Goal: Complete application form

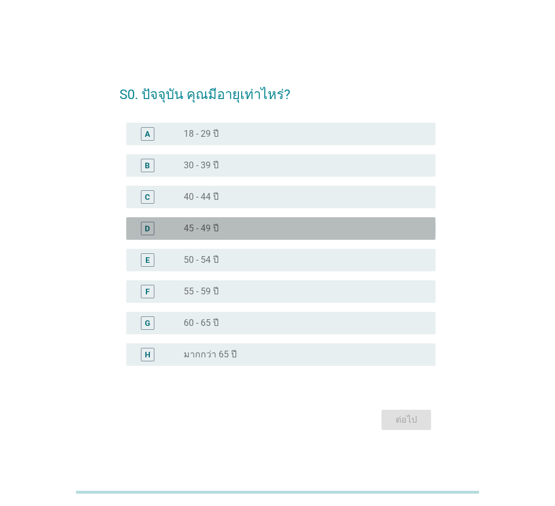
click at [150, 231] on div "D" at bounding box center [148, 229] width 14 height 14
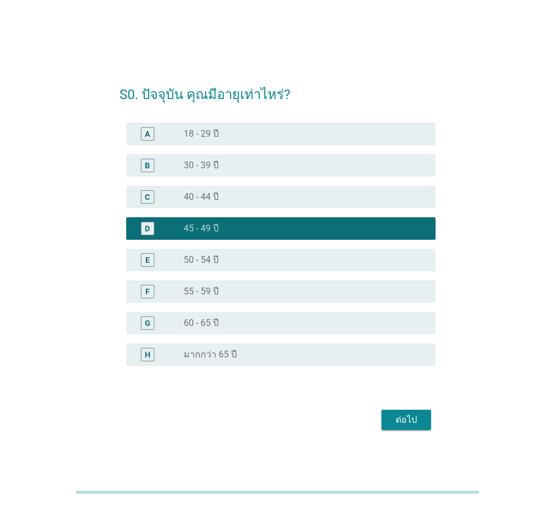
click at [402, 417] on div "ต่อไป" at bounding box center [406, 420] width 32 height 14
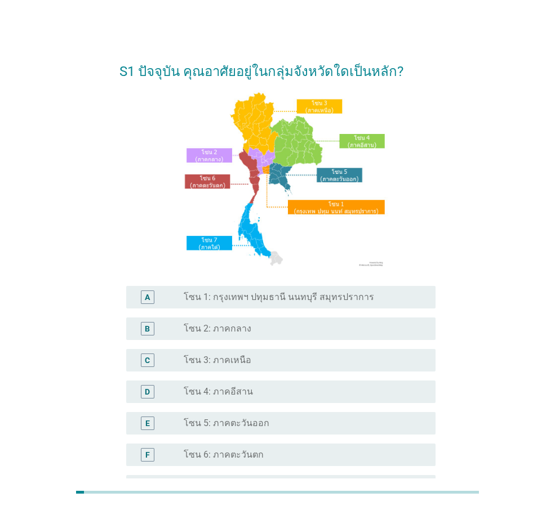
click at [253, 362] on div "radio_button_unchecked โซน 3: ภาคเหนือ" at bounding box center [301, 360] width 234 height 11
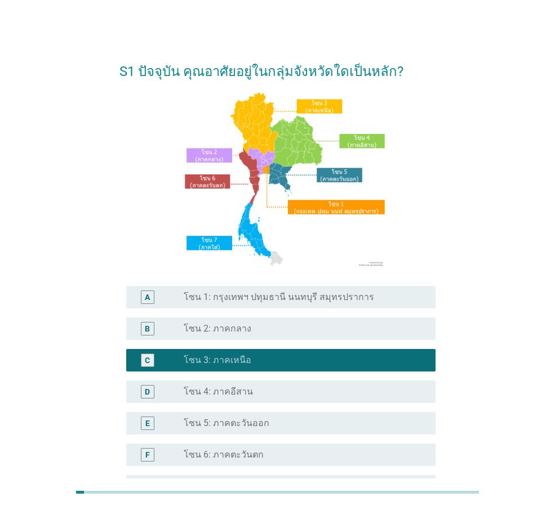
scroll to position [136, 0]
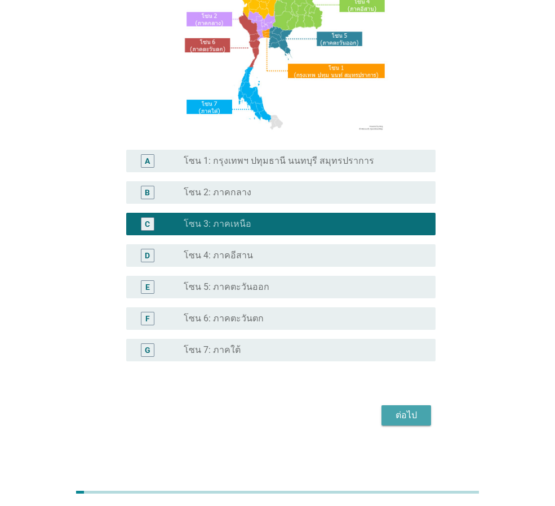
click at [415, 417] on div "ต่อไป" at bounding box center [406, 416] width 32 height 14
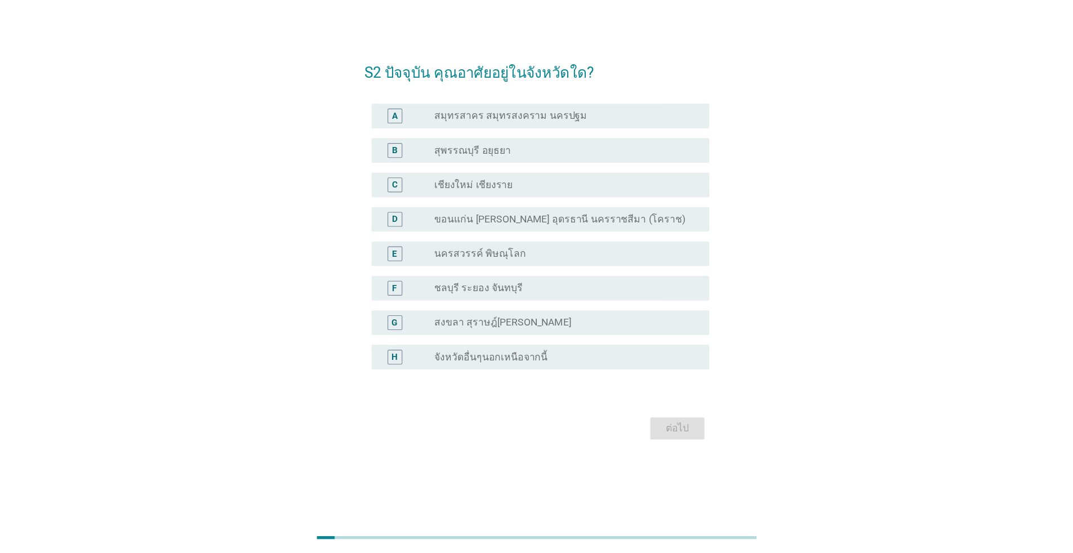
scroll to position [0, 0]
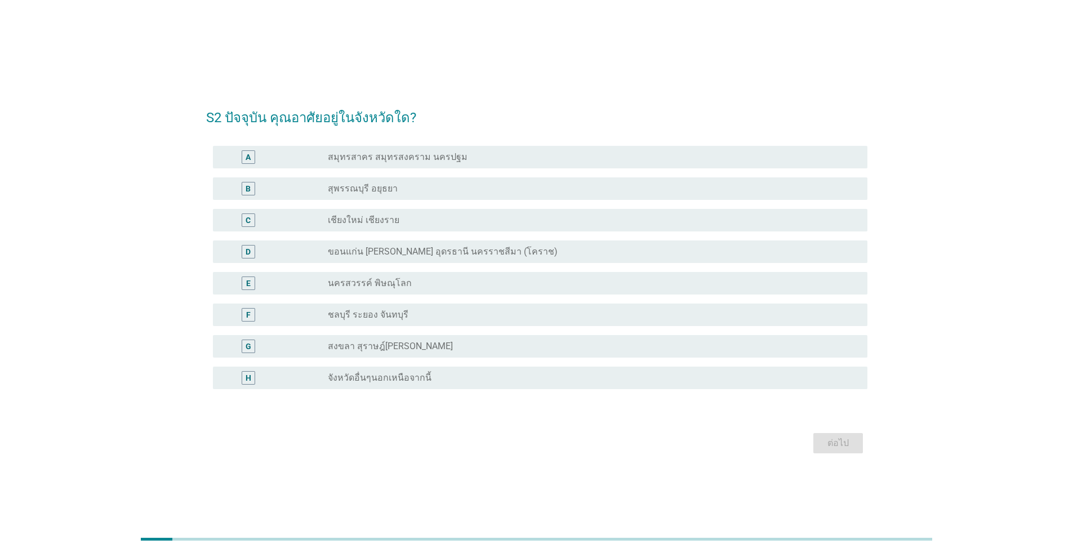
click at [376, 216] on label "เชียงใหม่ เชียงราย" at bounding box center [364, 220] width 72 height 11
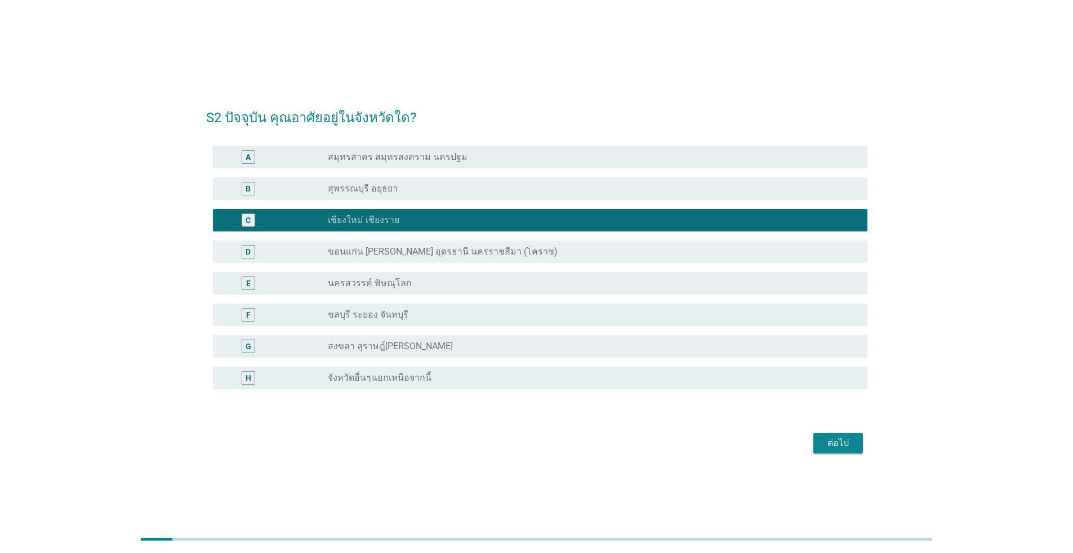
click at [554, 445] on div "ต่อไป" at bounding box center [838, 444] width 32 height 14
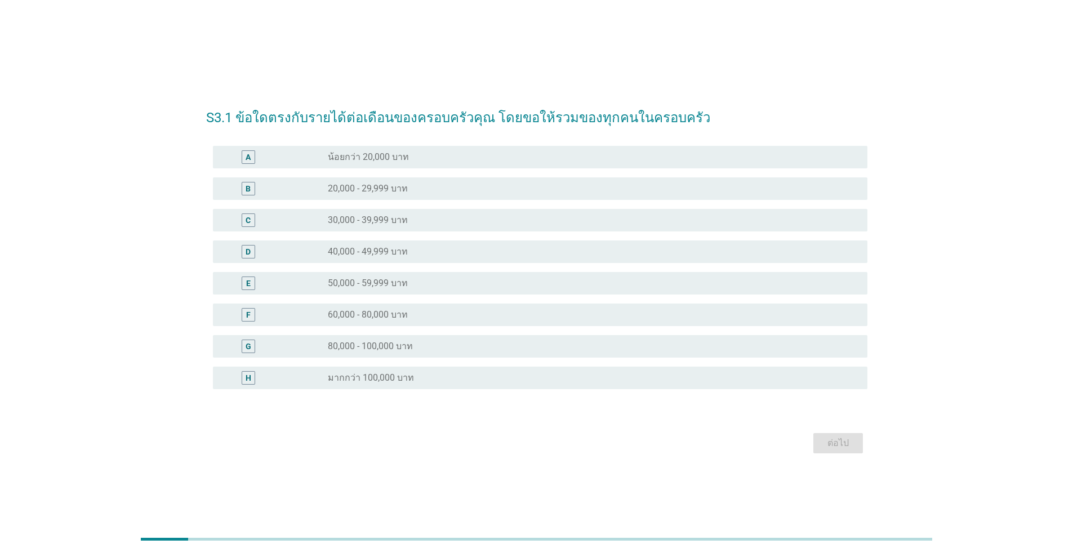
click at [419, 286] on div "radio_button_unchecked 50,000 - 59,999 บาท" at bounding box center [589, 283] width 522 height 11
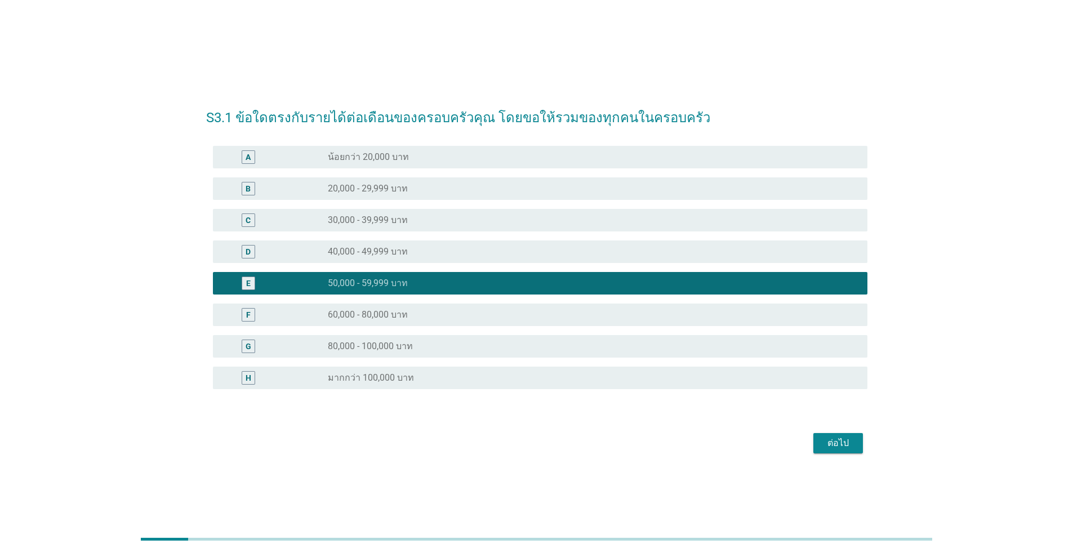
click at [554, 442] on div "ต่อไป" at bounding box center [838, 444] width 32 height 14
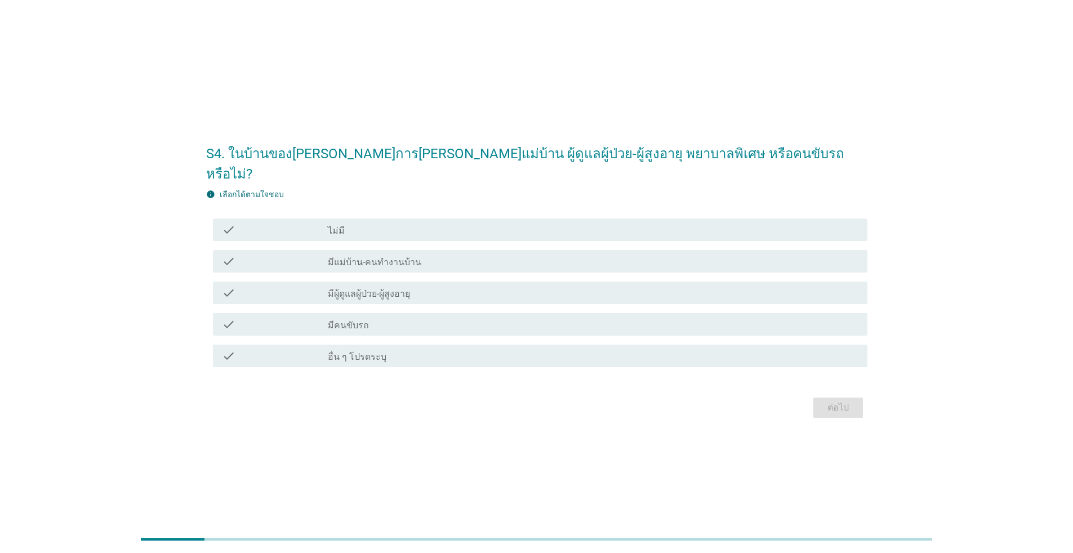
click at [466, 223] on div "check_box_outline_blank ไม่มี" at bounding box center [593, 230] width 531 height 14
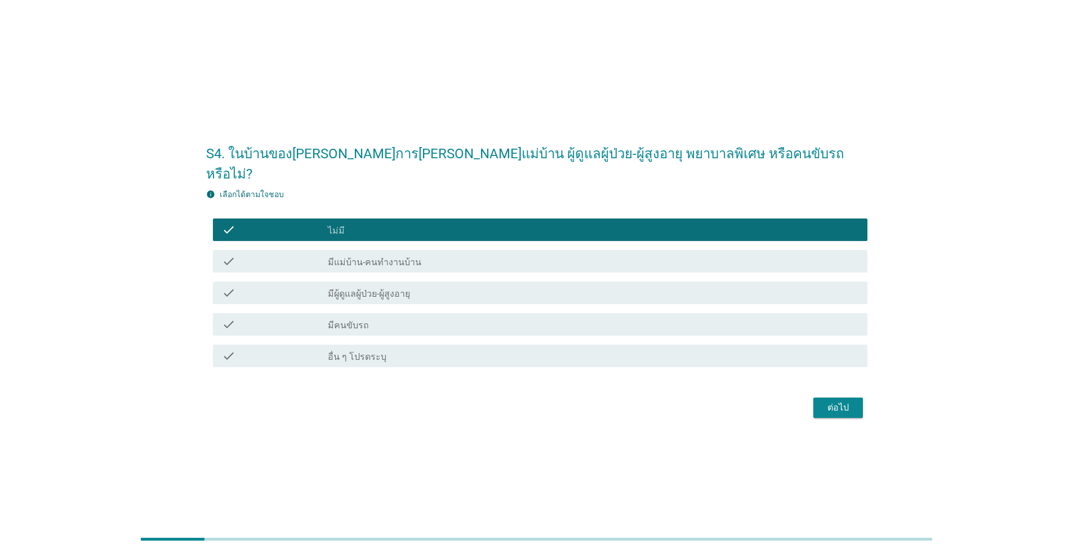
click at [554, 401] on div "ต่อไป" at bounding box center [838, 408] width 32 height 14
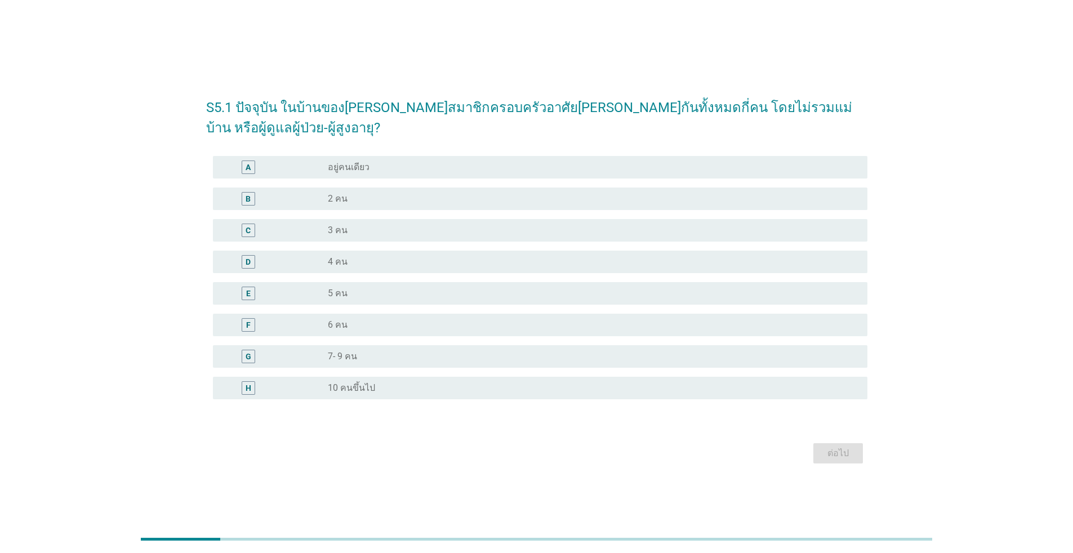
click at [359, 288] on div "radio_button_unchecked 5 คน" at bounding box center [589, 293] width 522 height 11
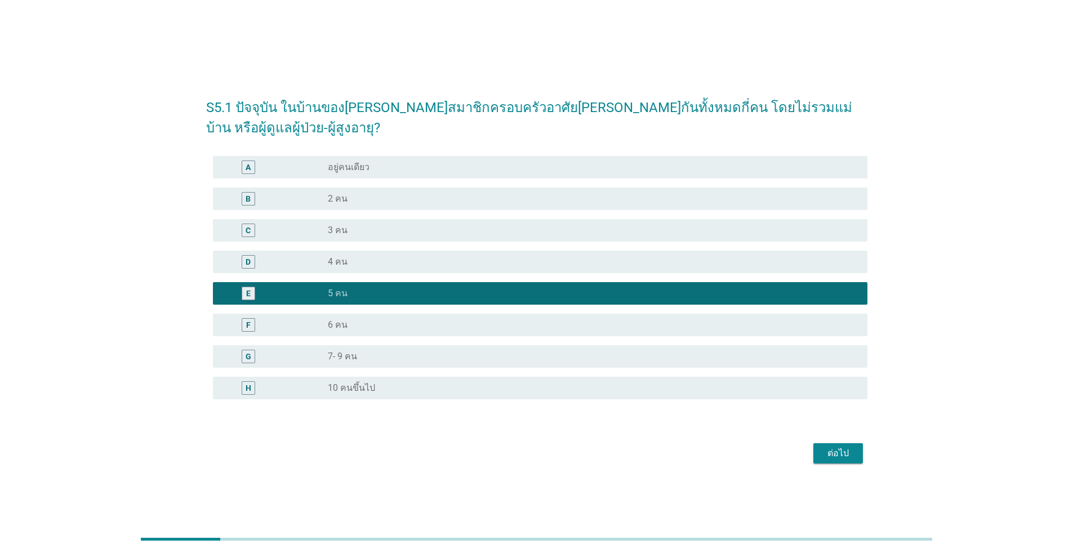
click at [554, 447] on div "ต่อไป" at bounding box center [838, 454] width 32 height 14
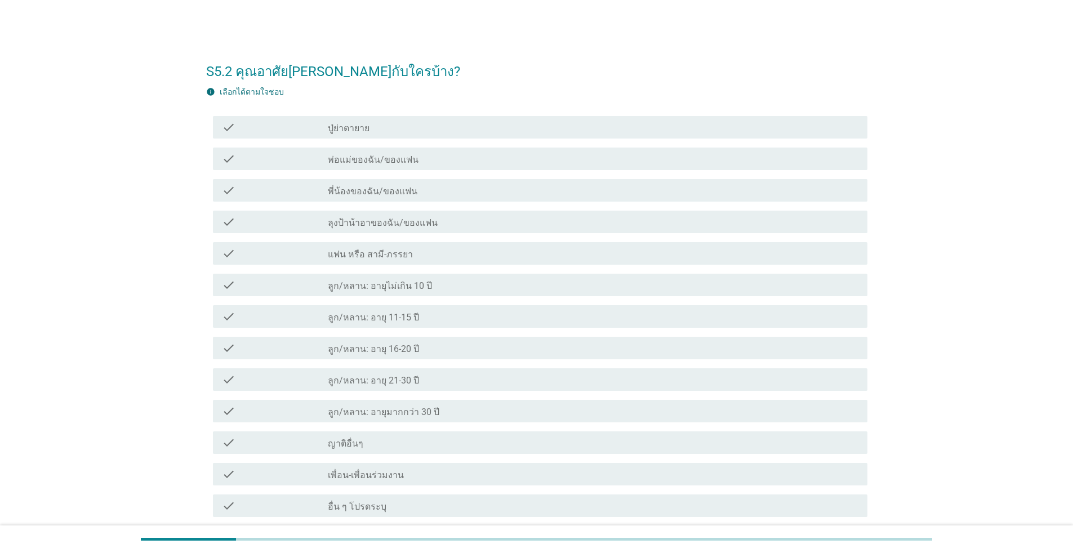
click at [473, 161] on div "check_box_outline_blank พ่อแม่ของฉัน/ของแฟน" at bounding box center [593, 159] width 531 height 14
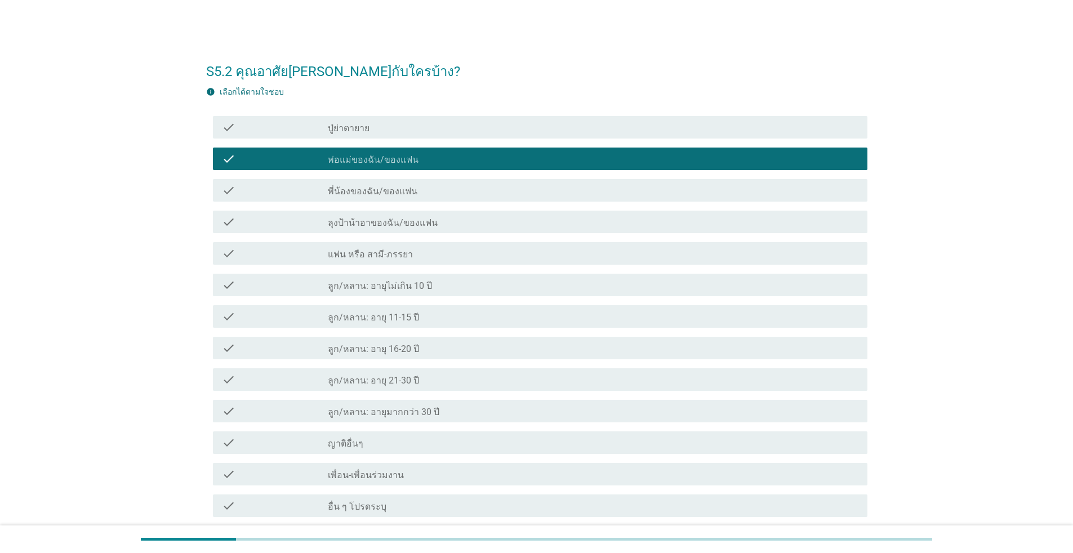
click at [470, 257] on div "check_box_outline_blank แฟน หรือ สามี-ภรรยา" at bounding box center [593, 254] width 531 height 14
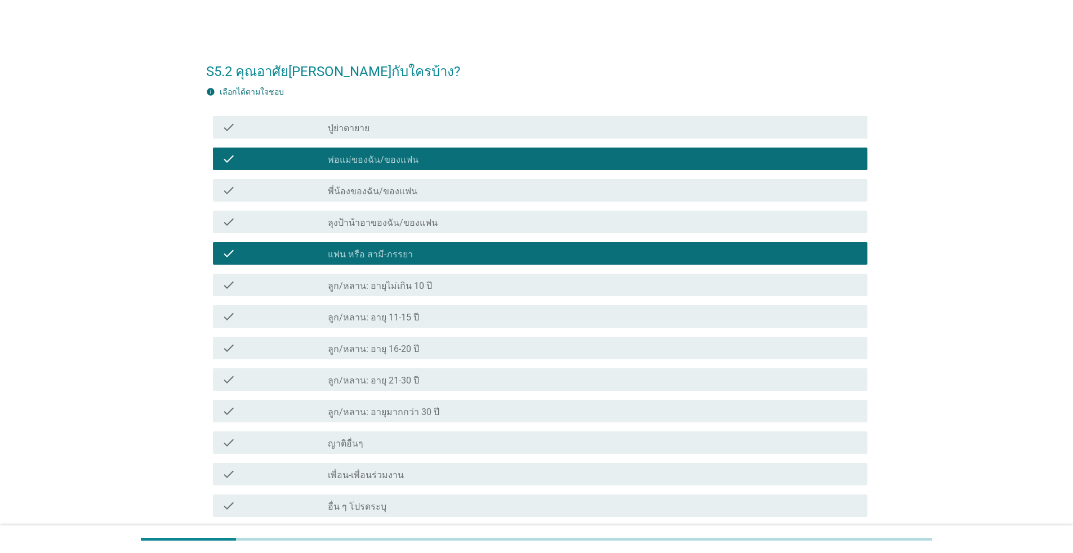
click at [465, 348] on div "check_box_outline_blank ลูก/หลาน: อายุ 16-20 ปี" at bounding box center [593, 348] width 531 height 14
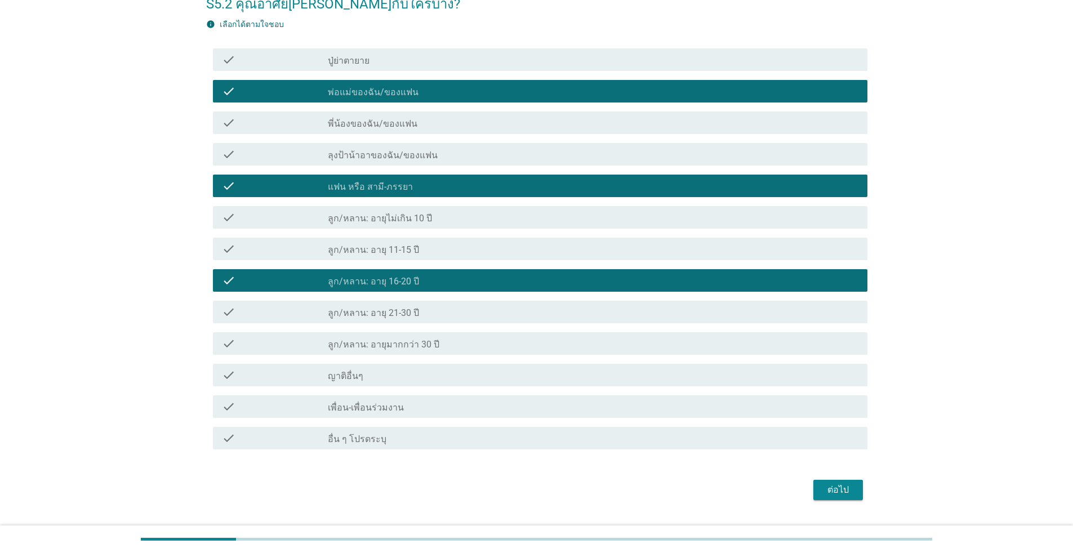
scroll to position [95, 0]
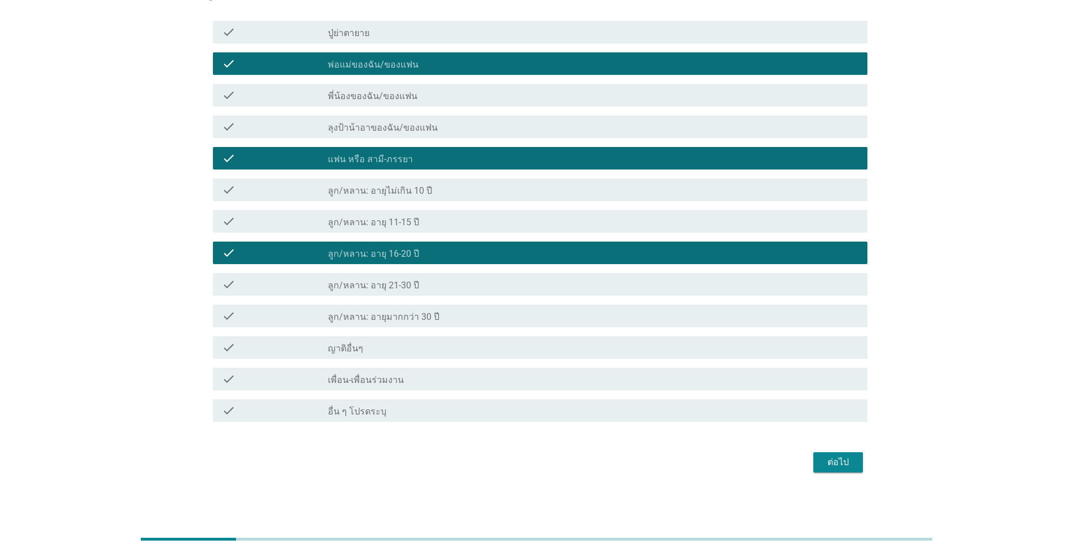
click at [554, 461] on div "ต่อไป" at bounding box center [838, 463] width 32 height 14
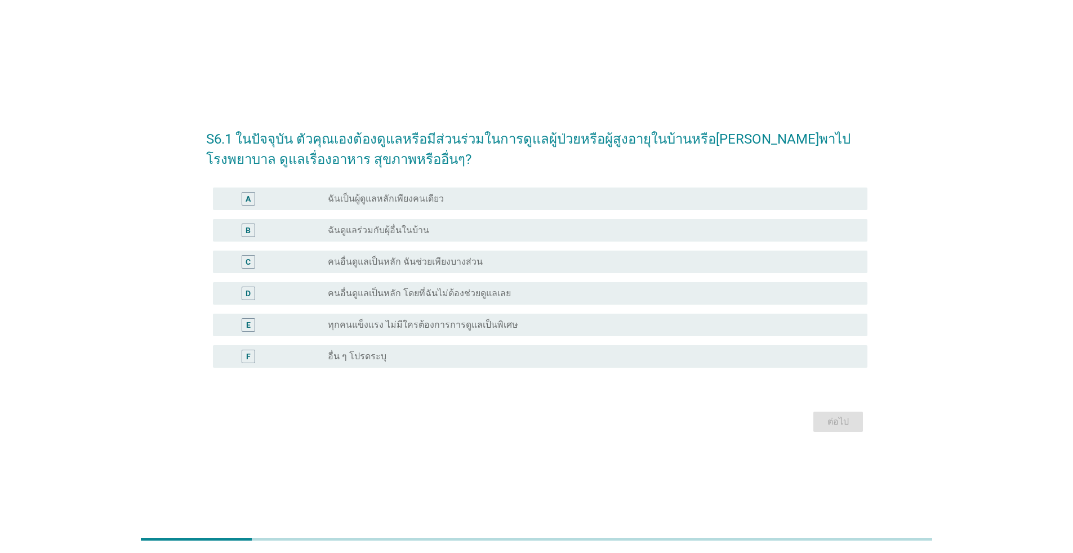
click at [488, 198] on div "radio_button_unchecked ฉันเป็นผู้ดูแลหลักเพียงคนเดียว" at bounding box center [589, 198] width 522 height 11
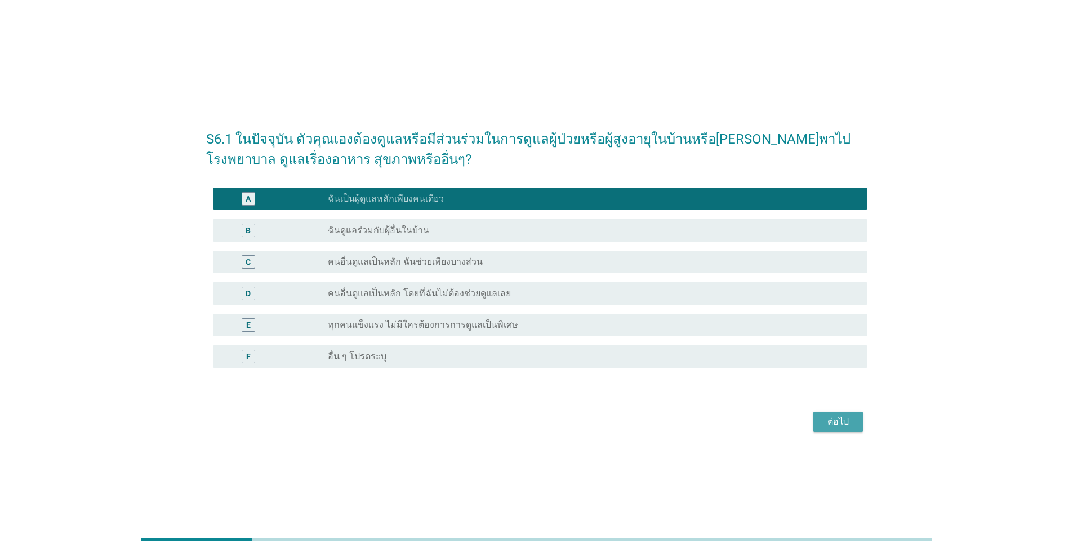
click at [554, 428] on div "ต่อไป" at bounding box center [838, 422] width 32 height 14
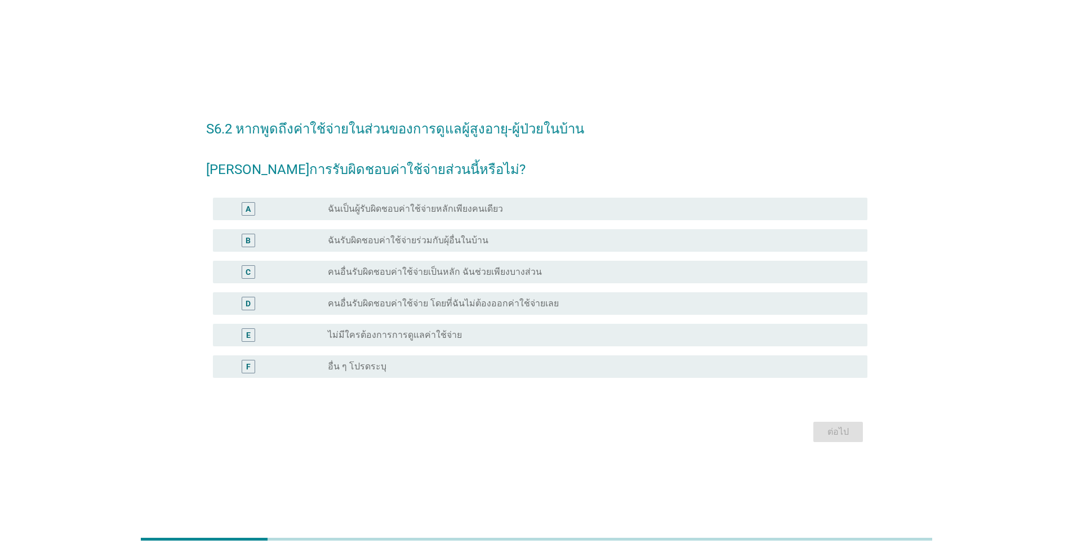
click at [522, 236] on div "radio_button_unchecked ฉันรับผิดชอบค่าใช้จ่ายร่วมกับผุ้อื่นในบ้าน" at bounding box center [589, 240] width 522 height 11
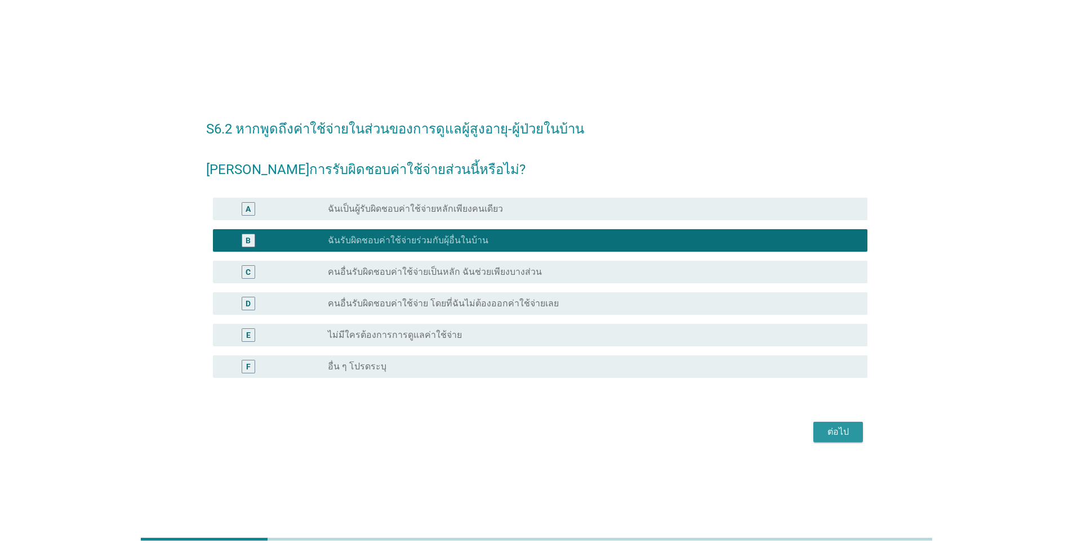
click at [554, 437] on div "ต่อไป" at bounding box center [838, 432] width 32 height 14
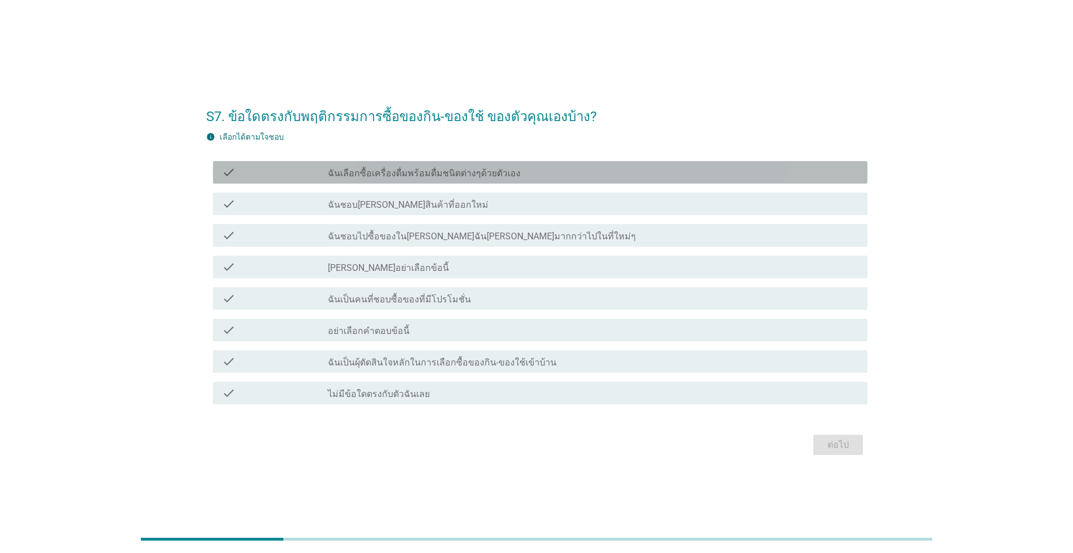
click at [550, 172] on div "check_box_outline_blank ฉันเลือกซื้อเครื่องดื่มพร้อมดื่มชนิดต่างๆด้วยตัวเอง" at bounding box center [593, 173] width 531 height 14
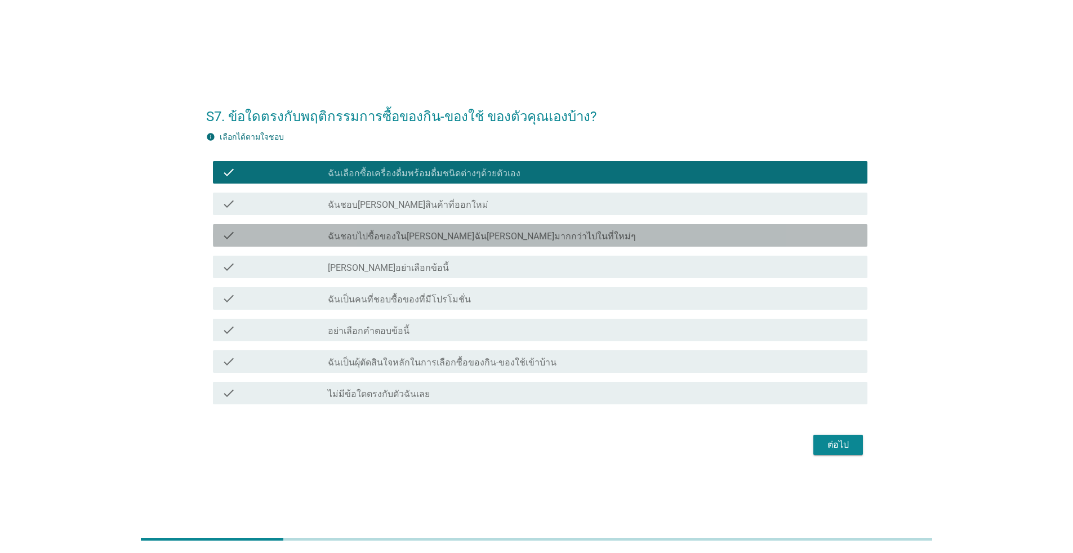
click at [554, 239] on div "check_box_outline_blank ฉันชอบไปซื้อของใน[PERSON_NAME]ฉัน[PERSON_NAME]มากกว่าไป…" at bounding box center [593, 236] width 531 height 14
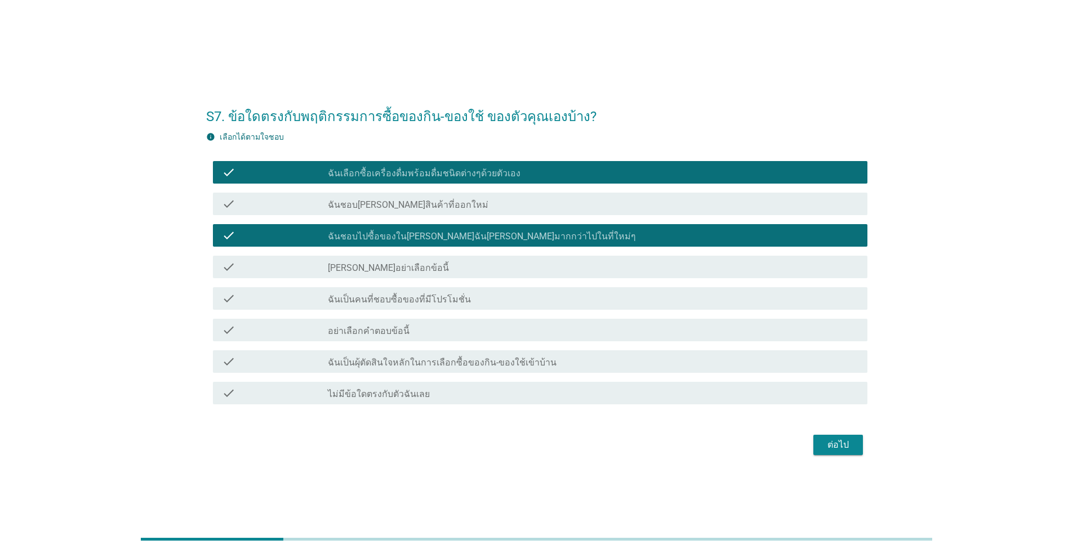
click at [554, 298] on div "check_box_outline_blank ฉันเป็นคนที่ชอบซื้อของที่มีโปรโมชั่น" at bounding box center [593, 299] width 531 height 14
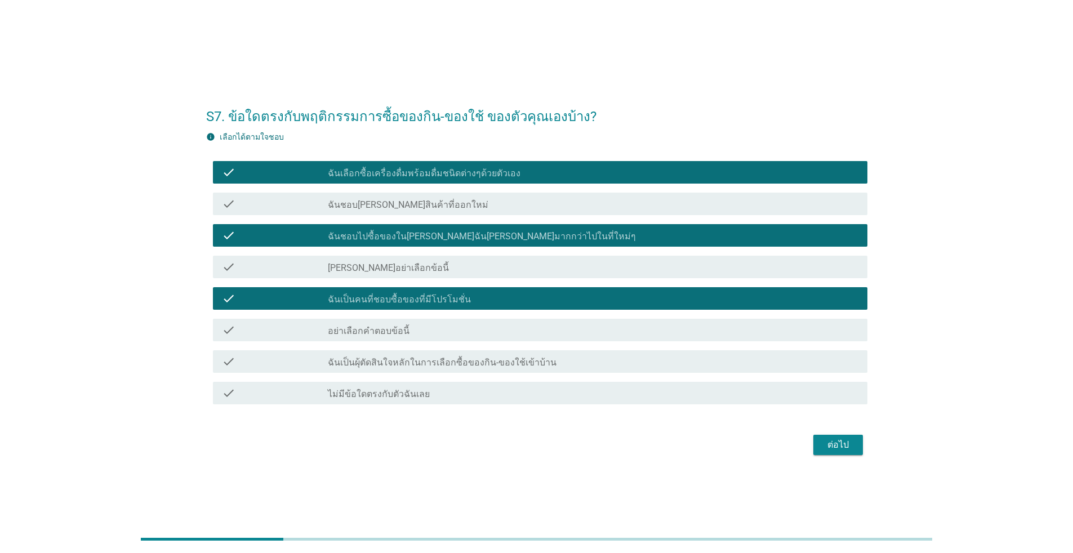
click at [554, 363] on div "check_box_outline_blank ฉันเป็นผุ้ตัดสินใจหลักในการเลือกซื้อของกิน-ของใช้เข้าบ้…" at bounding box center [593, 362] width 531 height 14
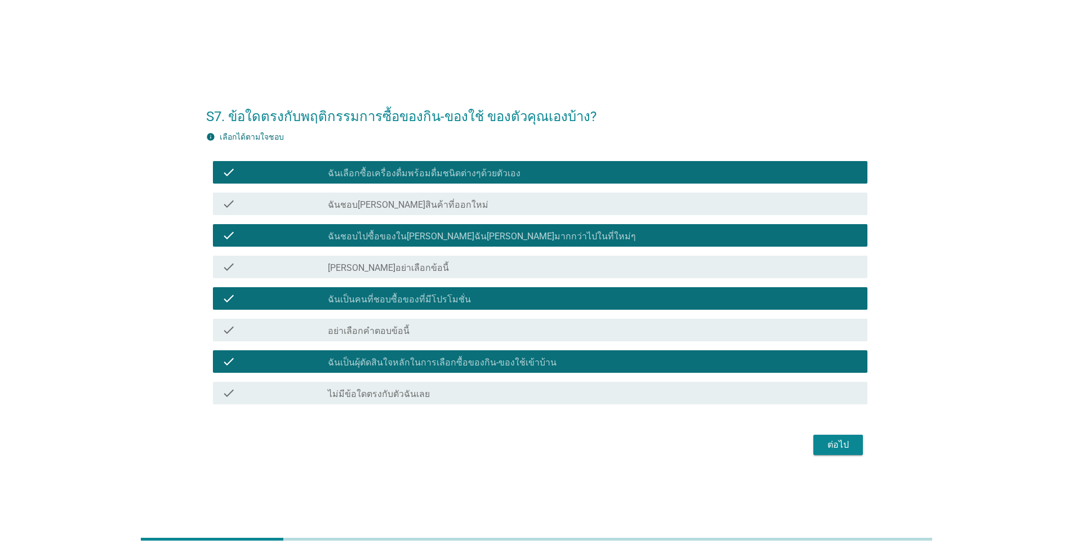
click at [554, 443] on div "ต่อไป" at bounding box center [838, 445] width 32 height 14
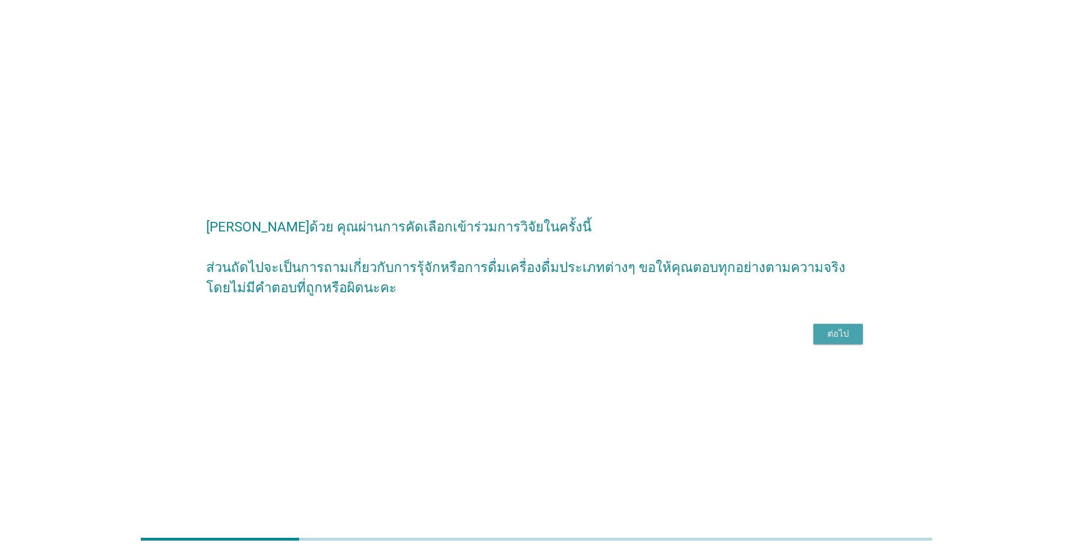
click at [554, 330] on div "ต่อไป" at bounding box center [838, 334] width 32 height 14
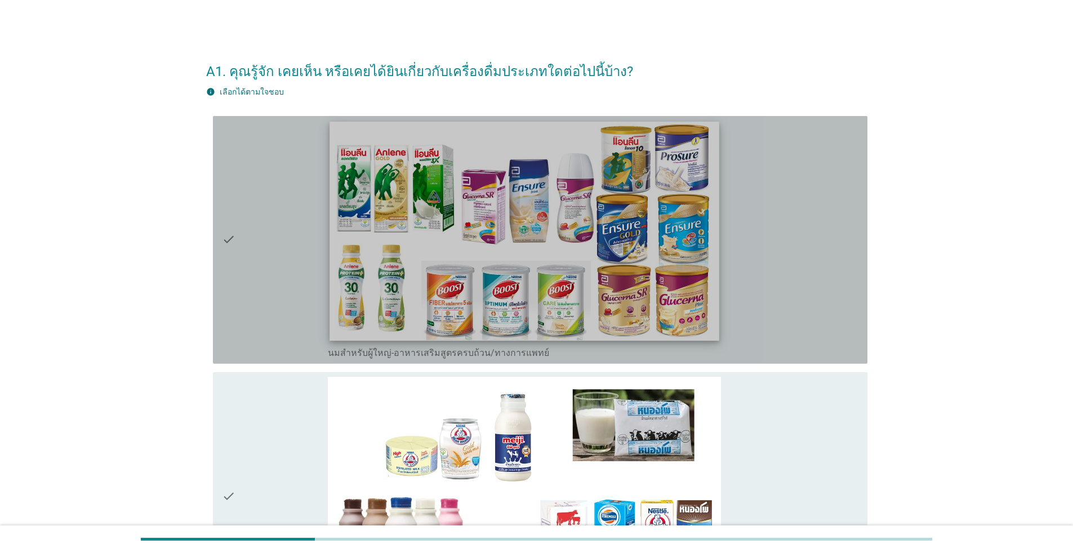
click at [554, 242] on img at bounding box center [523, 230] width 389 height 219
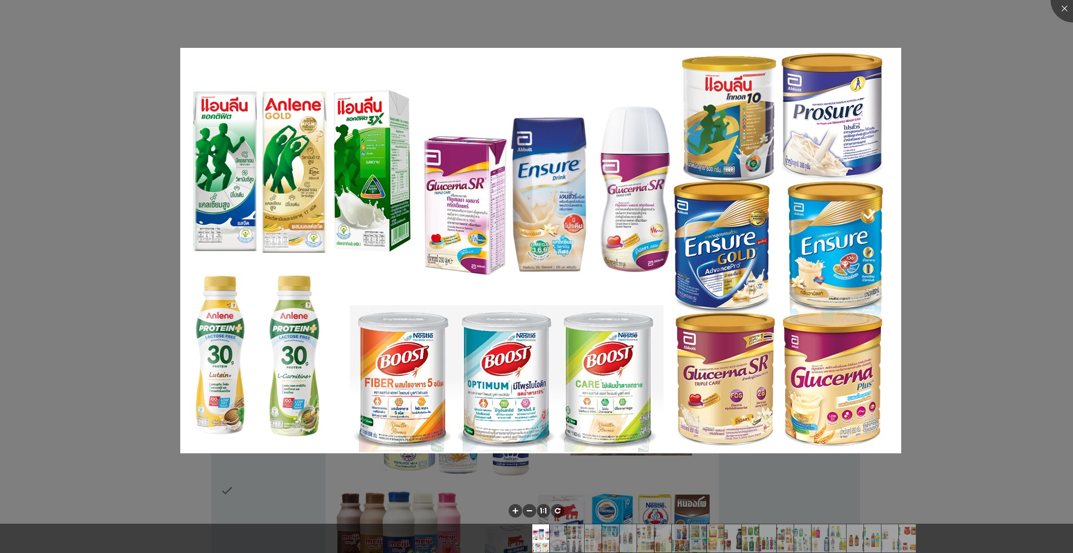
scroll to position [188, 0]
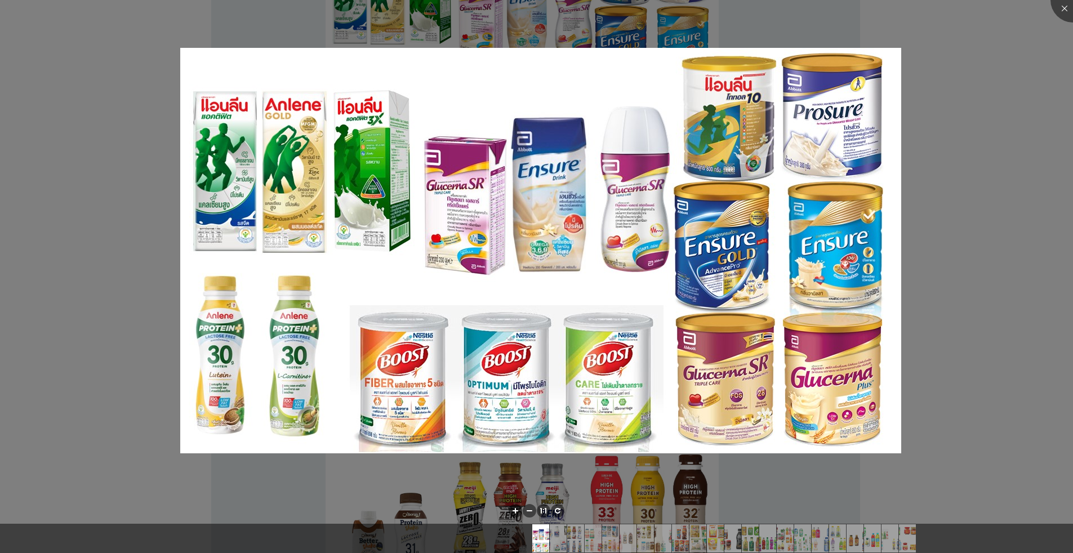
click at [554, 142] on div at bounding box center [536, 276] width 1073 height 553
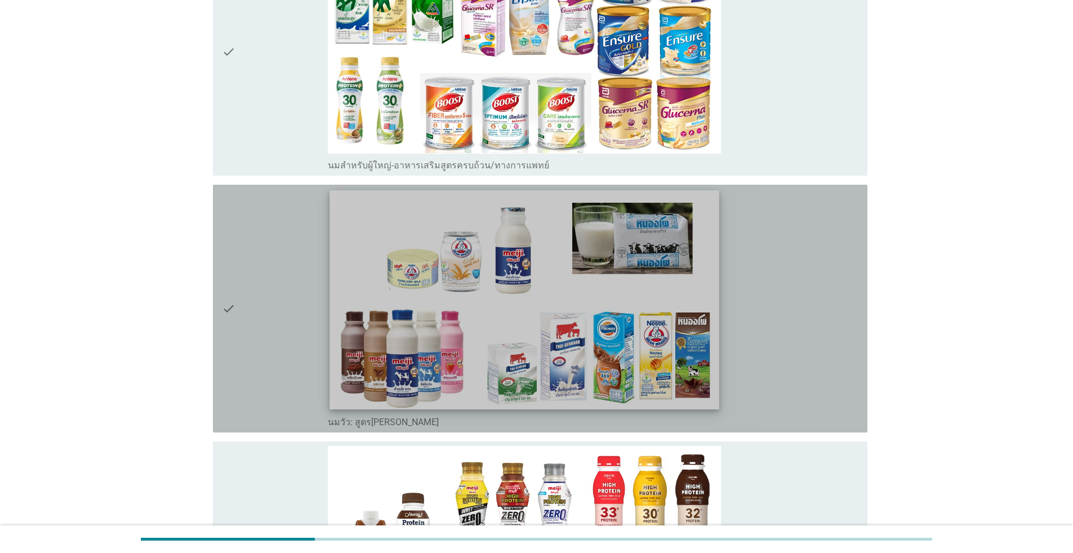
click at [540, 279] on img at bounding box center [523, 299] width 389 height 219
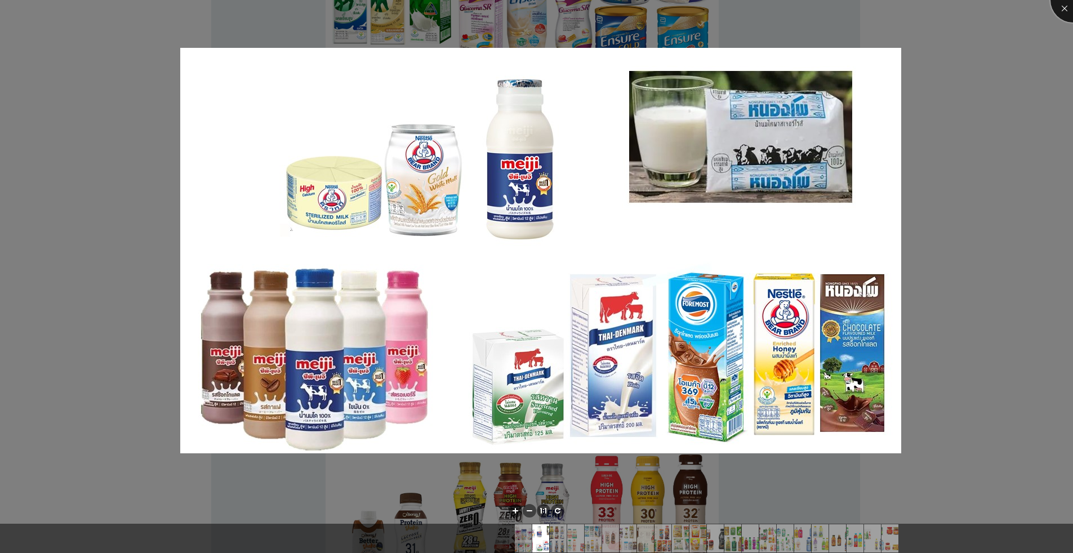
click at [554, 10] on div at bounding box center [1072, -1] width 45 height 45
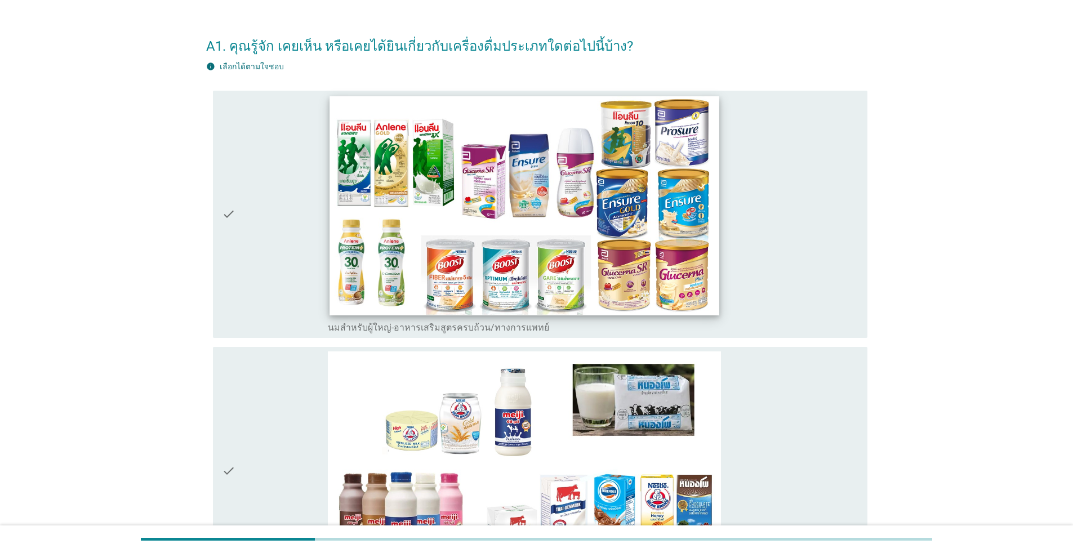
scroll to position [0, 0]
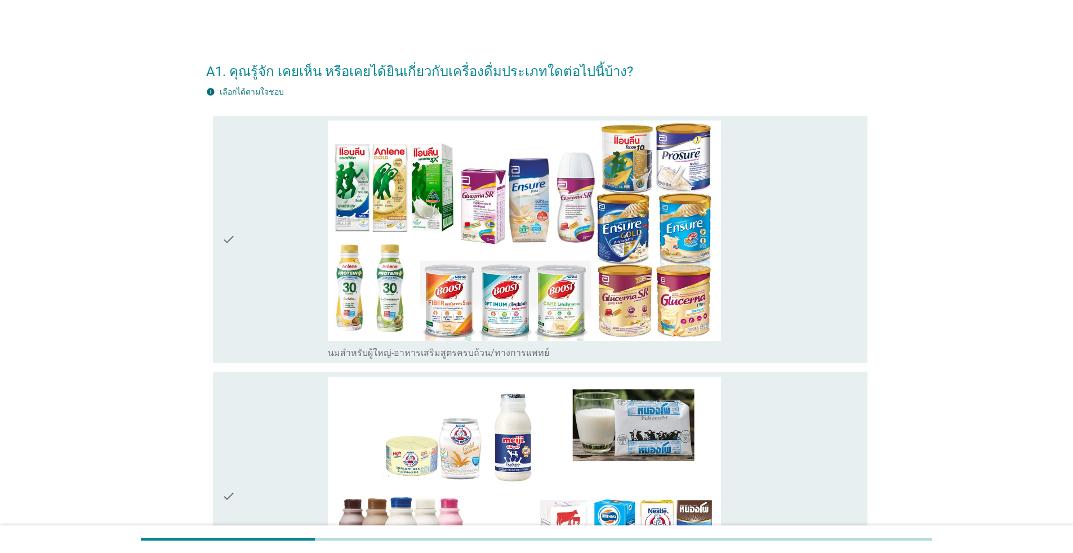
click at [225, 239] on icon "check" at bounding box center [229, 240] width 14 height 239
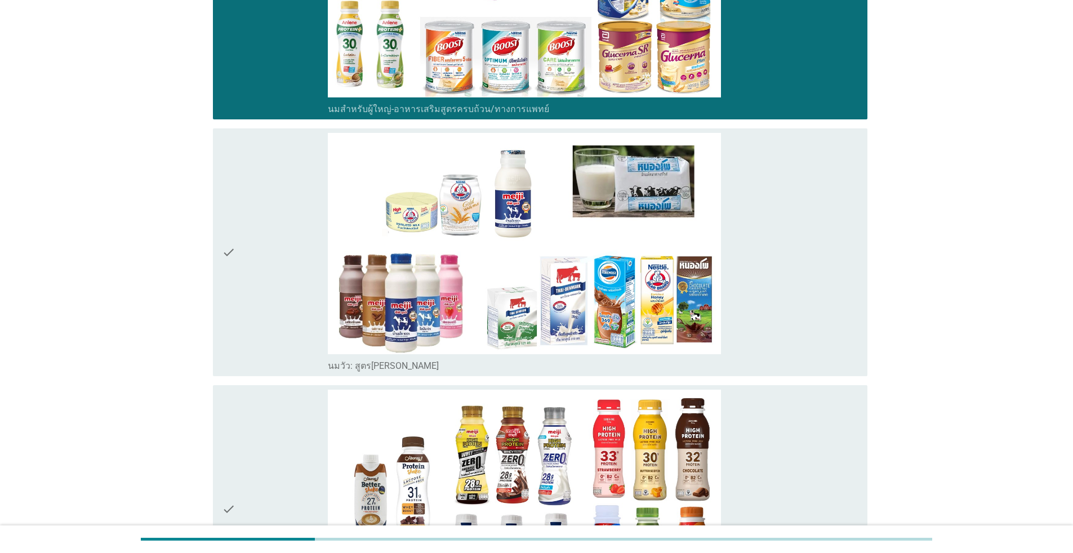
scroll to position [376, 0]
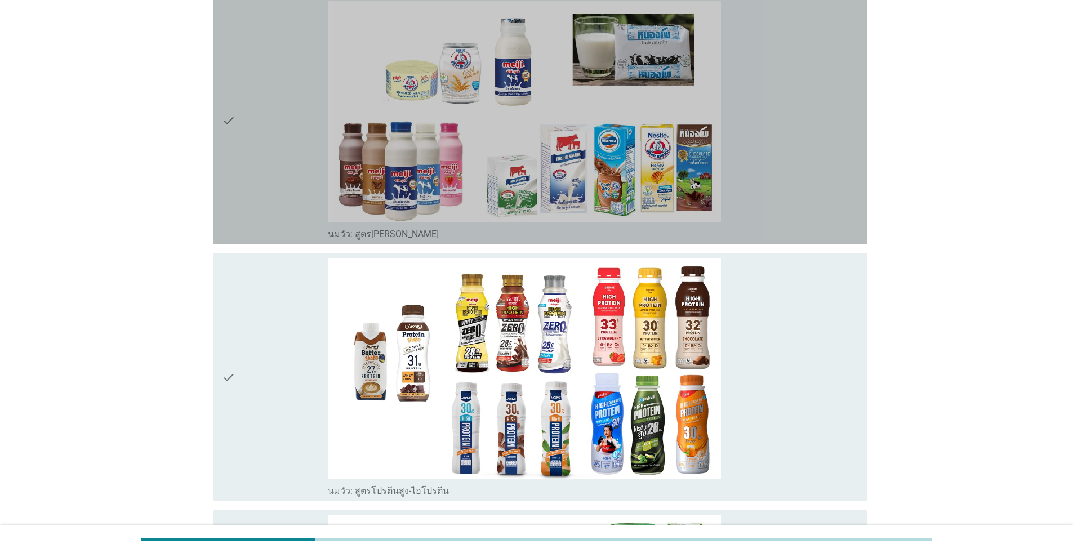
click at [233, 120] on icon "check" at bounding box center [229, 120] width 14 height 239
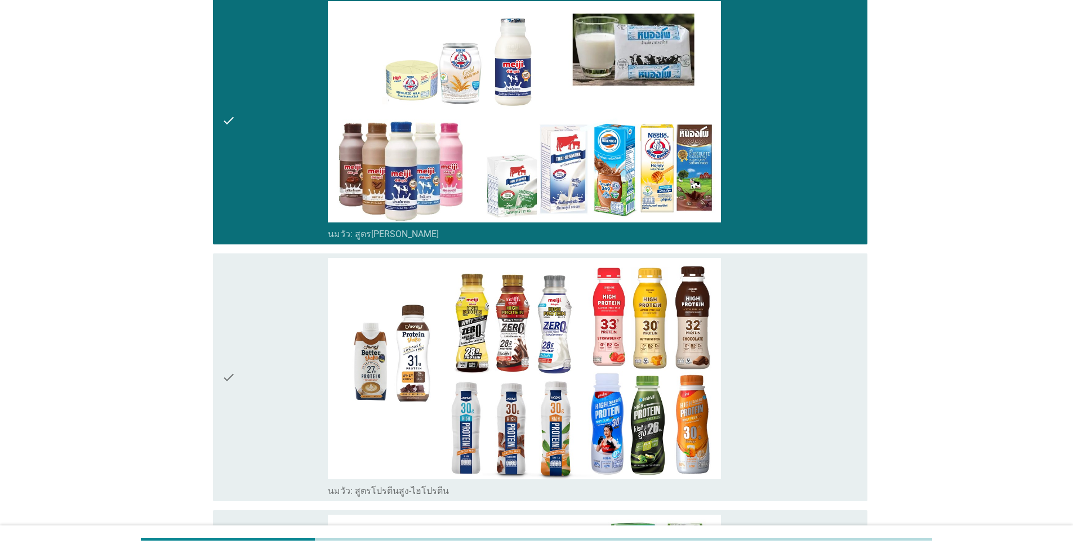
scroll to position [563, 0]
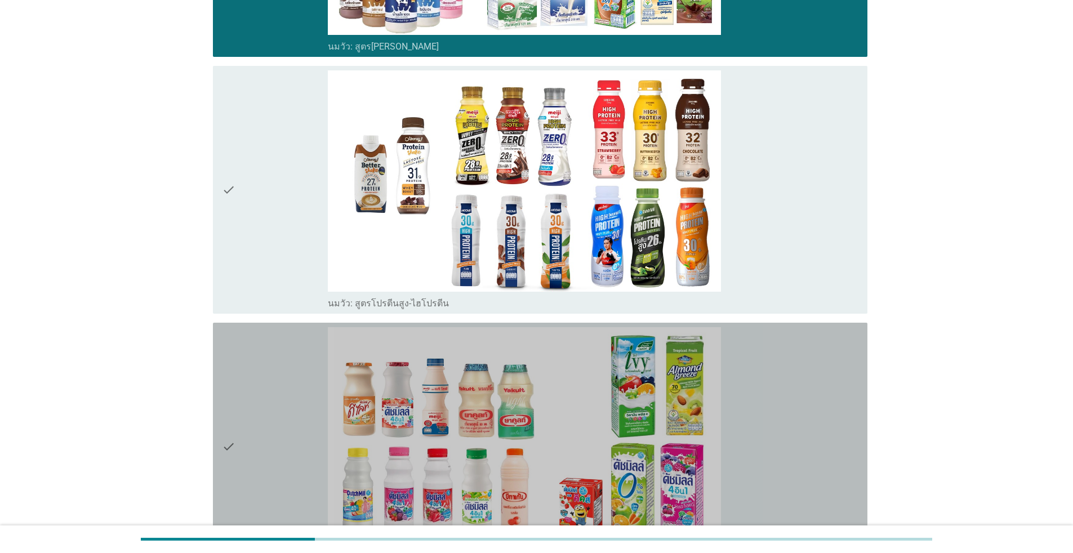
click at [235, 444] on icon "check" at bounding box center [229, 446] width 14 height 239
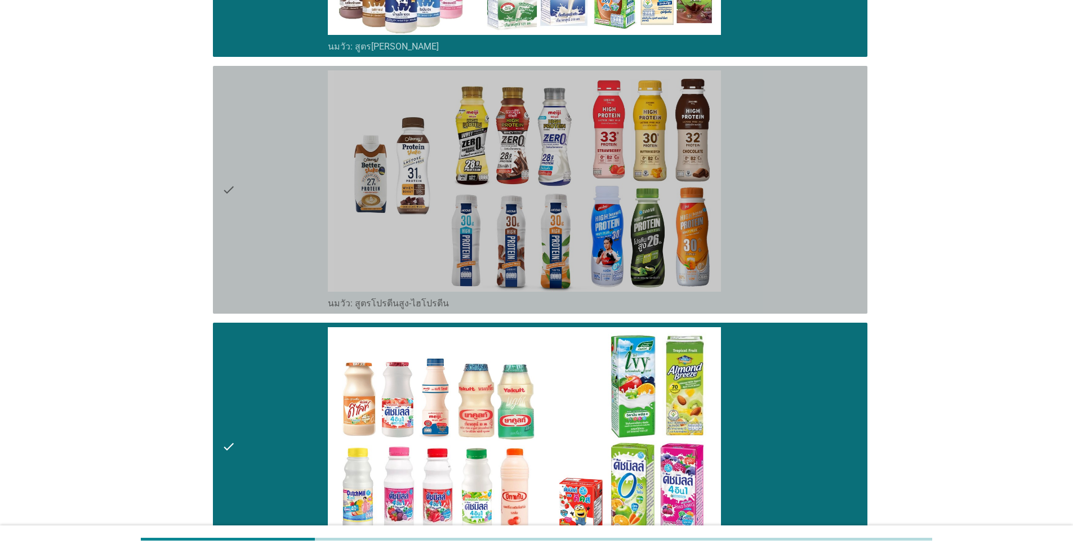
click at [241, 193] on div "check" at bounding box center [275, 189] width 106 height 239
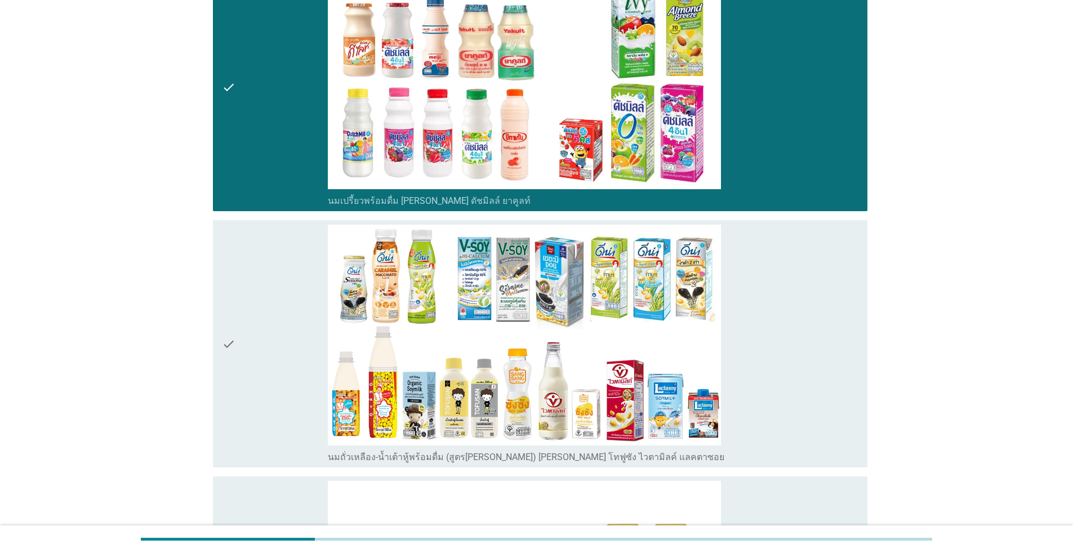
scroll to position [939, 0]
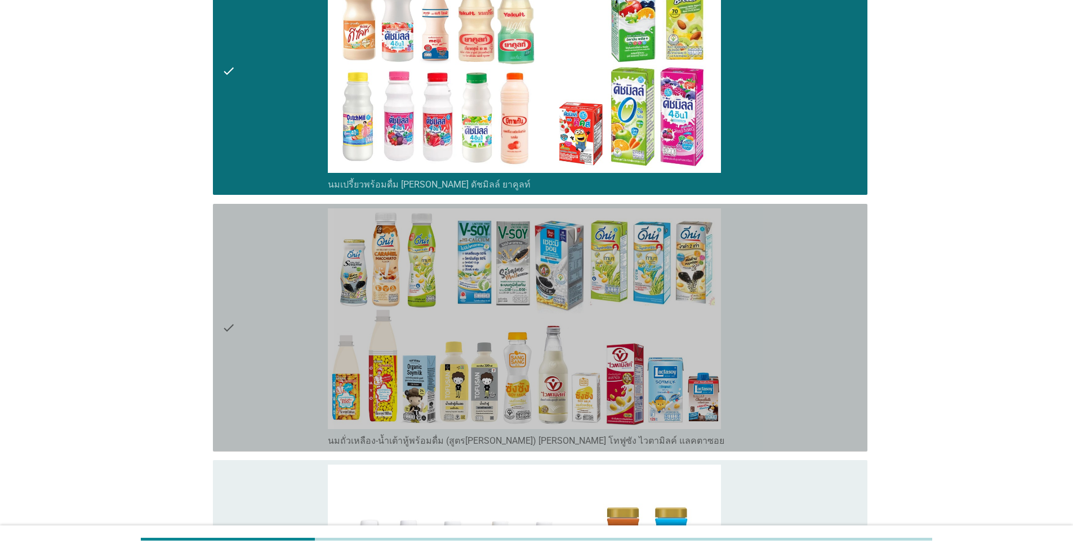
click at [244, 316] on div "check" at bounding box center [275, 327] width 106 height 239
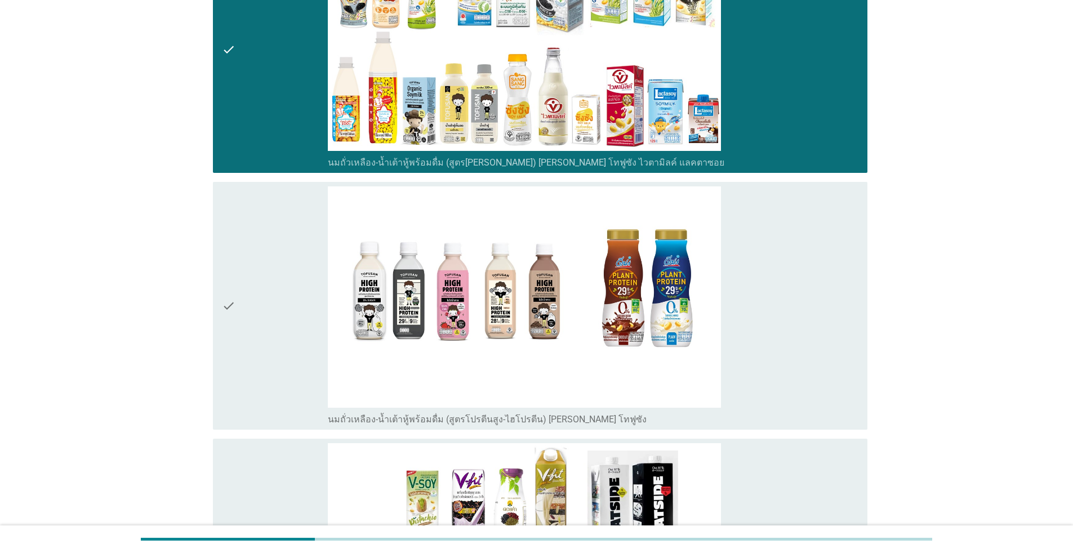
scroll to position [1314, 0]
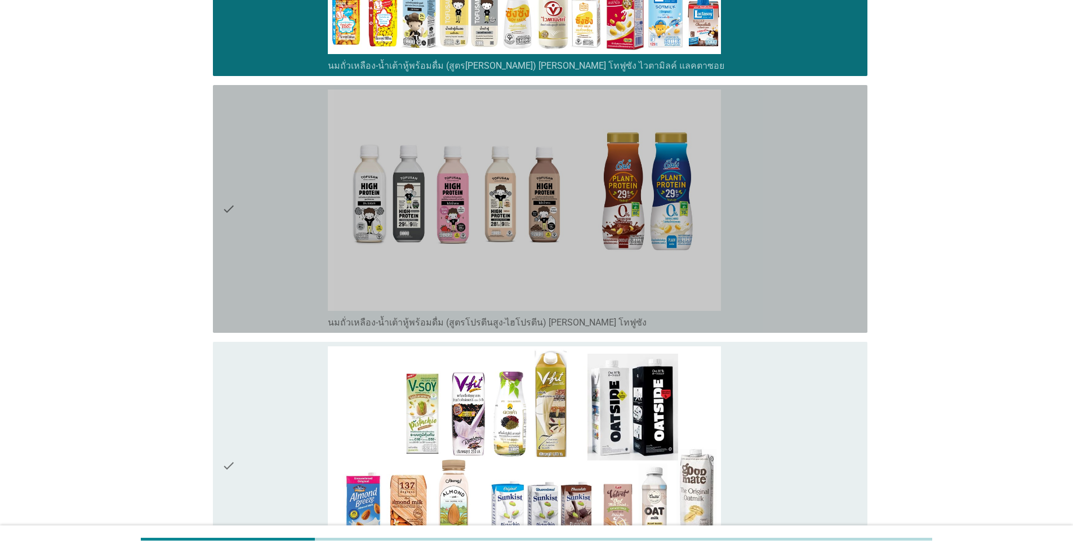
click at [251, 220] on div "check" at bounding box center [275, 209] width 106 height 239
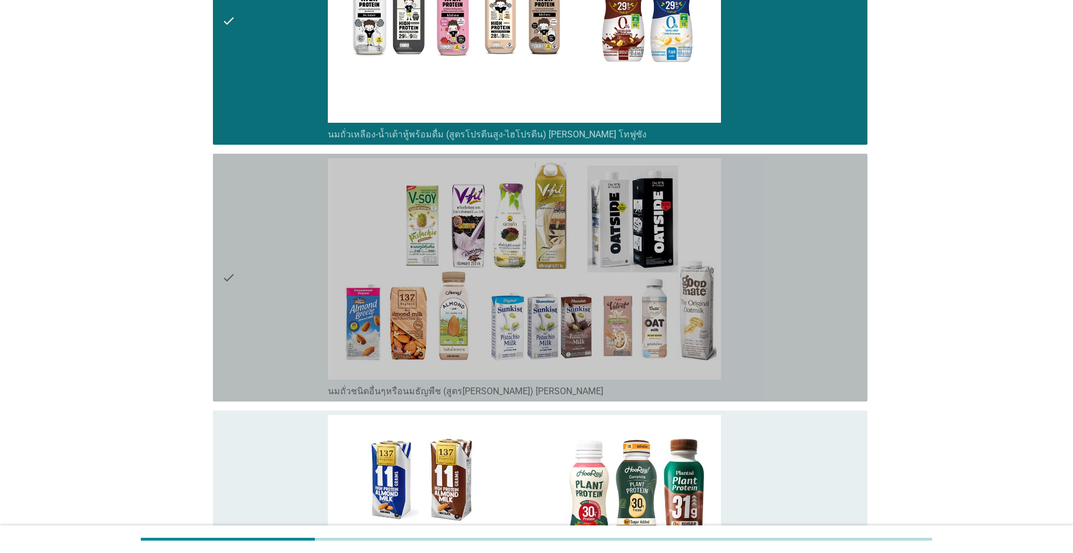
click at [252, 226] on div "check" at bounding box center [275, 277] width 106 height 239
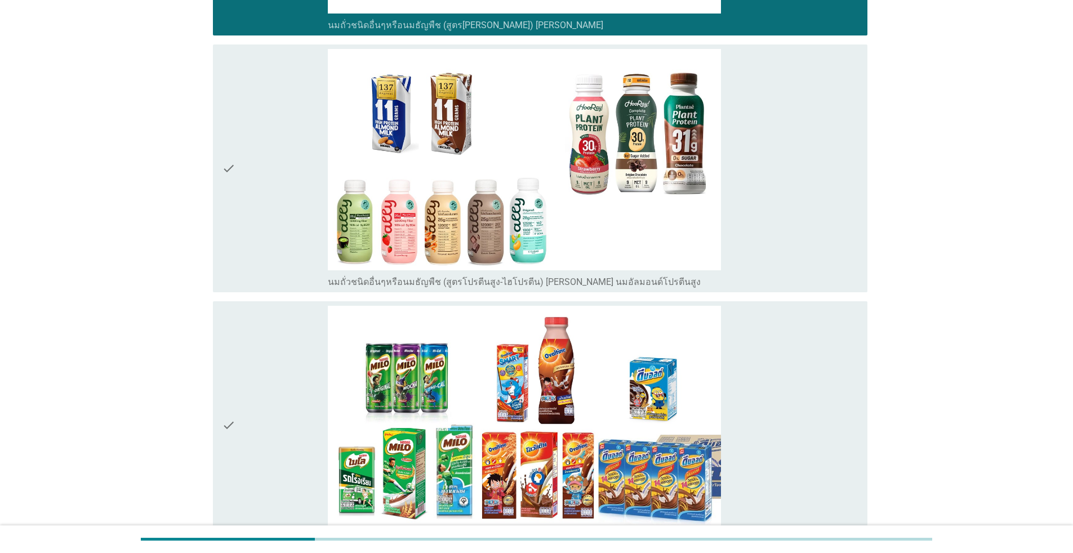
scroll to position [1877, 0]
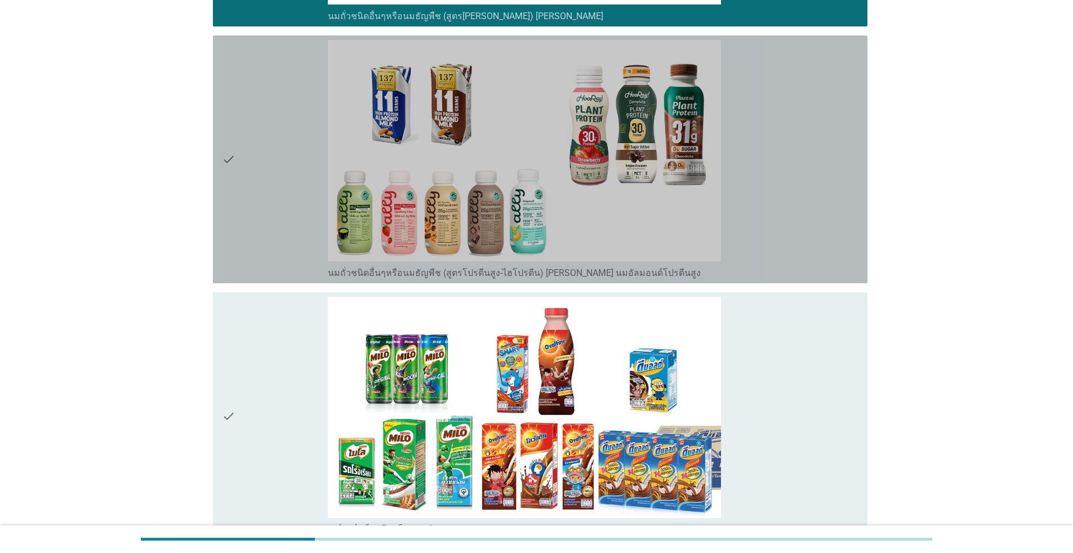
click at [261, 203] on div "check" at bounding box center [275, 159] width 106 height 239
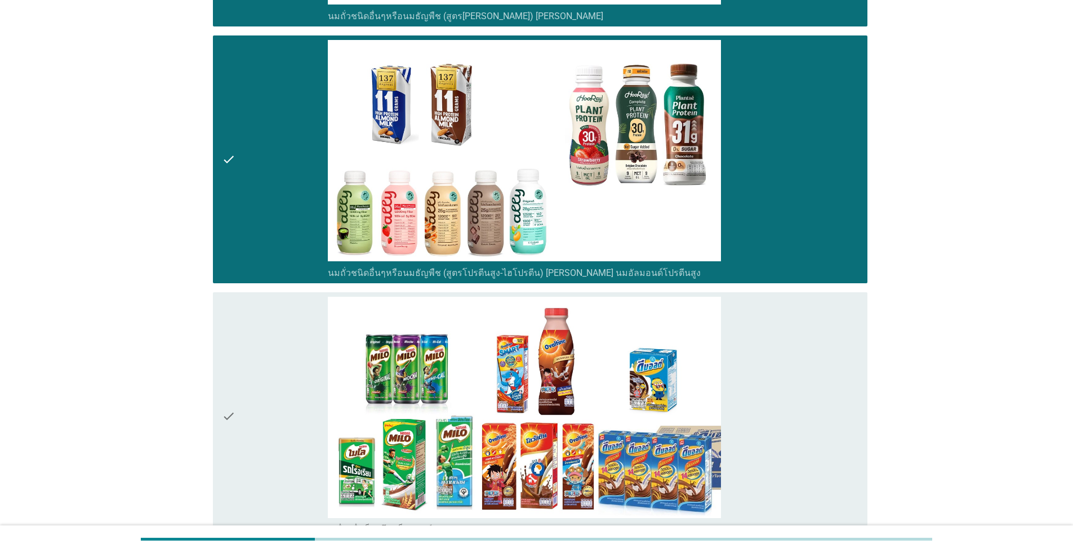
click at [242, 348] on div "check" at bounding box center [275, 416] width 106 height 239
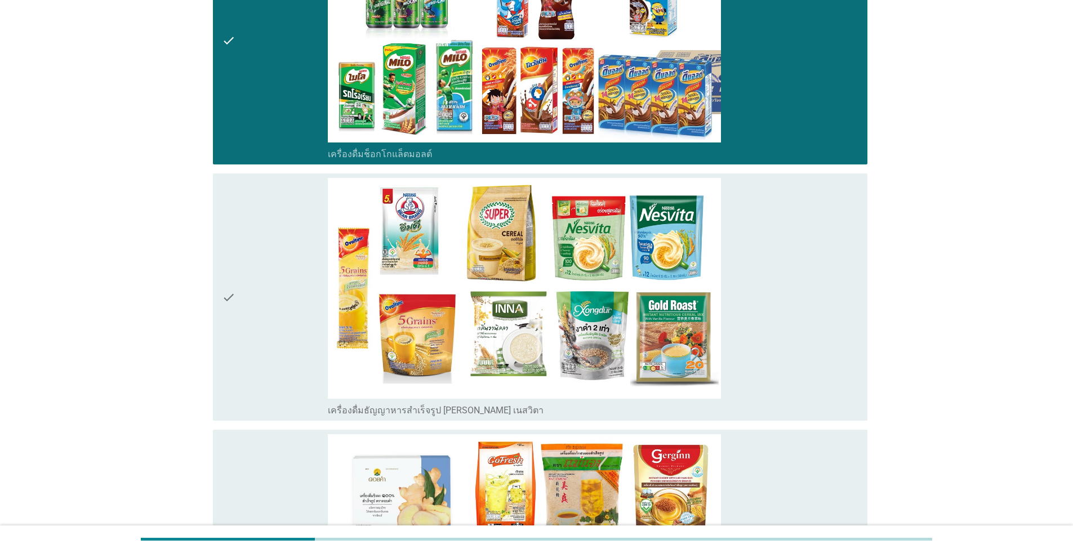
click at [247, 314] on div "check" at bounding box center [275, 297] width 106 height 239
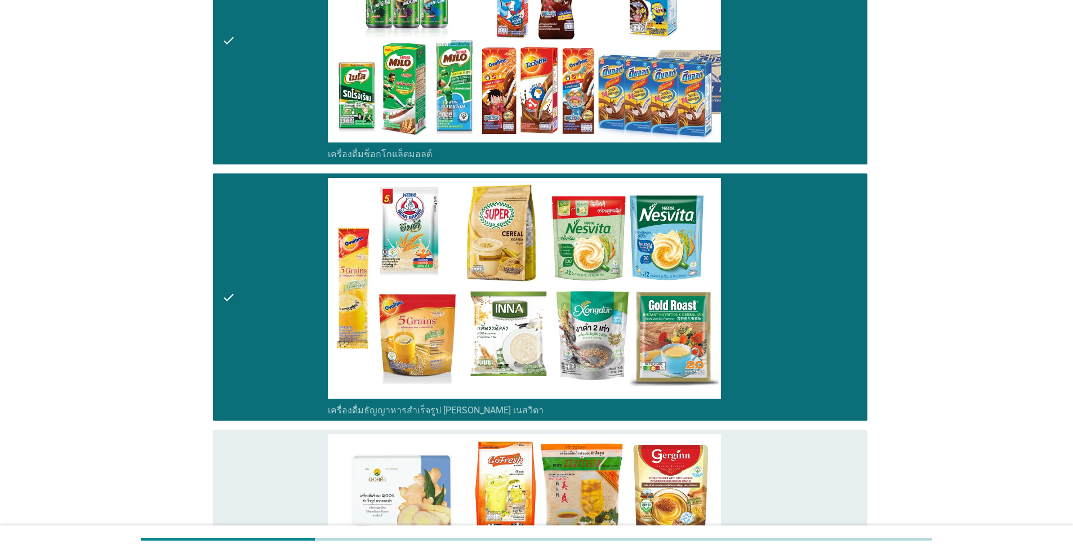
scroll to position [2441, 0]
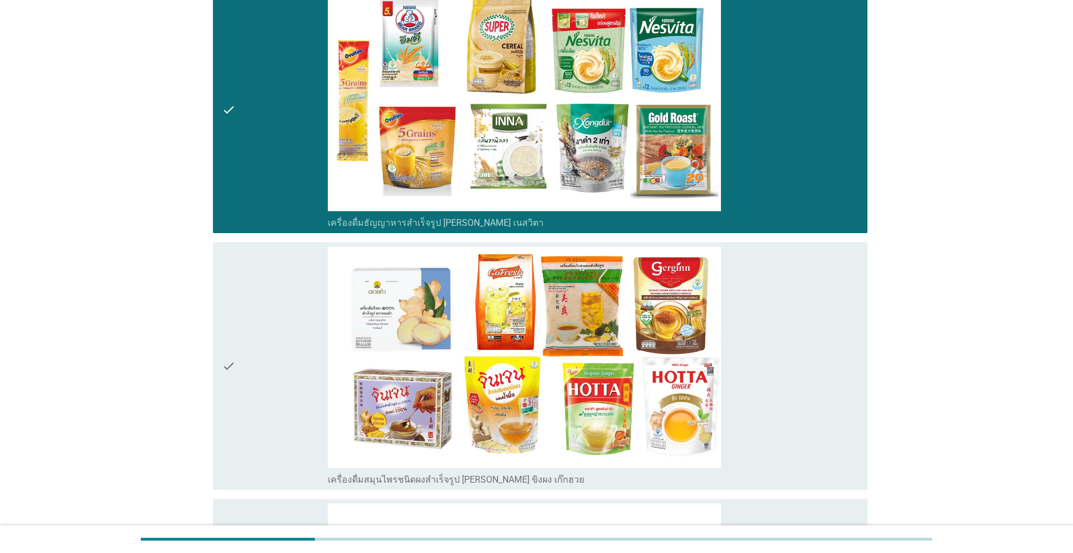
click at [257, 355] on div "check" at bounding box center [275, 366] width 106 height 239
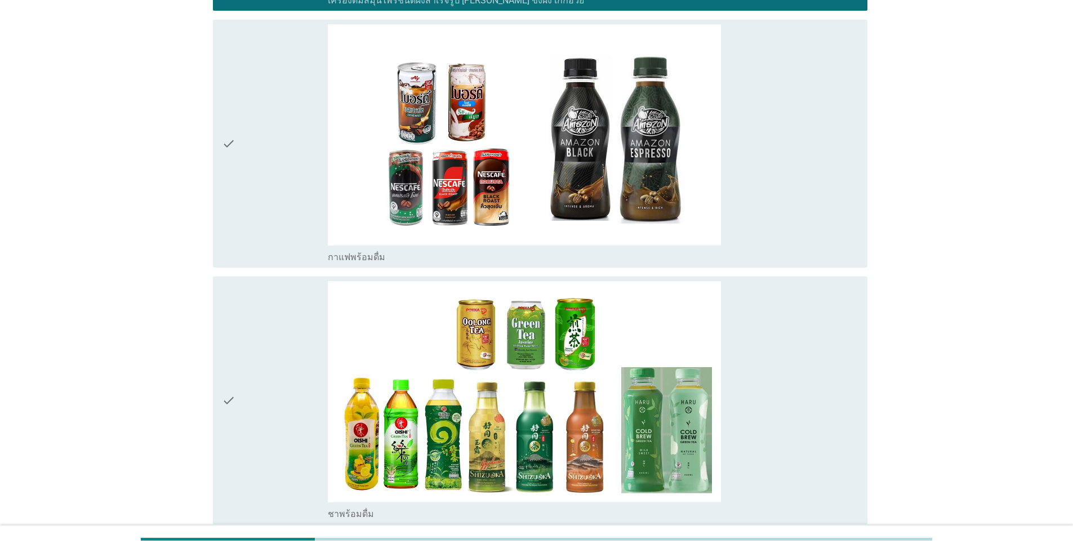
scroll to position [3004, 0]
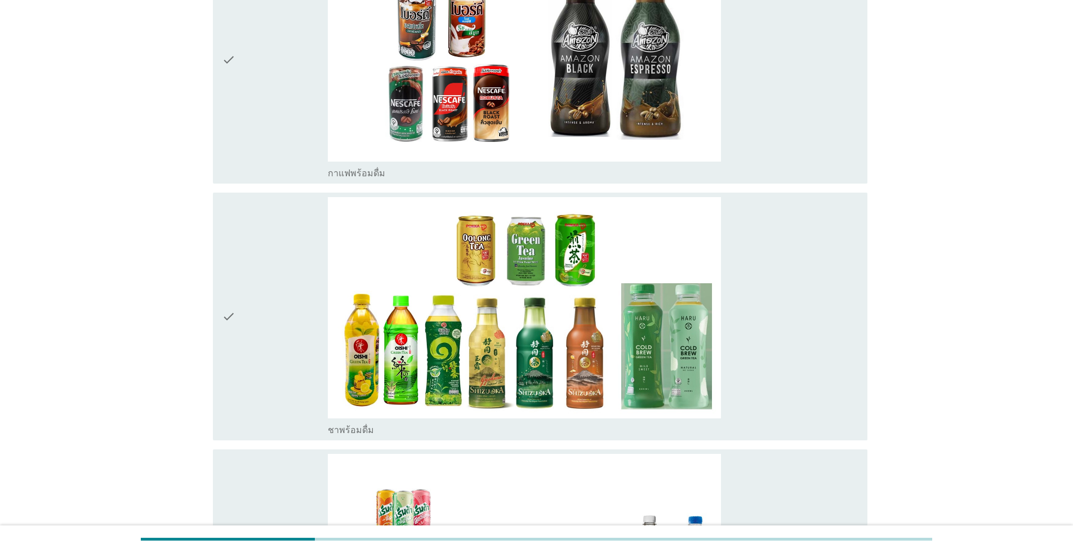
click at [295, 103] on div "check" at bounding box center [275, 59] width 106 height 239
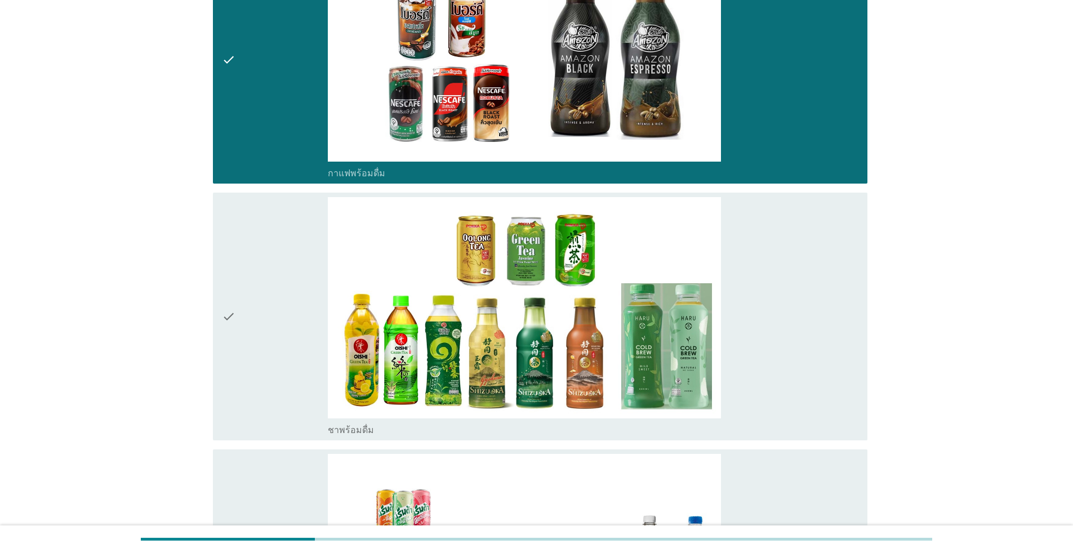
click at [260, 261] on div "check" at bounding box center [275, 316] width 106 height 239
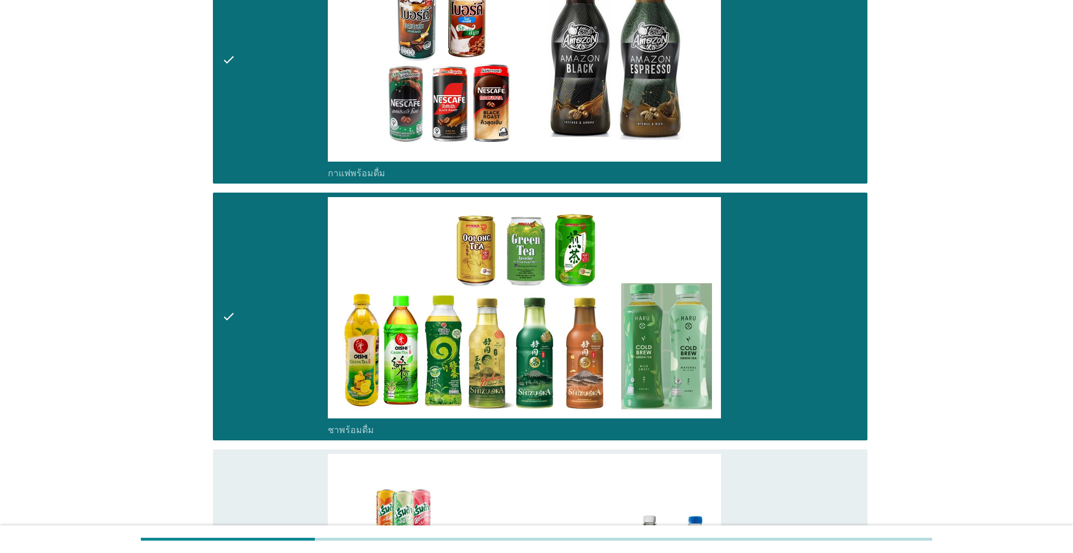
scroll to position [3379, 0]
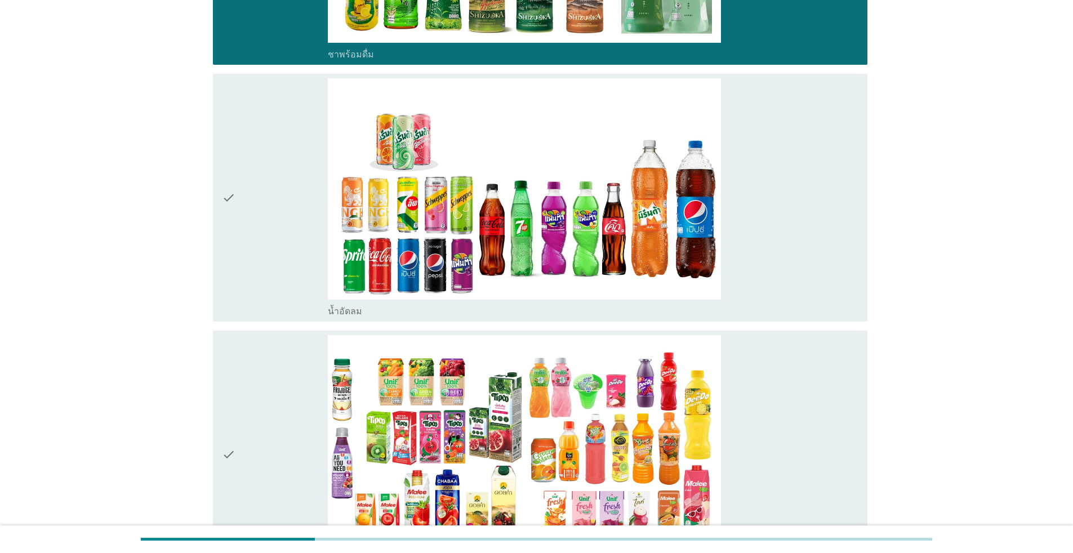
click at [268, 243] on div "check" at bounding box center [275, 197] width 106 height 239
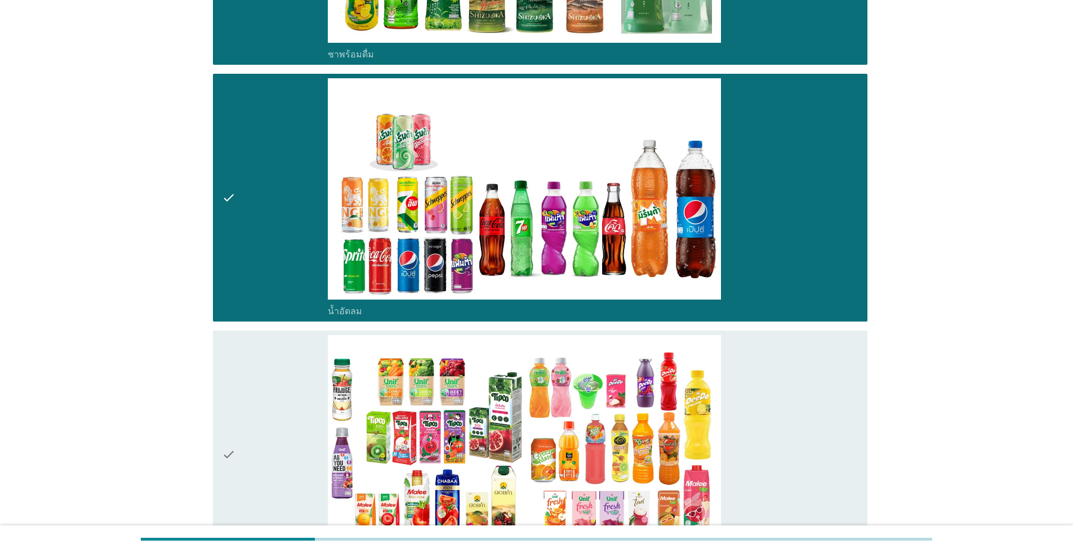
click at [266, 363] on div "check" at bounding box center [275, 454] width 106 height 239
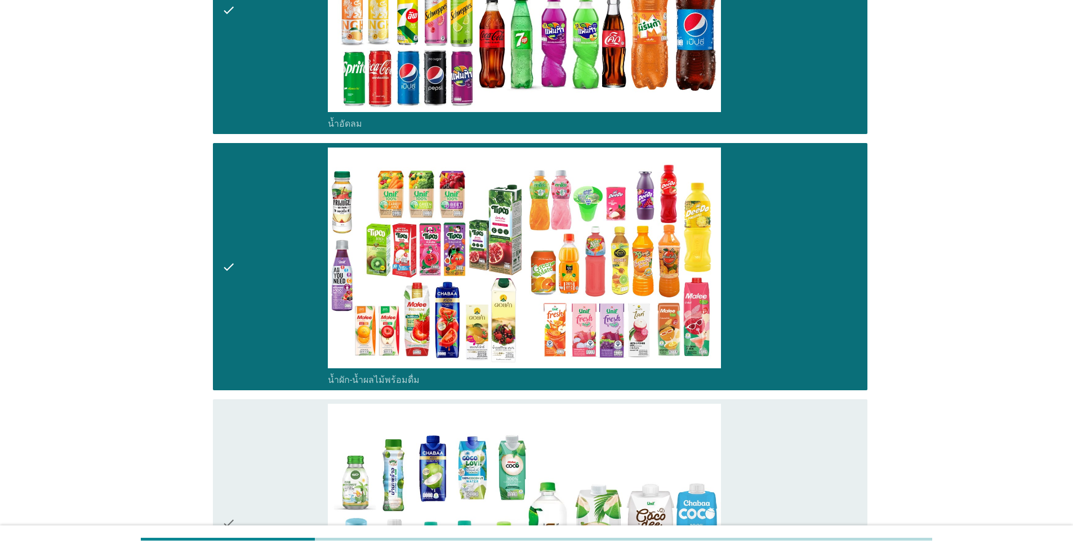
scroll to position [3943, 0]
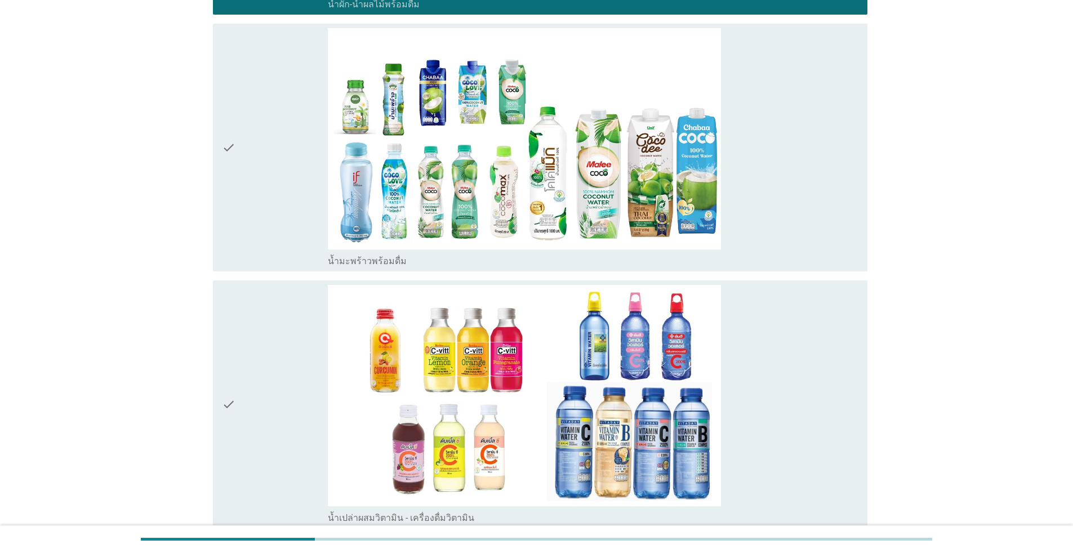
click at [266, 200] on div "check" at bounding box center [275, 147] width 106 height 239
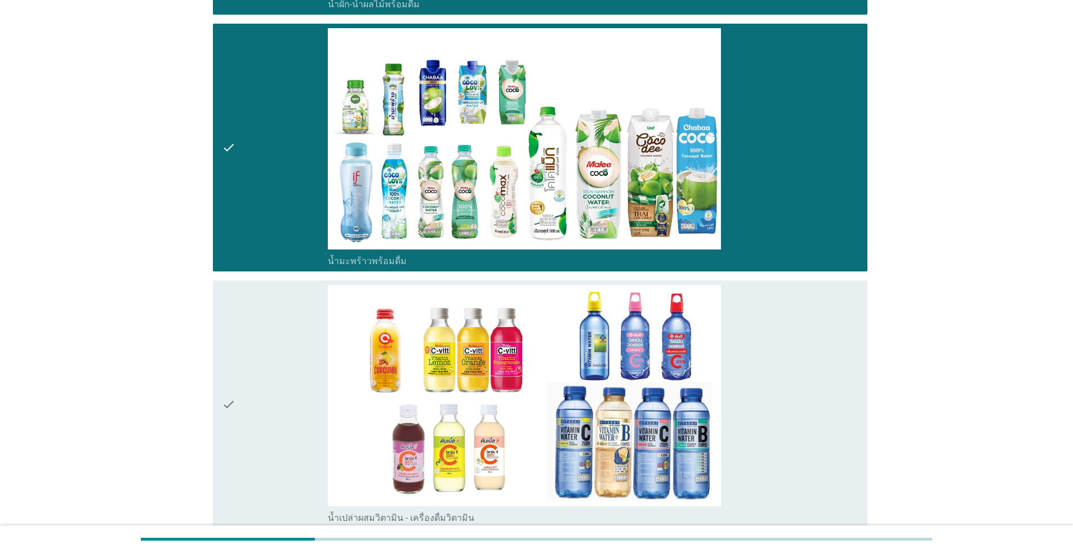
click at [270, 367] on div "check" at bounding box center [275, 404] width 106 height 239
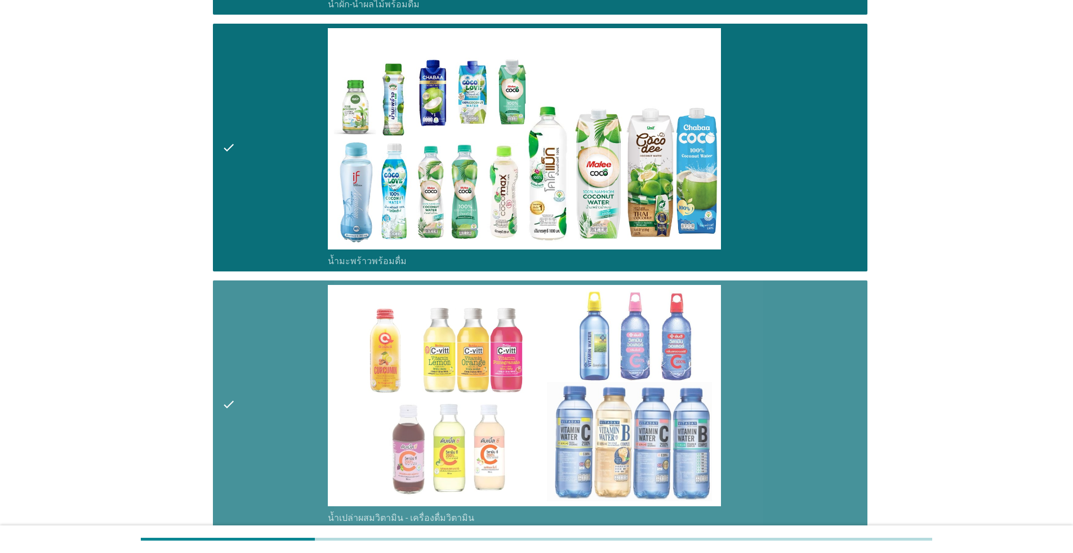
scroll to position [4318, 0]
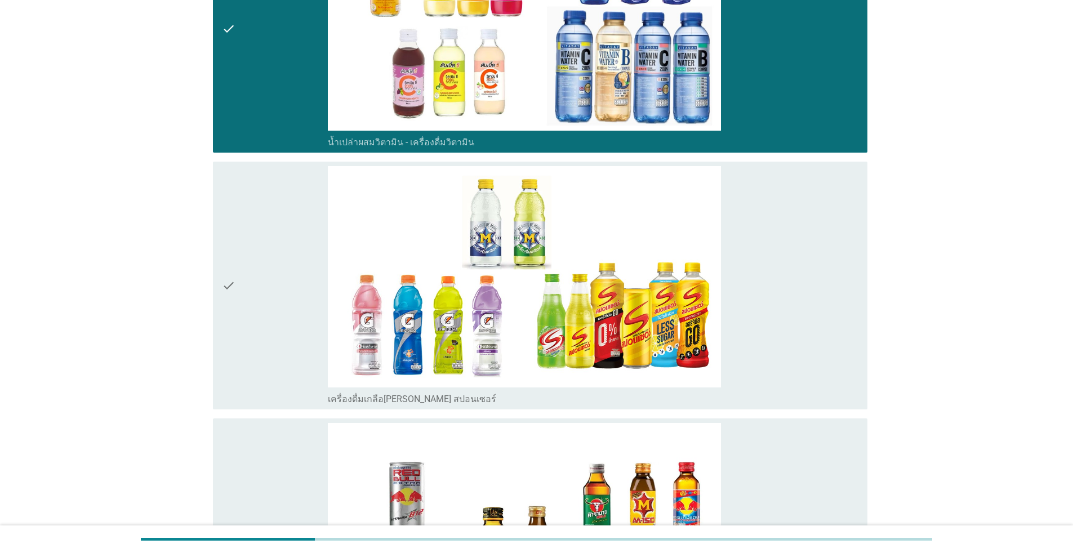
click at [282, 349] on div "check" at bounding box center [275, 285] width 106 height 239
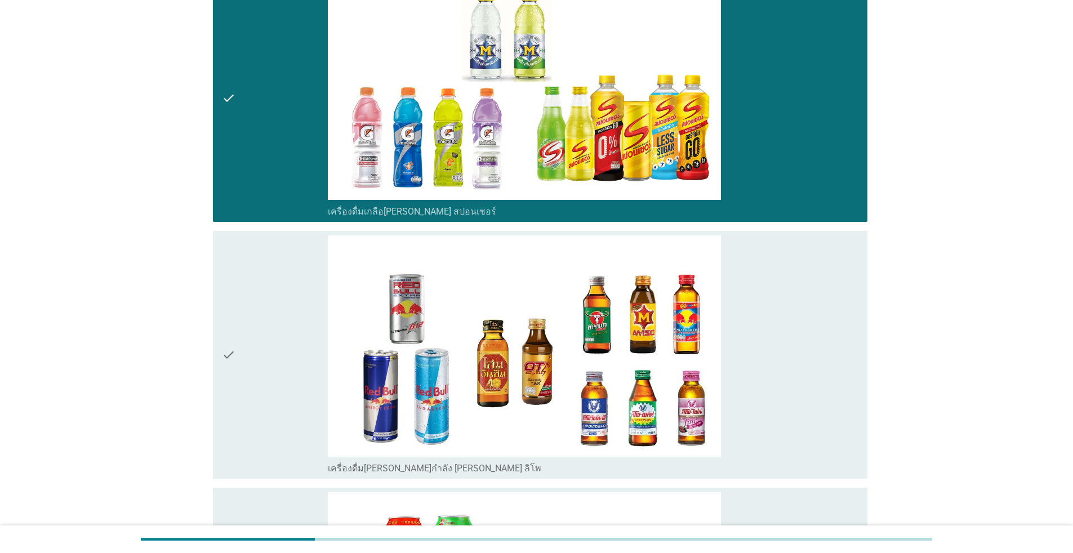
click at [284, 341] on div "check" at bounding box center [275, 354] width 106 height 239
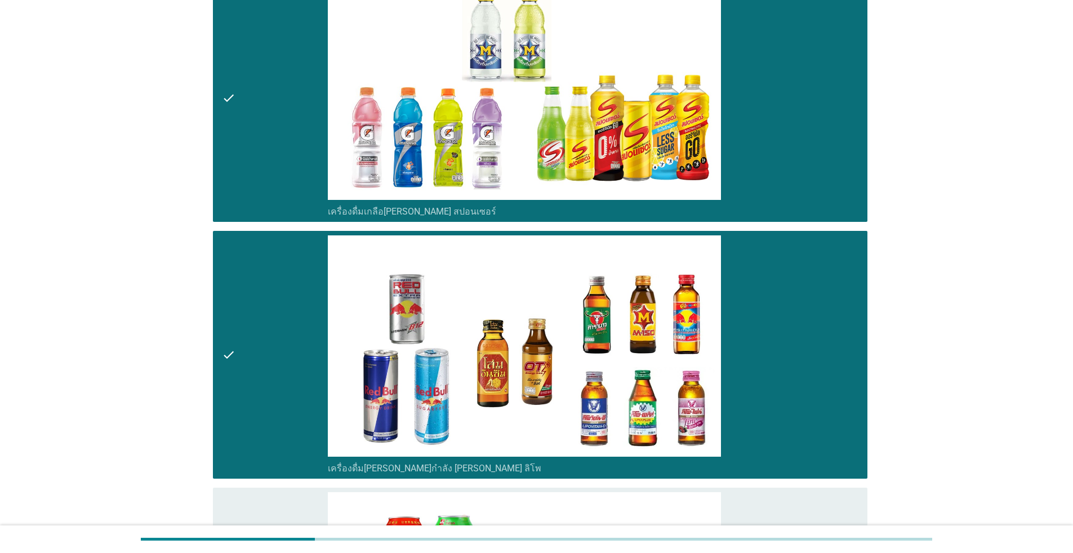
scroll to position [4882, 0]
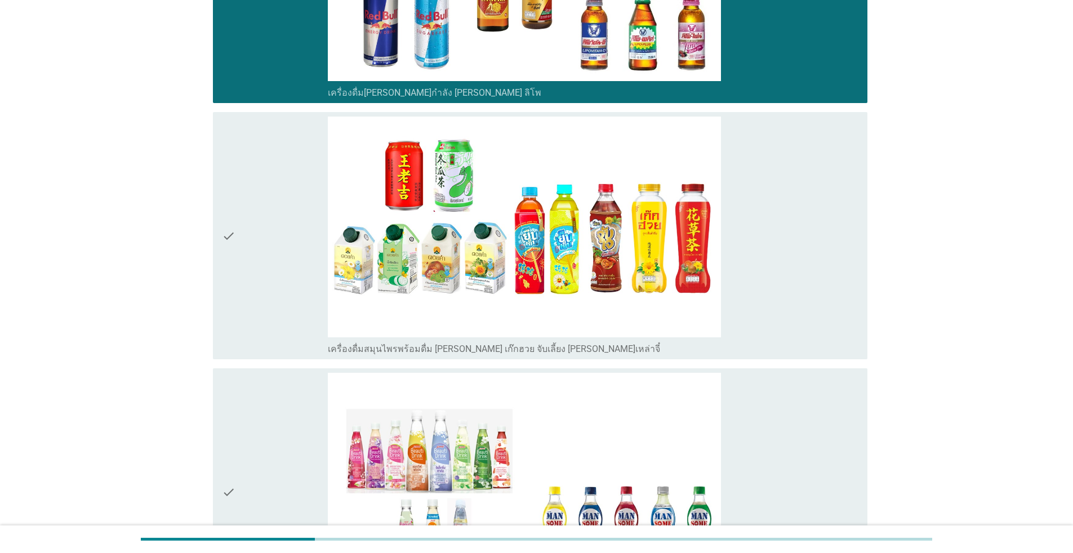
click at [281, 268] on div "check" at bounding box center [275, 236] width 106 height 239
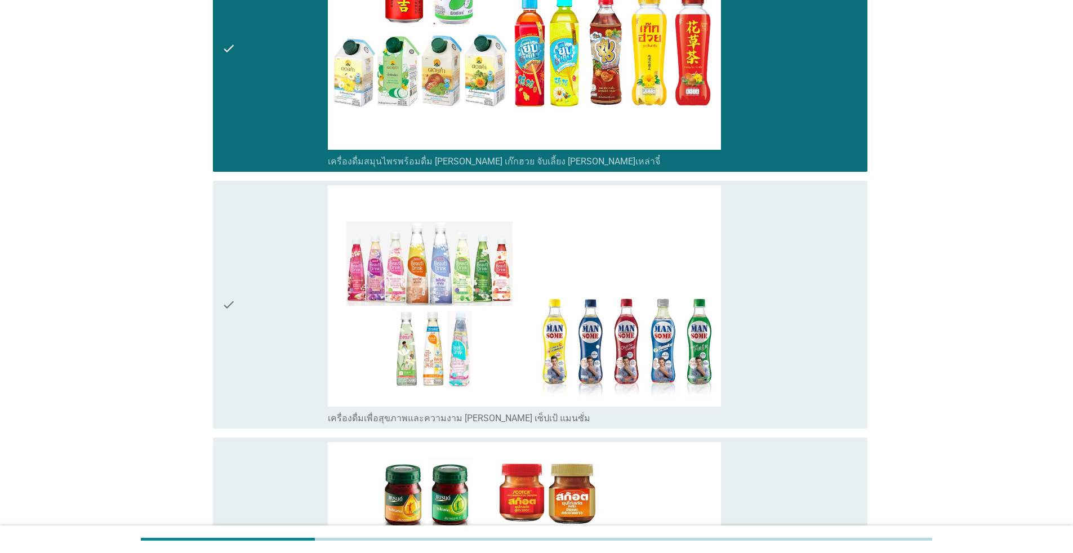
click at [272, 326] on div "check" at bounding box center [275, 304] width 106 height 239
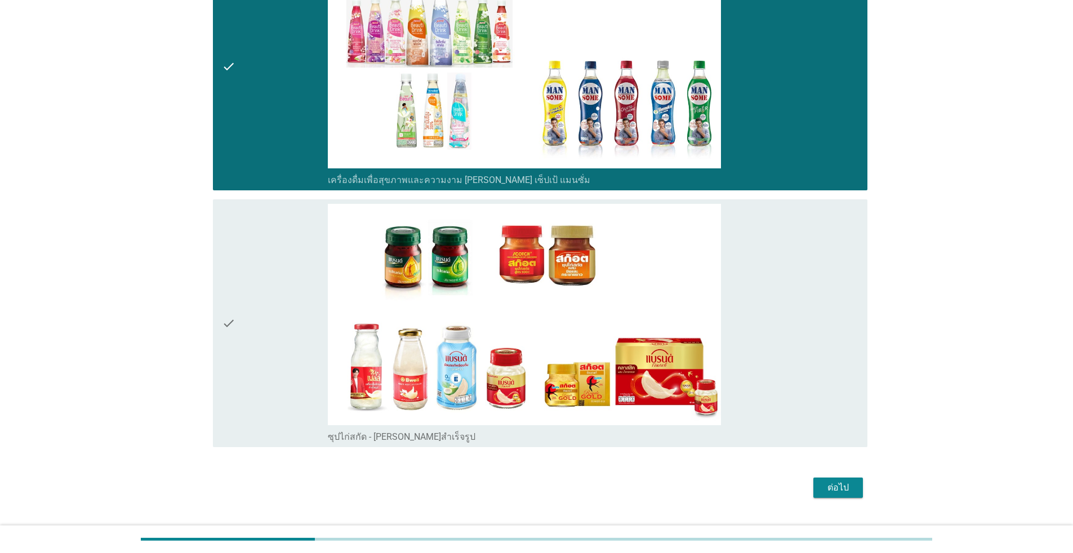
scroll to position [5333, 0]
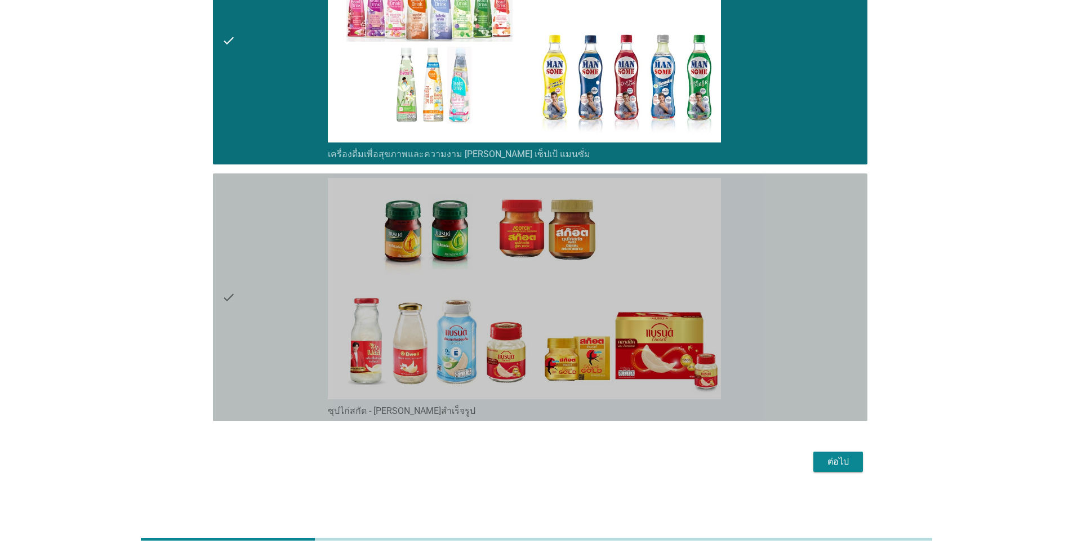
click at [272, 324] on div "check" at bounding box center [275, 297] width 106 height 239
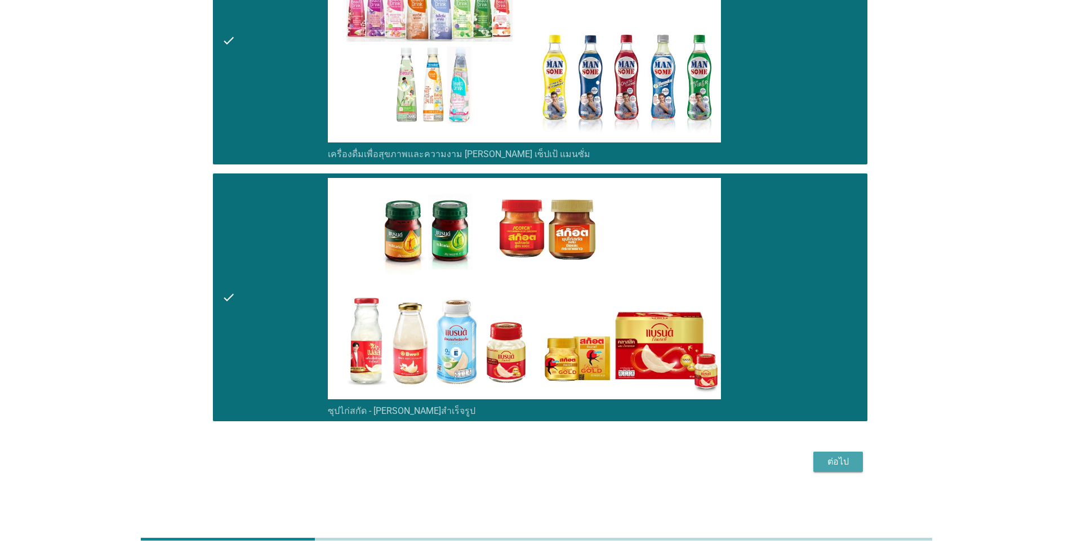
click at [554, 470] on button "ต่อไป" at bounding box center [838, 462] width 50 height 20
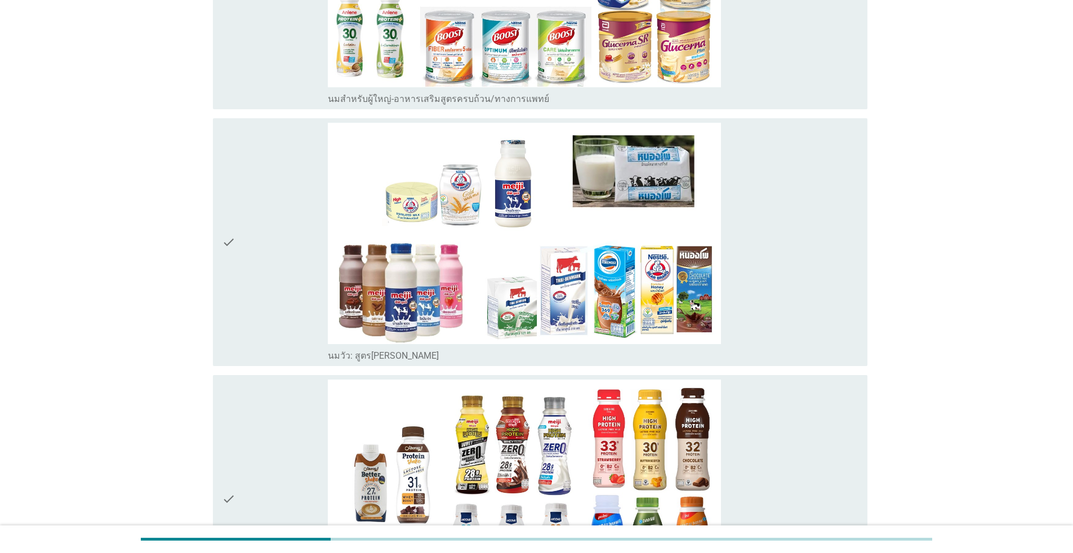
scroll to position [376, 0]
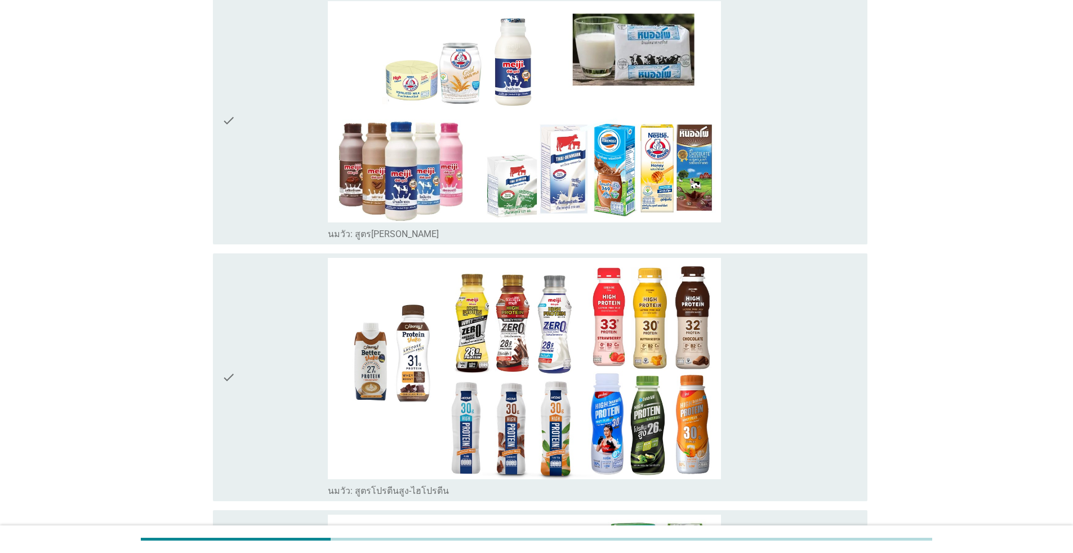
click at [251, 180] on div "check" at bounding box center [275, 120] width 106 height 239
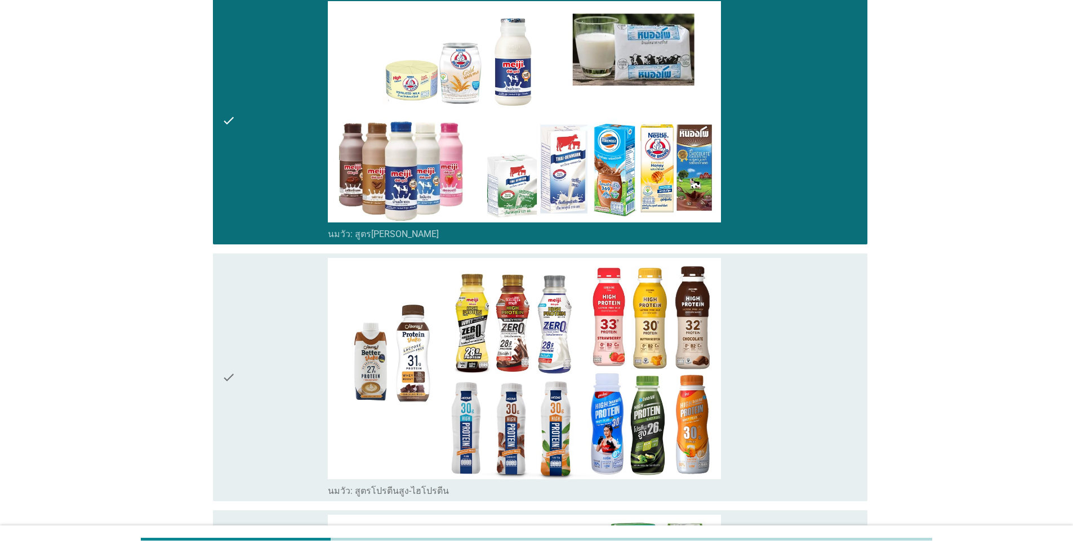
click at [232, 348] on icon "check" at bounding box center [229, 377] width 14 height 239
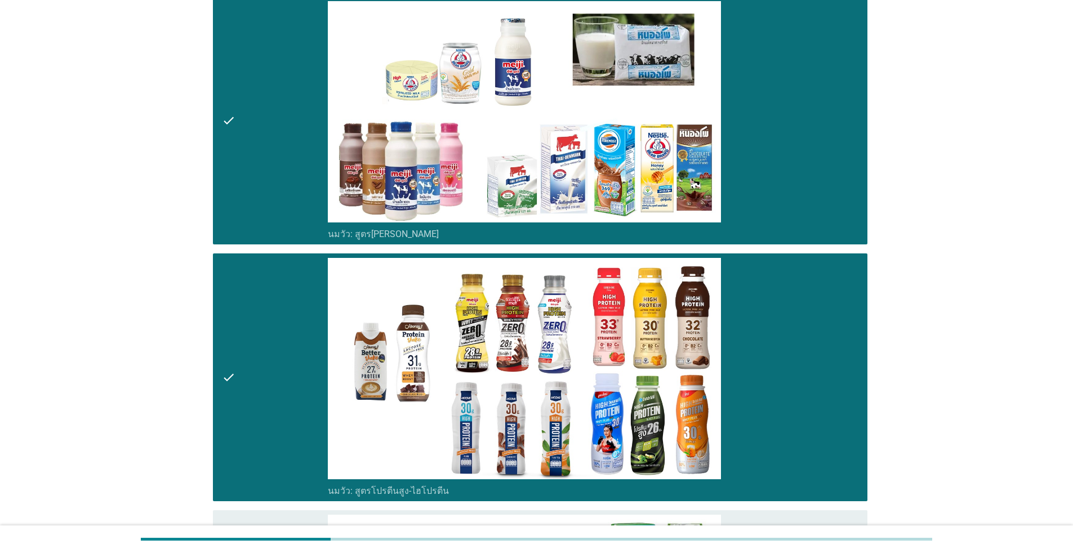
scroll to position [939, 0]
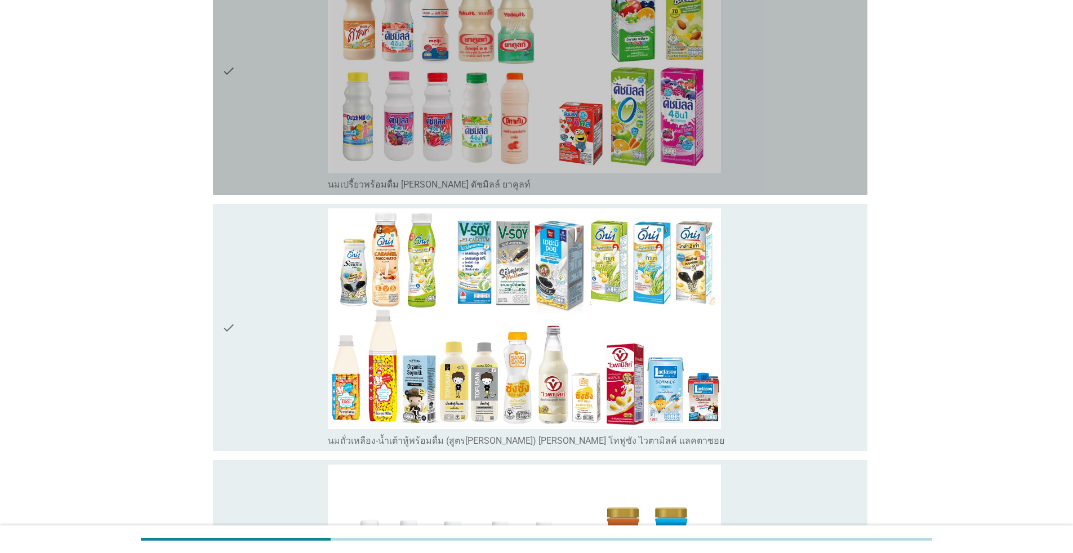
click at [252, 149] on div "check" at bounding box center [275, 71] width 106 height 239
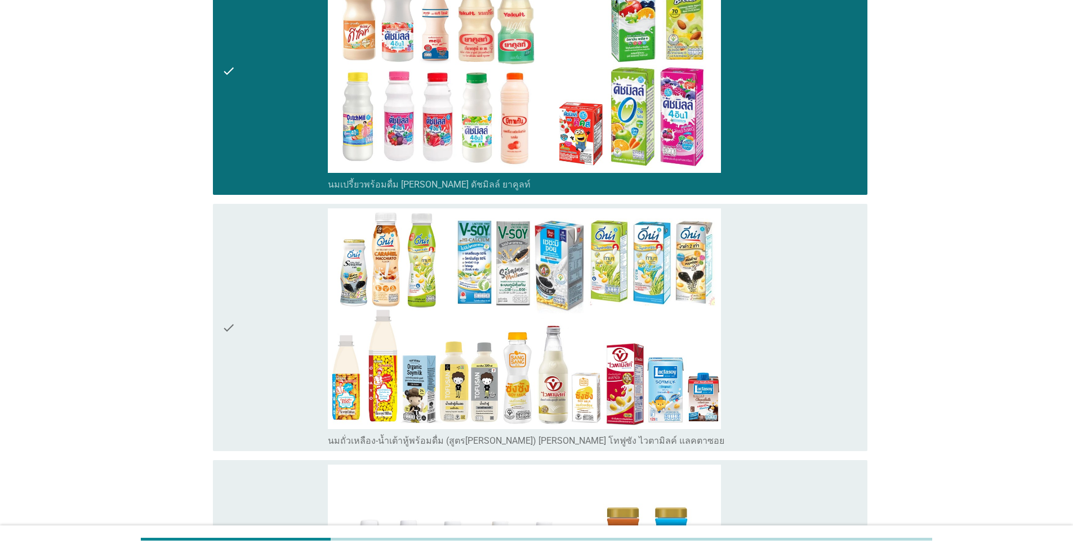
click at [246, 296] on div "check" at bounding box center [275, 327] width 106 height 239
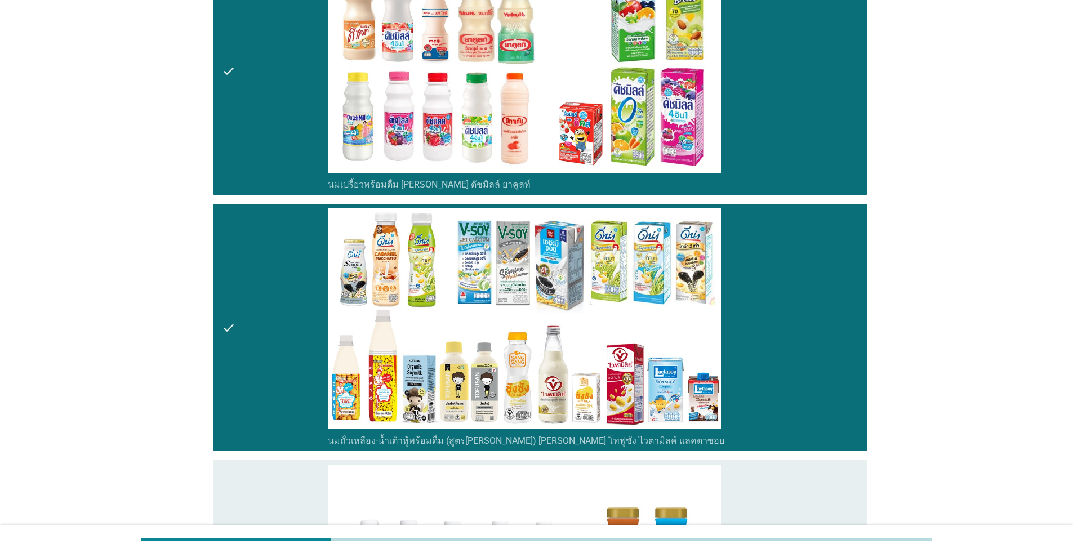
scroll to position [1126, 0]
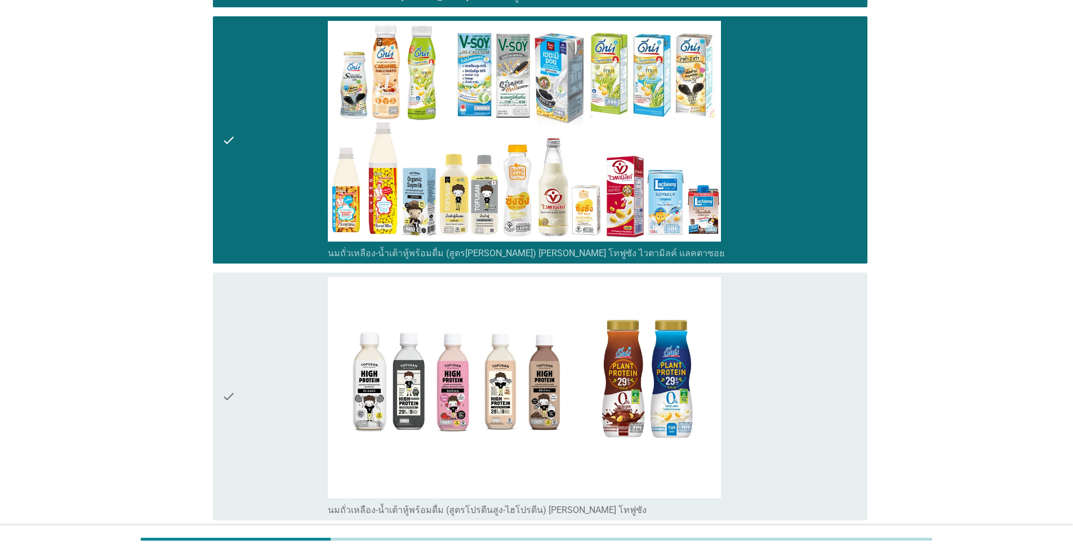
click at [262, 394] on div "check" at bounding box center [275, 396] width 106 height 239
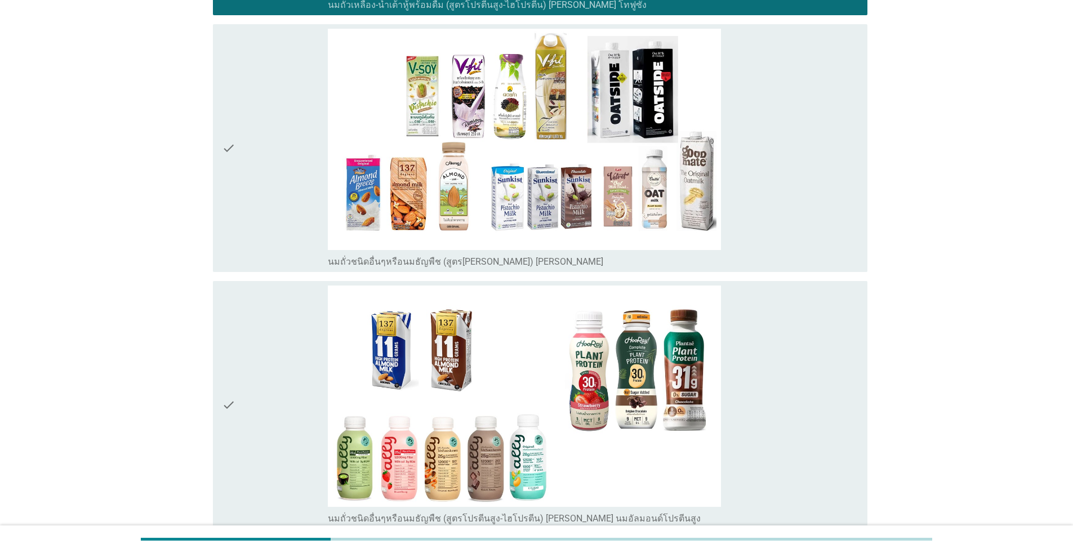
scroll to position [1690, 0]
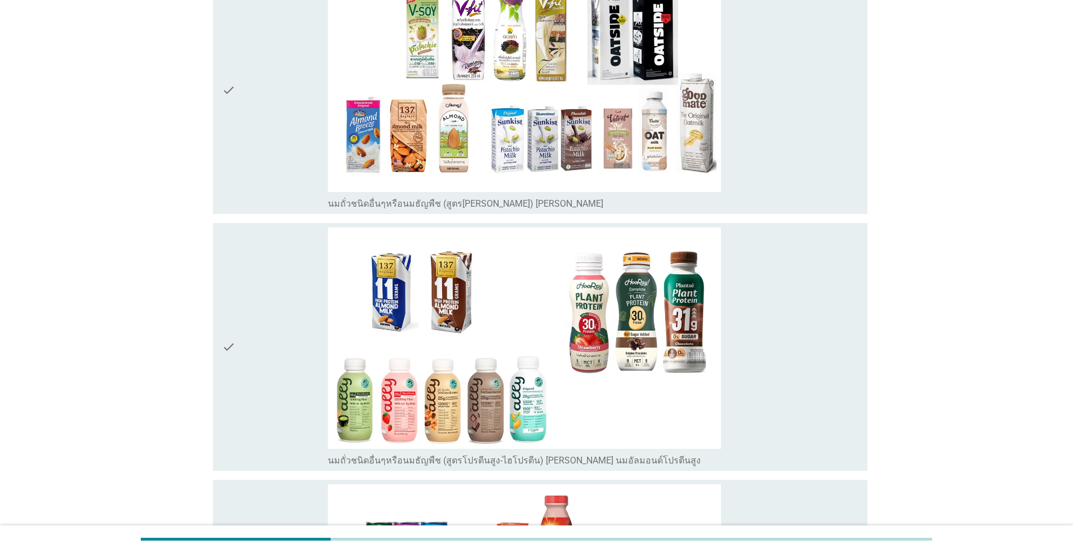
click at [282, 130] on div "check" at bounding box center [275, 90] width 106 height 239
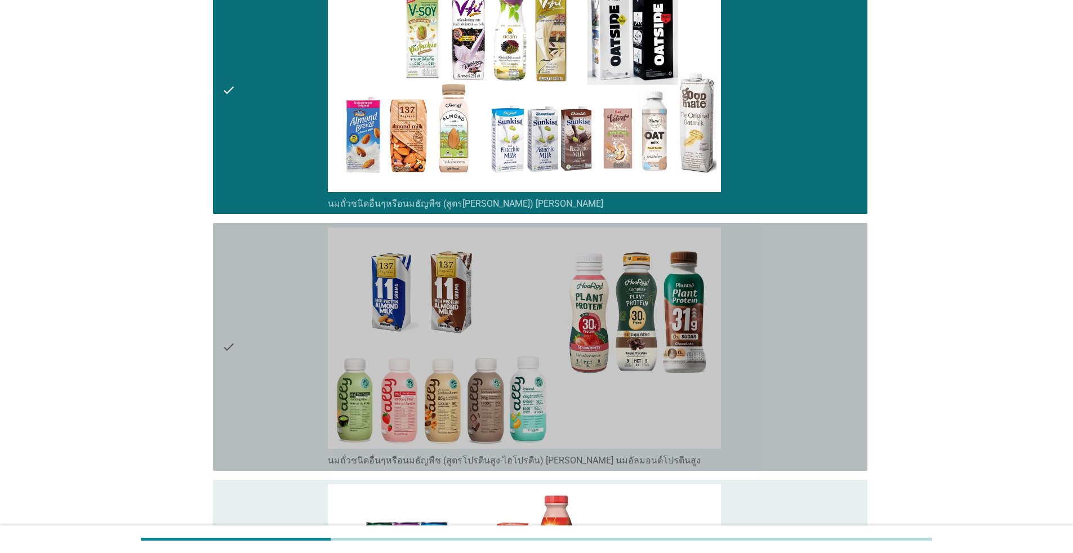
click at [271, 314] on div "check" at bounding box center [275, 347] width 106 height 239
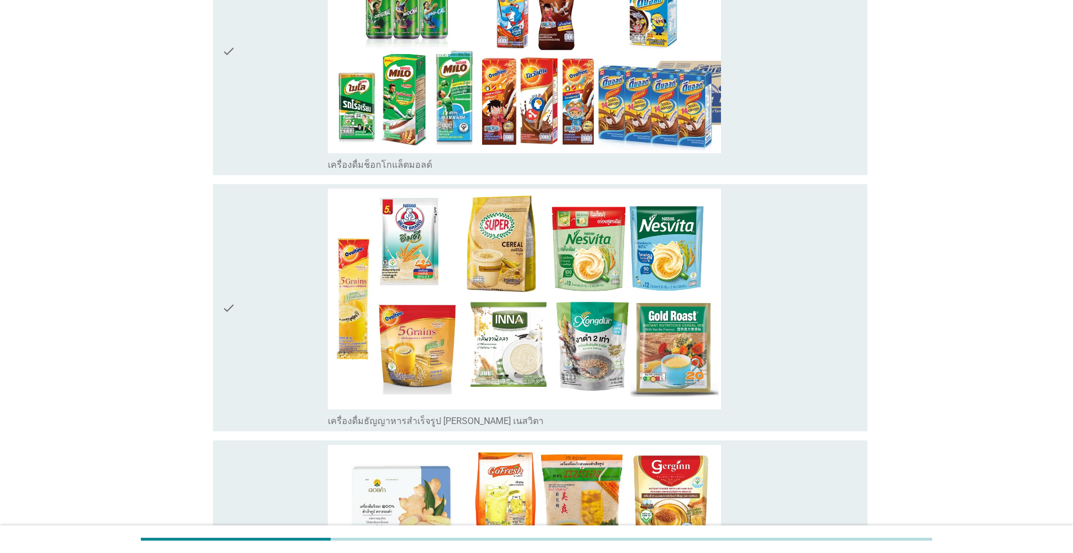
scroll to position [2253, 0]
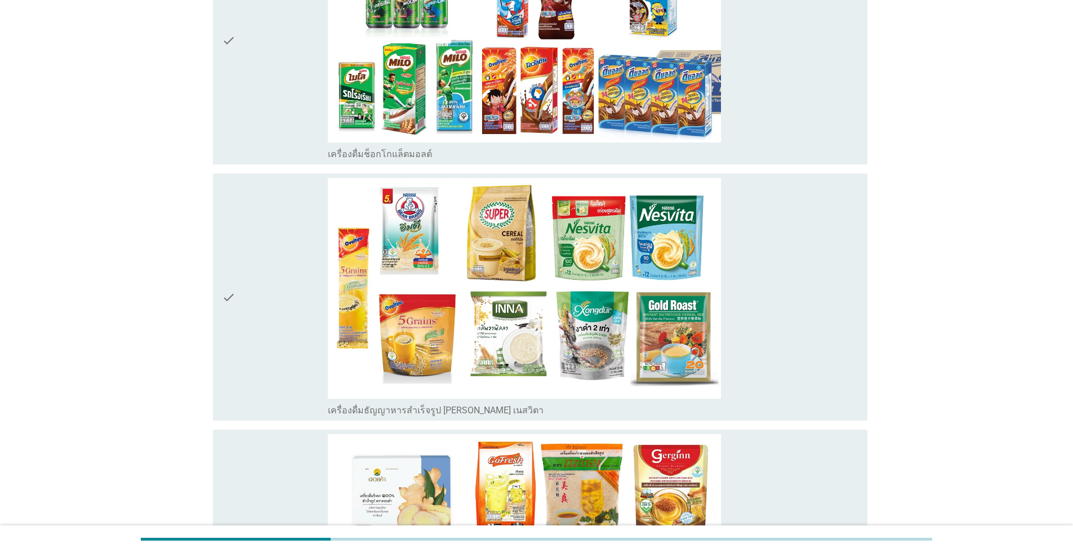
click at [263, 121] on div "check" at bounding box center [275, 40] width 106 height 239
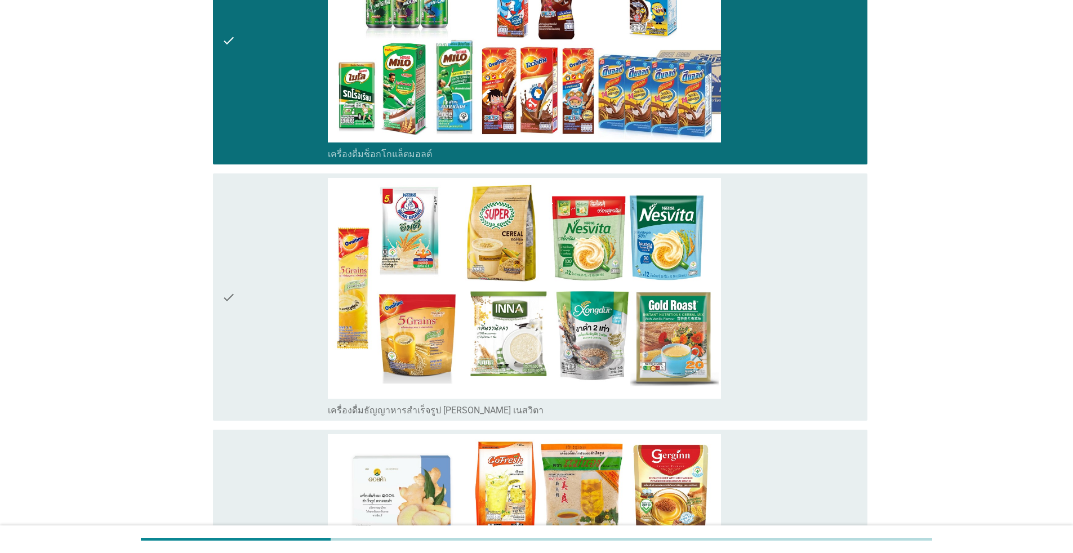
click at [271, 306] on div "check" at bounding box center [275, 297] width 106 height 239
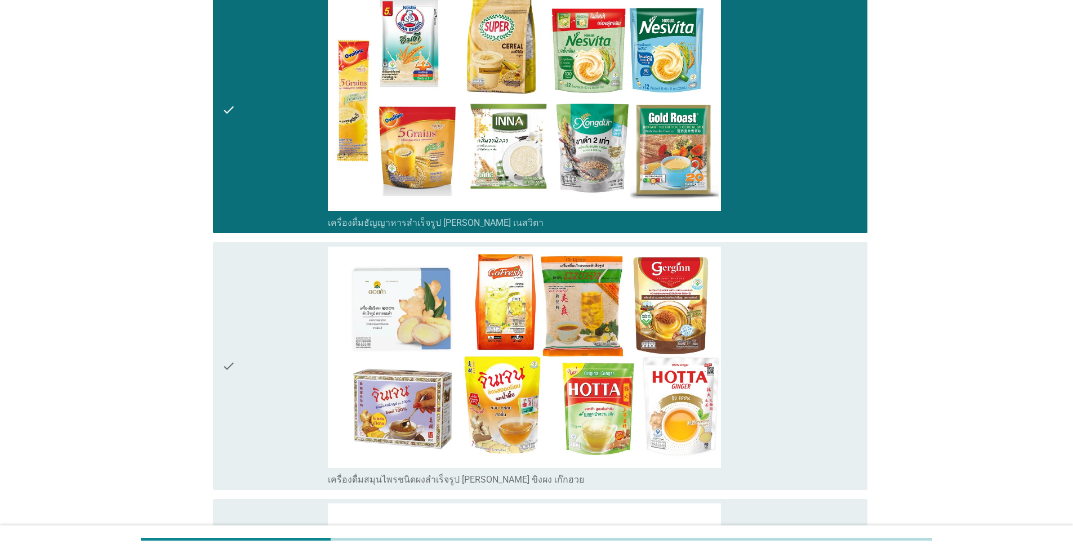
click at [274, 306] on div "check" at bounding box center [275, 366] width 106 height 239
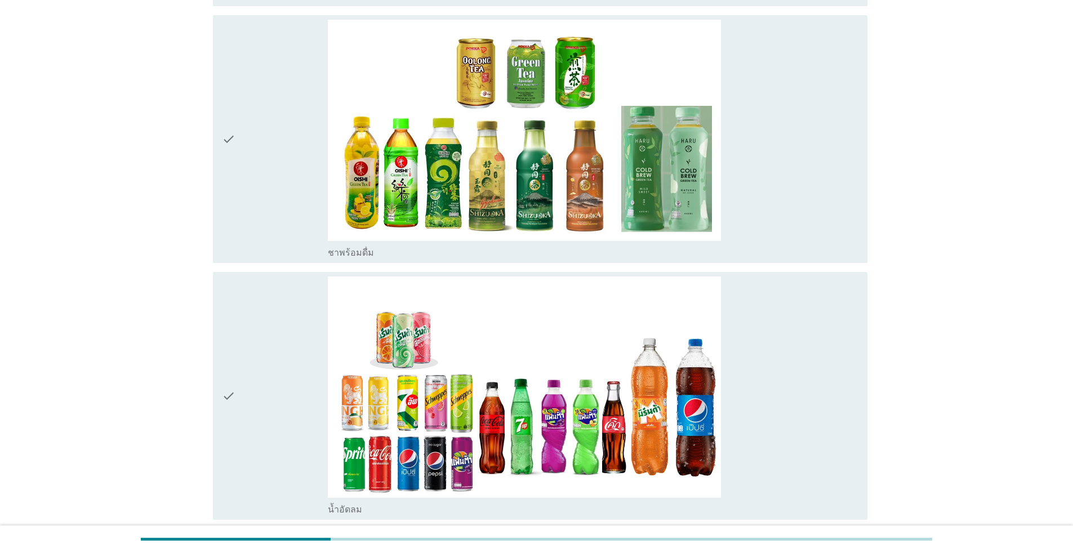
scroll to position [3192, 0]
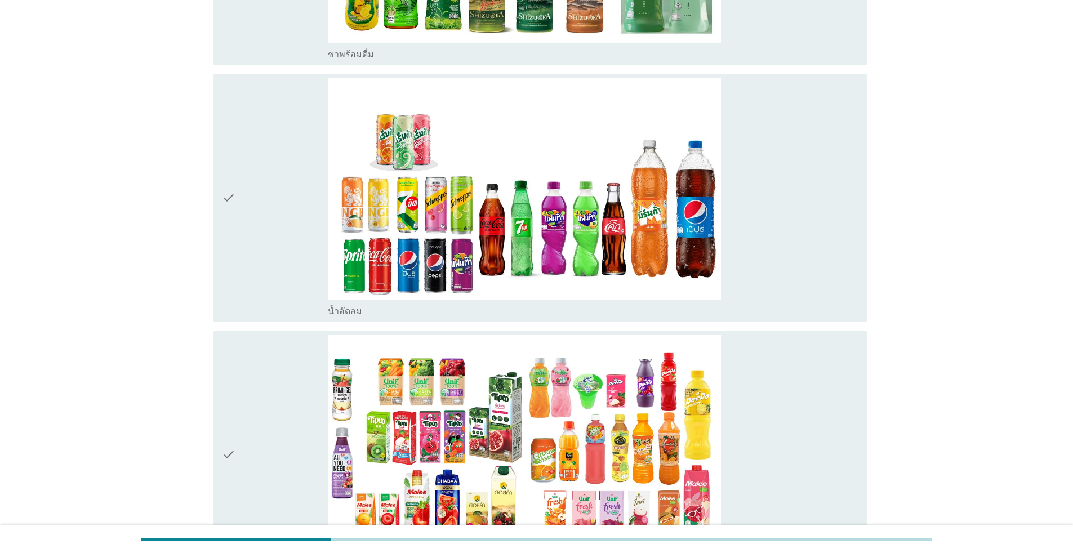
click at [288, 272] on div "check" at bounding box center [275, 197] width 106 height 239
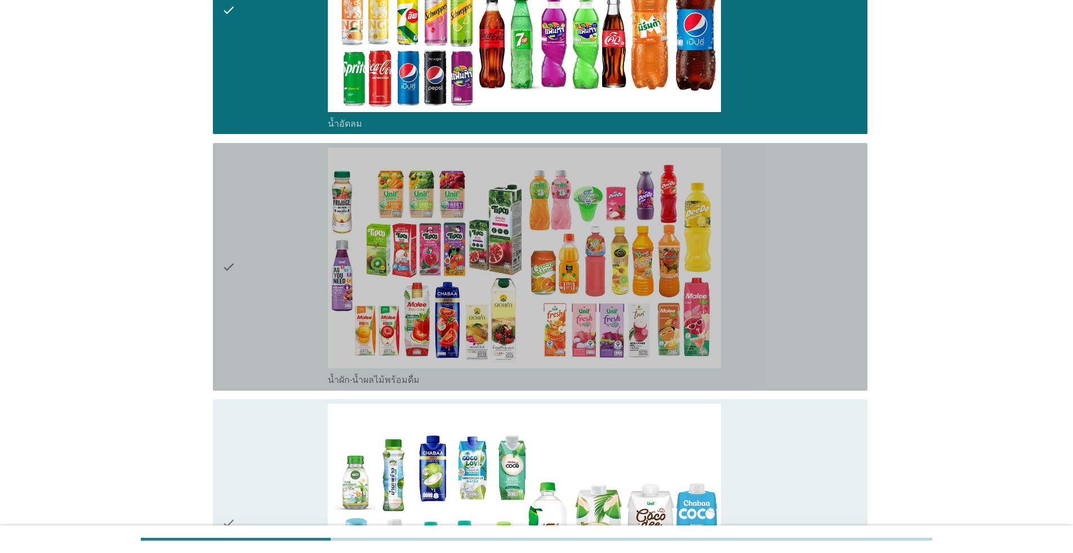
click at [283, 242] on div "check" at bounding box center [275, 267] width 106 height 239
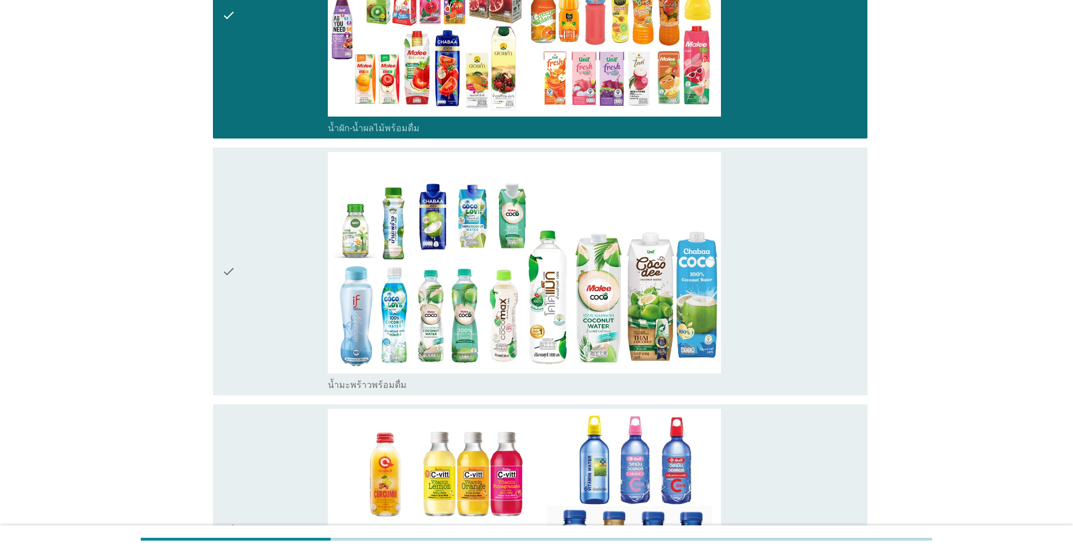
scroll to position [3943, 0]
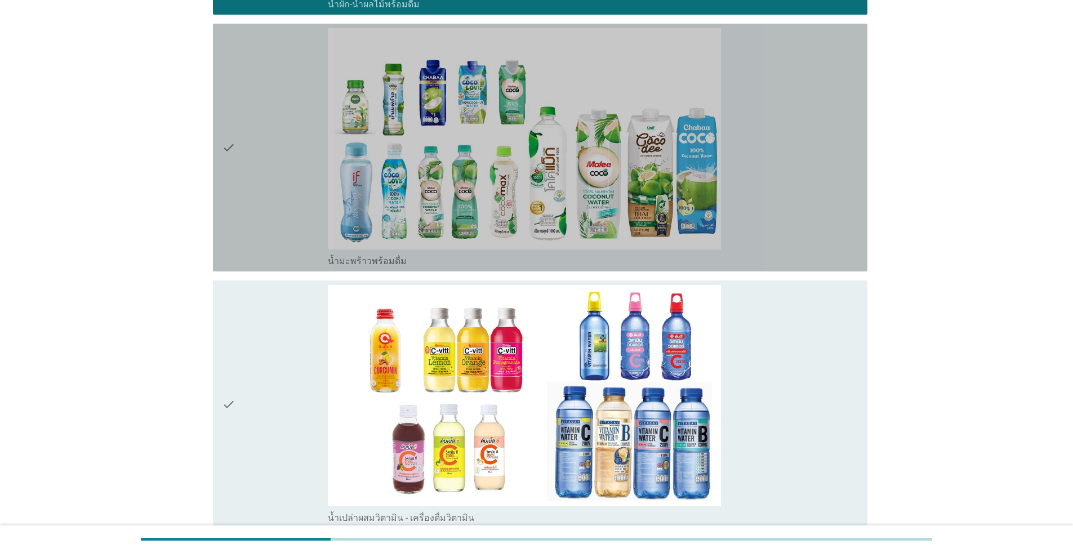
click at [283, 219] on div "check" at bounding box center [275, 147] width 106 height 239
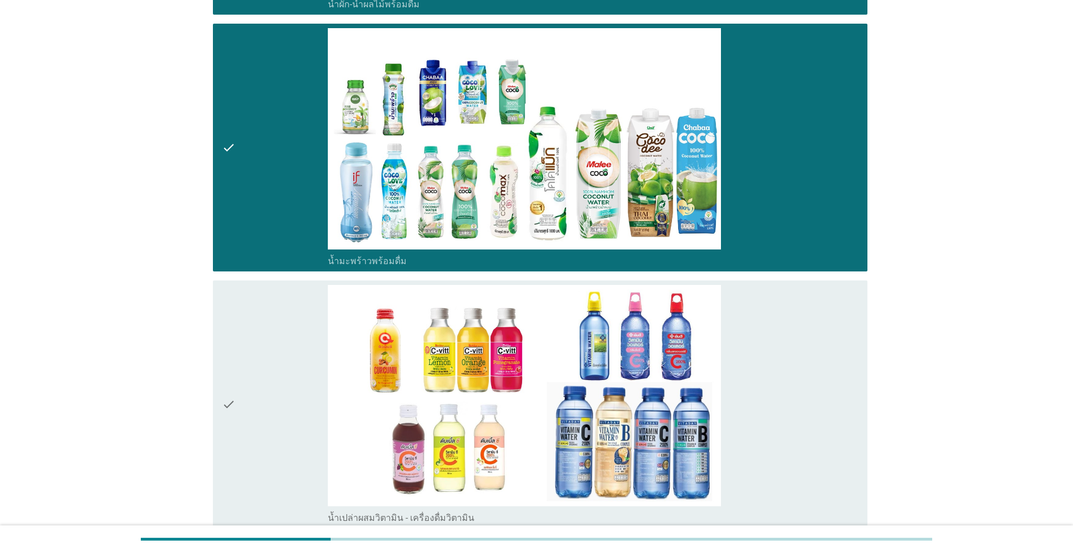
click at [291, 382] on div "check" at bounding box center [275, 404] width 106 height 239
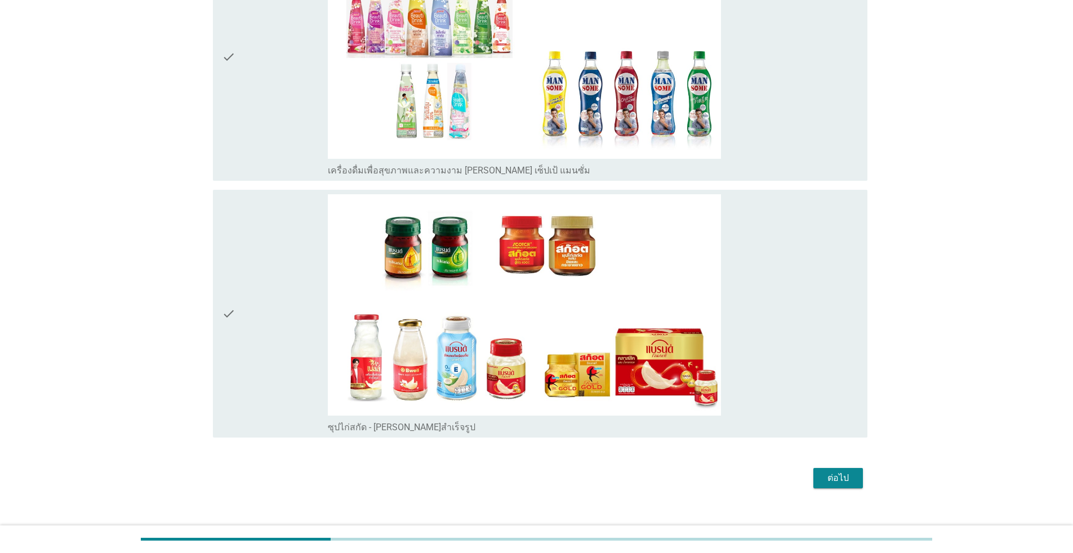
scroll to position [5333, 0]
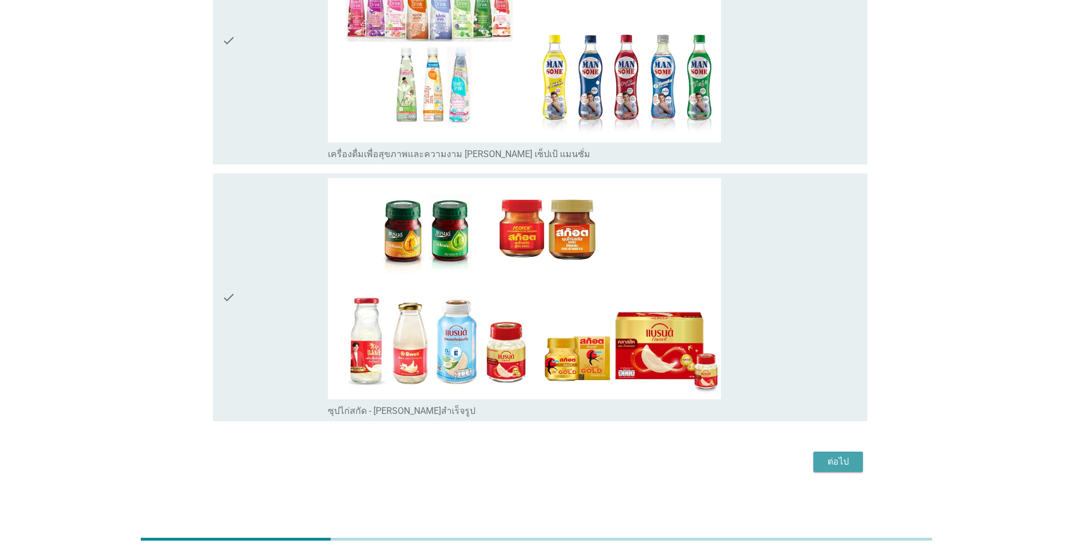
click at [554, 466] on div "ต่อไป" at bounding box center [838, 462] width 32 height 14
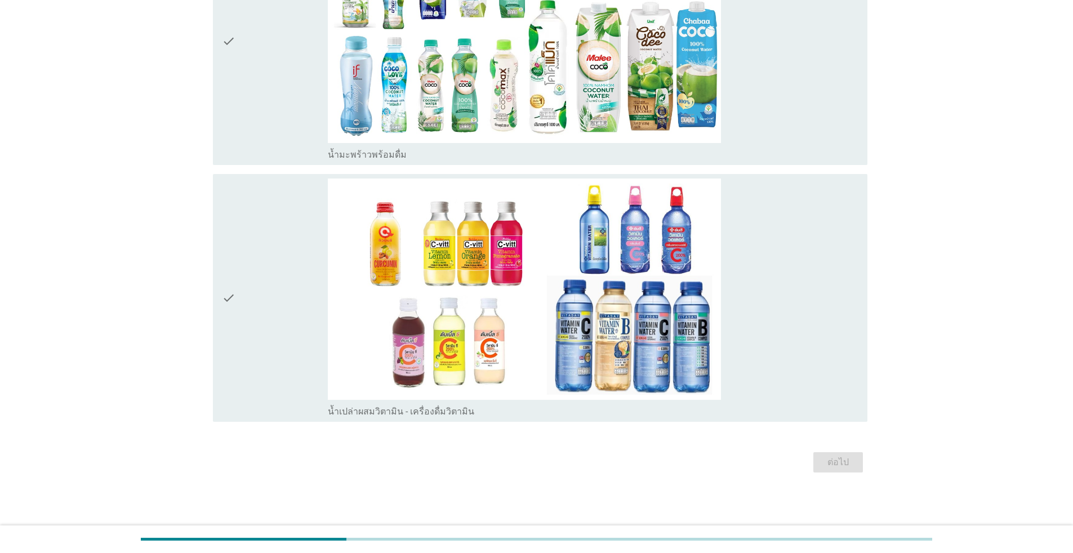
scroll to position [0, 0]
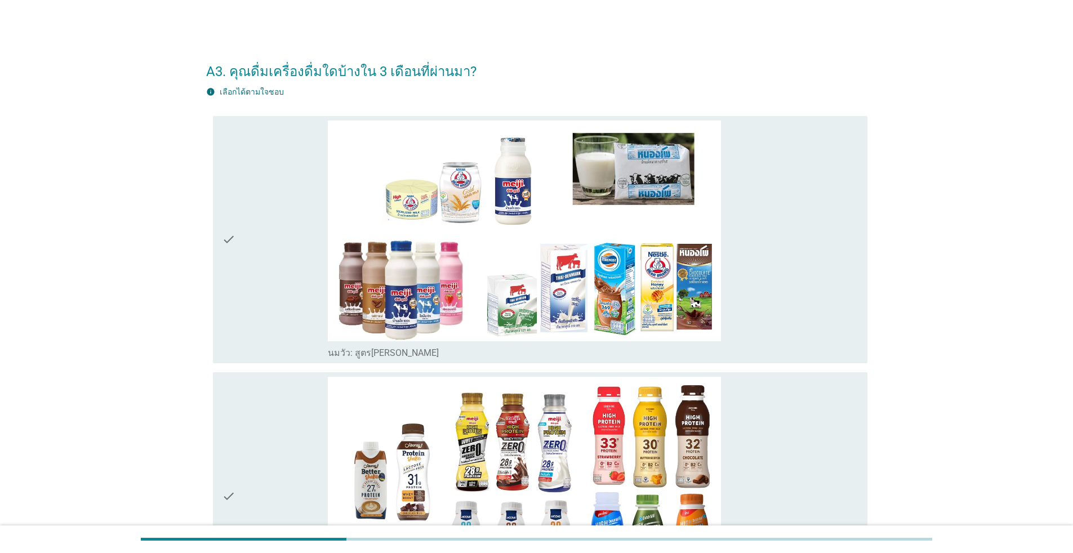
click at [255, 283] on div "check" at bounding box center [275, 240] width 106 height 239
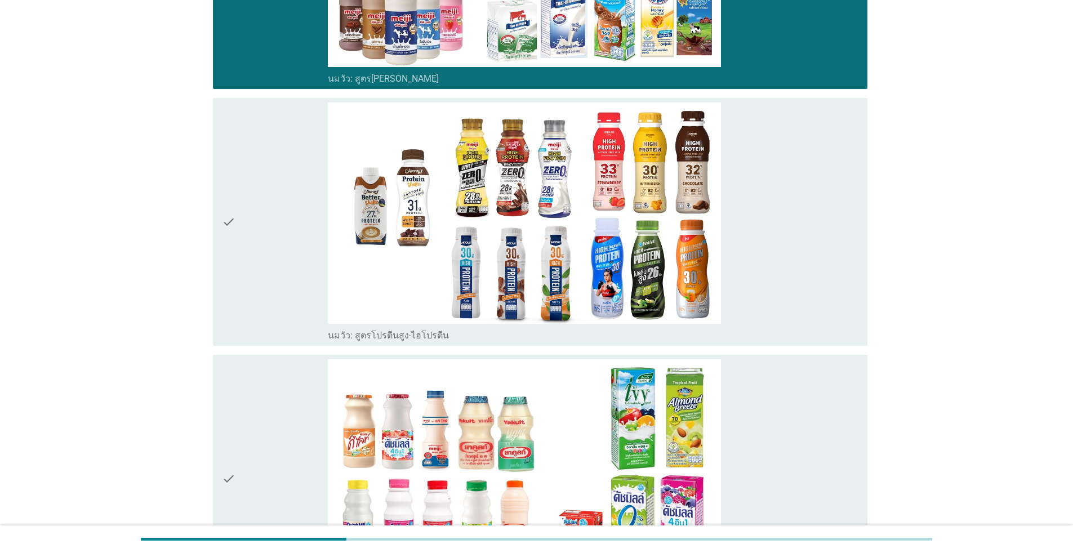
scroll to position [376, 0]
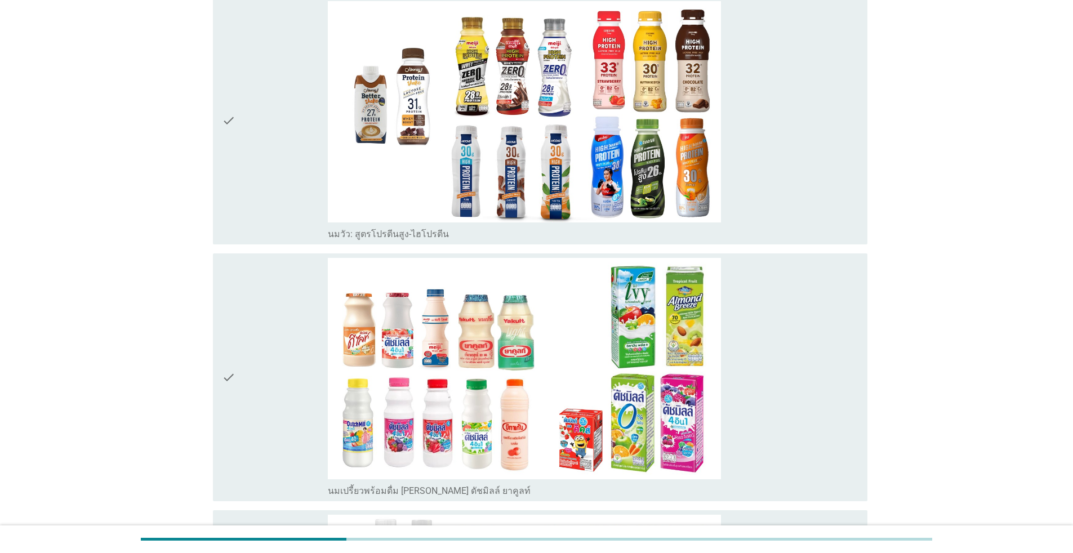
click at [237, 336] on div "check" at bounding box center [275, 377] width 106 height 239
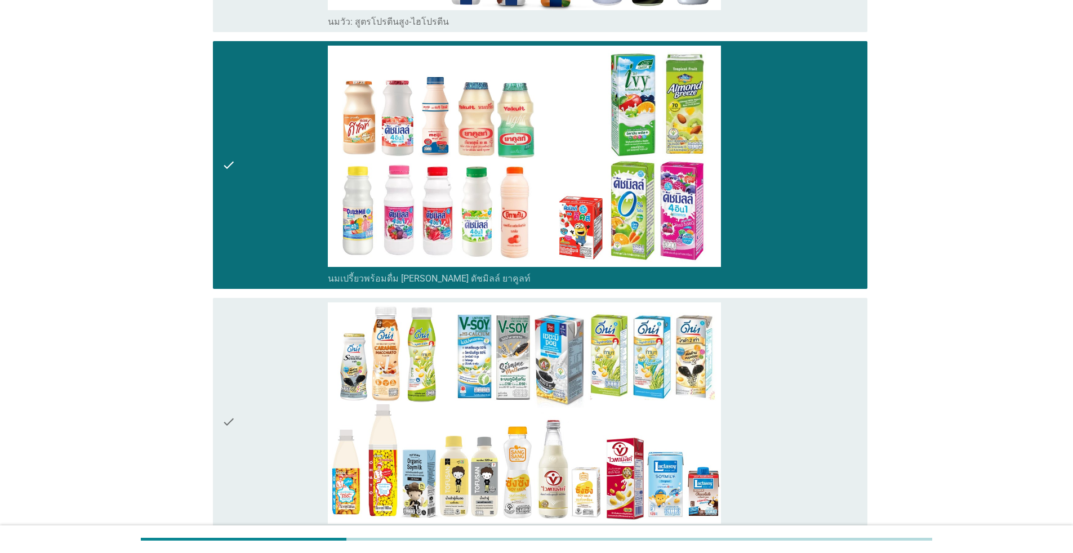
scroll to position [751, 0]
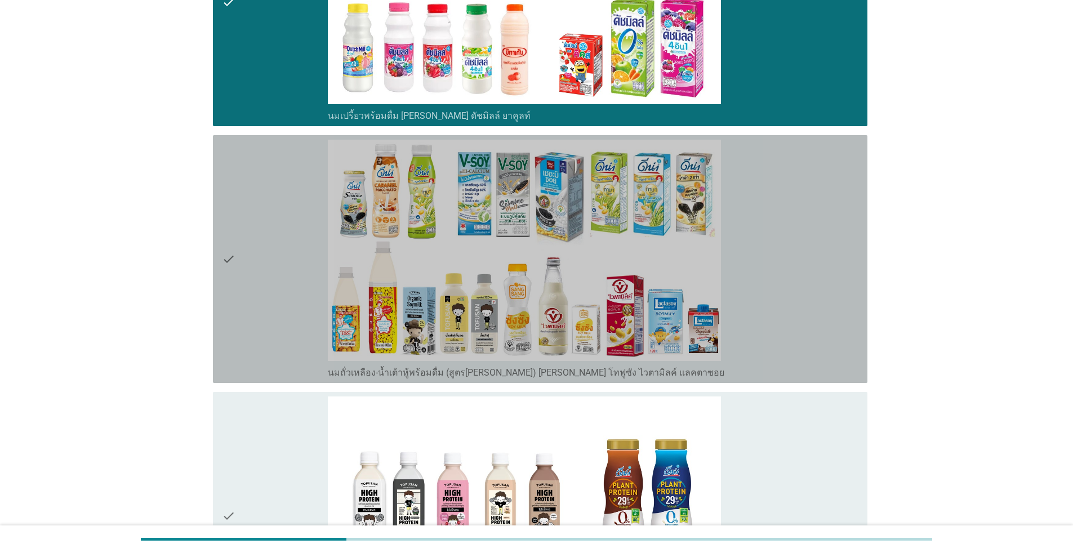
click at [240, 332] on div "check" at bounding box center [275, 259] width 106 height 239
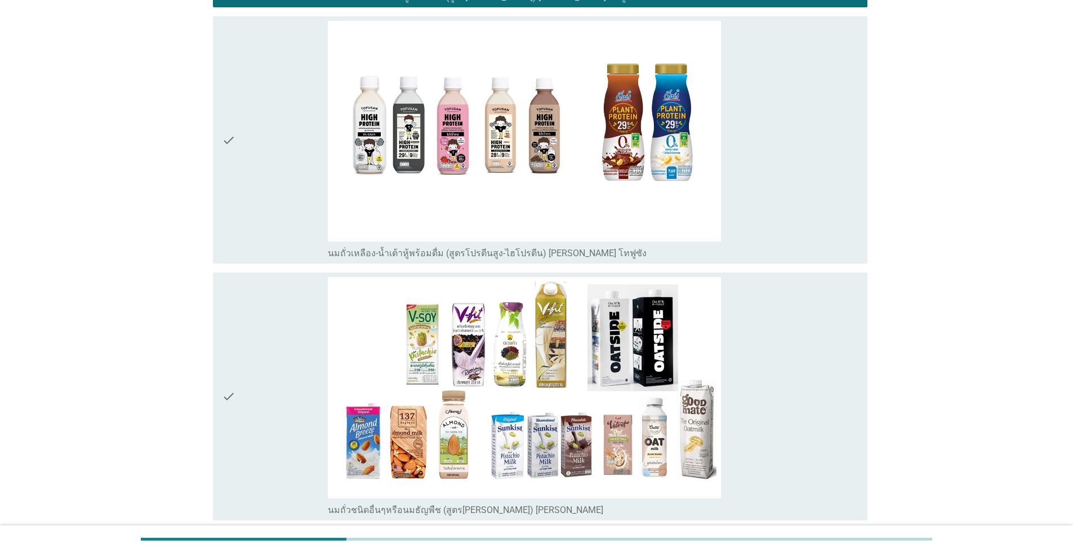
scroll to position [1314, 0]
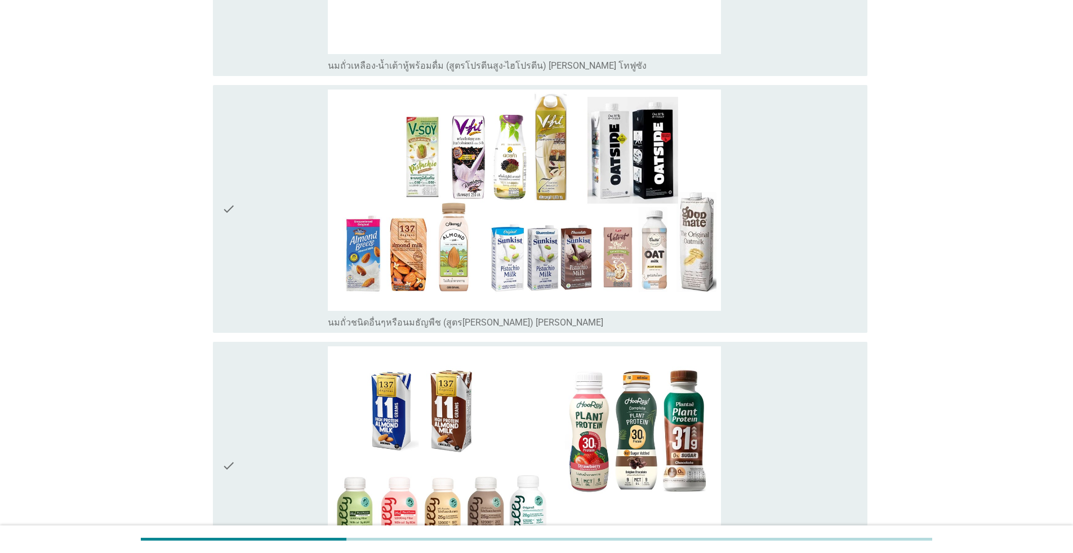
click at [248, 260] on div "check" at bounding box center [275, 209] width 106 height 239
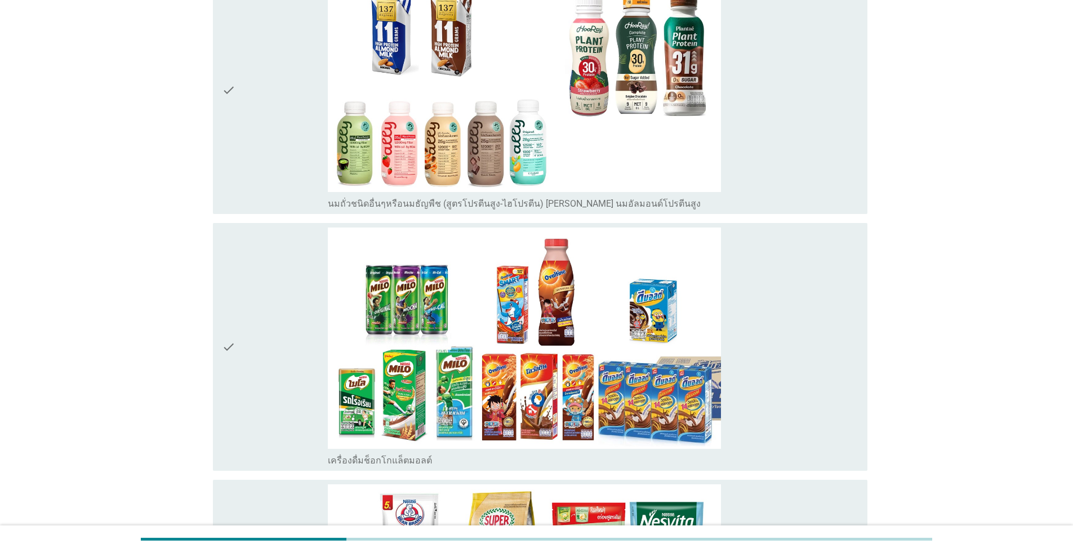
scroll to position [1877, 0]
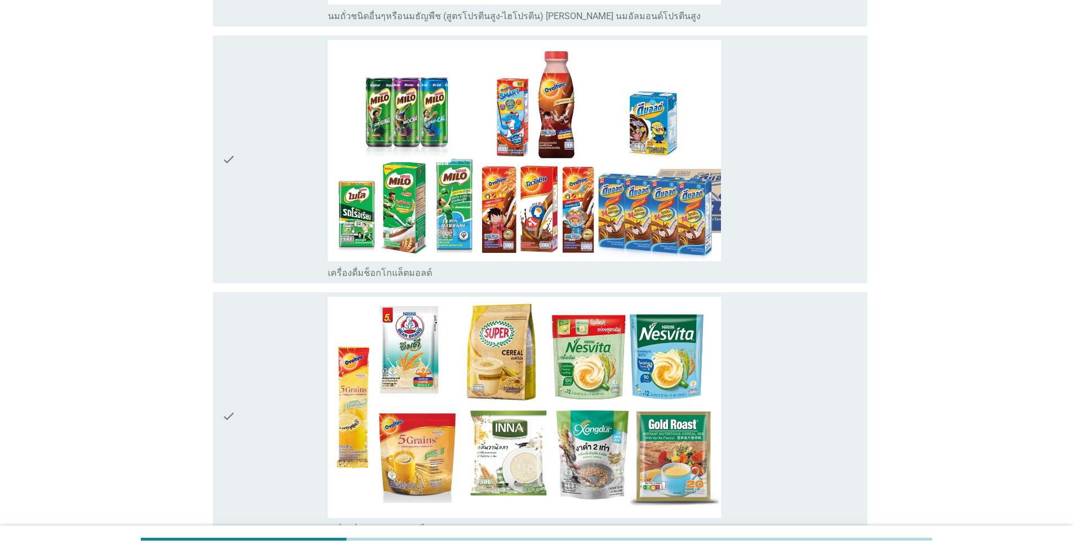
click at [252, 241] on div "check" at bounding box center [275, 159] width 106 height 239
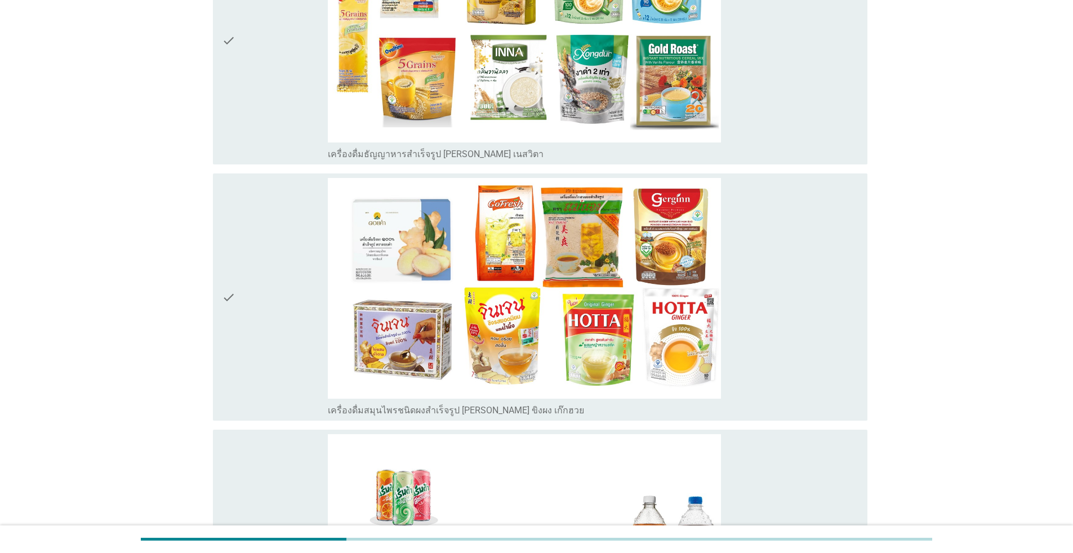
scroll to position [2629, 0]
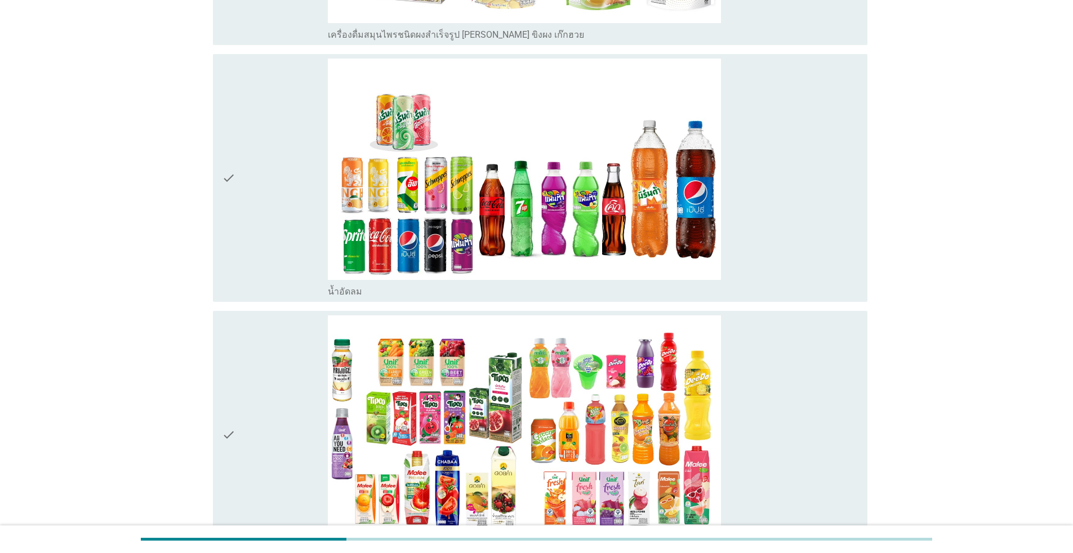
click at [250, 243] on div "check" at bounding box center [275, 178] width 106 height 239
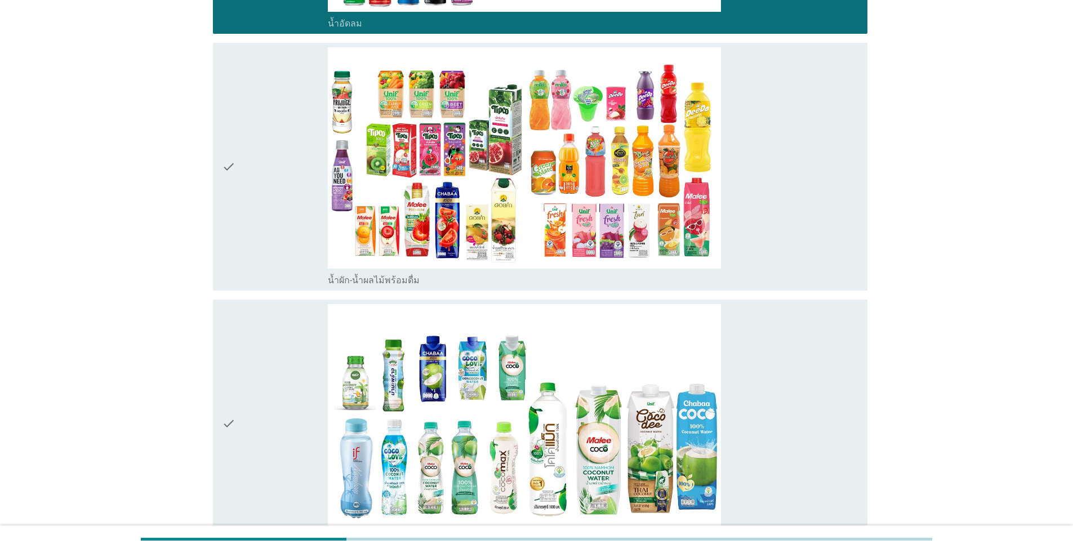
scroll to position [3004, 0]
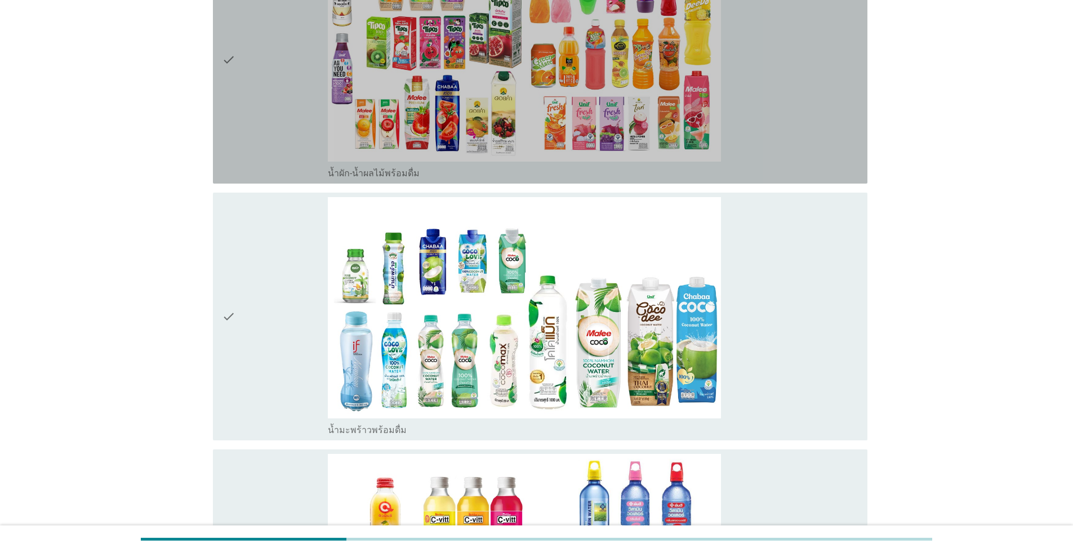
click at [250, 122] on div "check" at bounding box center [275, 59] width 106 height 239
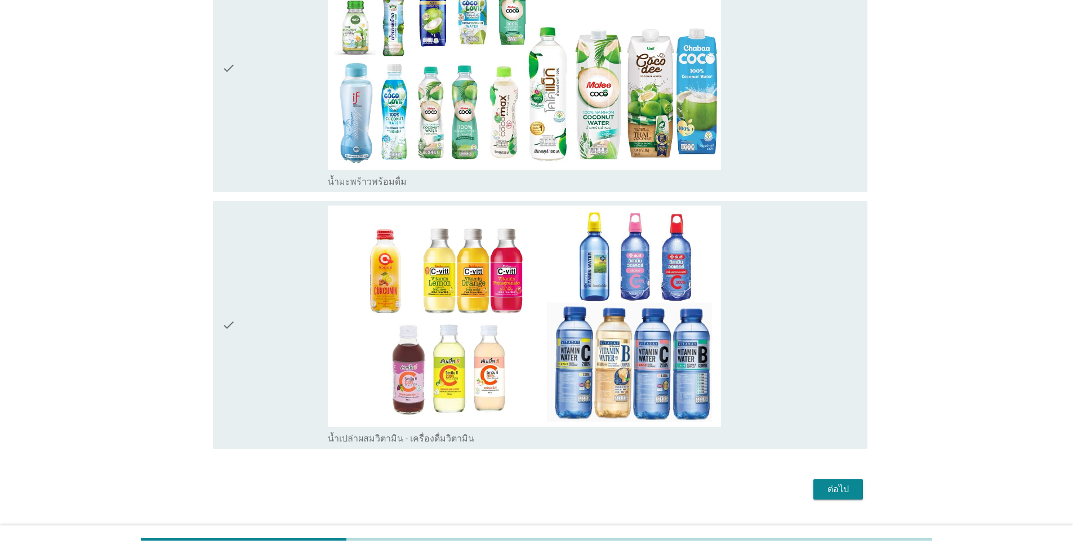
scroll to position [3279, 0]
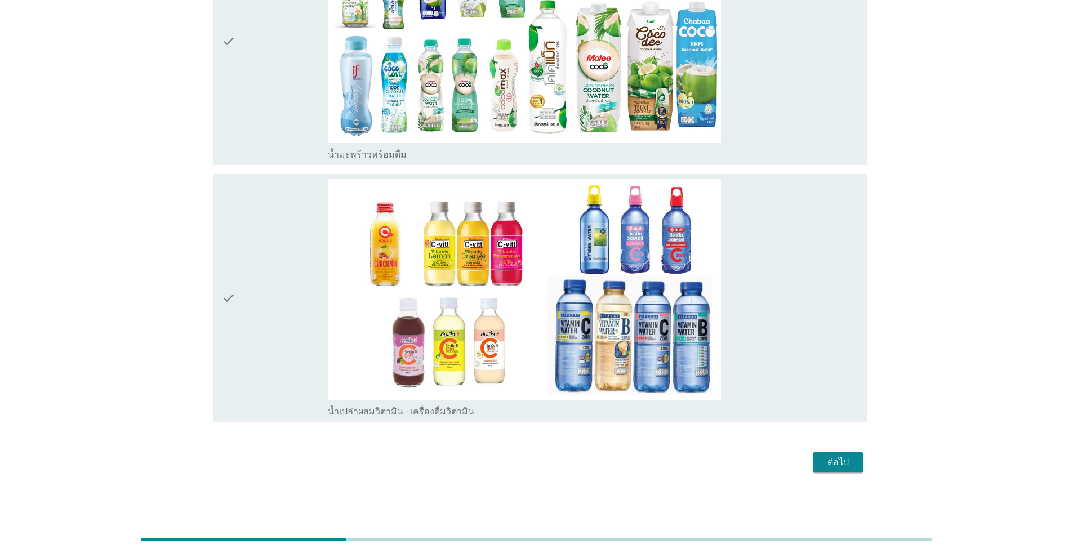
click at [250, 104] on div "check" at bounding box center [275, 41] width 106 height 239
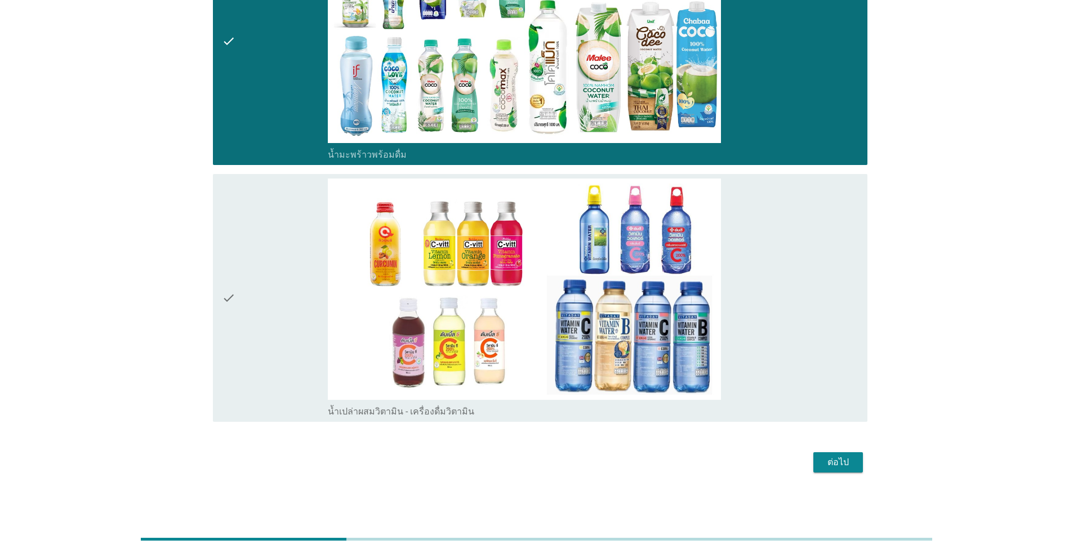
drag, startPoint x: 255, startPoint y: 344, endPoint x: 263, endPoint y: 344, distance: 7.9
click at [255, 344] on div "check" at bounding box center [275, 298] width 106 height 239
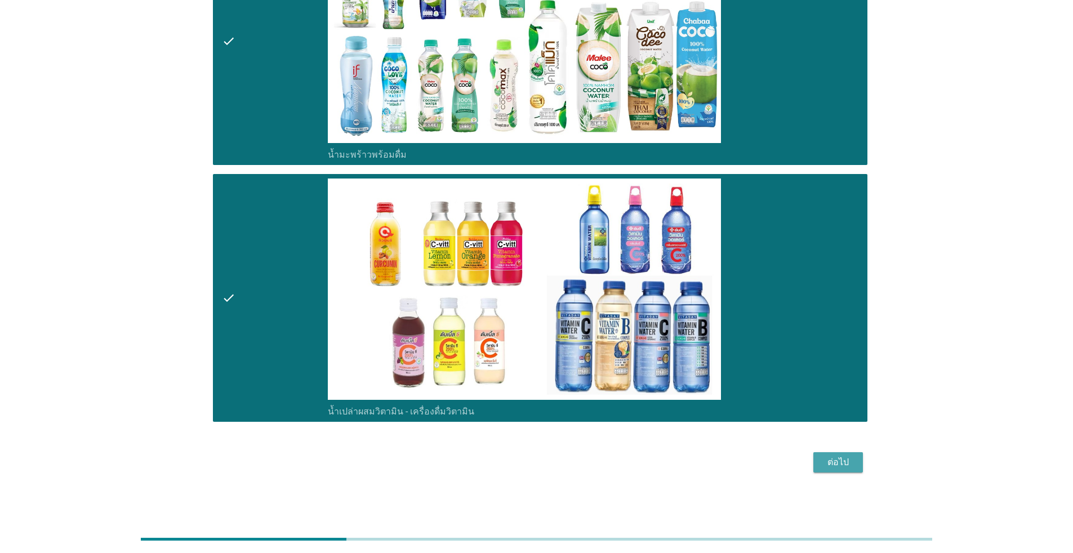
click at [554, 466] on div "ต่อไป" at bounding box center [838, 463] width 32 height 14
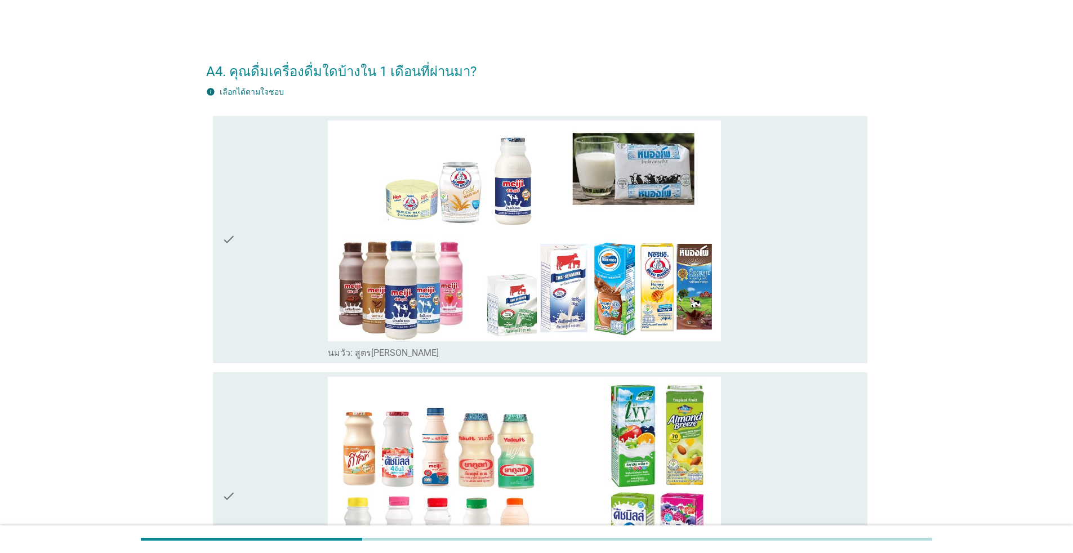
click at [274, 266] on div "check" at bounding box center [275, 240] width 106 height 239
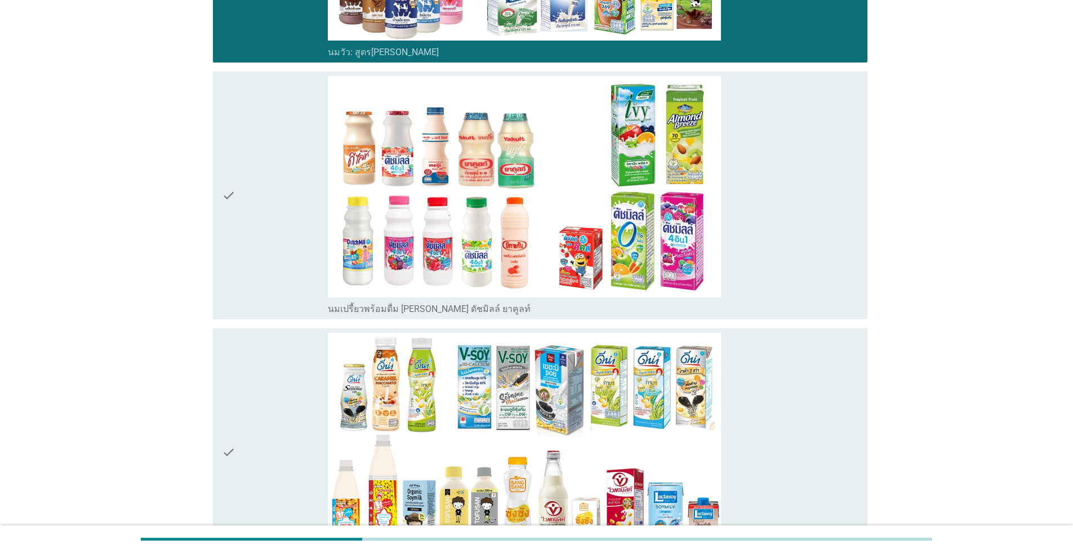
scroll to position [376, 0]
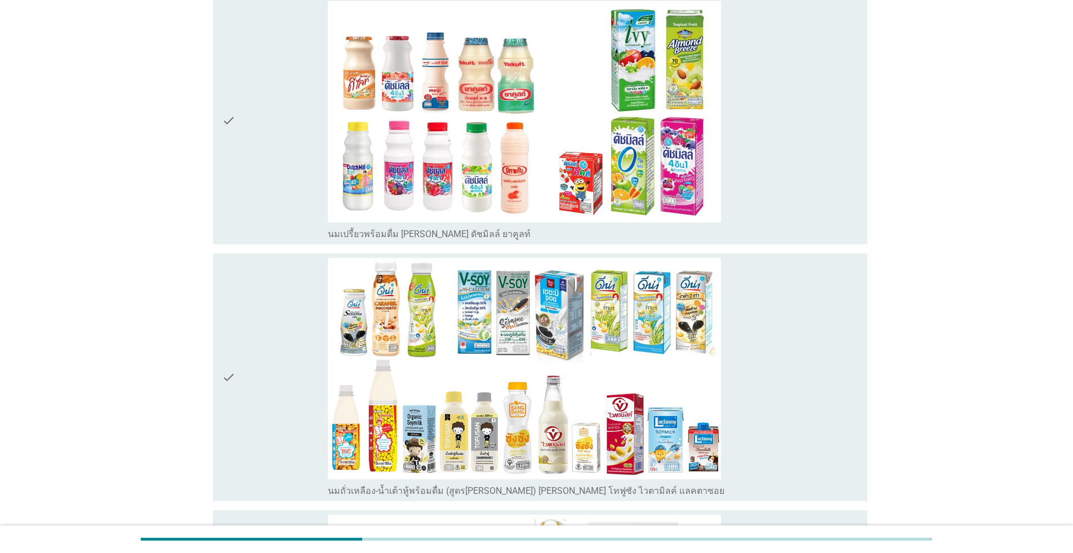
click at [256, 182] on div "check" at bounding box center [275, 120] width 106 height 239
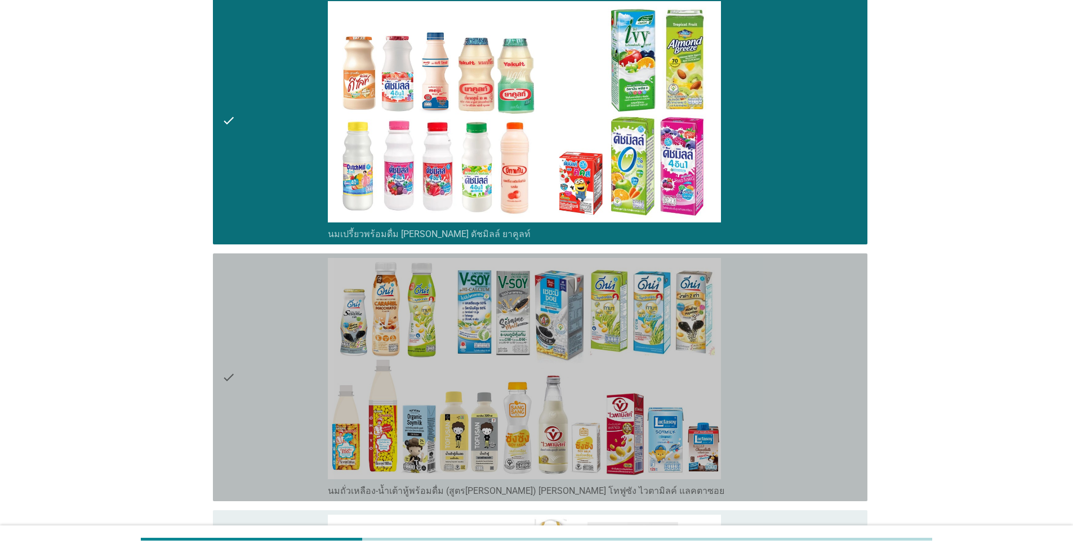
click at [263, 373] on div "check" at bounding box center [275, 377] width 106 height 239
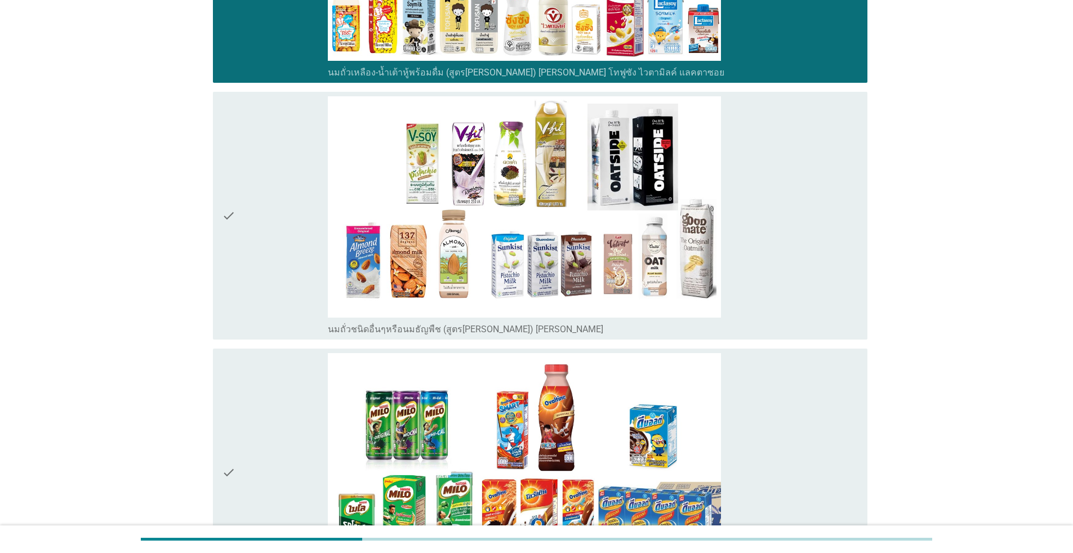
scroll to position [939, 0]
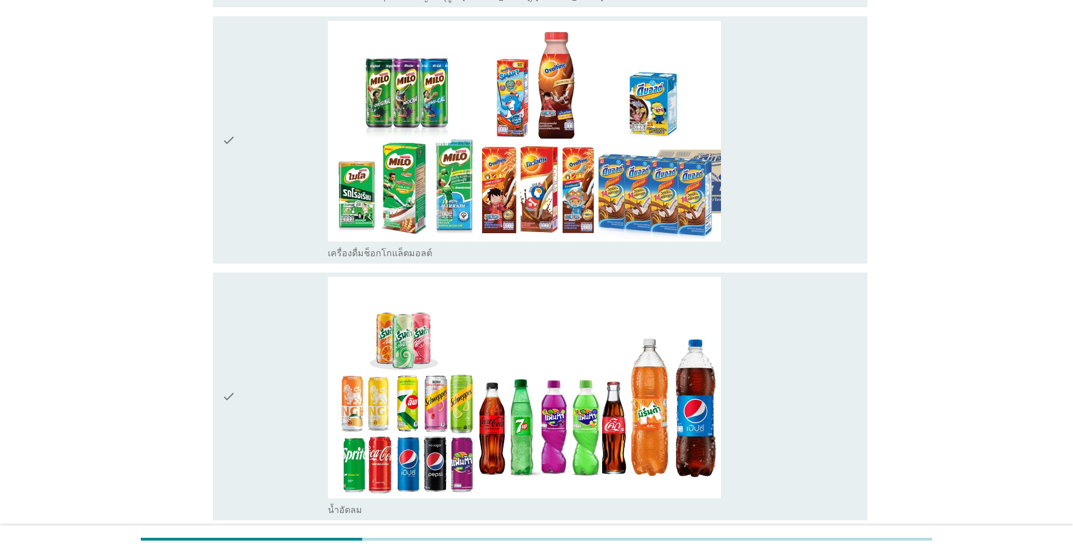
click at [275, 216] on div "check" at bounding box center [275, 140] width 106 height 239
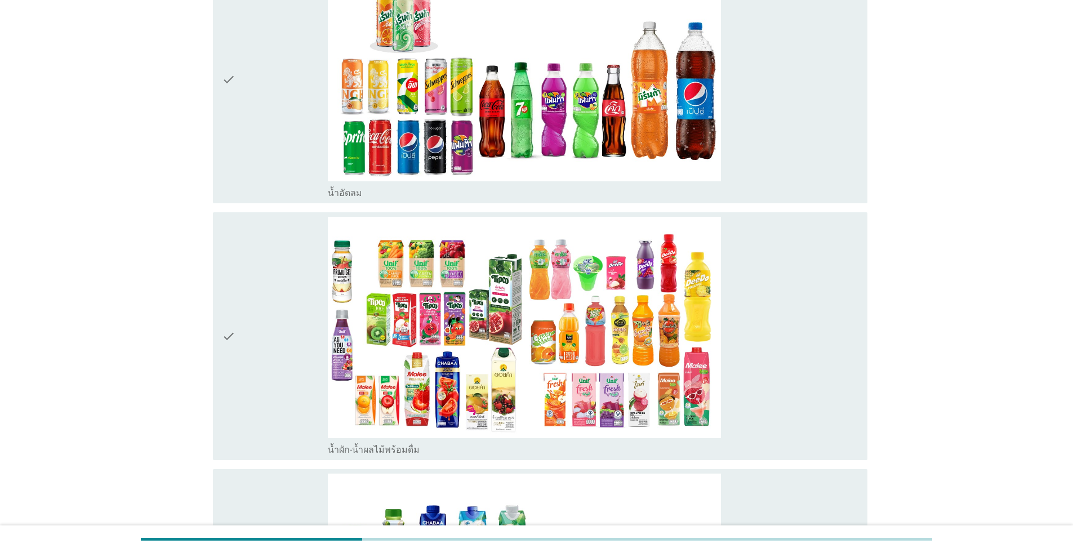
scroll to position [1502, 0]
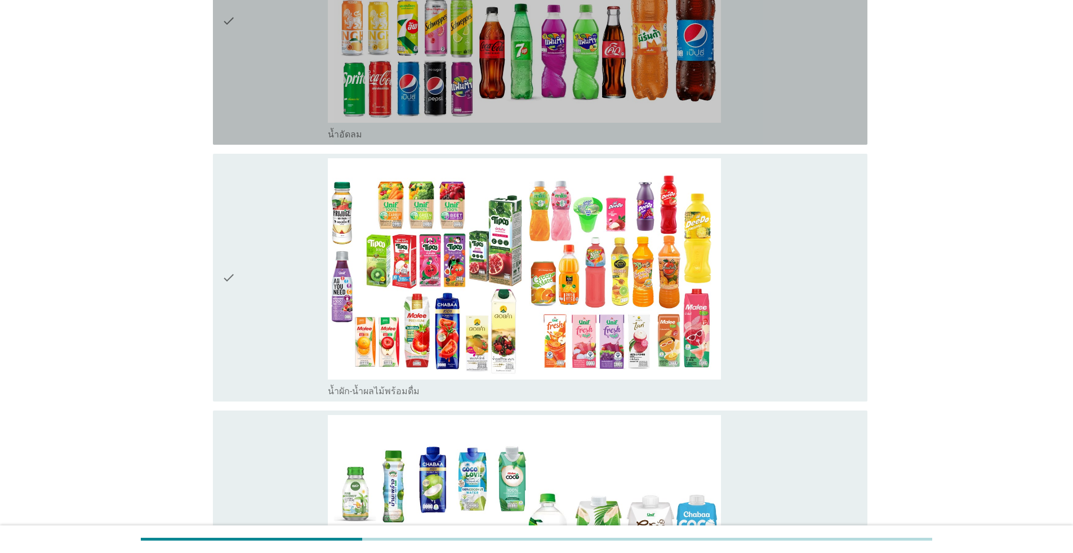
click at [263, 81] on div "check" at bounding box center [275, 20] width 106 height 239
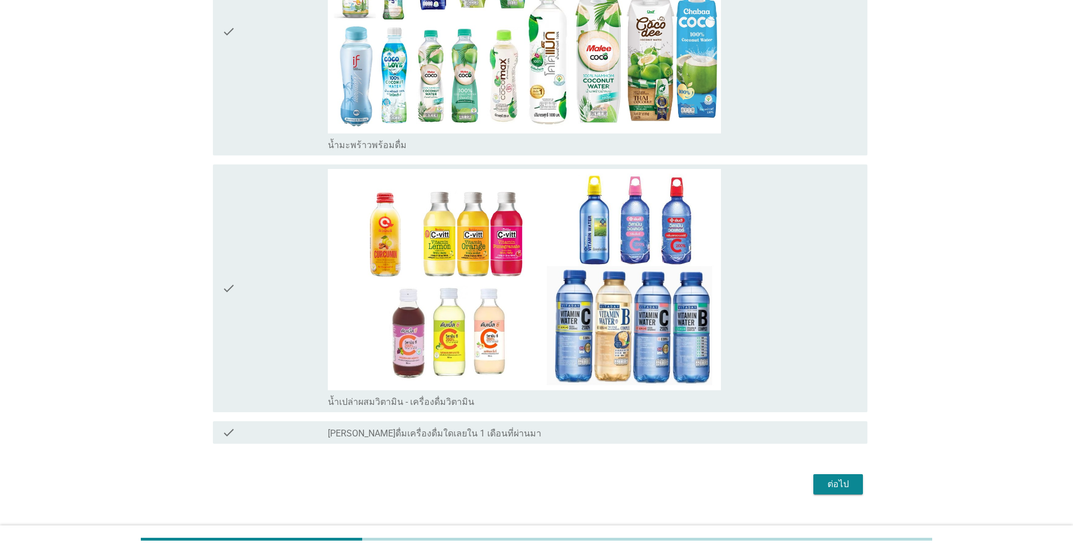
scroll to position [2027, 0]
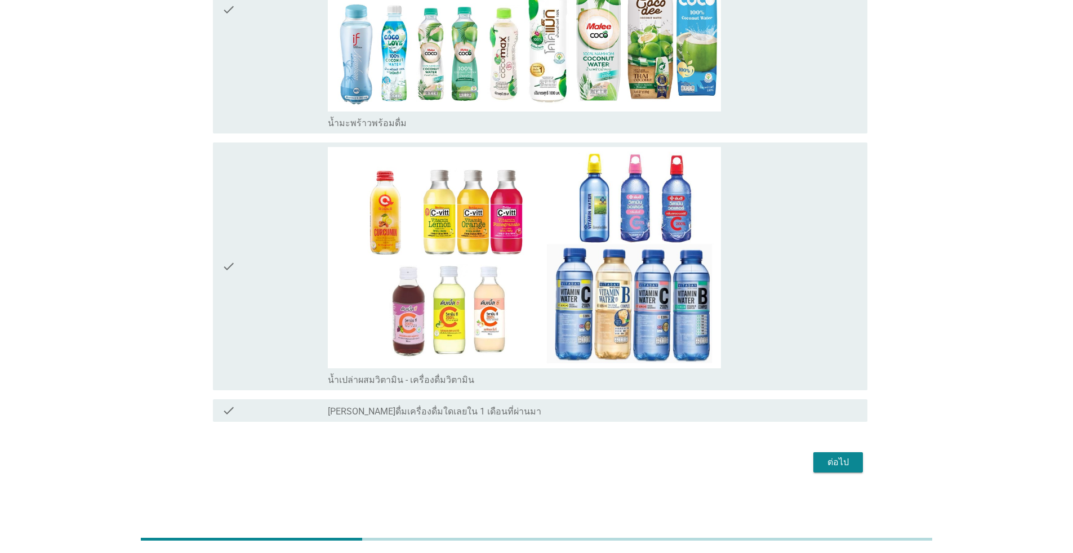
click at [258, 328] on div "check" at bounding box center [275, 266] width 106 height 239
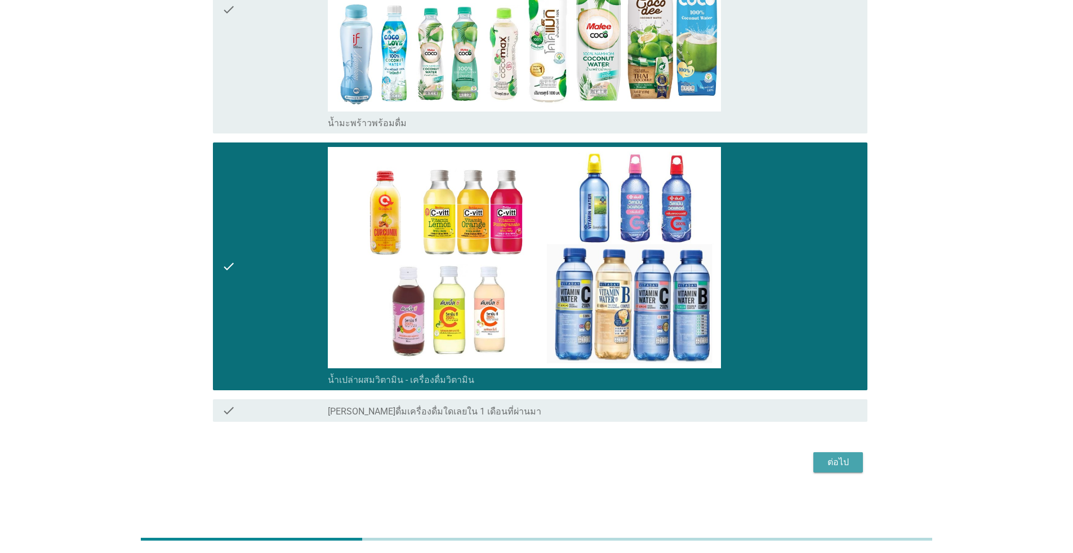
click at [554, 467] on div "ต่อไป" at bounding box center [838, 463] width 32 height 14
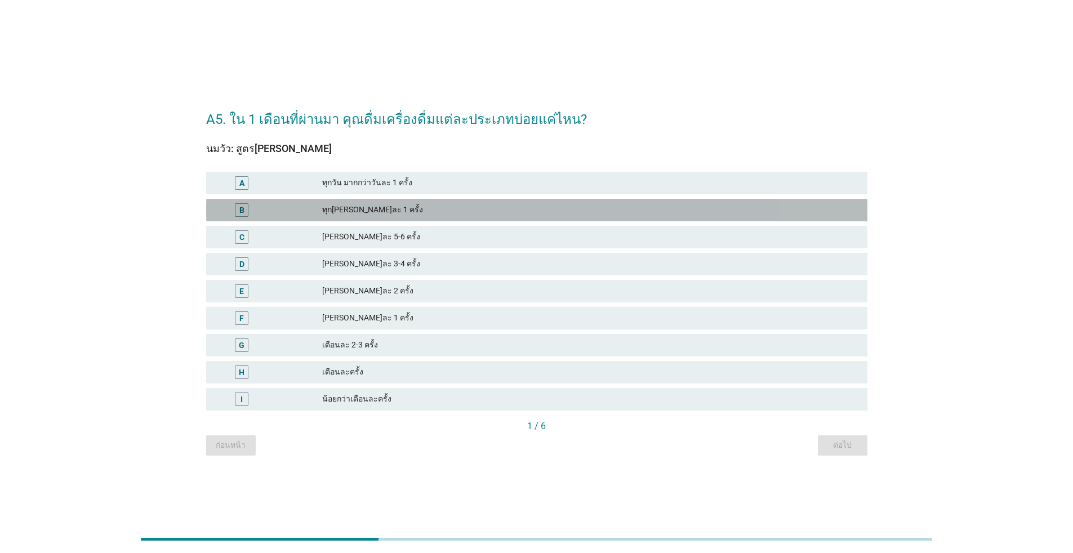
click at [241, 206] on div "B" at bounding box center [241, 210] width 5 height 12
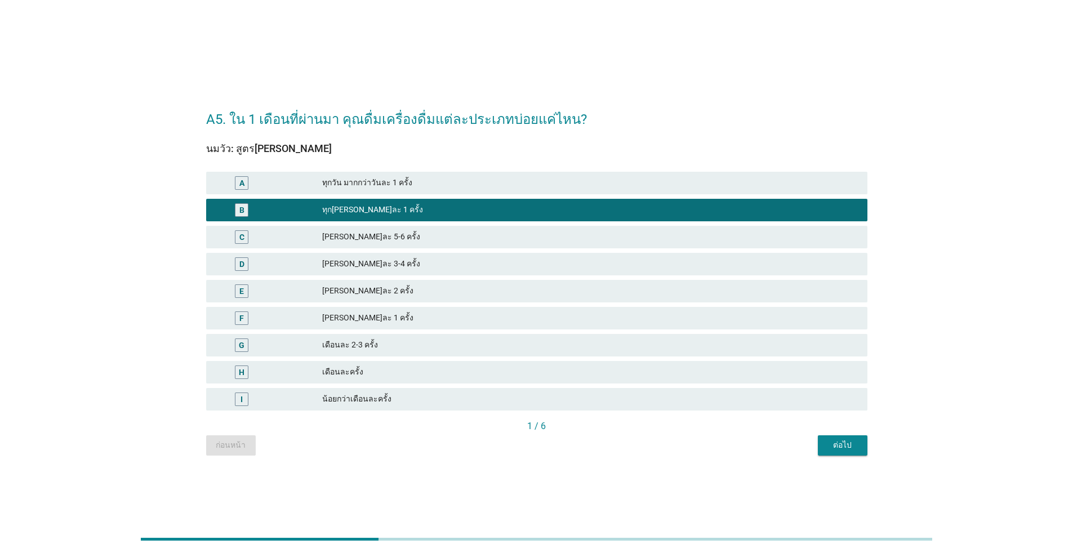
click at [554, 440] on div "ต่อไป" at bounding box center [843, 445] width 32 height 12
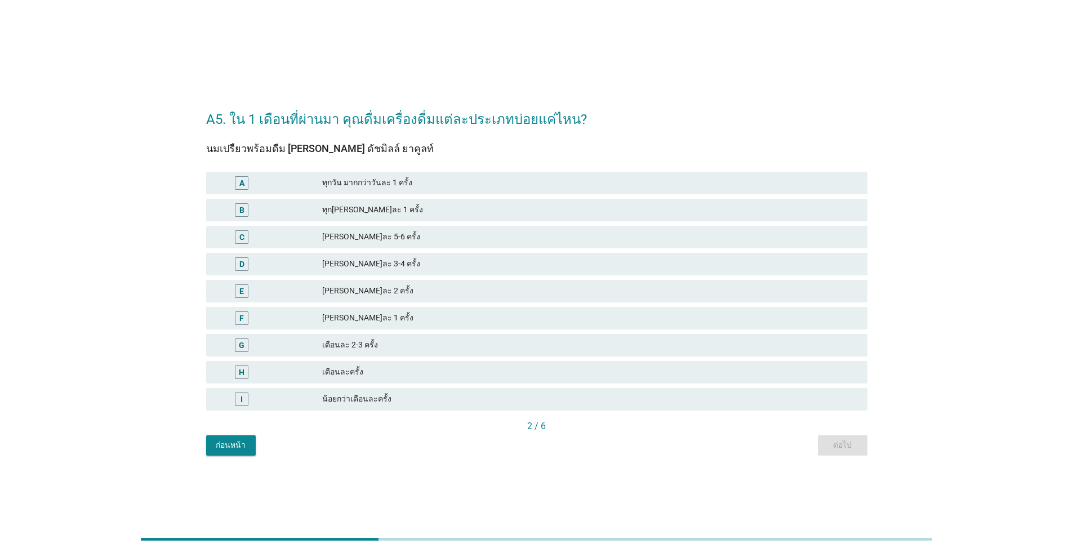
click at [238, 261] on div "D" at bounding box center [242, 264] width 14 height 14
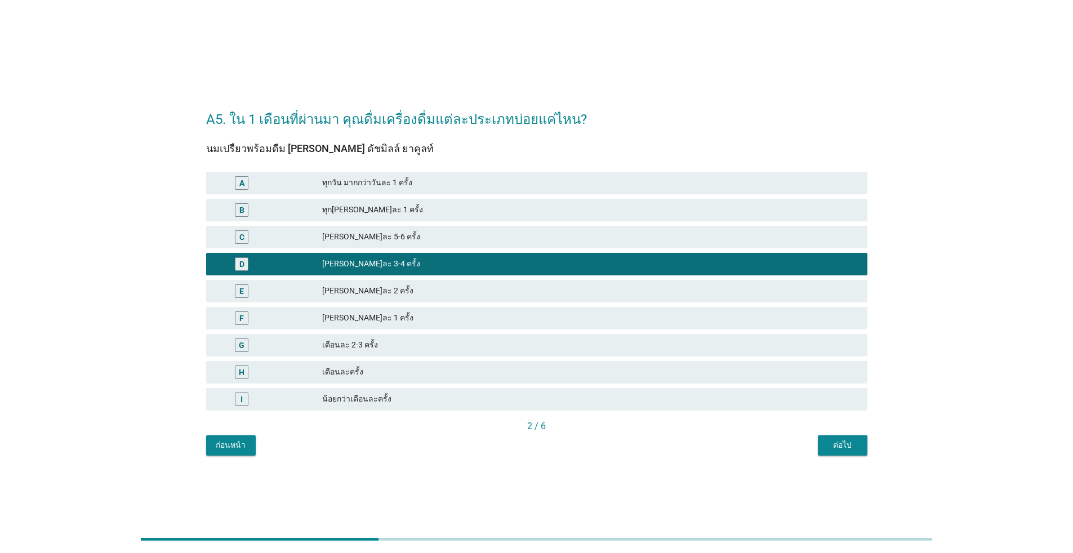
click at [554, 443] on div "ต่อไป" at bounding box center [843, 445] width 32 height 12
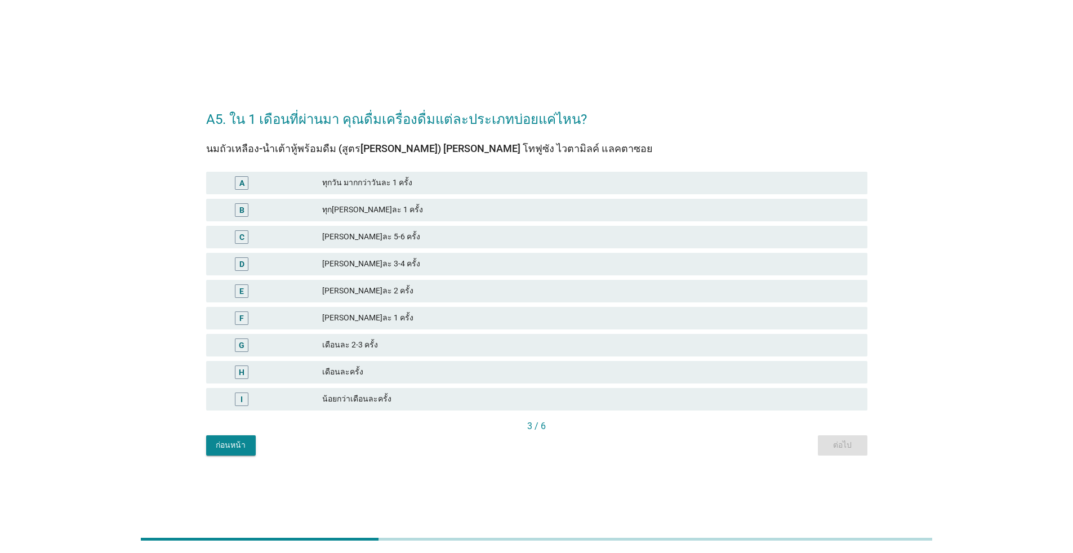
click at [238, 290] on div "E" at bounding box center [242, 291] width 14 height 14
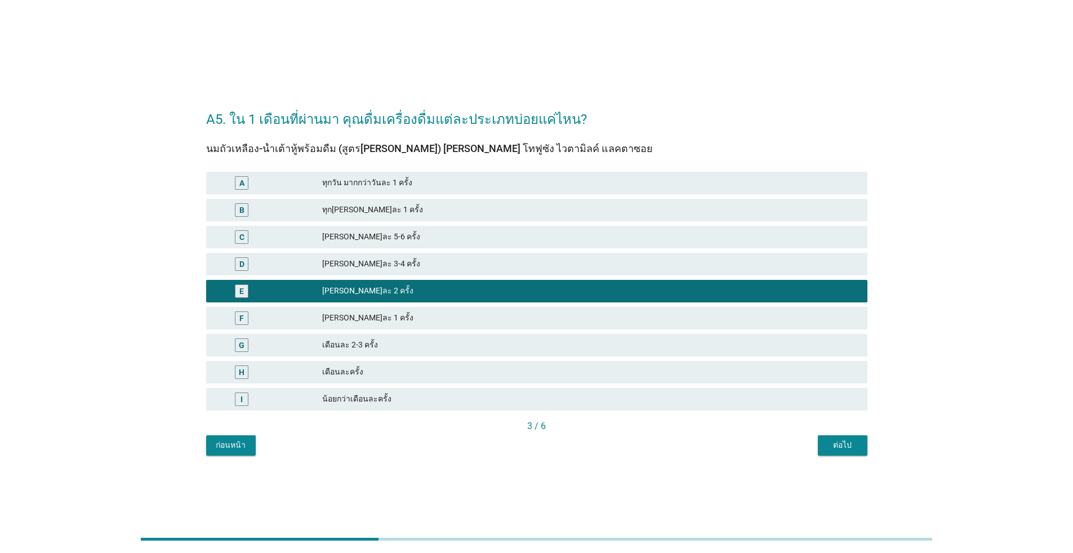
click at [554, 451] on div "ต่อไป" at bounding box center [843, 445] width 32 height 12
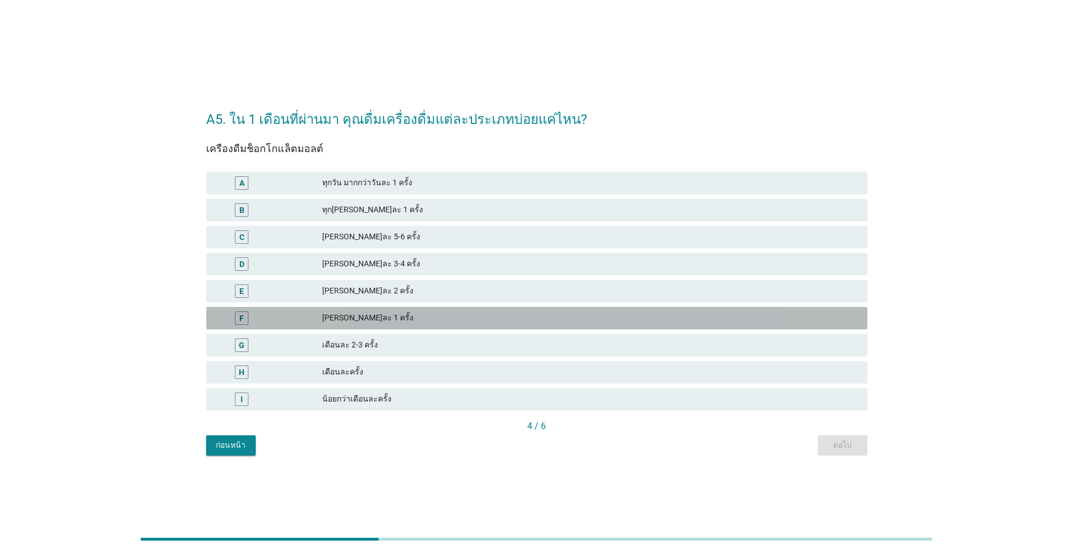
click at [241, 315] on div "F" at bounding box center [241, 318] width 5 height 12
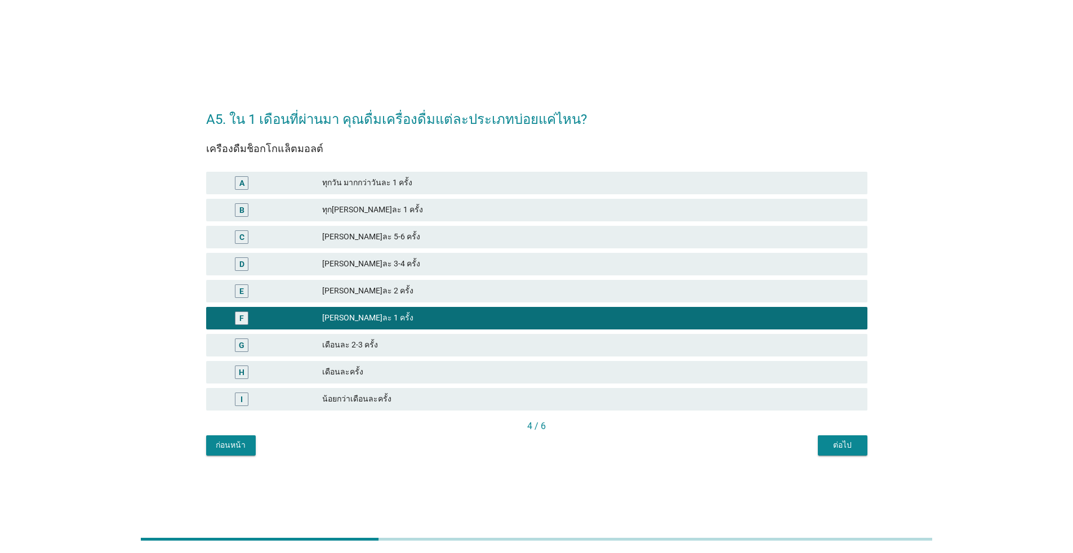
click at [554, 444] on div "ต่อไป" at bounding box center [843, 445] width 32 height 12
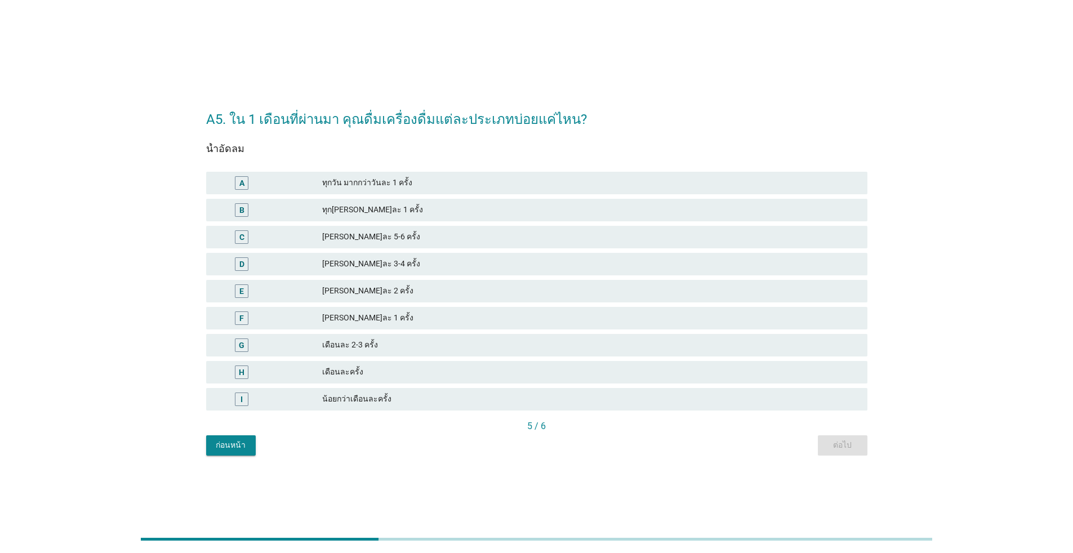
click at [244, 317] on div "F" at bounding box center [241, 318] width 5 height 12
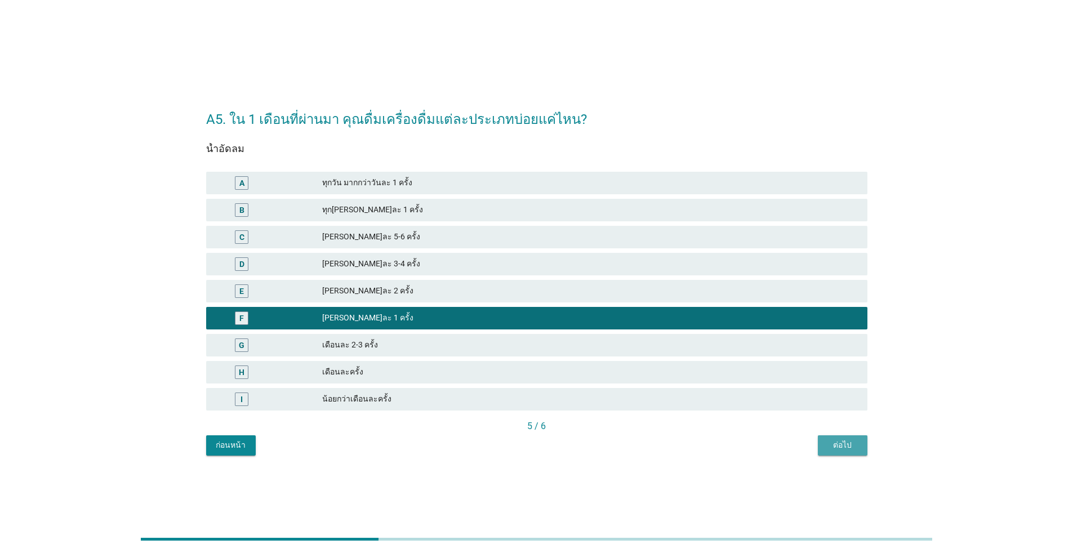
click at [554, 443] on div "ต่อไป" at bounding box center [843, 445] width 32 height 12
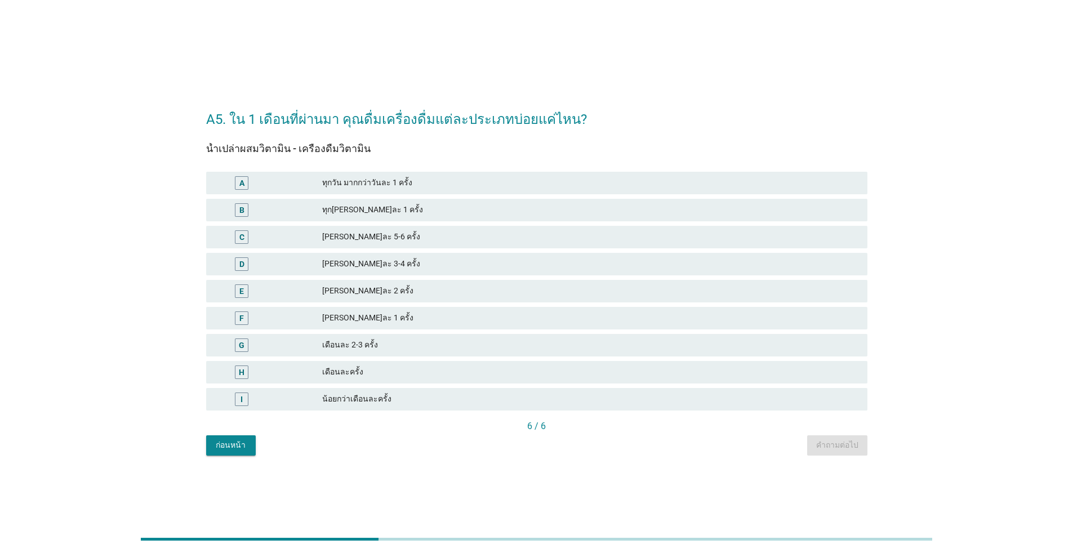
click at [242, 345] on div "G" at bounding box center [242, 345] width 6 height 12
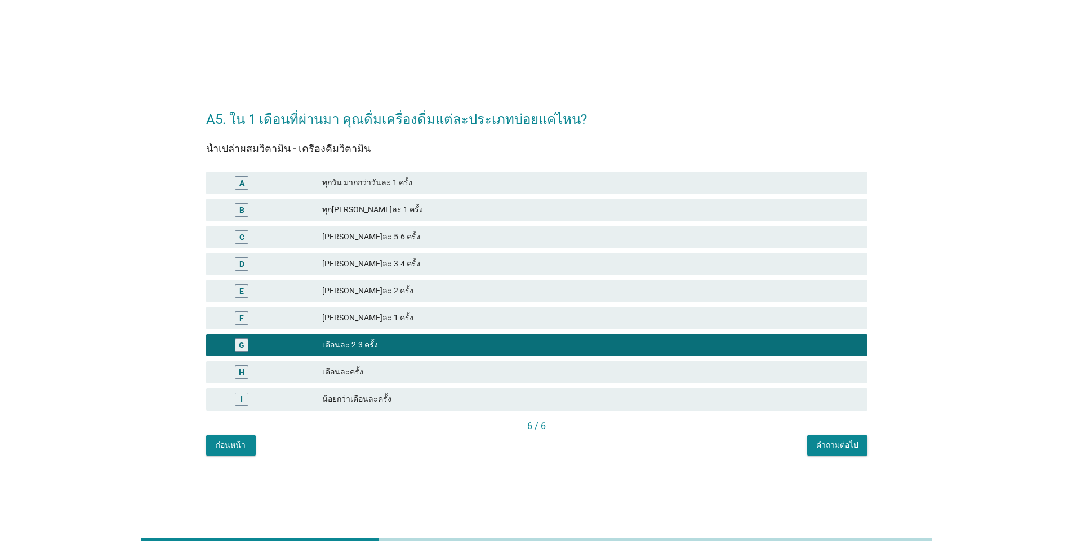
click at [554, 447] on div "คำถามต่อไป" at bounding box center [837, 445] width 42 height 12
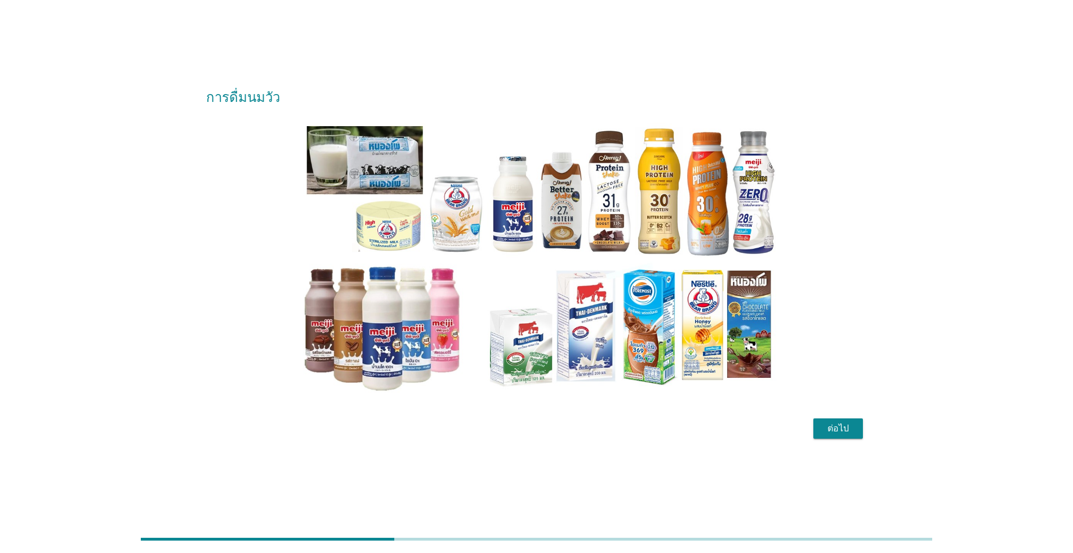
scroll to position [28, 0]
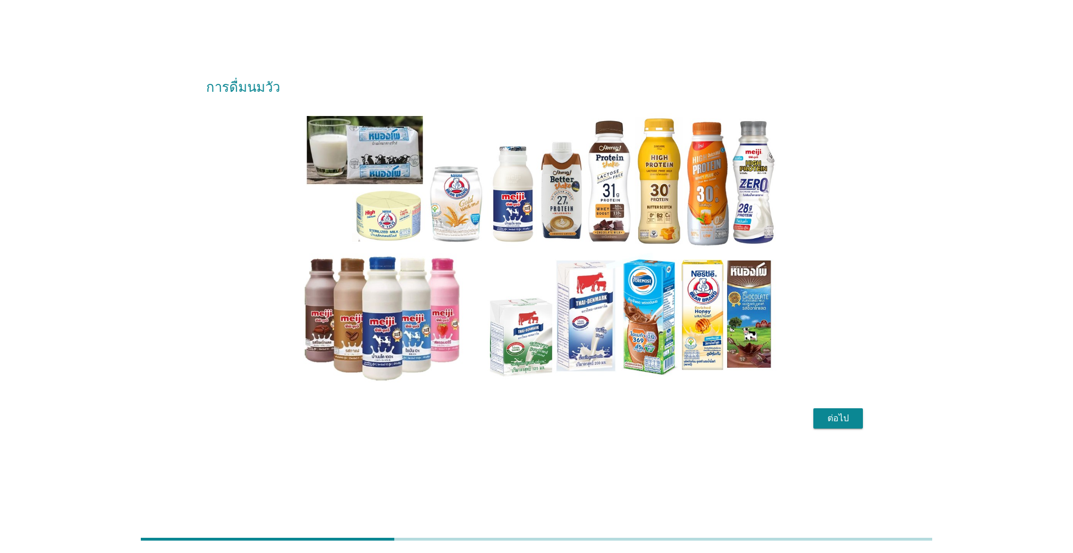
click at [554, 422] on div "ต่อไป" at bounding box center [838, 419] width 32 height 14
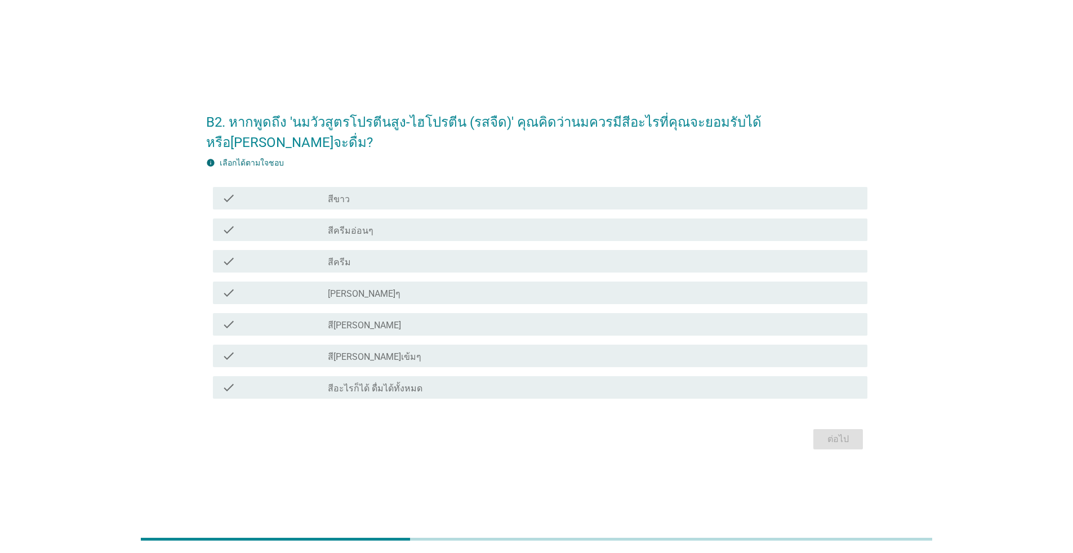
click at [476, 224] on div "check_box_outline_blank สีครีมอ่อนๆ" at bounding box center [593, 230] width 531 height 14
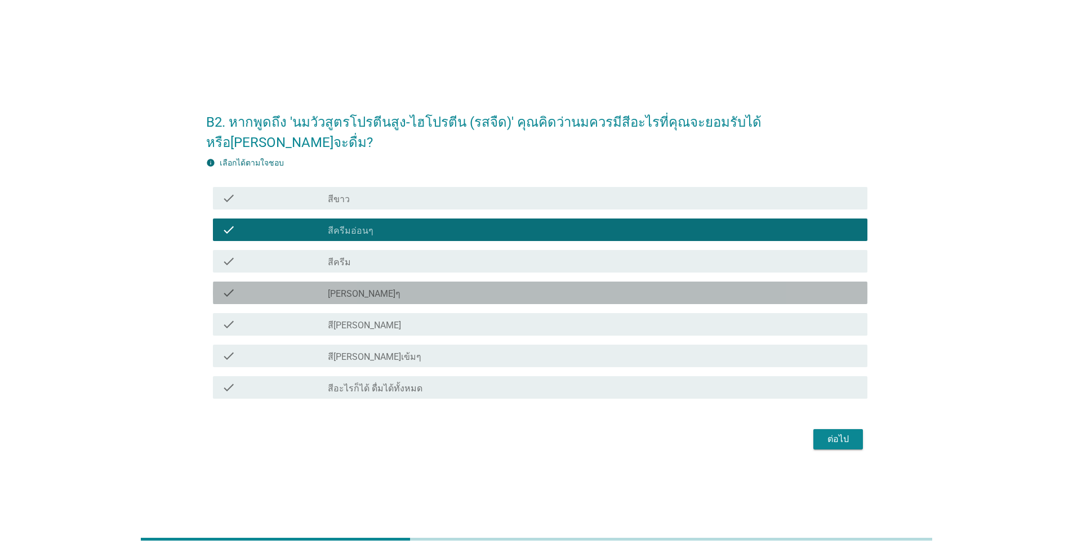
click at [487, 286] on div "check_box_outline_blank [PERSON_NAME]ๆ" at bounding box center [593, 293] width 531 height 14
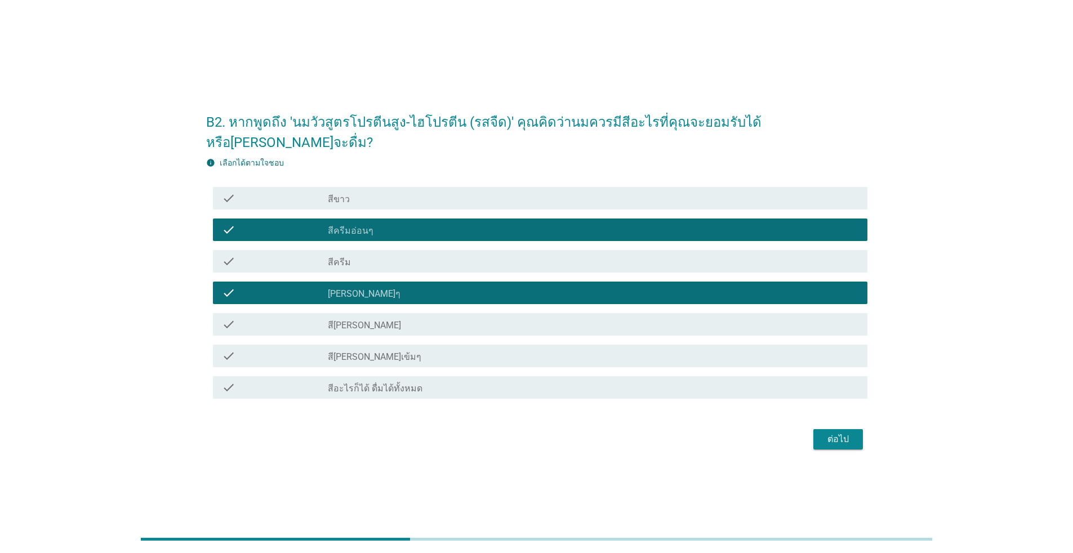
click at [554, 433] on div "ต่อไป" at bounding box center [838, 440] width 32 height 14
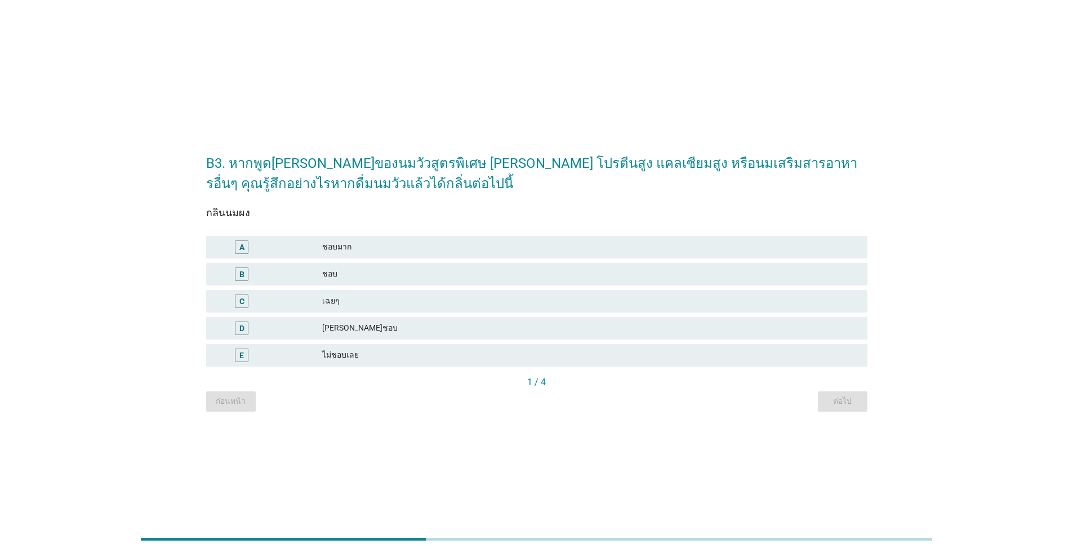
click at [429, 271] on div "ชอบ" at bounding box center [590, 275] width 536 height 14
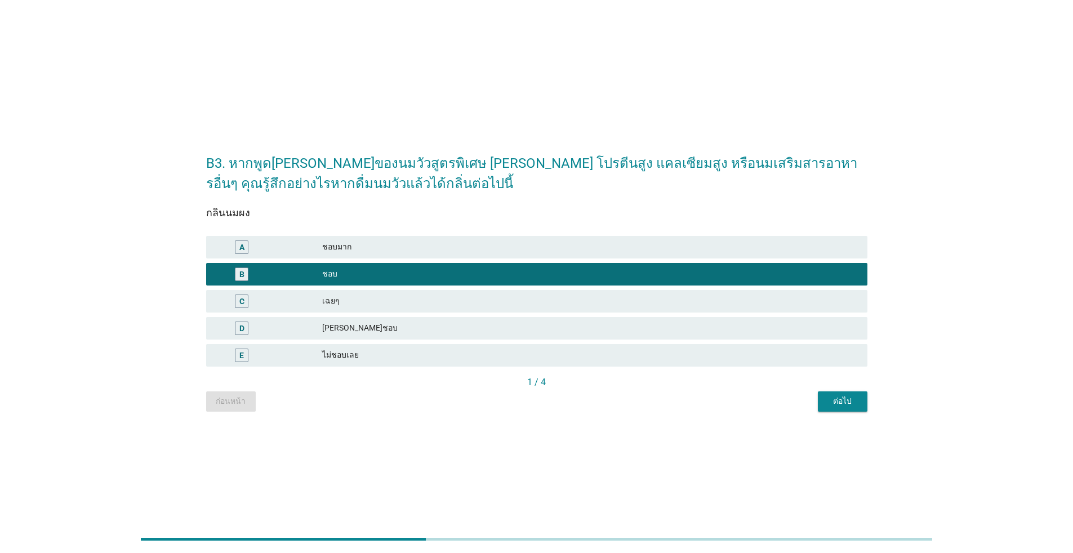
click at [554, 400] on button "ต่อไป" at bounding box center [843, 401] width 50 height 20
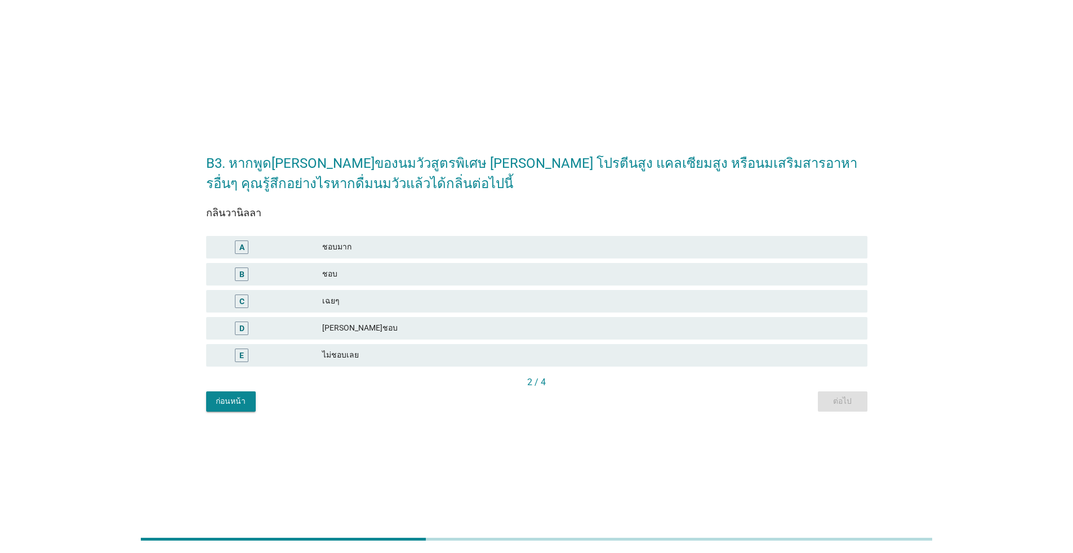
click at [403, 268] on div "ชอบ" at bounding box center [590, 275] width 536 height 14
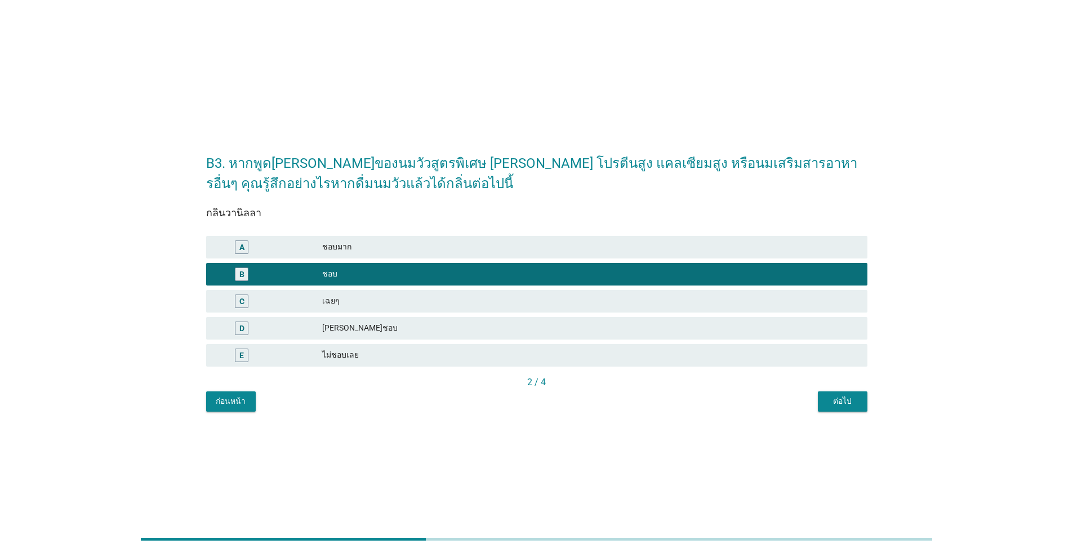
click at [554, 398] on div "ต่อไป" at bounding box center [843, 401] width 32 height 12
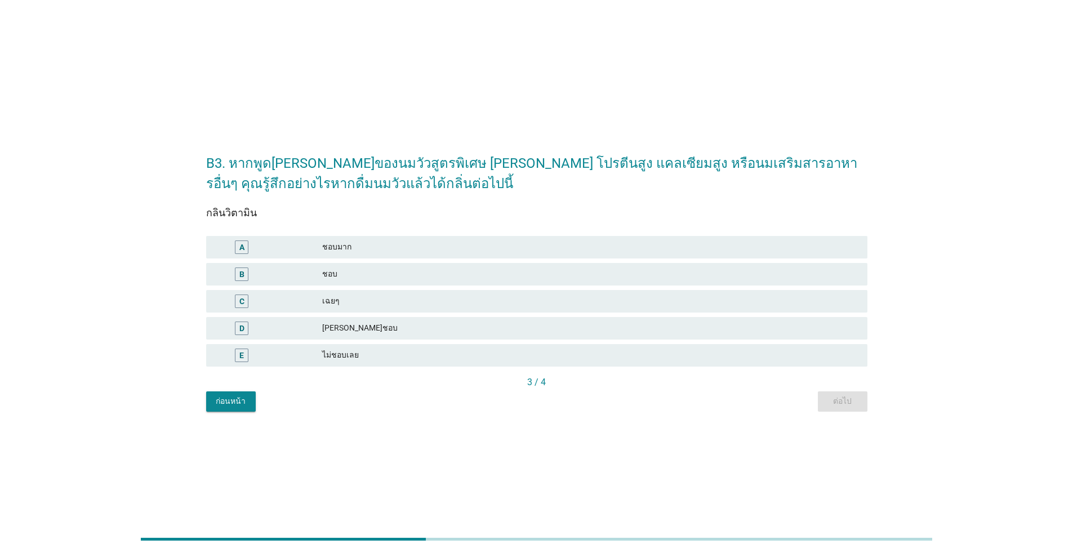
click at [377, 296] on div "เฉยๆ" at bounding box center [590, 302] width 536 height 14
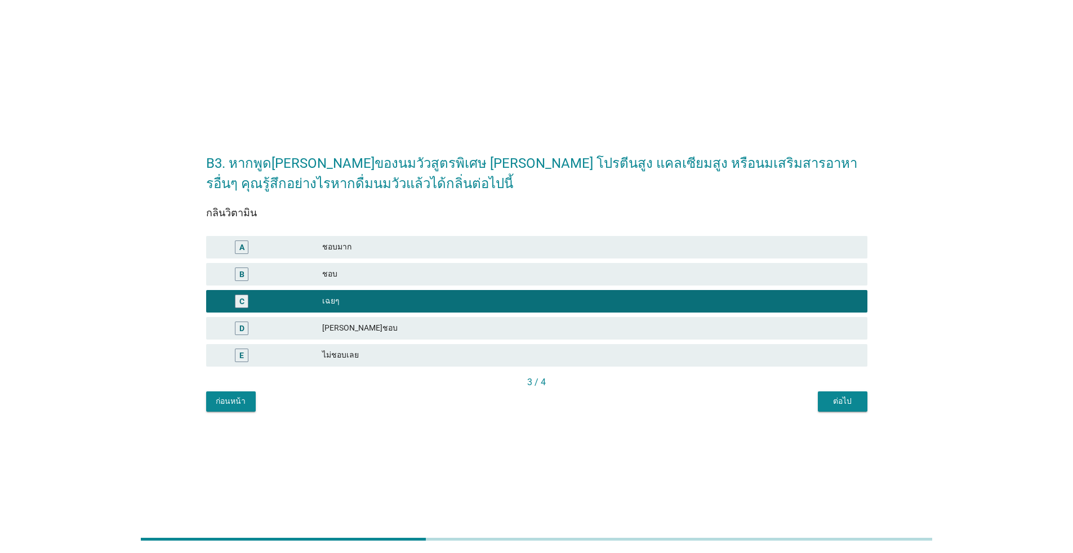
click at [554, 403] on div "ต่อไป" at bounding box center [843, 401] width 32 height 12
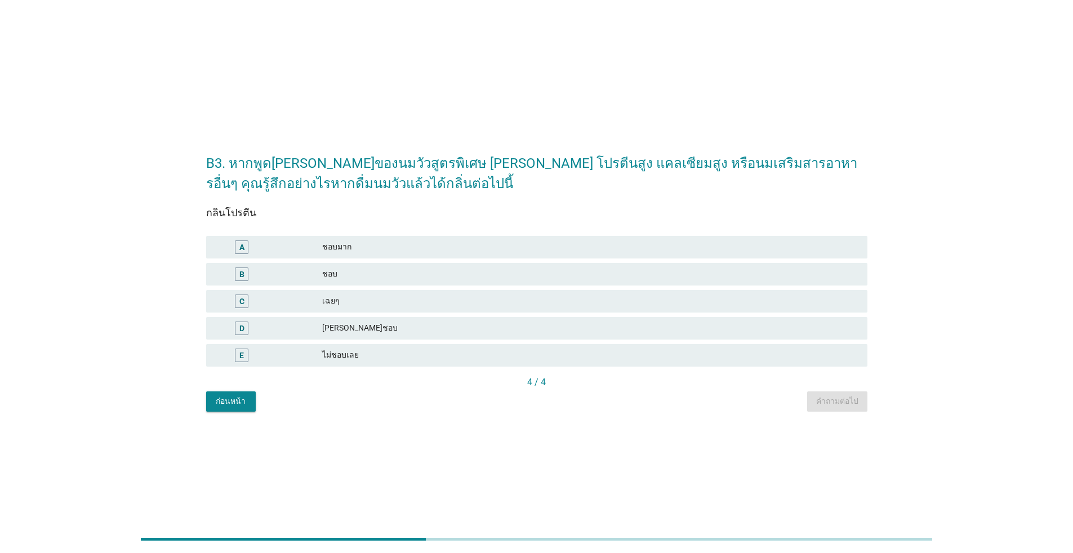
click at [375, 292] on div "C เฉยๆ" at bounding box center [536, 301] width 661 height 23
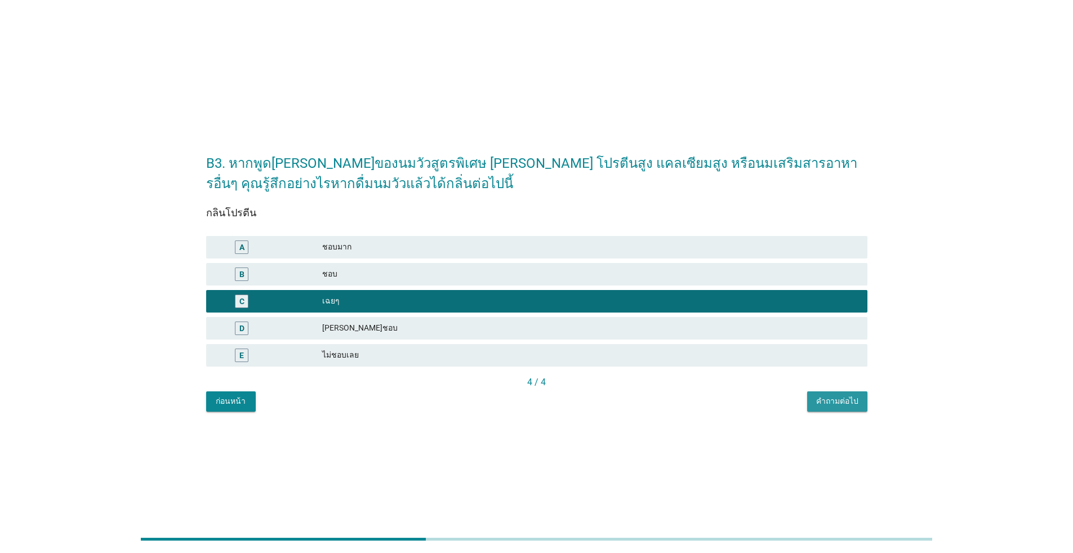
click at [554, 403] on div "คำถามต่อไป" at bounding box center [837, 401] width 42 height 12
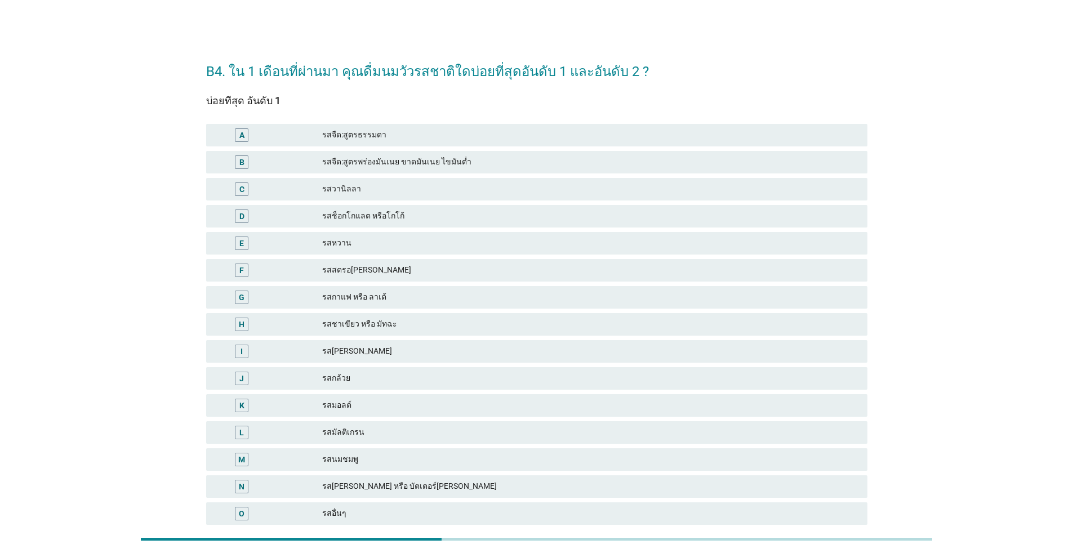
click at [368, 130] on div "รสจืด:สูตรธรรมดา" at bounding box center [590, 135] width 536 height 14
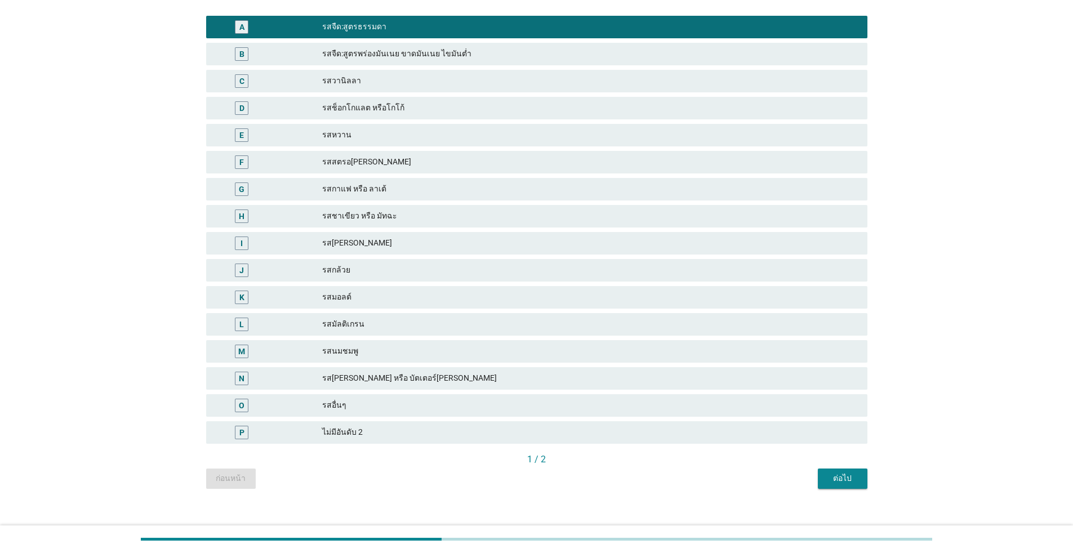
scroll to position [121, 0]
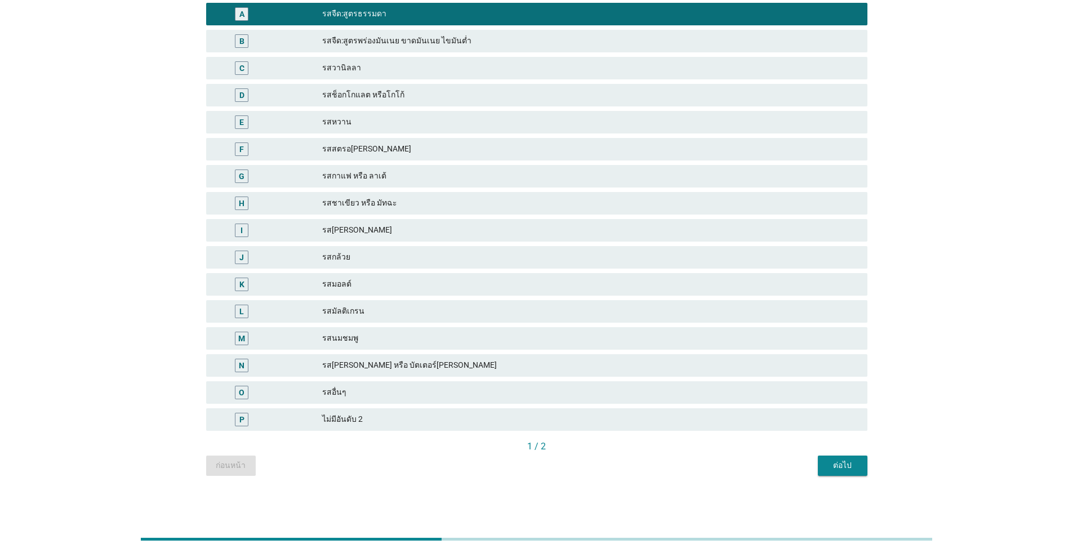
click at [554, 464] on div "ต่อไป" at bounding box center [843, 466] width 32 height 12
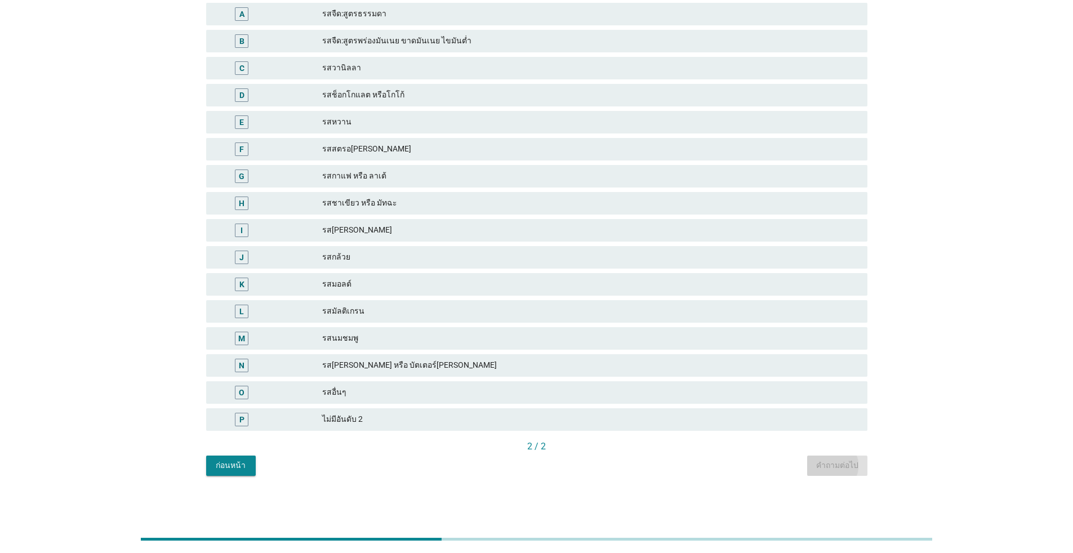
scroll to position [0, 0]
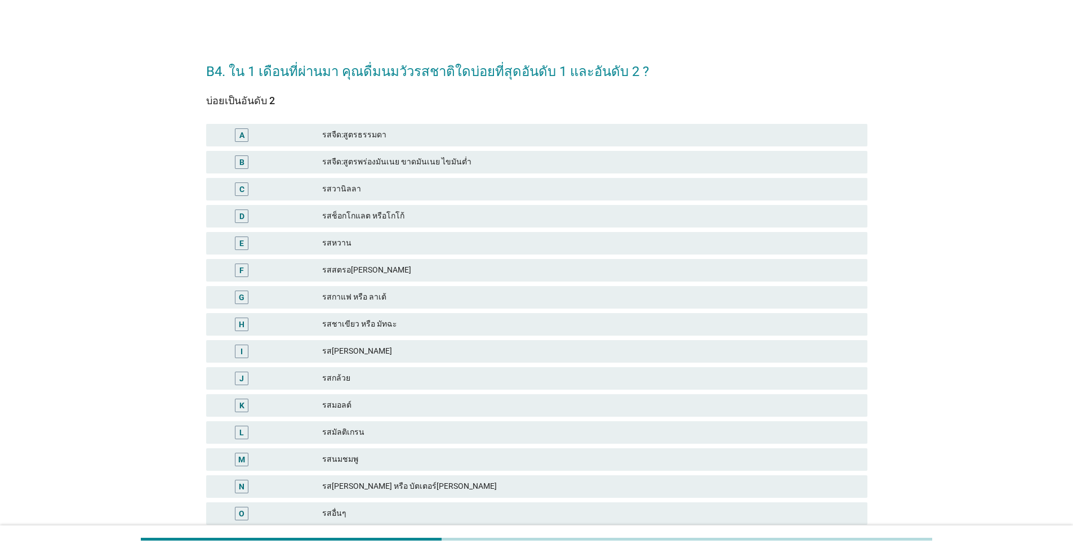
click at [411, 218] on div "รสช็อกโกแลต หรือโกโก้" at bounding box center [590, 217] width 536 height 14
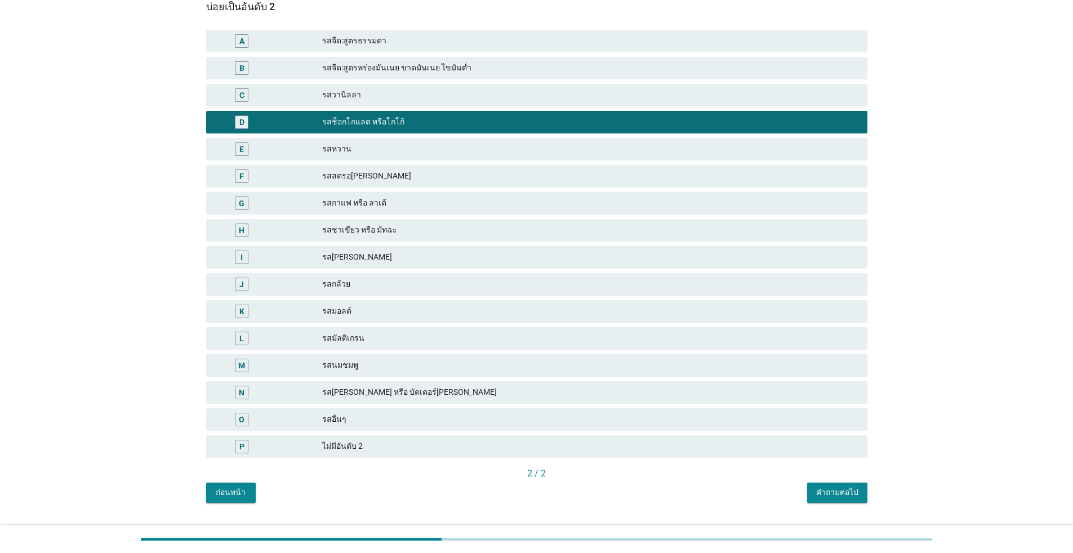
scroll to position [121, 0]
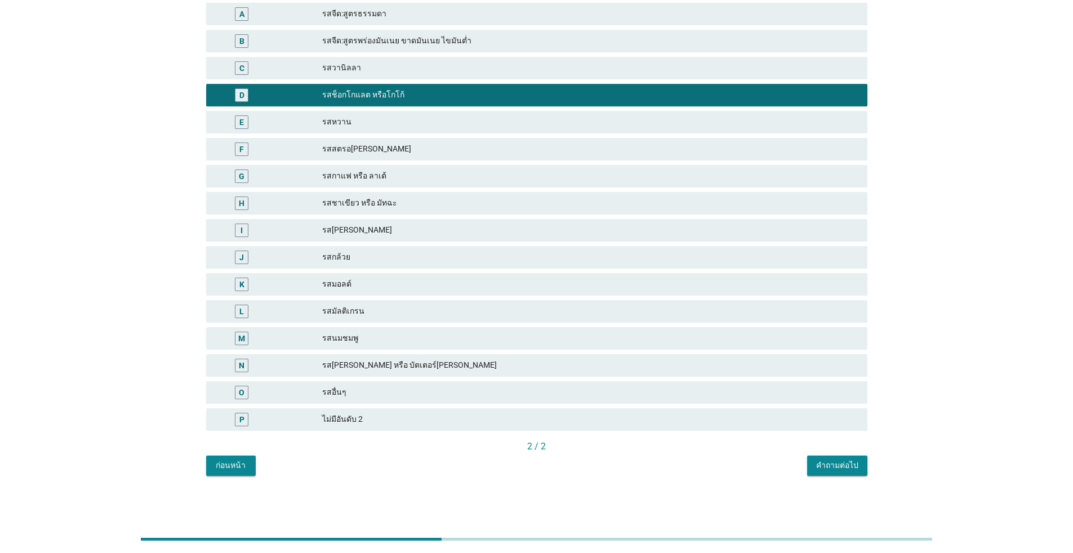
click at [554, 465] on div "คำถามต่อไป" at bounding box center [837, 466] width 42 height 12
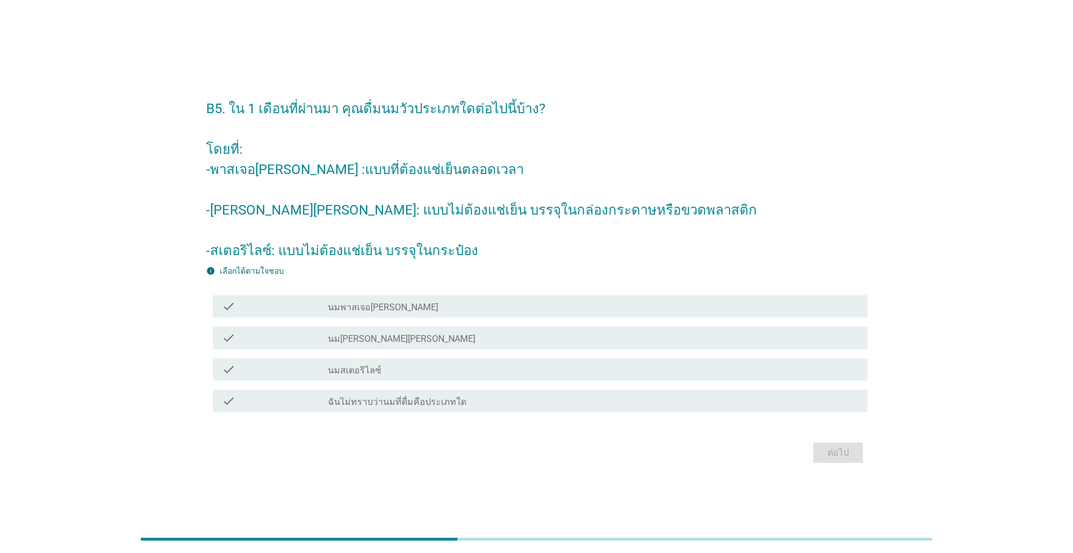
click at [455, 304] on div "check_box_outline_blank นมพาสเจอ[PERSON_NAME]" at bounding box center [593, 307] width 531 height 14
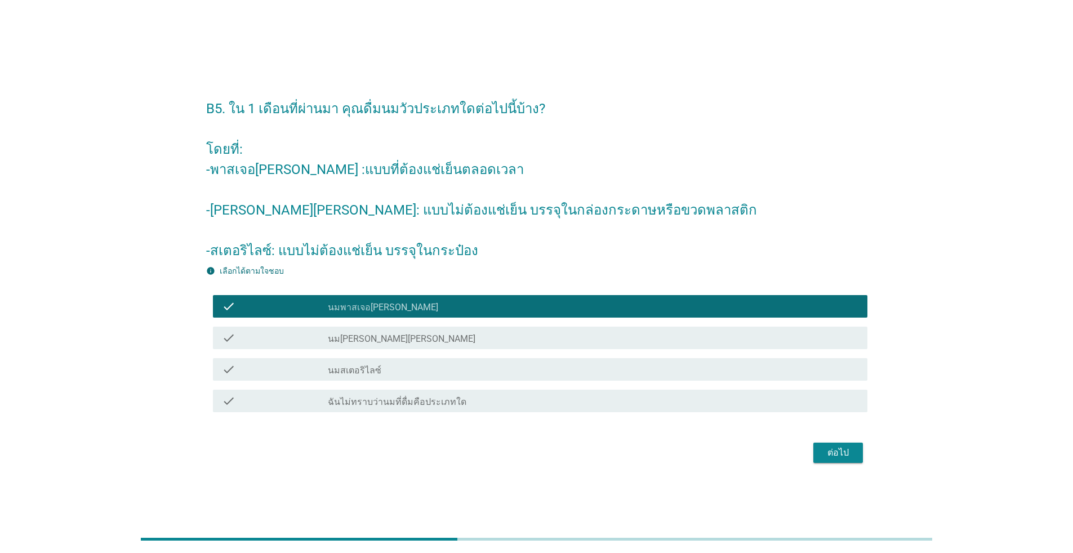
click at [461, 339] on div "check_box_outline_blank นม[PERSON_NAME][PERSON_NAME]" at bounding box center [593, 338] width 531 height 14
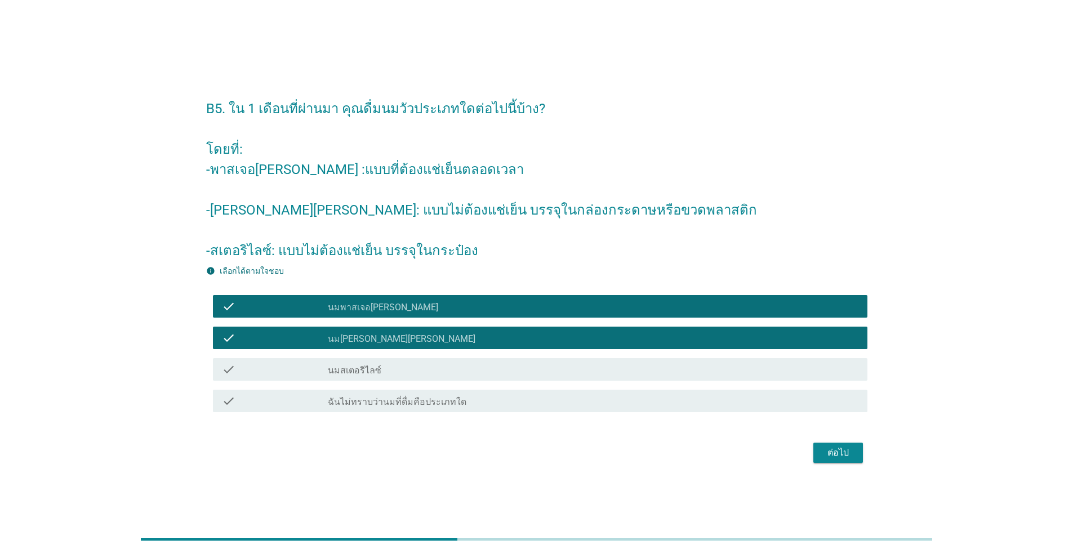
click at [554, 453] on div "ต่อไป" at bounding box center [838, 453] width 32 height 14
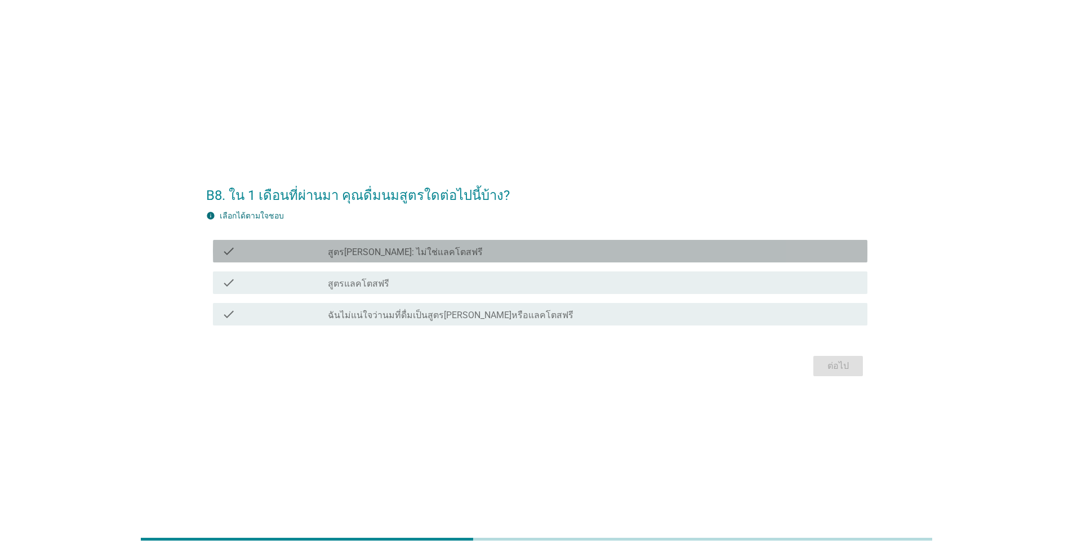
click at [500, 251] on div "check_box_outline_blank สูตร[PERSON_NAME]: ไม่ใช่แลคโตสฟรี" at bounding box center [593, 251] width 531 height 14
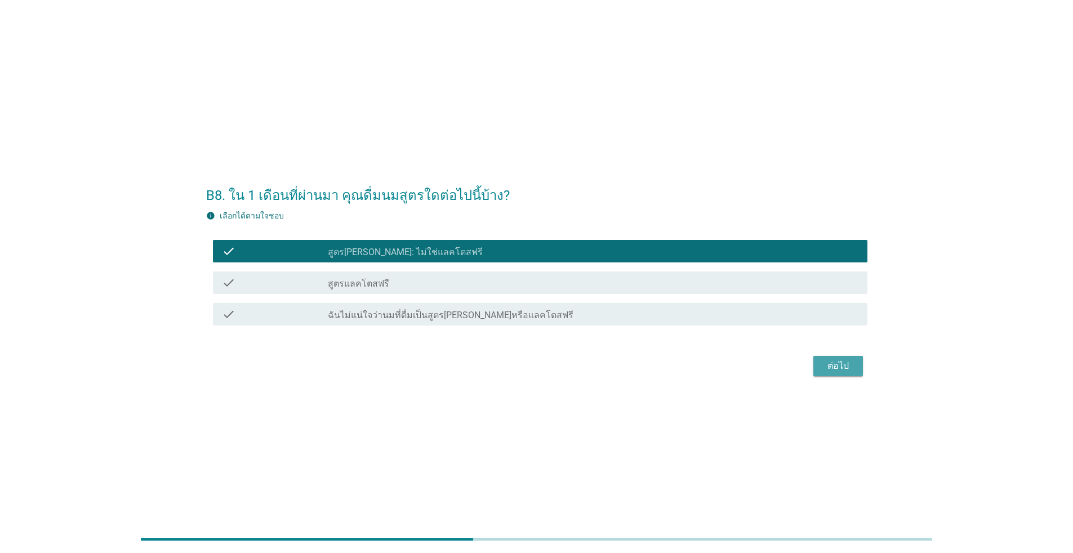
click at [554, 366] on div "ต่อไป" at bounding box center [838, 366] width 32 height 14
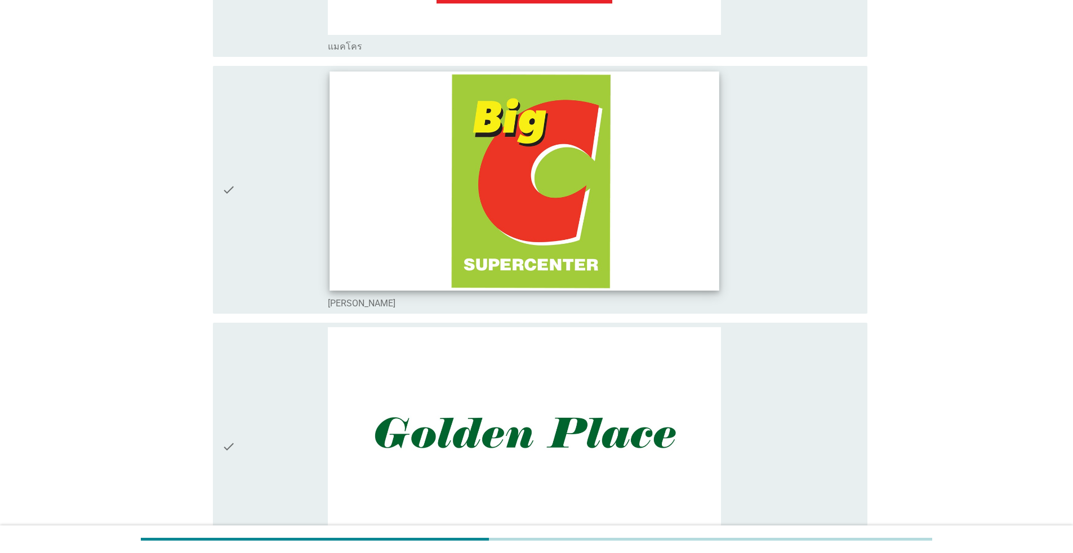
click at [554, 211] on img at bounding box center [523, 181] width 389 height 219
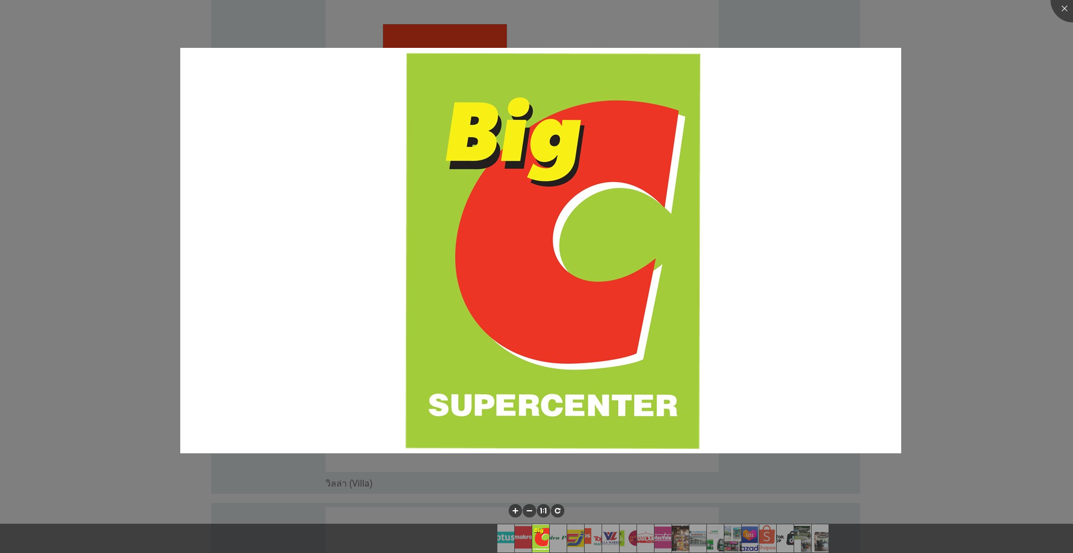
scroll to position [1502, 0]
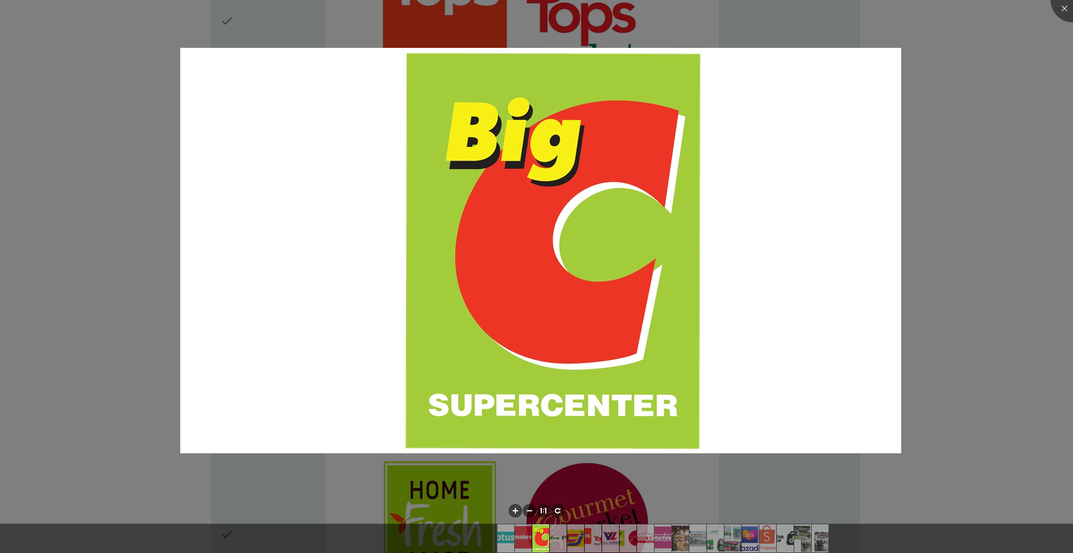
click at [554, 326] on div at bounding box center [536, 276] width 1073 height 553
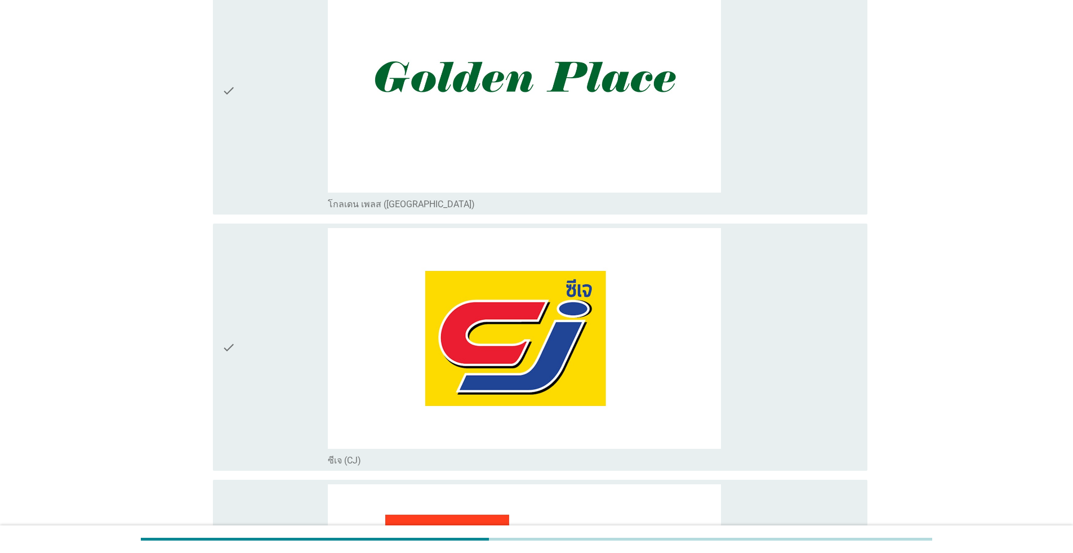
scroll to position [563, 0]
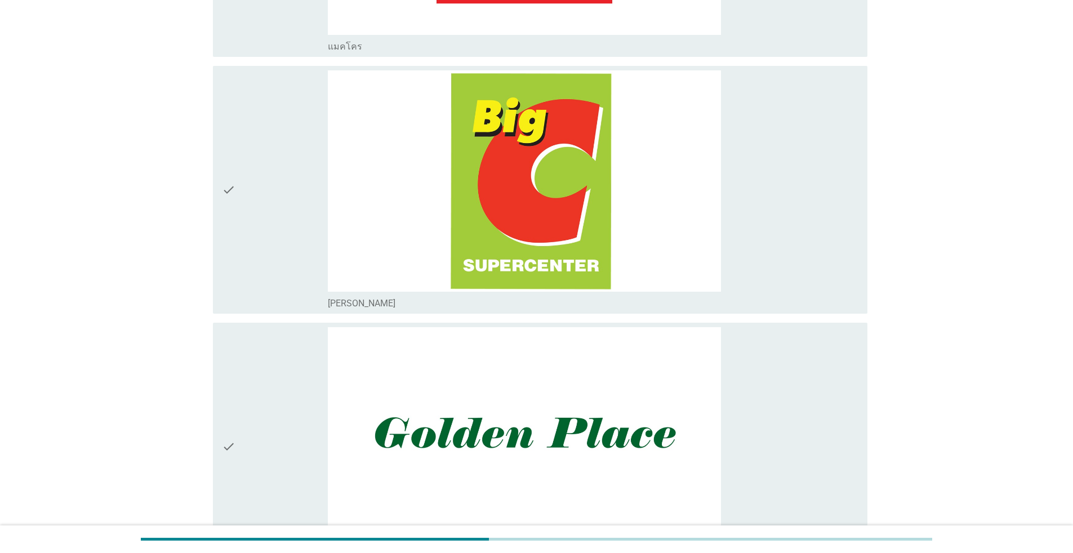
click at [230, 153] on icon "check" at bounding box center [229, 189] width 14 height 239
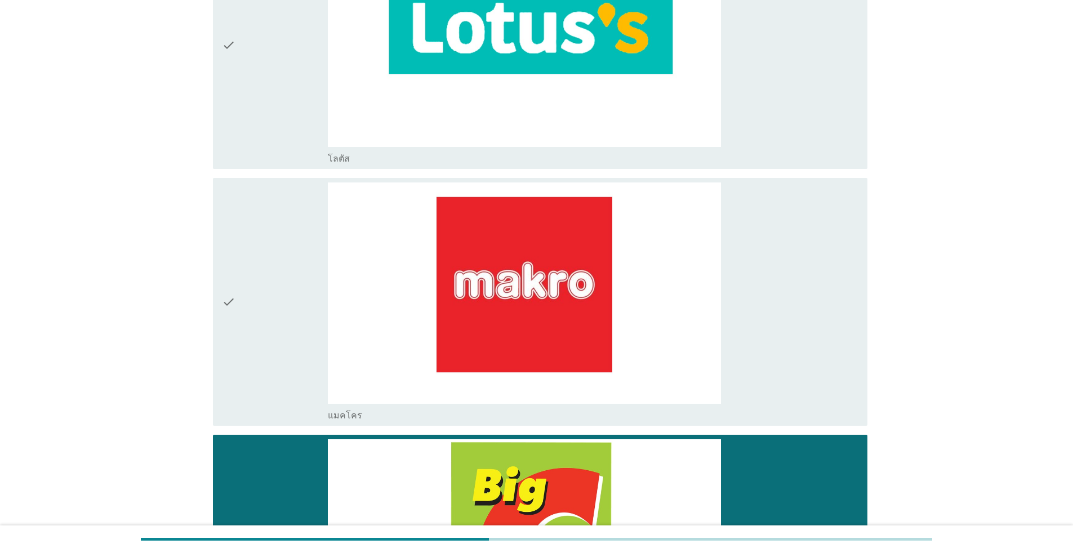
scroll to position [0, 0]
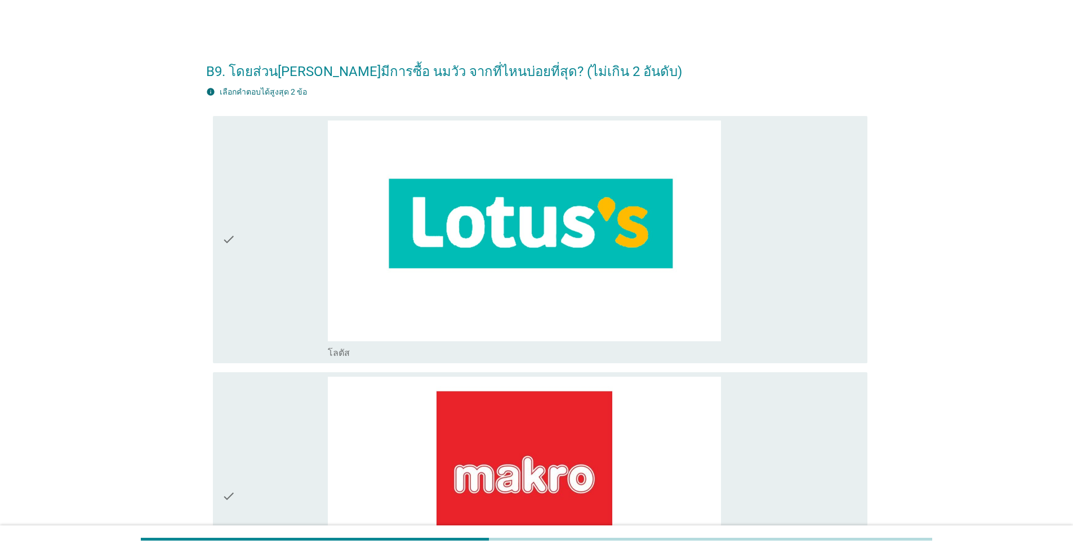
click at [281, 411] on div "check" at bounding box center [275, 496] width 106 height 239
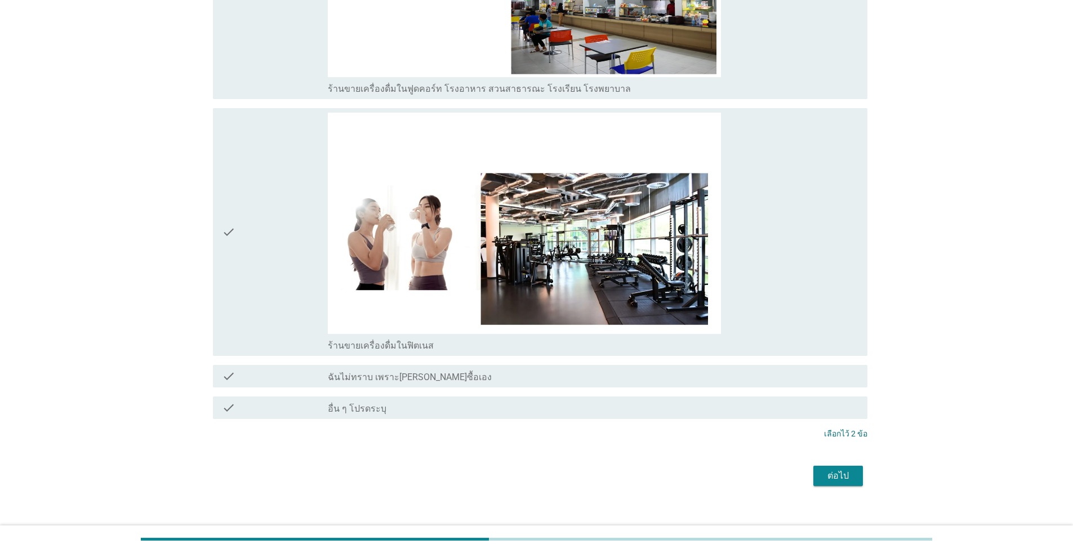
scroll to position [4685, 0]
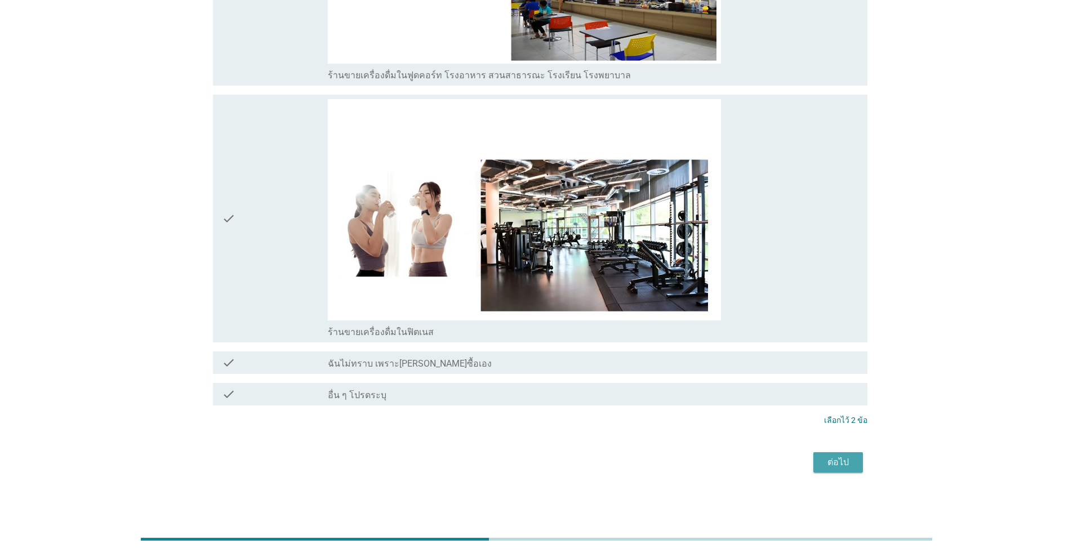
click at [554, 463] on div "ต่อไป" at bounding box center [838, 463] width 32 height 14
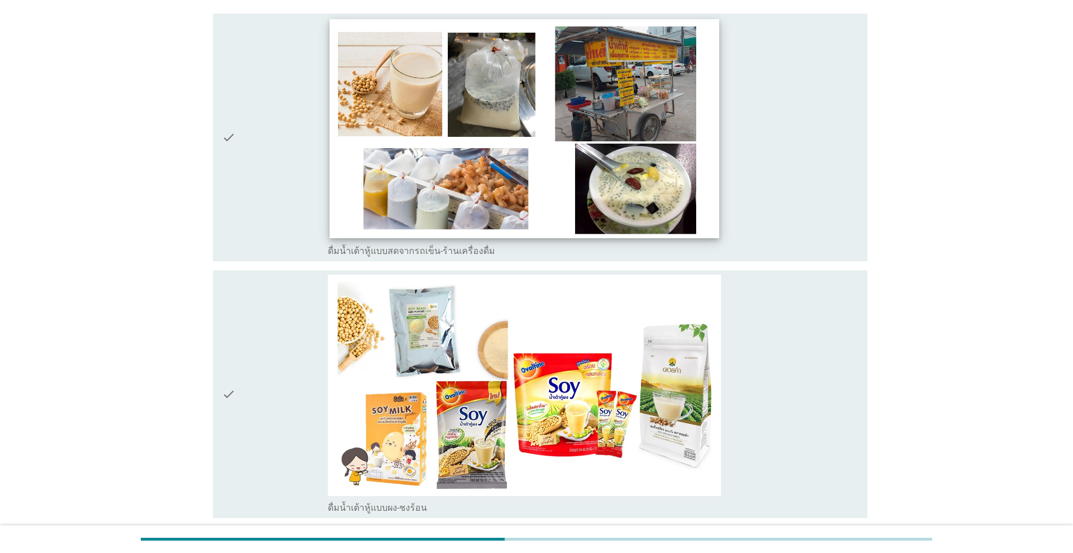
scroll to position [376, 0]
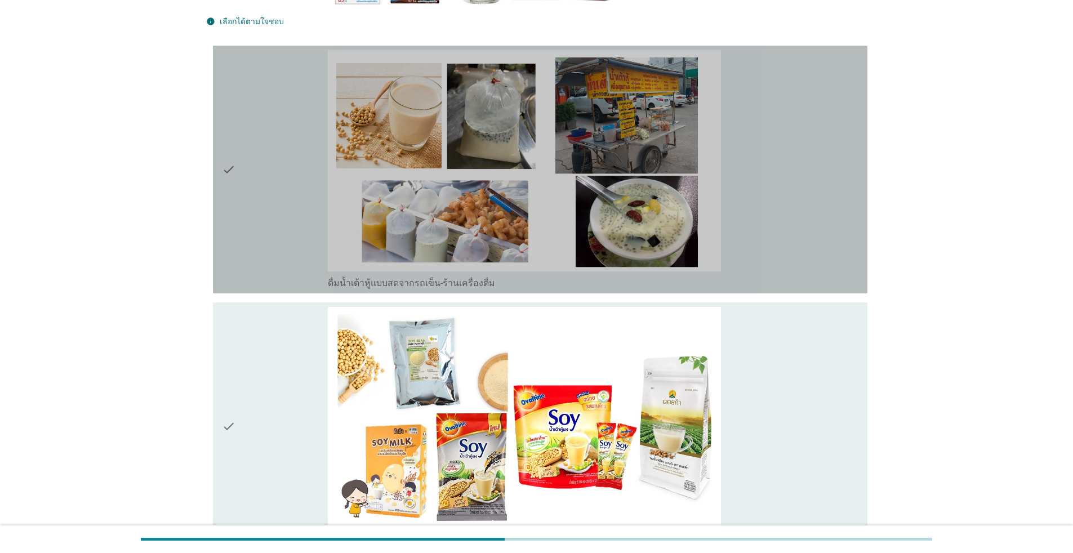
click at [235, 208] on div "check" at bounding box center [275, 169] width 106 height 239
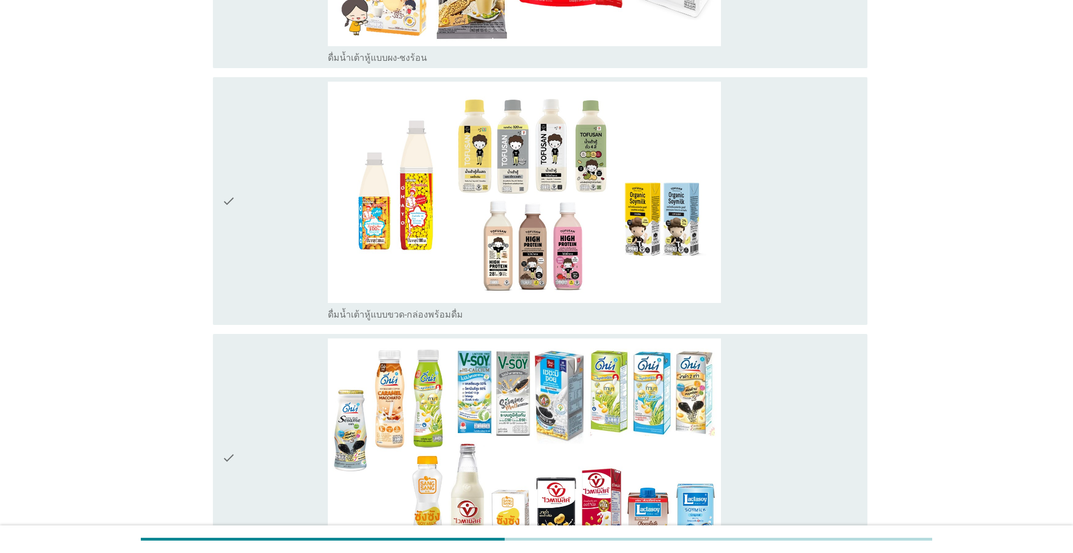
scroll to position [939, 0]
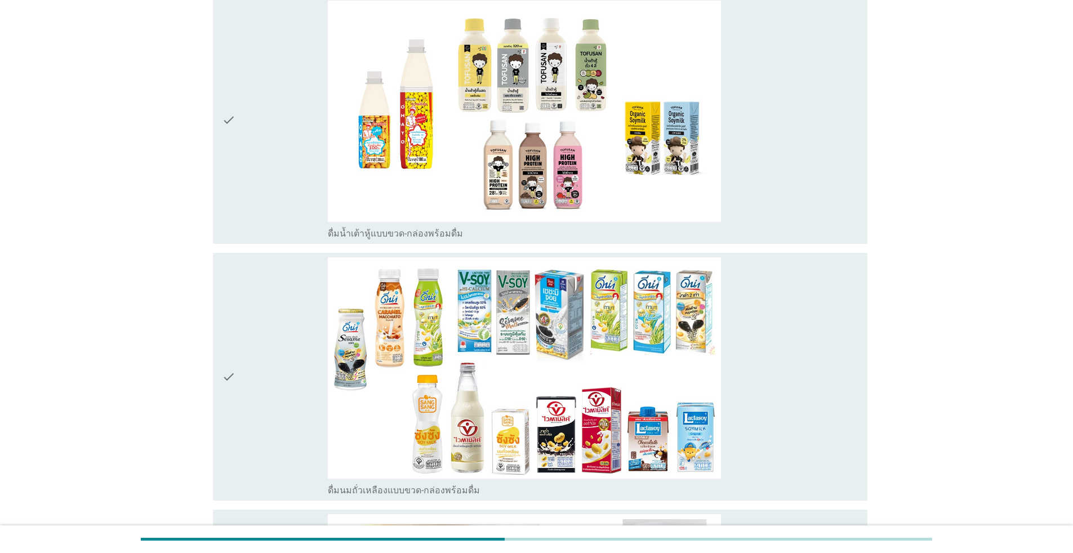
click at [257, 313] on div "check" at bounding box center [275, 376] width 106 height 239
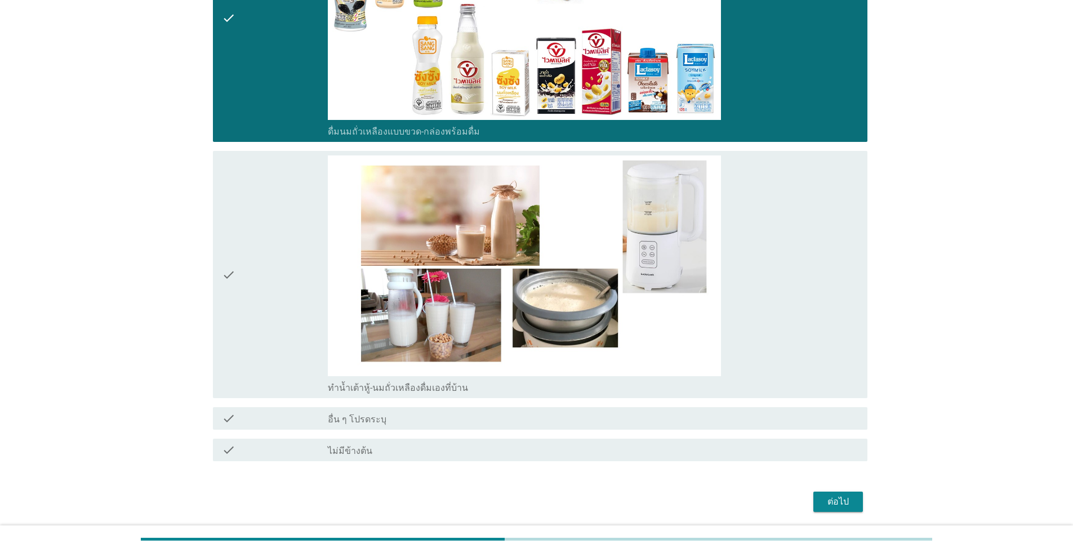
scroll to position [1314, 0]
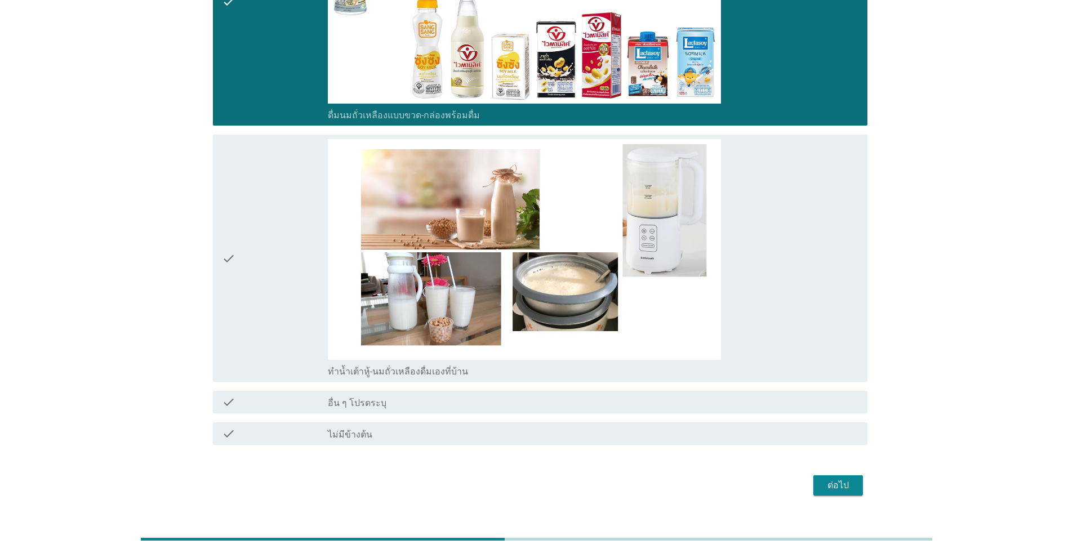
click at [554, 479] on div "ต่อไป" at bounding box center [838, 486] width 32 height 14
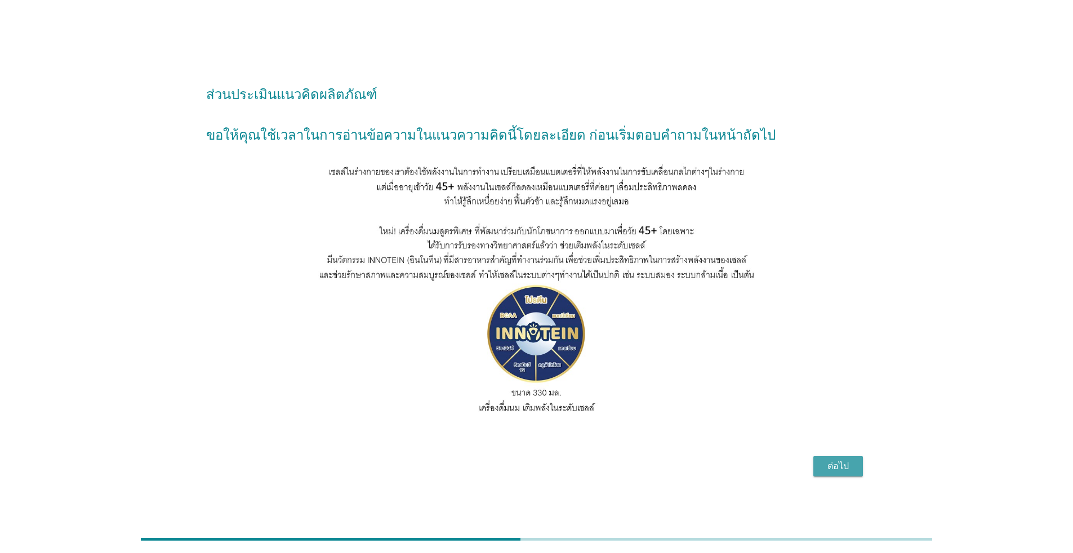
click at [554, 473] on div "ต่อไป" at bounding box center [838, 467] width 32 height 14
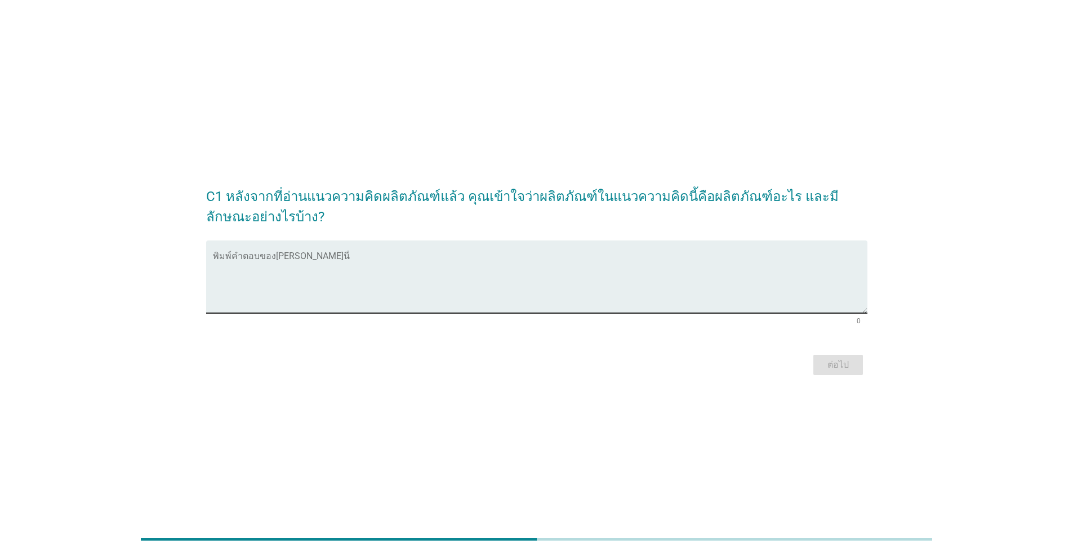
click at [554, 277] on textarea "พิมพ์คำตอบของคุณ ที่นี่" at bounding box center [540, 283] width 654 height 59
type textarea "g"
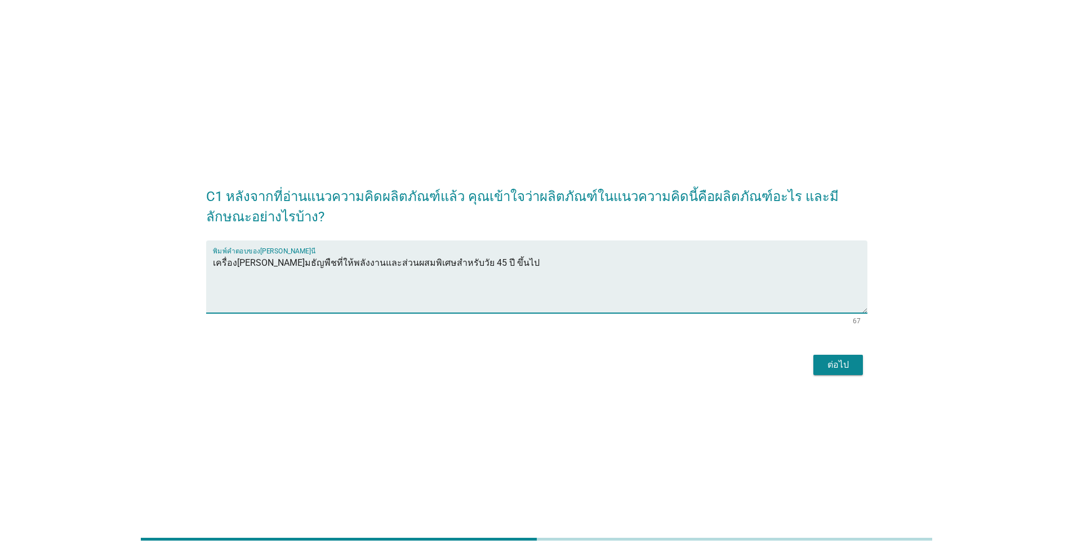
type textarea "เครื่อง[PERSON_NAME]มธัญพืชที่ให้พลังงานและส่วนผสมพิเศษสำหรับวัย 45 ปี ขึ้นไป"
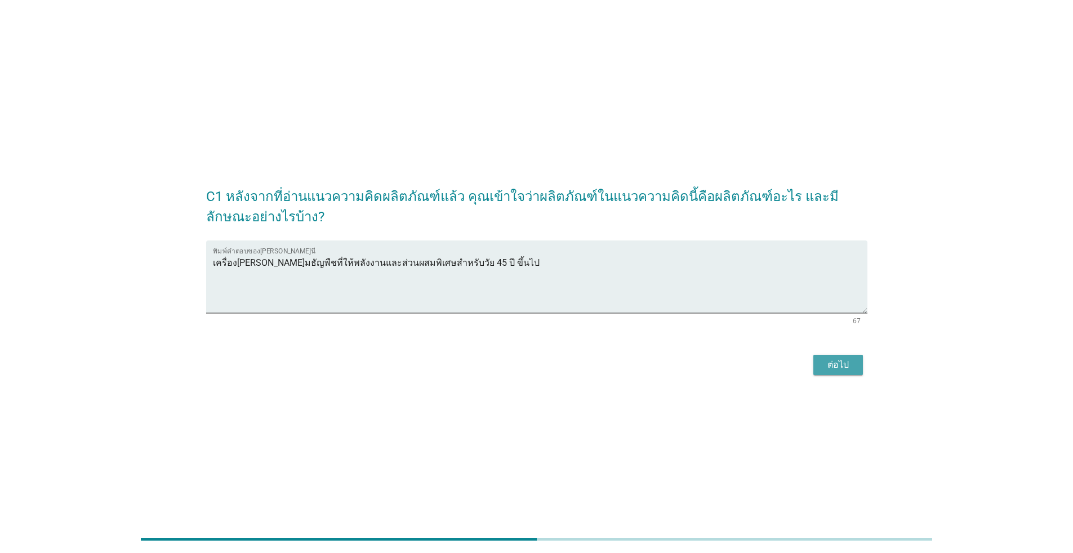
click at [554, 360] on div "ต่อไป" at bounding box center [838, 365] width 32 height 14
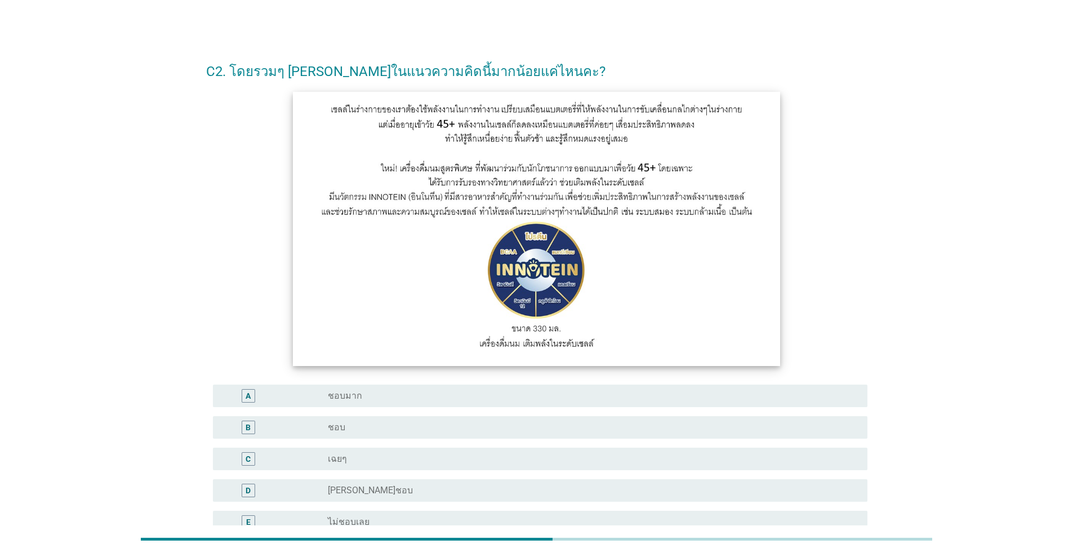
scroll to position [126, 0]
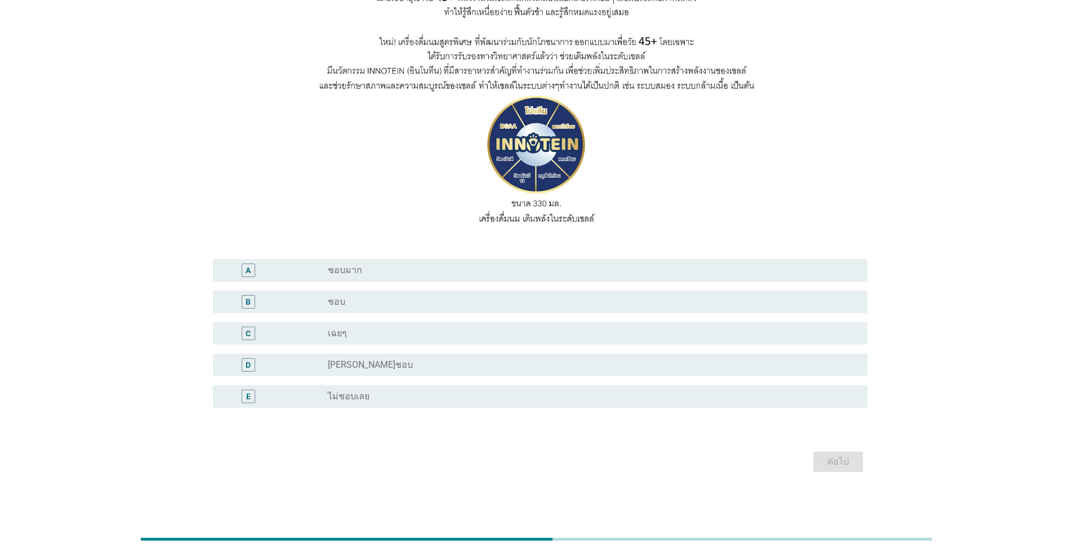
click at [399, 296] on div "radio_button_unchecked ชอบ" at bounding box center [589, 301] width 522 height 11
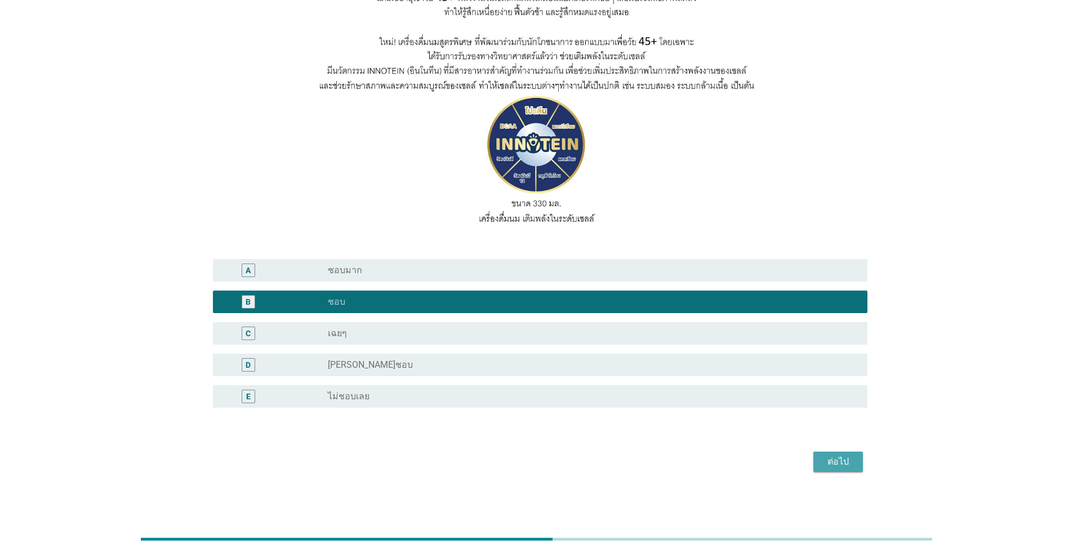
click at [554, 463] on div "ต่อไป" at bounding box center [838, 462] width 32 height 14
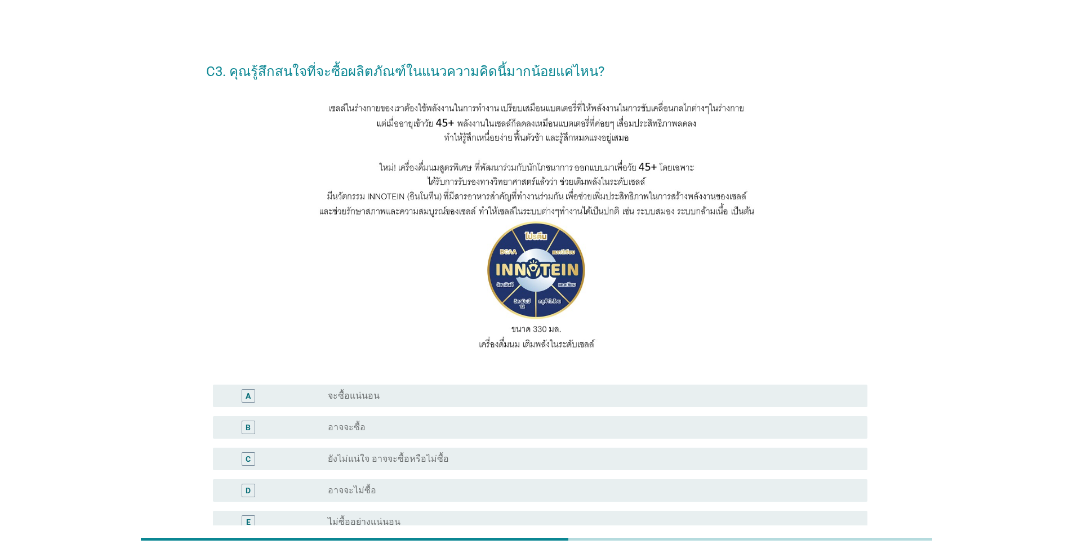
click at [504, 461] on div "radio_button_unchecked ยังไม่แน่ใจ อาจจะซื้อหรือไม่ซื้อ" at bounding box center [589, 458] width 522 height 11
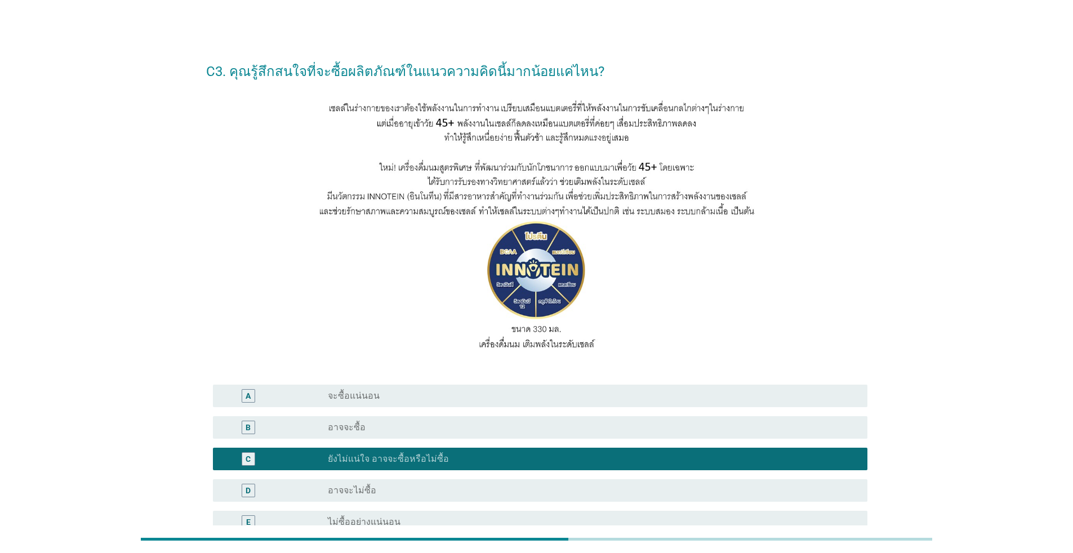
scroll to position [126, 0]
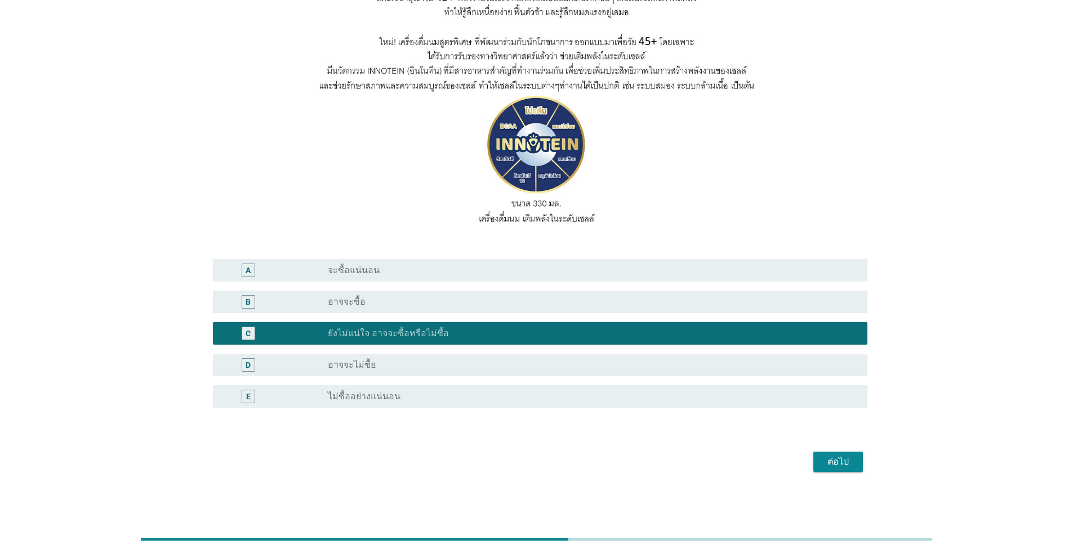
click at [554, 466] on div "ต่อไป" at bounding box center [838, 462] width 32 height 14
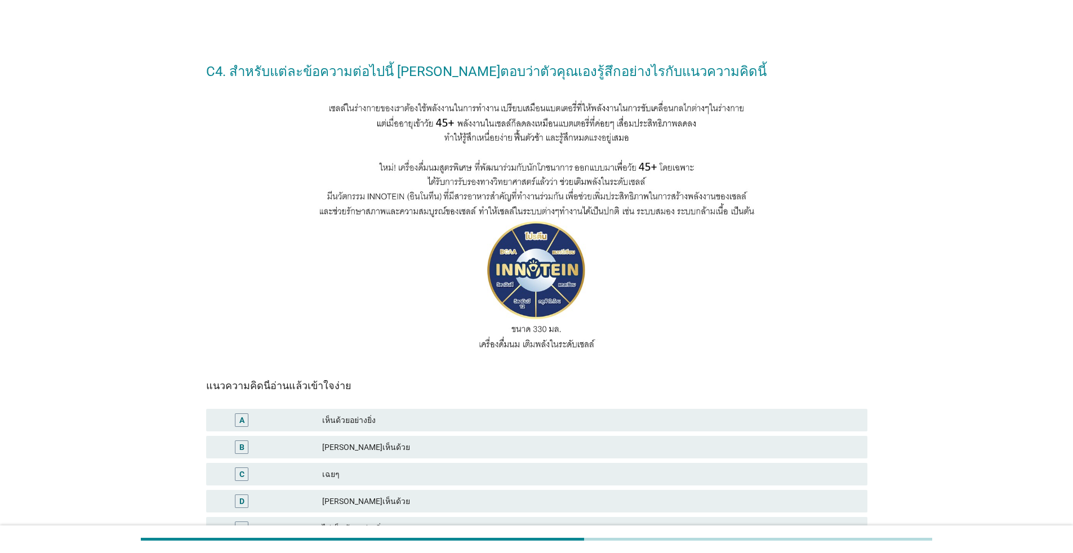
click at [411, 446] on div "[PERSON_NAME]เห็นด้วย" at bounding box center [590, 447] width 536 height 14
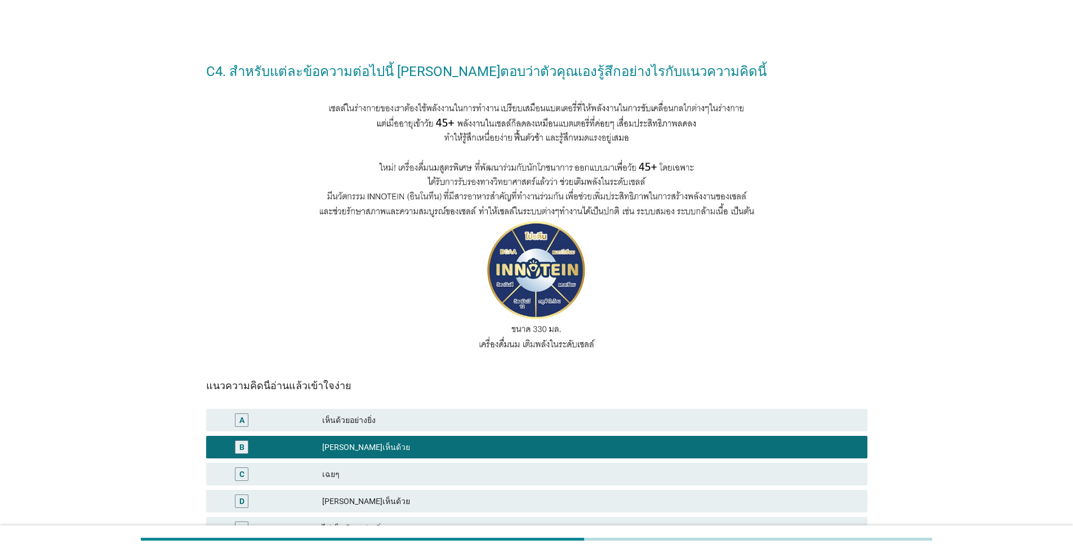
scroll to position [109, 0]
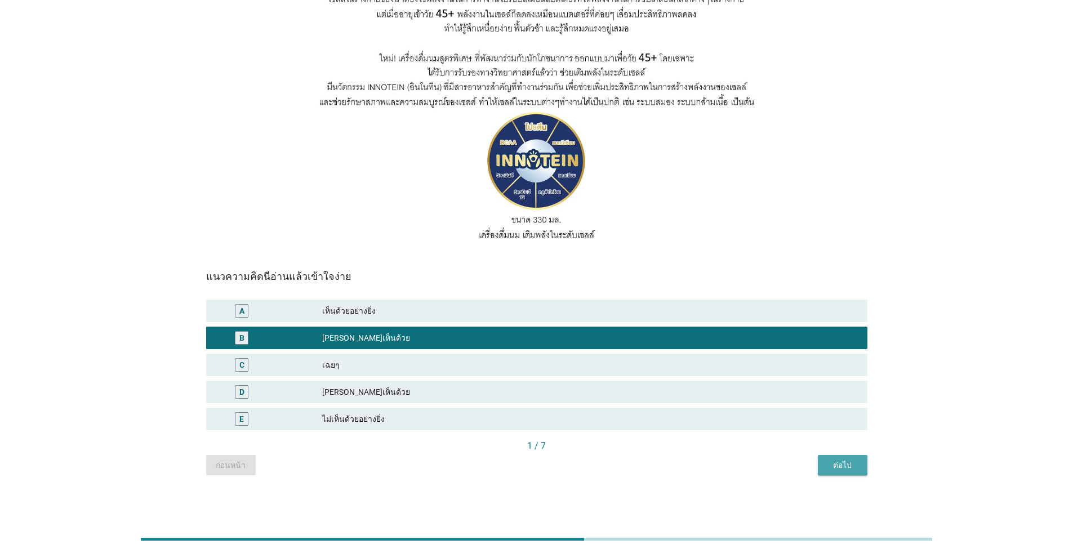
click at [554, 462] on div "ต่อไป" at bounding box center [843, 466] width 32 height 12
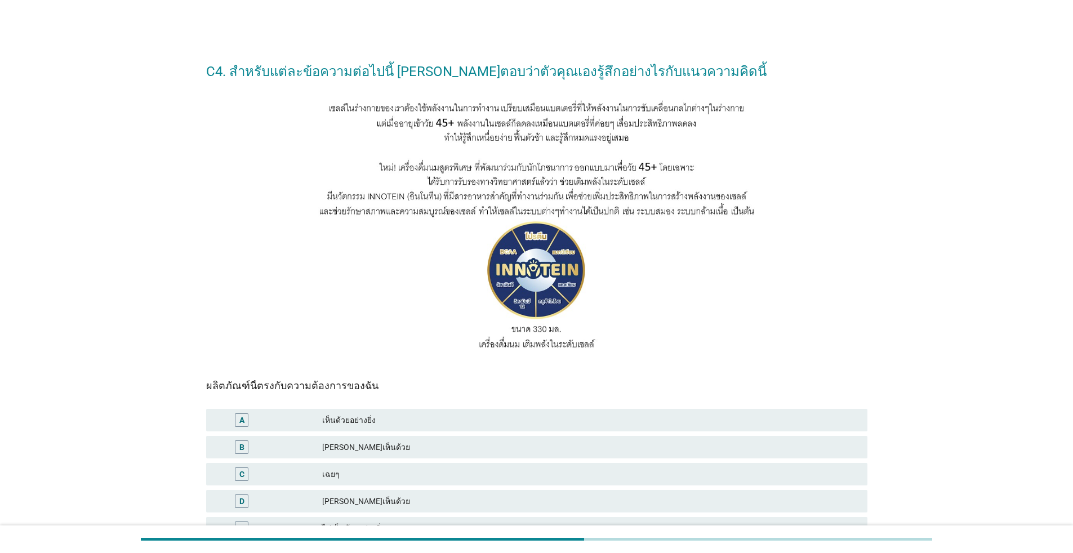
click at [428, 444] on div "[PERSON_NAME]เห็นด้วย" at bounding box center [590, 447] width 536 height 14
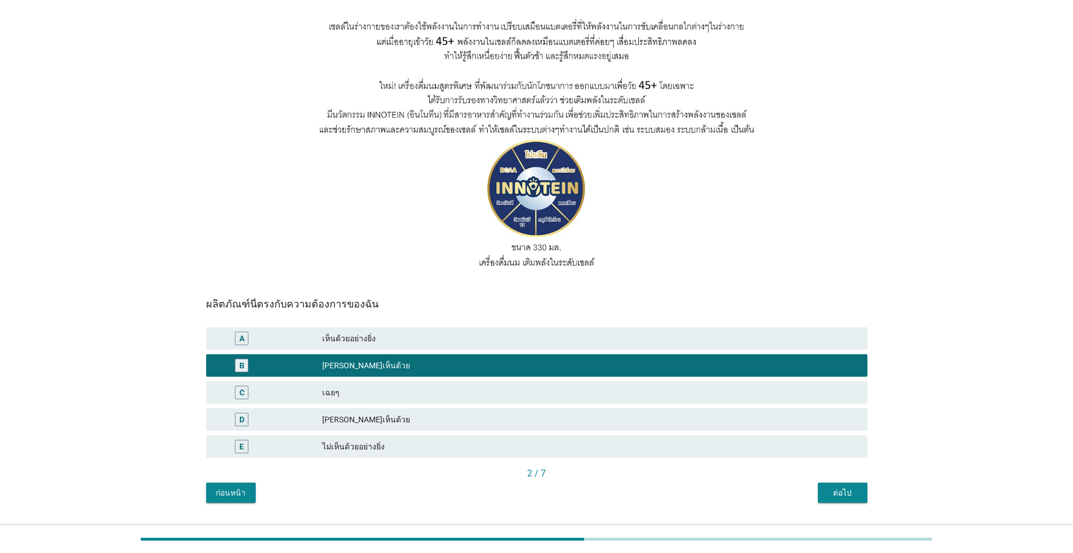
scroll to position [109, 0]
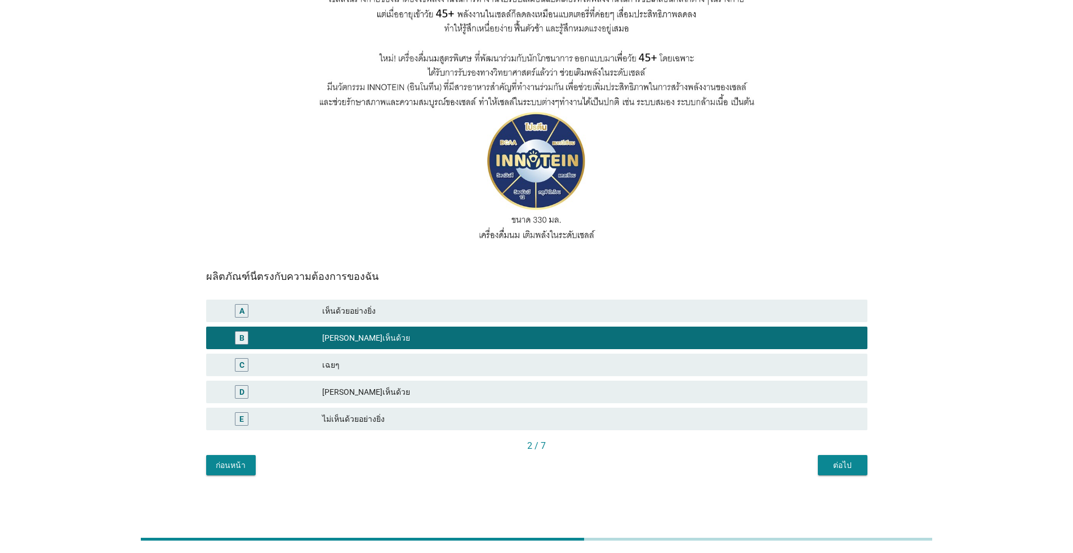
click at [554, 467] on button "ต่อไป" at bounding box center [843, 465] width 50 height 20
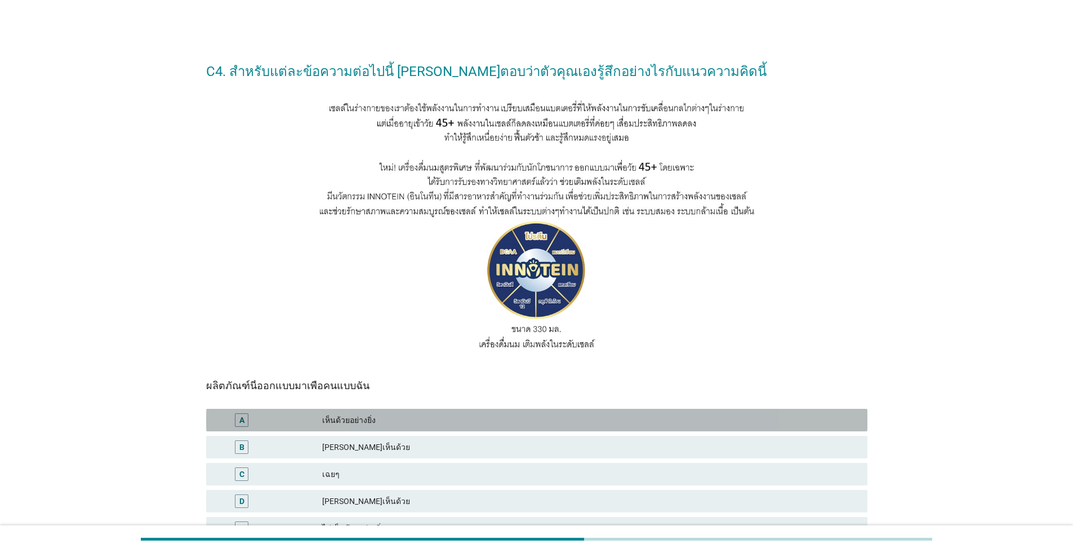
click at [414, 422] on div "เห็นด้วยอย่างยิ่ง" at bounding box center [590, 420] width 536 height 14
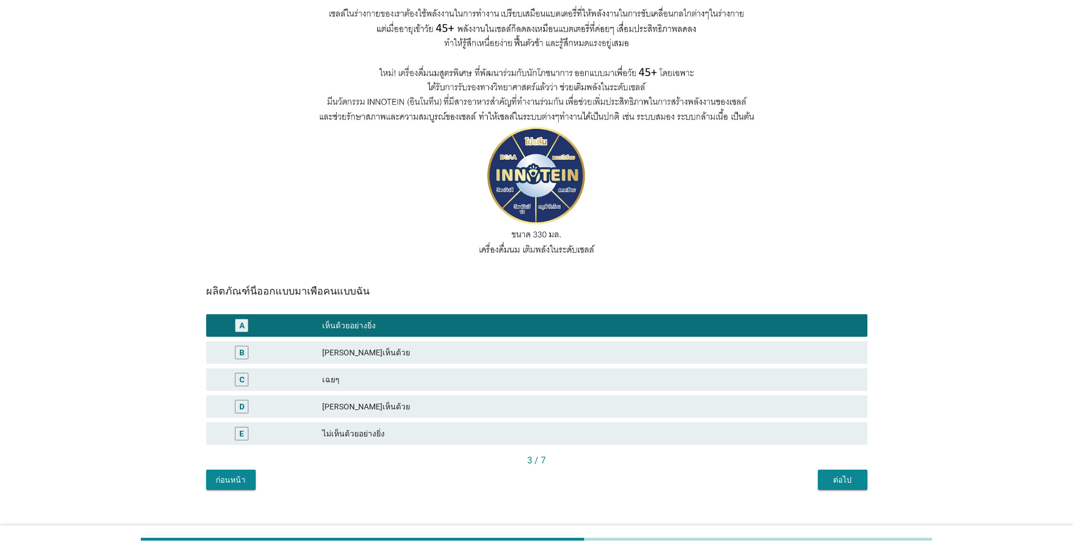
scroll to position [109, 0]
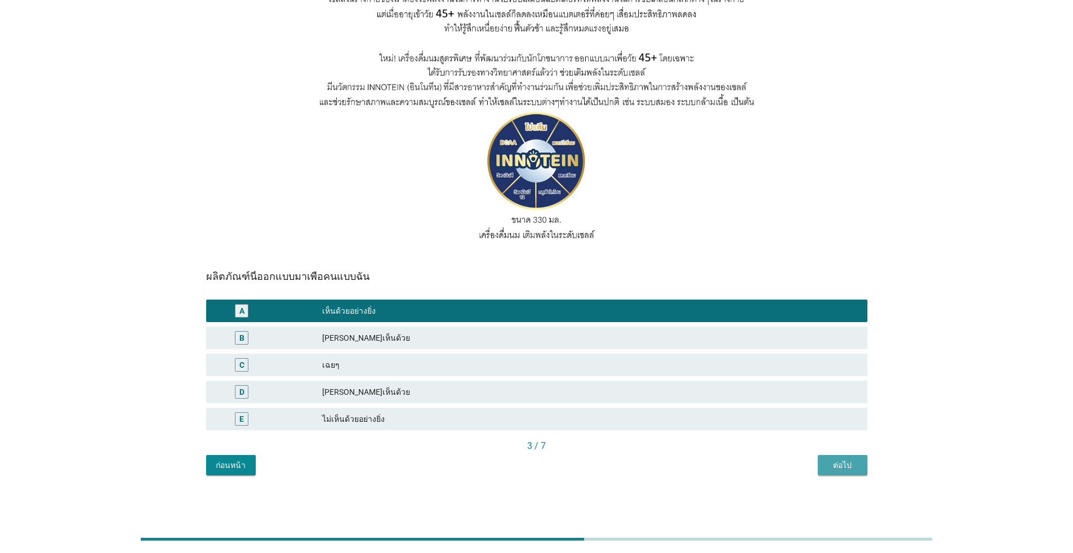
click at [554, 468] on div "ต่อไป" at bounding box center [843, 466] width 32 height 12
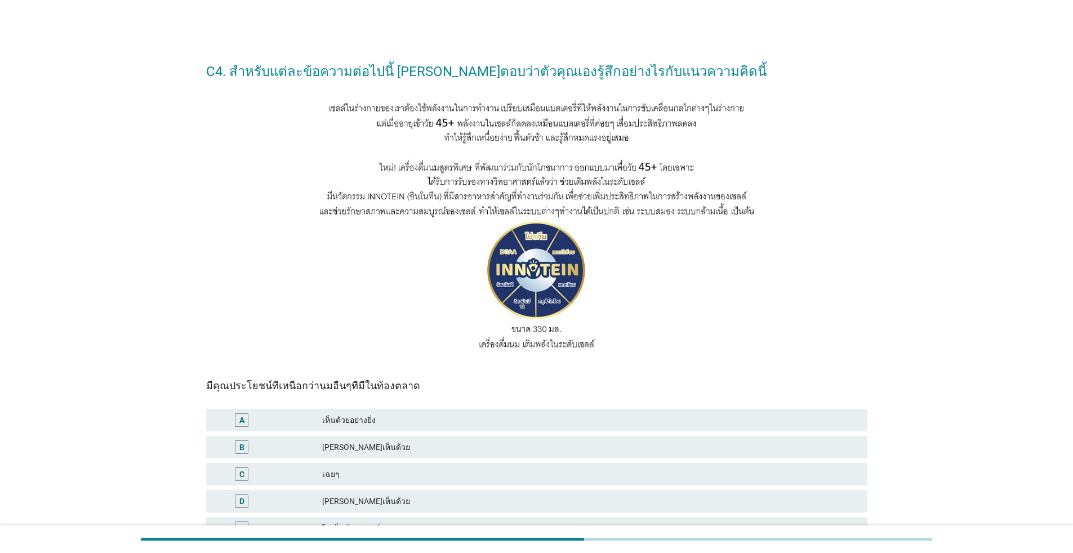
click at [426, 420] on div "เห็นด้วยอย่างยิ่ง" at bounding box center [590, 420] width 536 height 14
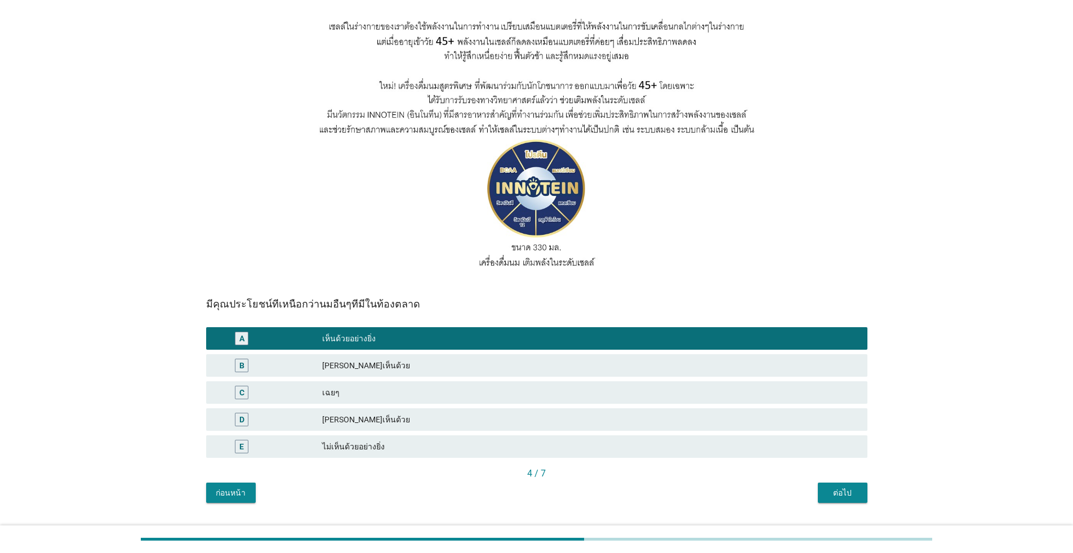
scroll to position [109, 0]
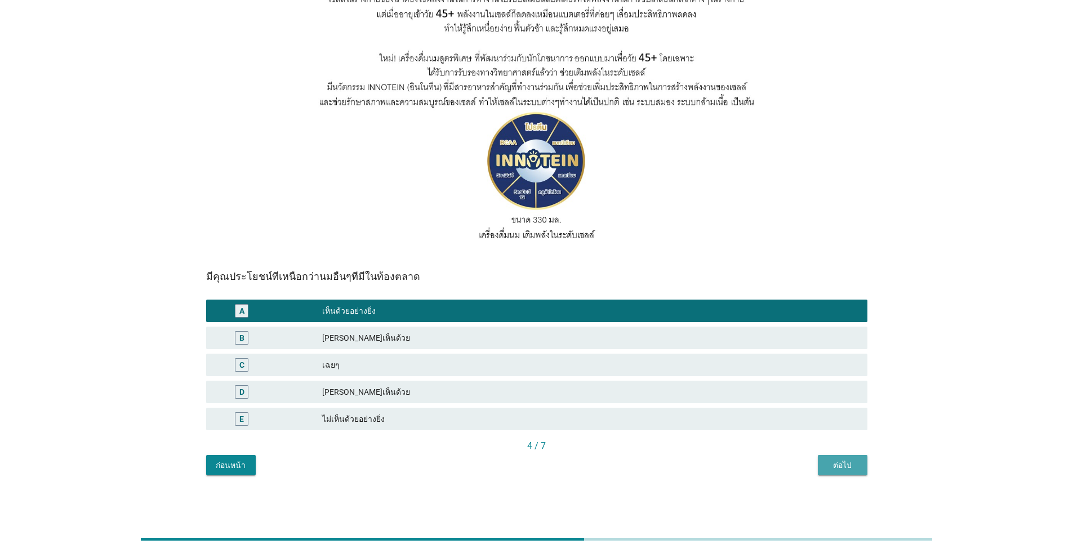
click at [554, 466] on div "ต่อไป" at bounding box center [843, 466] width 32 height 12
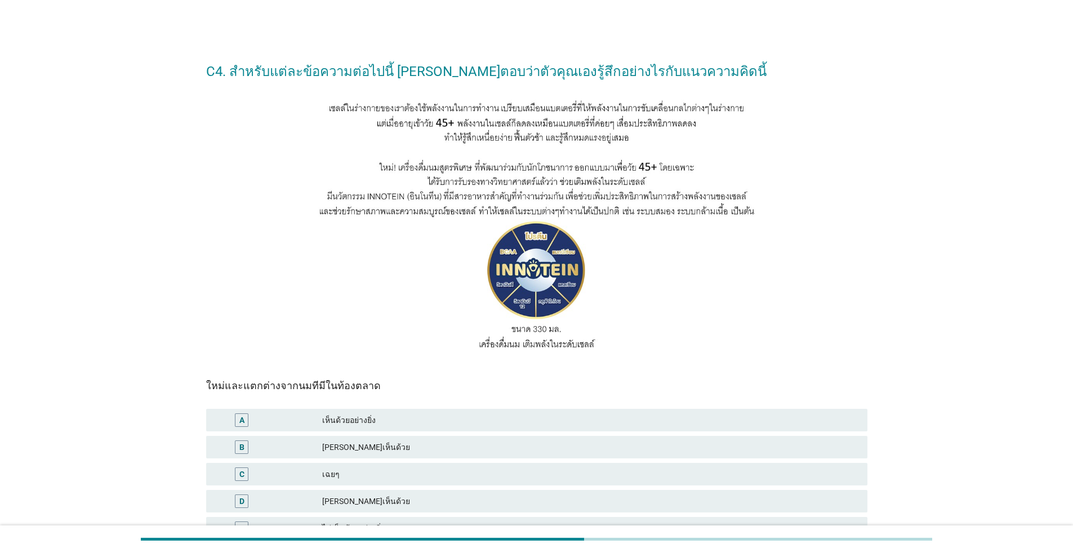
click at [518, 438] on div "B [PERSON_NAME]เห็นด้วย" at bounding box center [536, 447] width 661 height 23
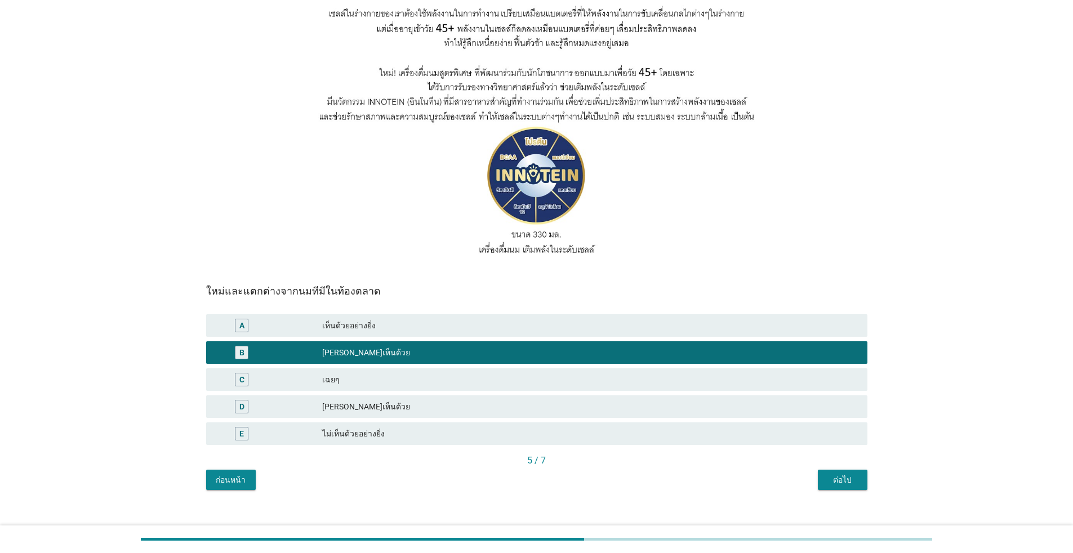
scroll to position [109, 0]
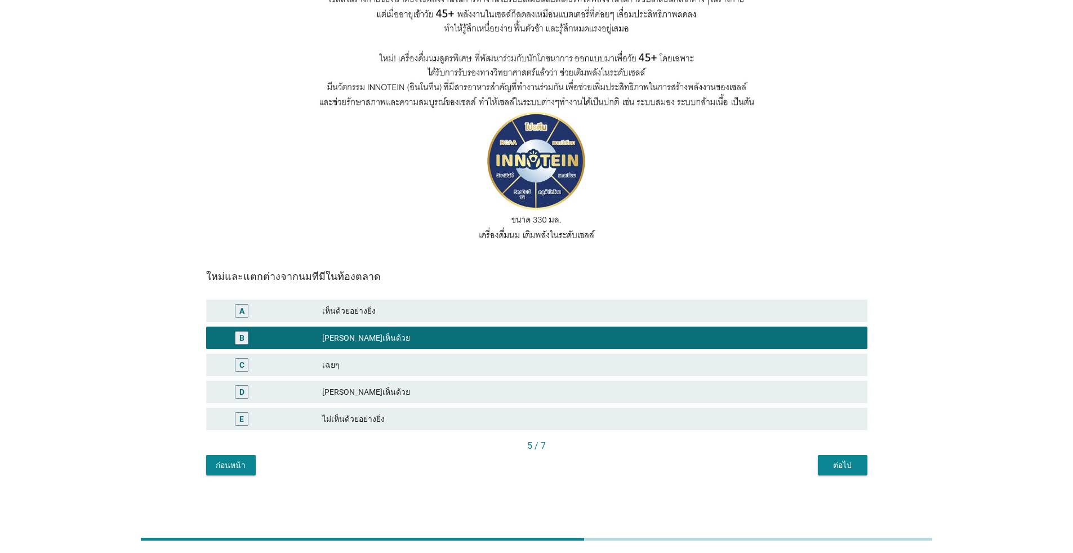
click at [554, 466] on button "ต่อไป" at bounding box center [843, 465] width 50 height 20
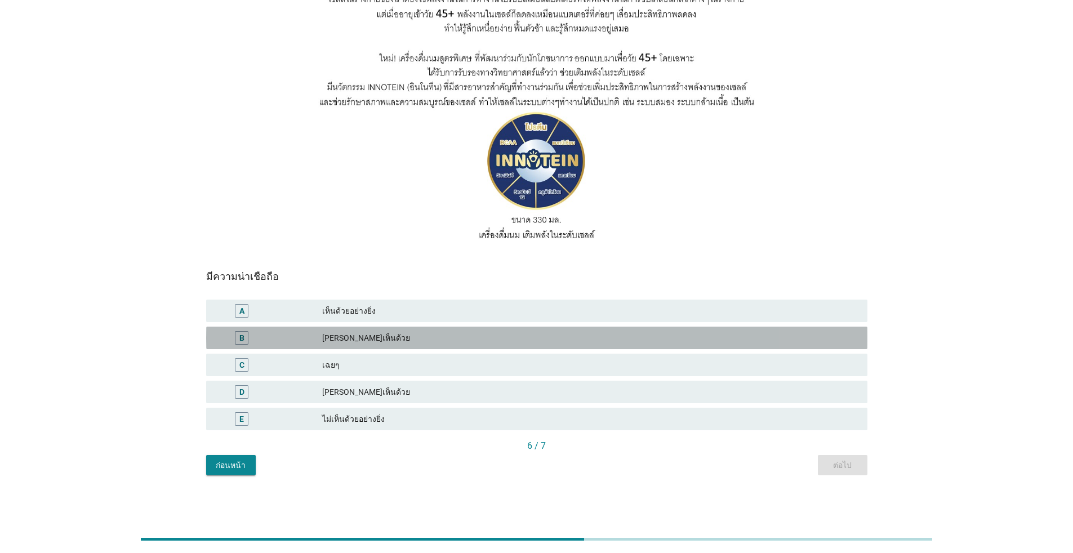
click at [462, 346] on div "B [PERSON_NAME]เห็นด้วย" at bounding box center [536, 338] width 661 height 23
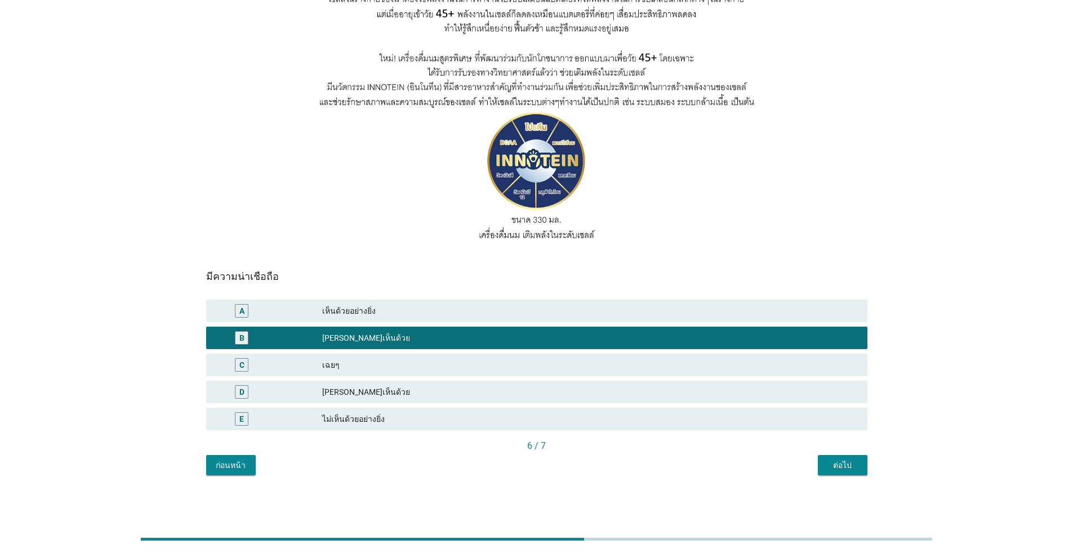
click at [554, 470] on div "ต่อไป" at bounding box center [843, 466] width 32 height 12
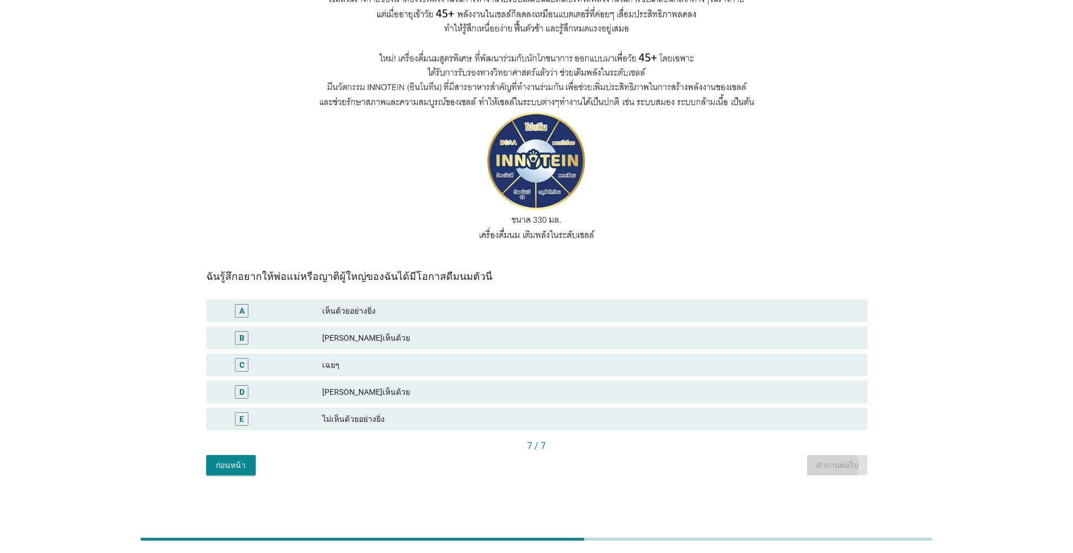
scroll to position [0, 0]
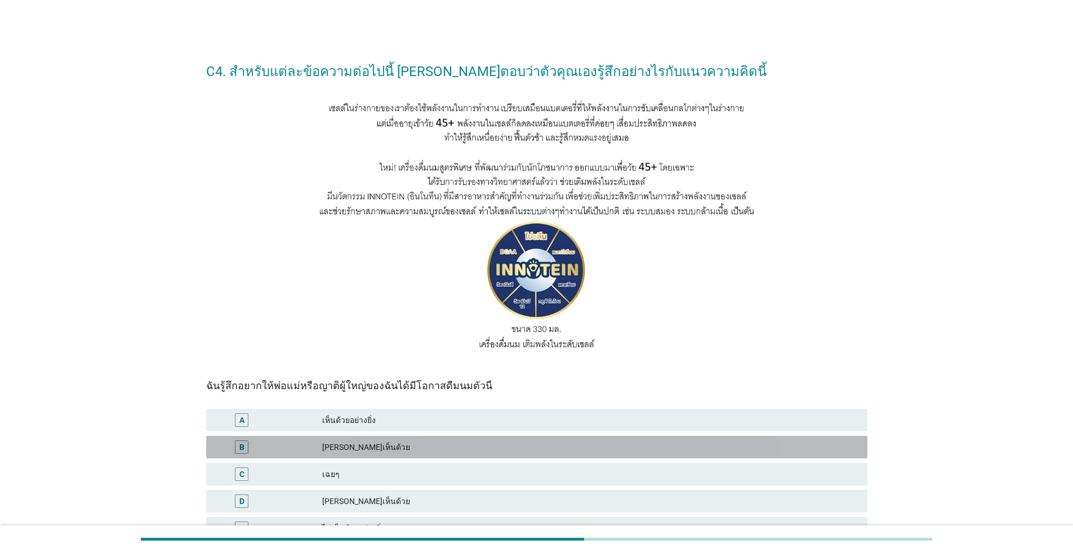
click at [475, 443] on div "[PERSON_NAME]เห็นด้วย" at bounding box center [590, 447] width 536 height 14
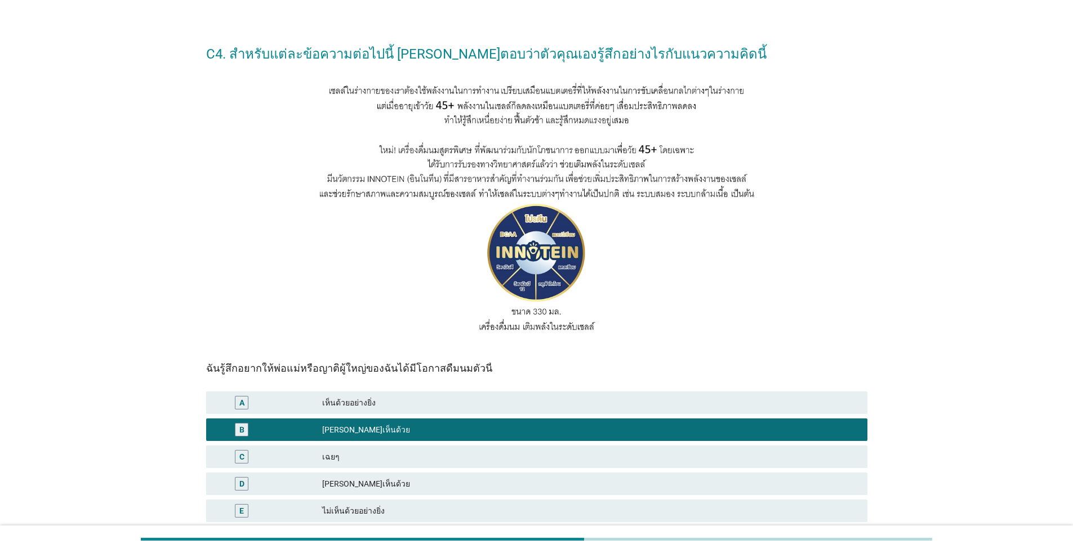
scroll to position [109, 0]
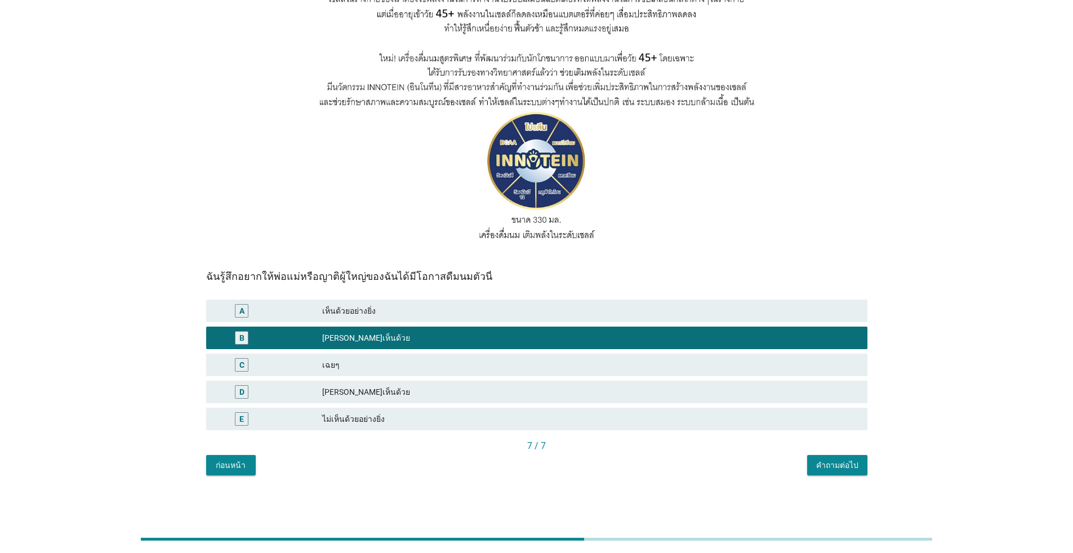
click at [554, 458] on button "คำถามต่อไป" at bounding box center [837, 465] width 60 height 20
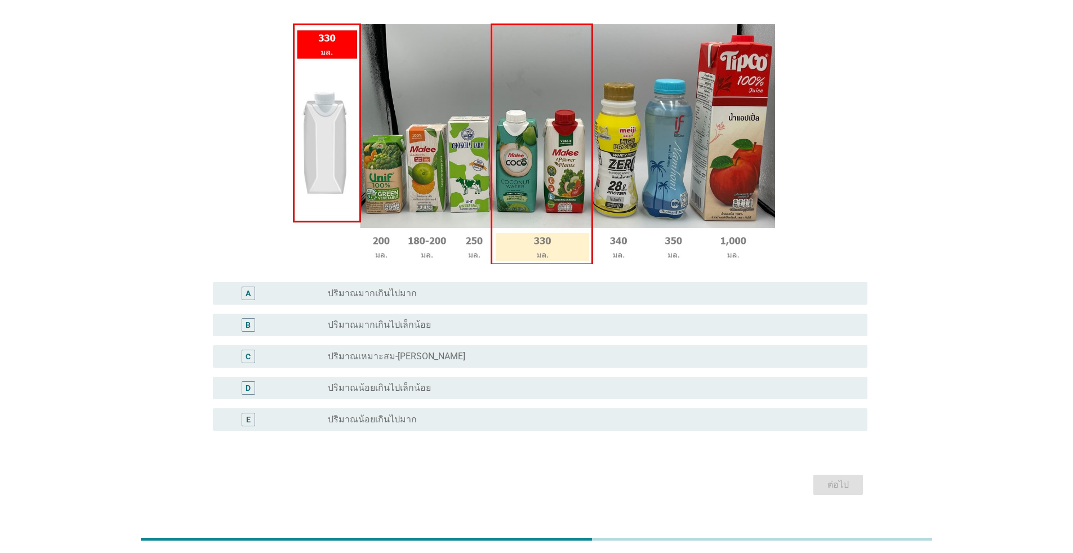
scroll to position [146, 0]
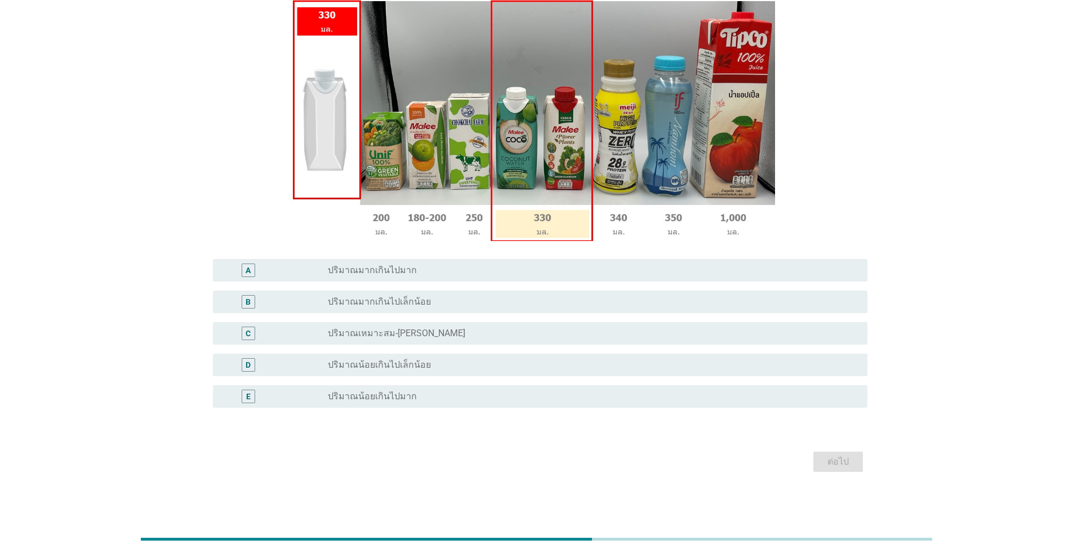
click at [492, 305] on div "radio_button_unchecked ปริมาณมากเกินไปเล็กน้อย" at bounding box center [589, 301] width 522 height 11
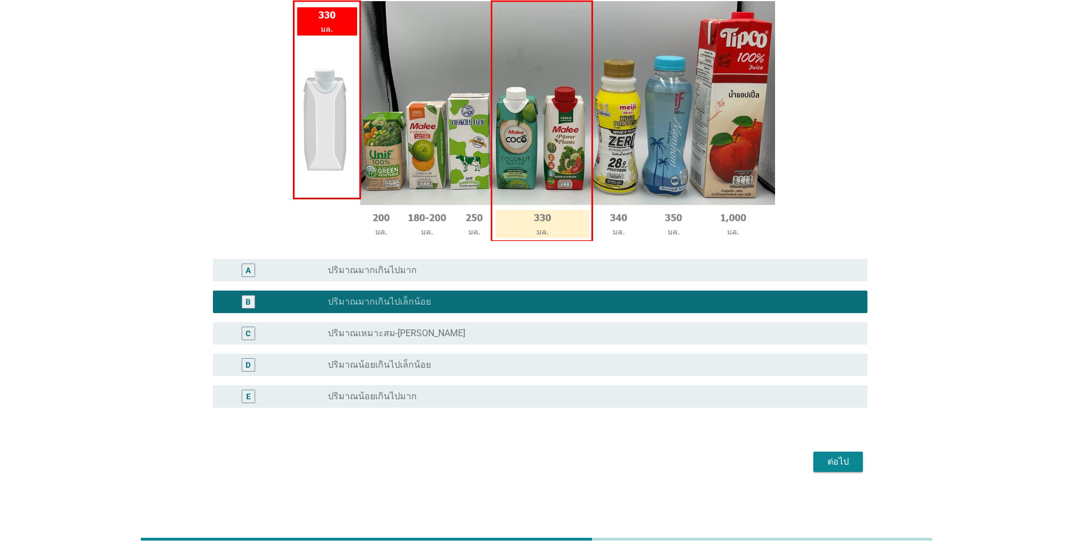
click at [554, 451] on div "ต่อไป" at bounding box center [536, 461] width 661 height 27
click at [554, 460] on div "ต่อไป" at bounding box center [838, 462] width 32 height 14
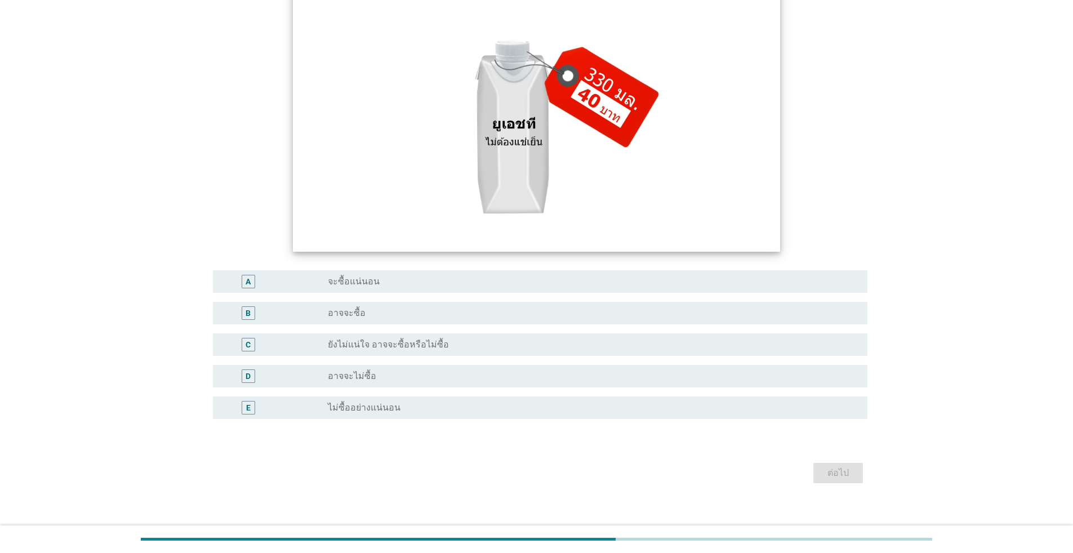
scroll to position [186, 0]
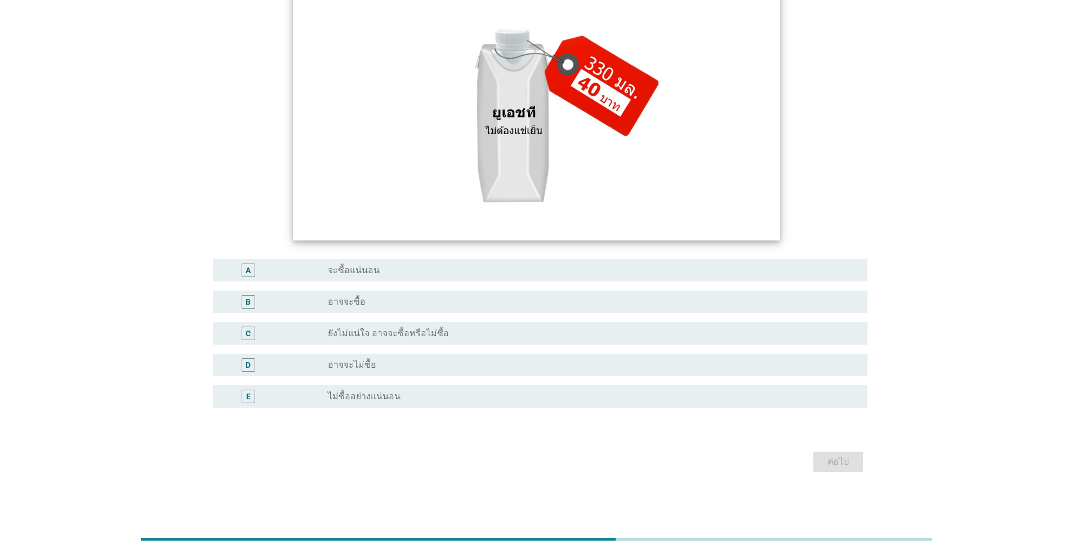
click at [478, 304] on div "radio_button_unchecked อาจจะซื้อ" at bounding box center [589, 301] width 522 height 11
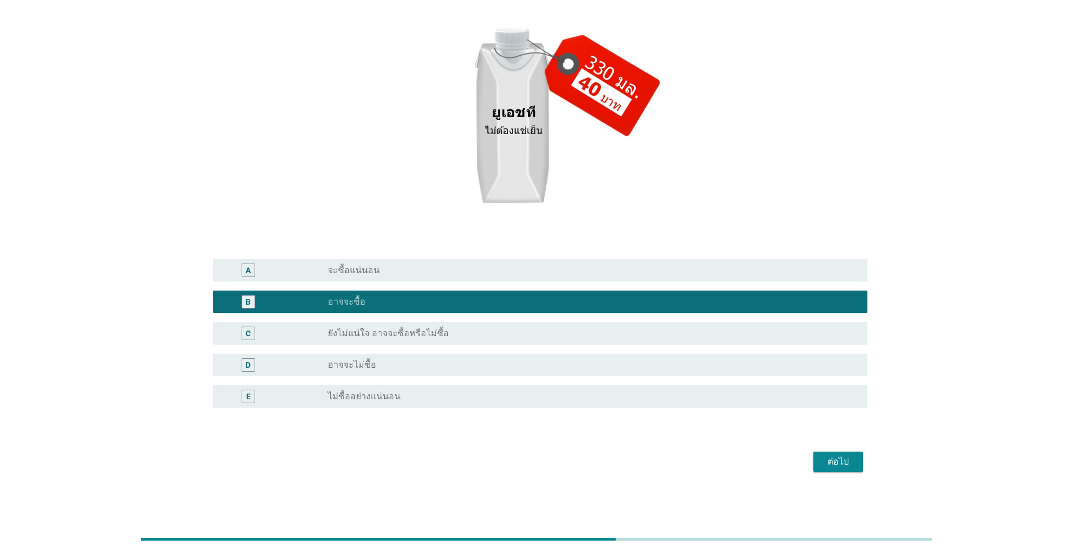
click at [554, 456] on div "ต่อไป" at bounding box center [838, 462] width 32 height 14
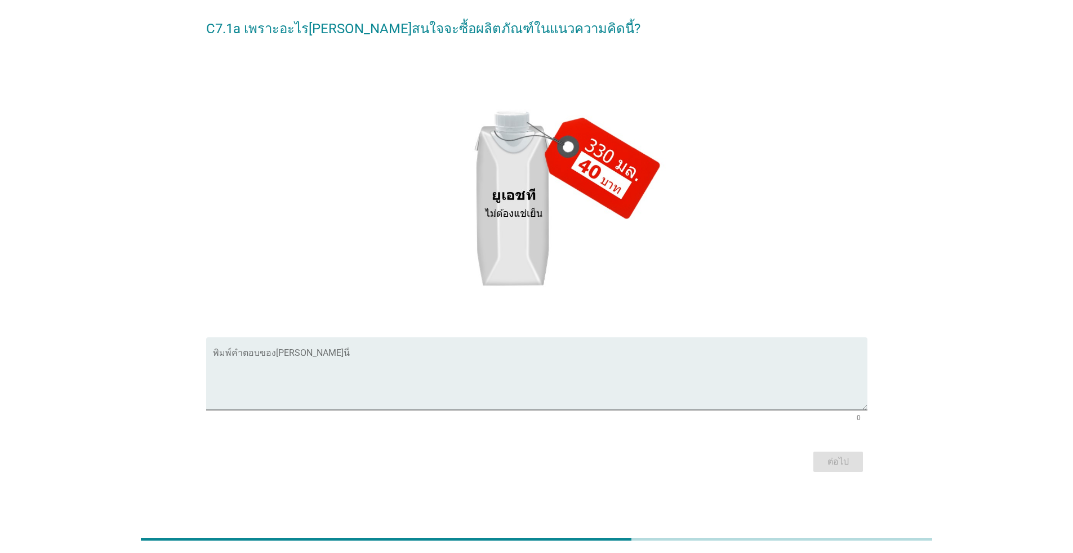
scroll to position [0, 0]
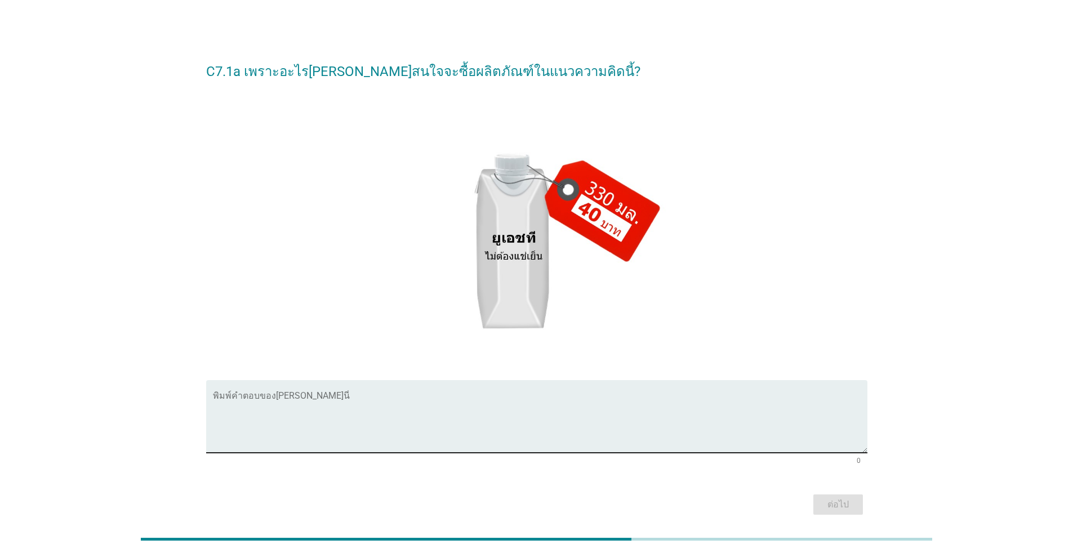
click at [554, 400] on textarea "พิมพ์คำตอบของคุณ ที่นี่" at bounding box center [540, 423] width 654 height 59
type textarea "ปริมาณ[PERSON_NAME]รับและราคา[PERSON_NAME]"
click at [554, 504] on button "ต่อไป" at bounding box center [838, 505] width 50 height 20
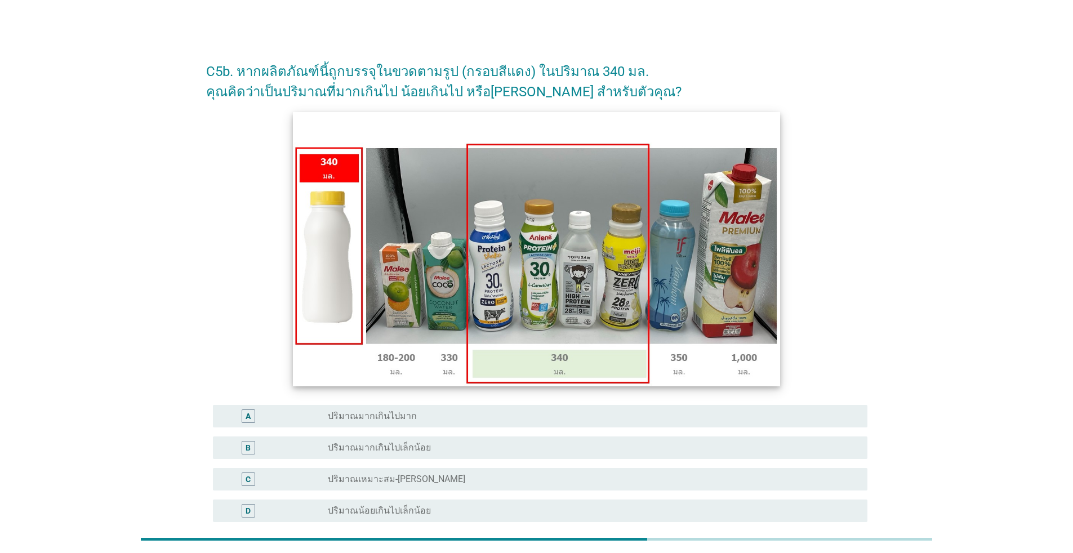
scroll to position [146, 0]
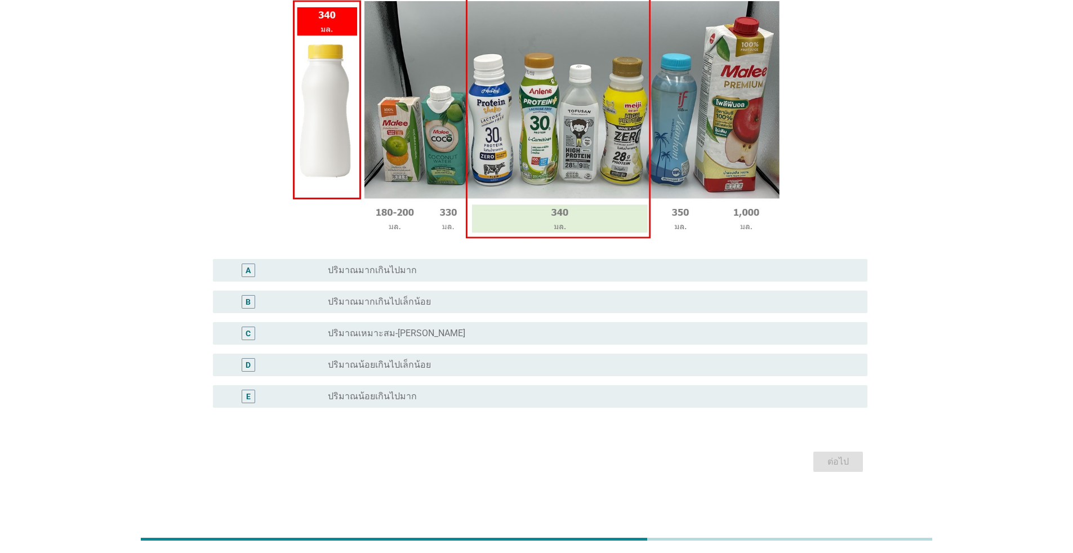
click at [492, 333] on div "radio_button_unchecked ปริมาณเหมาะสม-[PERSON_NAME]" at bounding box center [589, 333] width 522 height 11
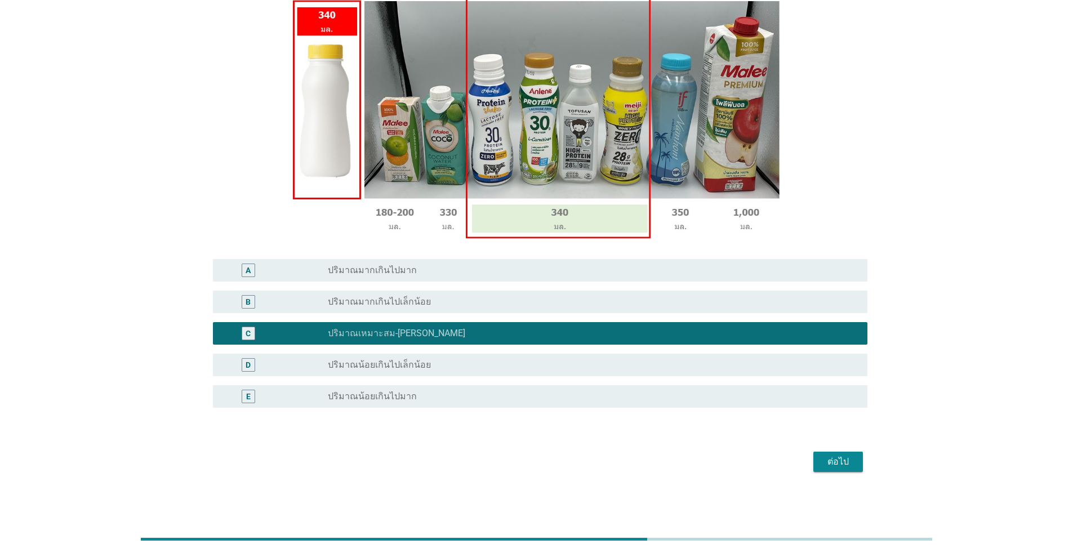
click at [554, 459] on div "ต่อไป" at bounding box center [838, 462] width 32 height 14
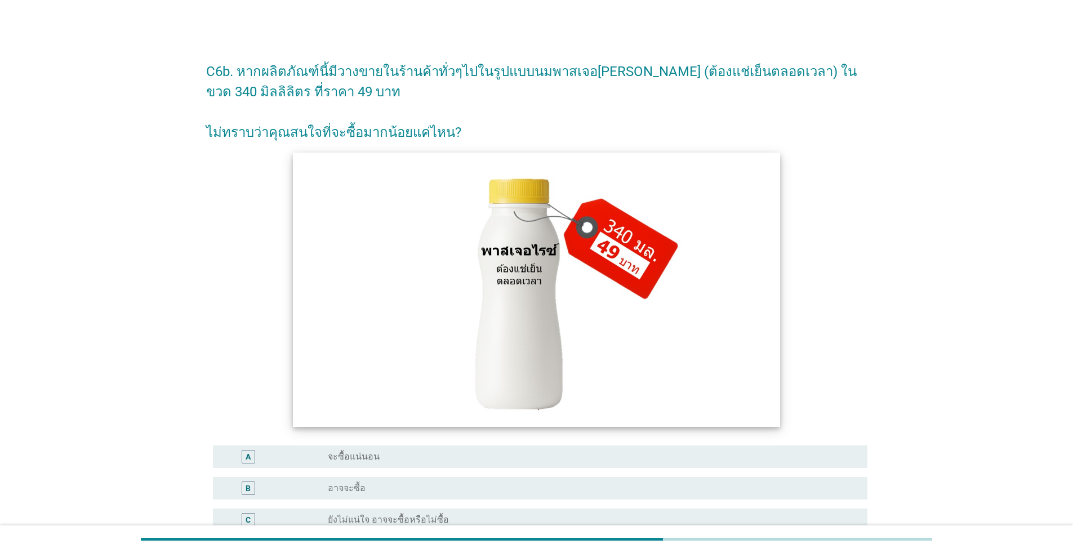
scroll to position [186, 0]
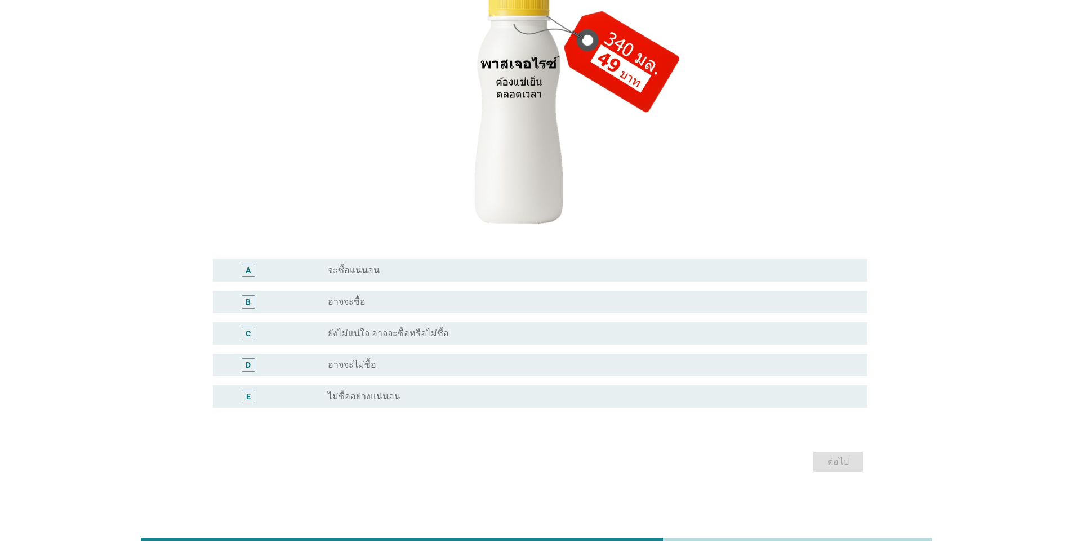
click at [518, 270] on div "radio_button_unchecked จะซื้อแน่นอน" at bounding box center [589, 270] width 522 height 11
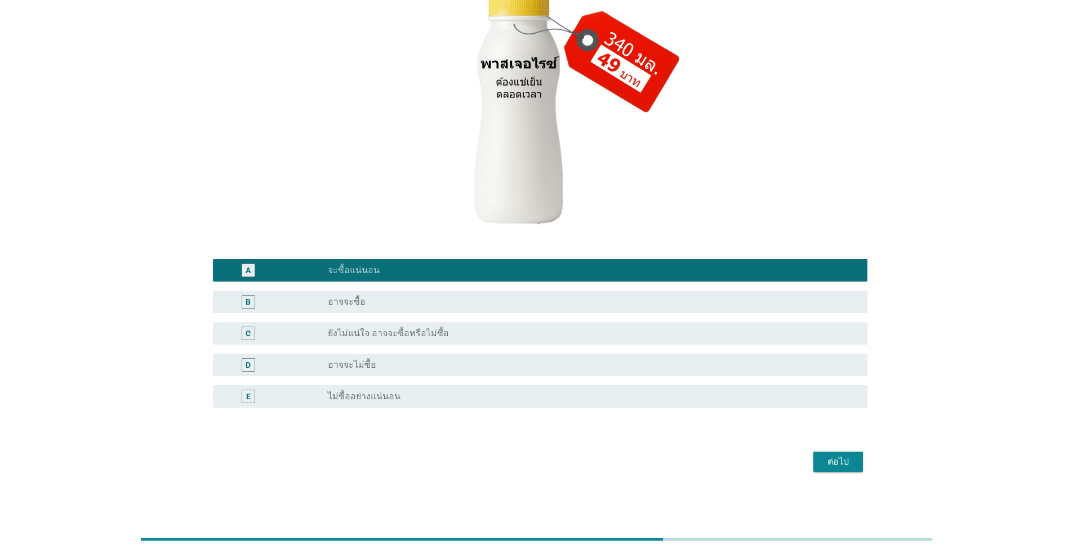
click at [554, 466] on div "ต่อไป" at bounding box center [838, 462] width 32 height 14
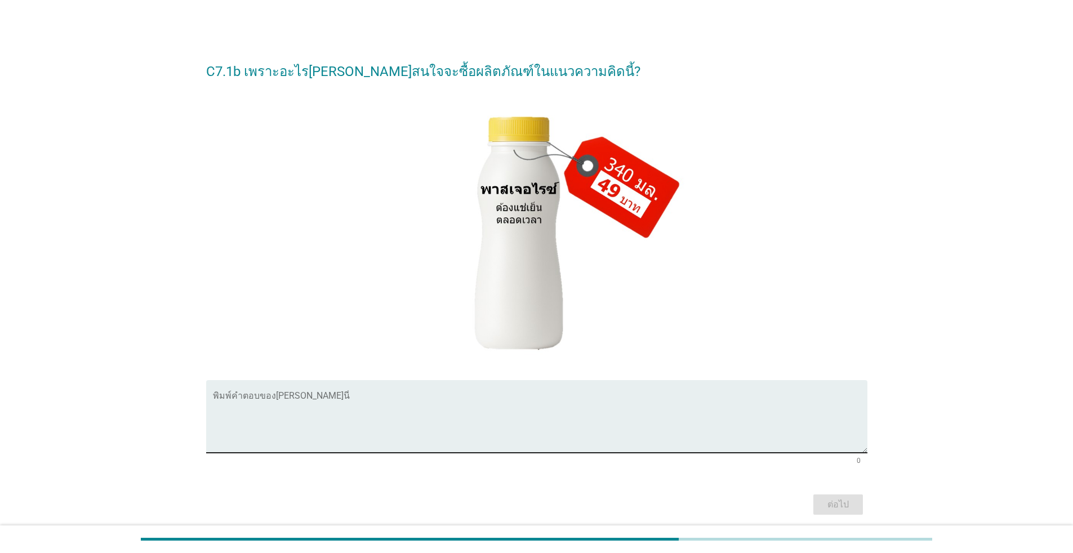
click at [554, 394] on textarea "พิมพ์คำตอบของคุณ ที่นี่" at bounding box center [540, 423] width 654 height 59
type textarea "ปริมาณและราคาไม่แพงมาก พอรับได้"
click at [554, 502] on div "ต่อไป" at bounding box center [838, 505] width 32 height 14
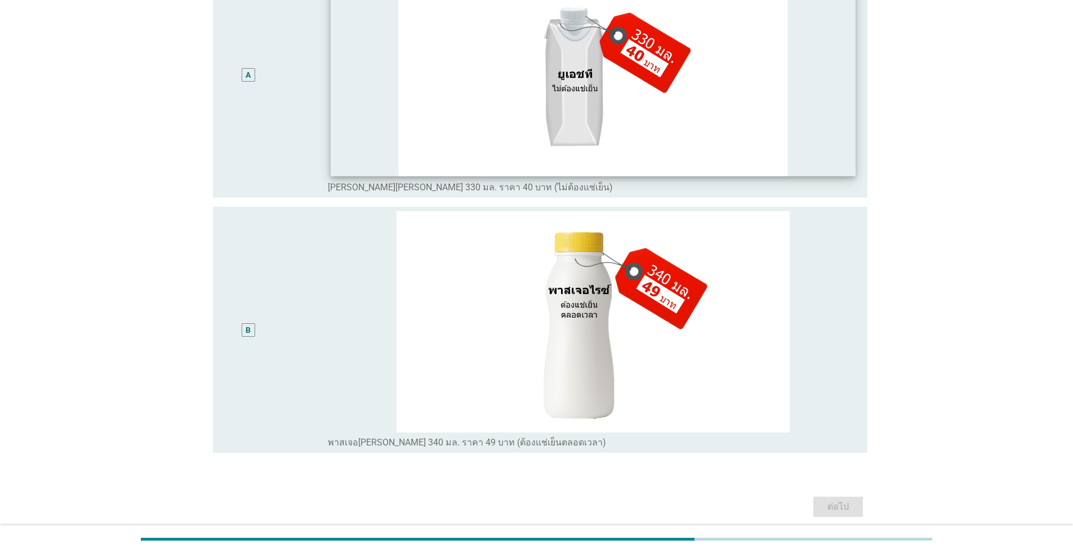
scroll to position [519, 0]
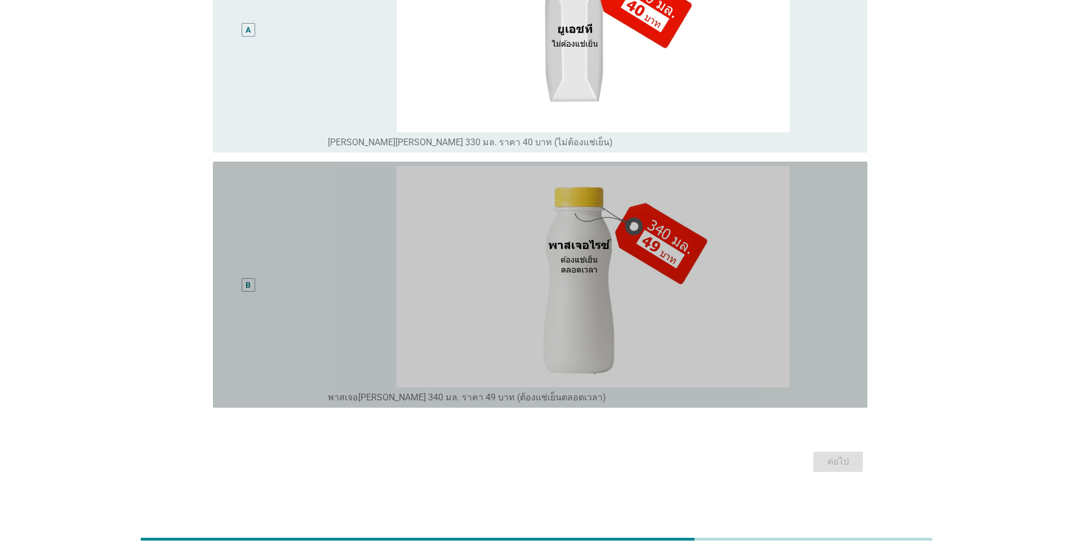
click at [287, 301] on div "B" at bounding box center [275, 284] width 106 height 237
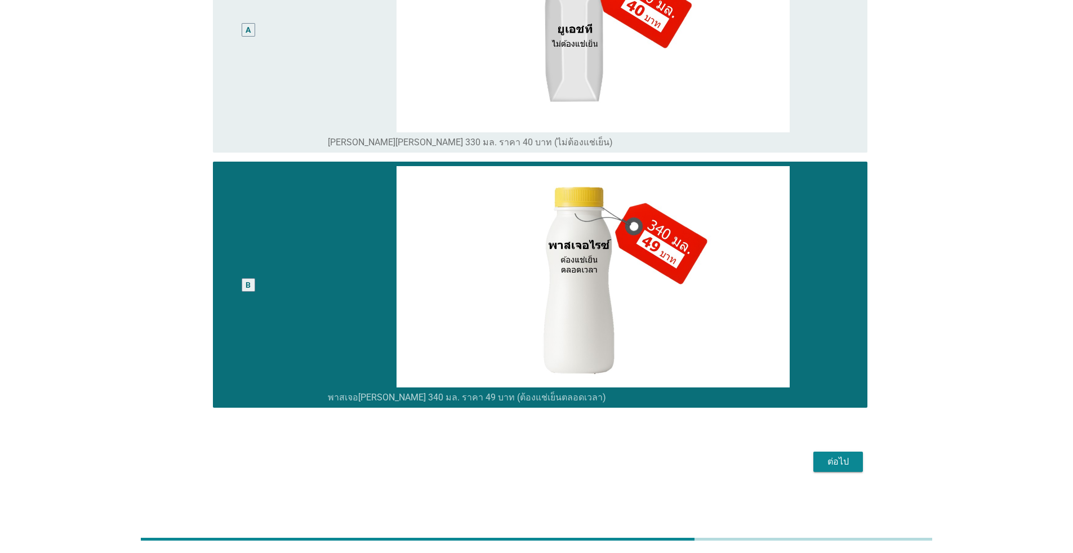
click at [554, 461] on div "ต่อไป" at bounding box center [838, 462] width 32 height 14
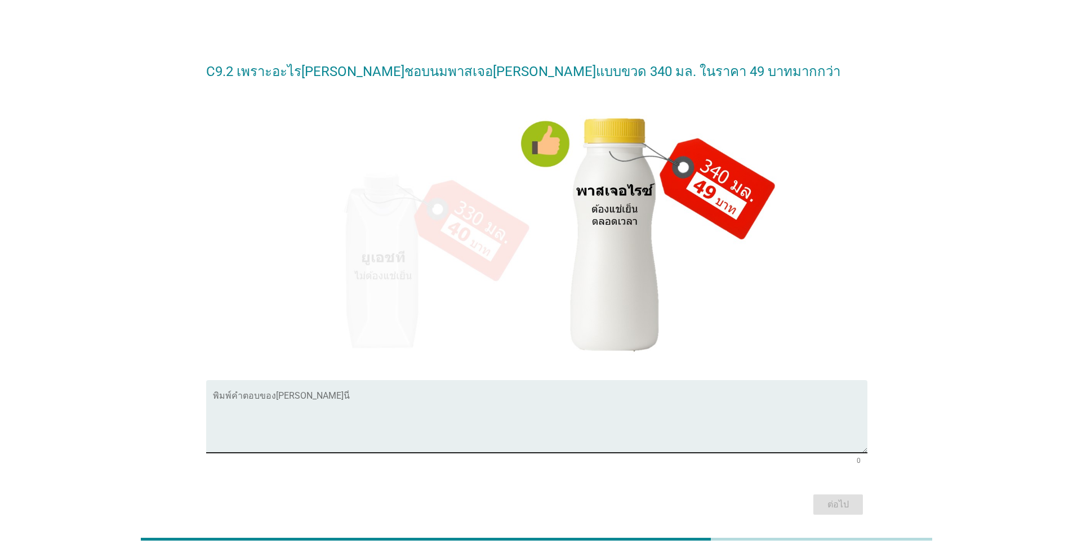
click at [554, 411] on textarea "พิมพ์คำตอบของคุณ ที่นี่" at bounding box center [540, 423] width 654 height 59
type textarea "ปริมาณและราคาหมาะสม ขวดจับถนัดมือ"
click at [554, 506] on div "ต่อไป" at bounding box center [838, 505] width 32 height 14
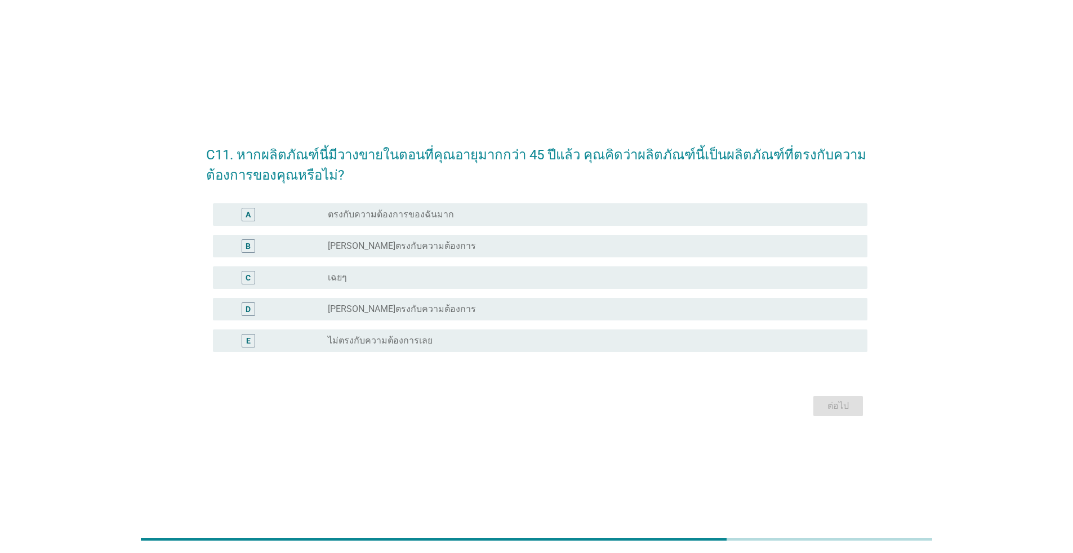
click at [480, 239] on div "B radio_button_unchecked [PERSON_NAME]ตรงกับความต้องการ" at bounding box center [540, 246] width 654 height 23
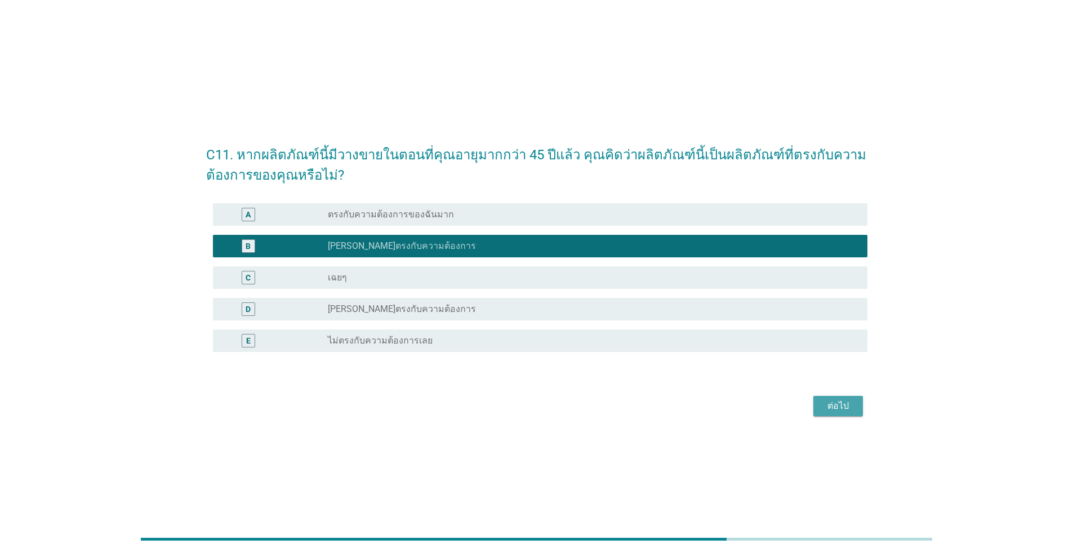
click at [554, 400] on div "ต่อไป" at bounding box center [838, 406] width 32 height 14
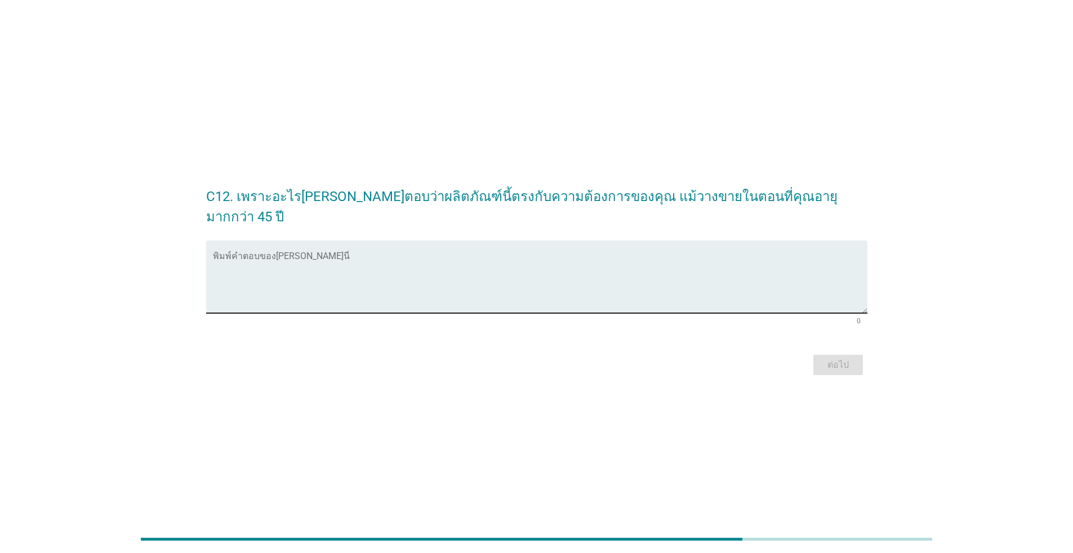
click at [554, 283] on textarea "พิมพ์คำตอบของคุณ ที่นี่" at bounding box center [540, 283] width 654 height 59
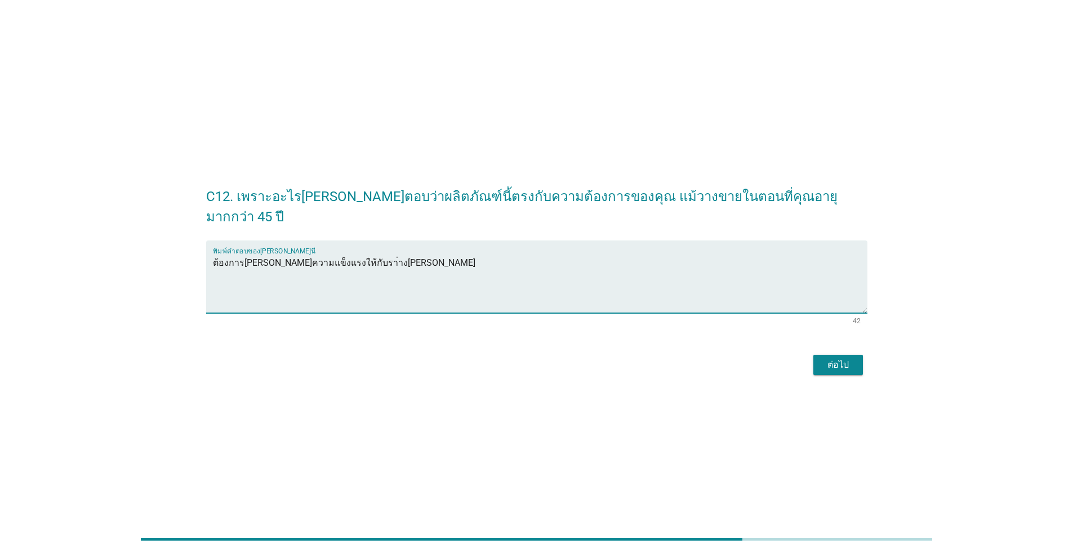
type textarea "ต้องการ[PERSON_NAME]ความแข็งแรงให้กับรา่าง[PERSON_NAME]"
click at [554, 367] on div "C12. เพราะอะไร[PERSON_NAME]ตอบว่าผลิตภัณฑ์นี้ตรงกับความต้องการของคุณ แม้วางขายใ…" at bounding box center [536, 276] width 679 height 221
click at [554, 358] on button "ต่อไป" at bounding box center [838, 365] width 50 height 20
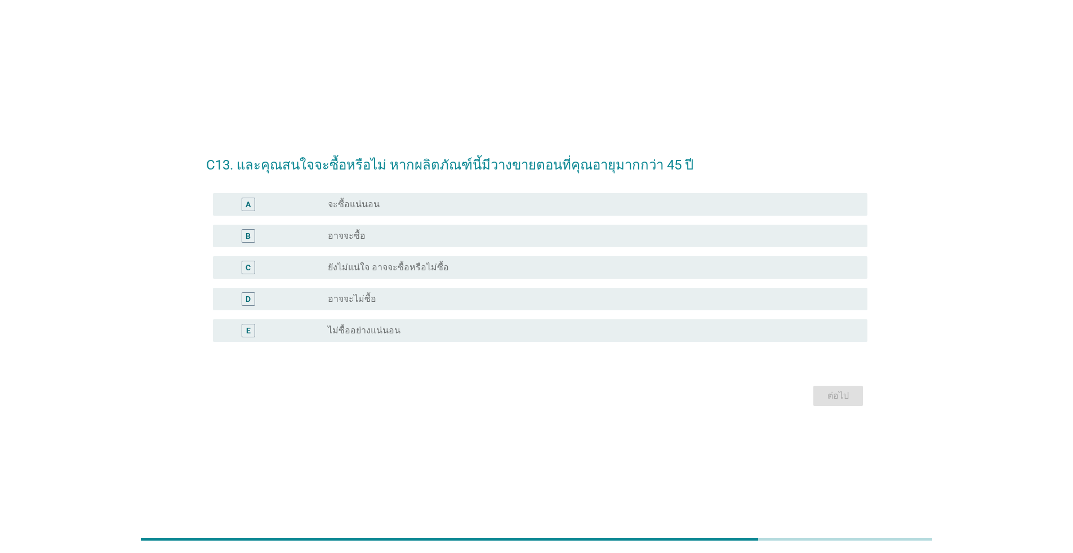
click at [513, 204] on div "radio_button_unchecked จะซื้อแน่นอน" at bounding box center [589, 204] width 522 height 11
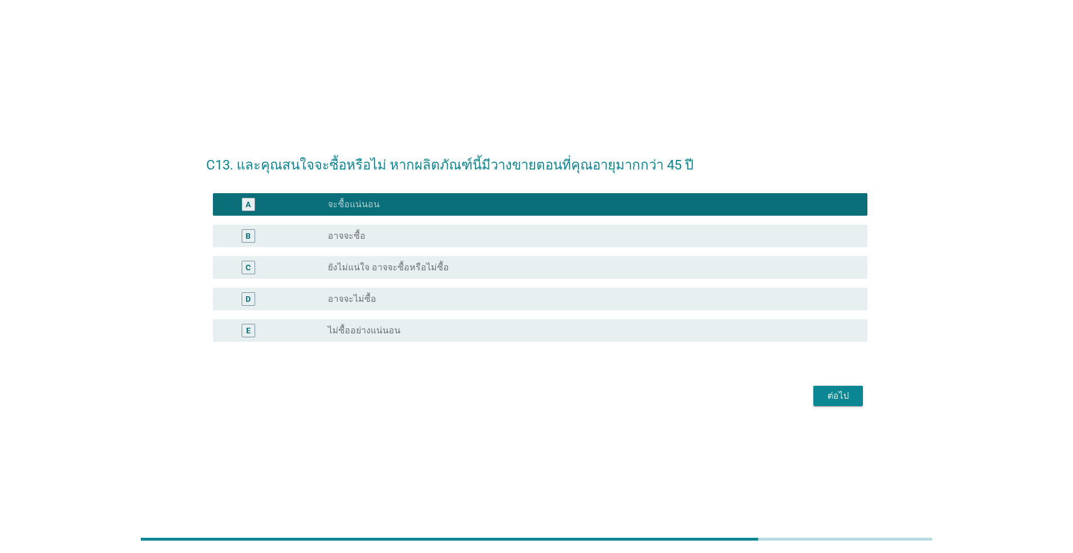
click at [554, 389] on div "ต่อไป" at bounding box center [838, 396] width 32 height 14
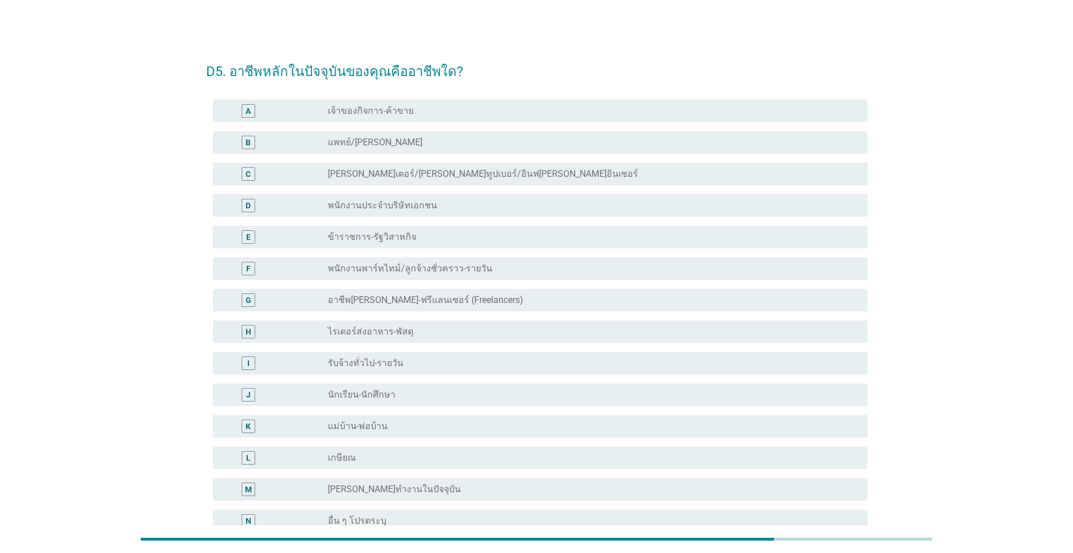
click at [487, 293] on div "radio_button_unchecked อาชีพ[PERSON_NAME]-ฟรีแลนเซอร์ (Freelancers)" at bounding box center [593, 300] width 531 height 14
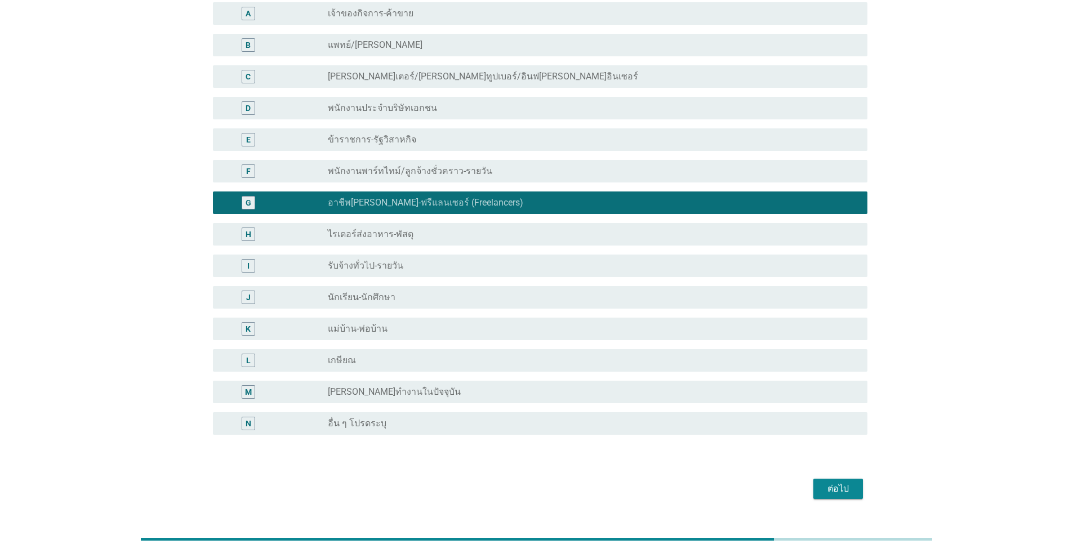
scroll to position [124, 0]
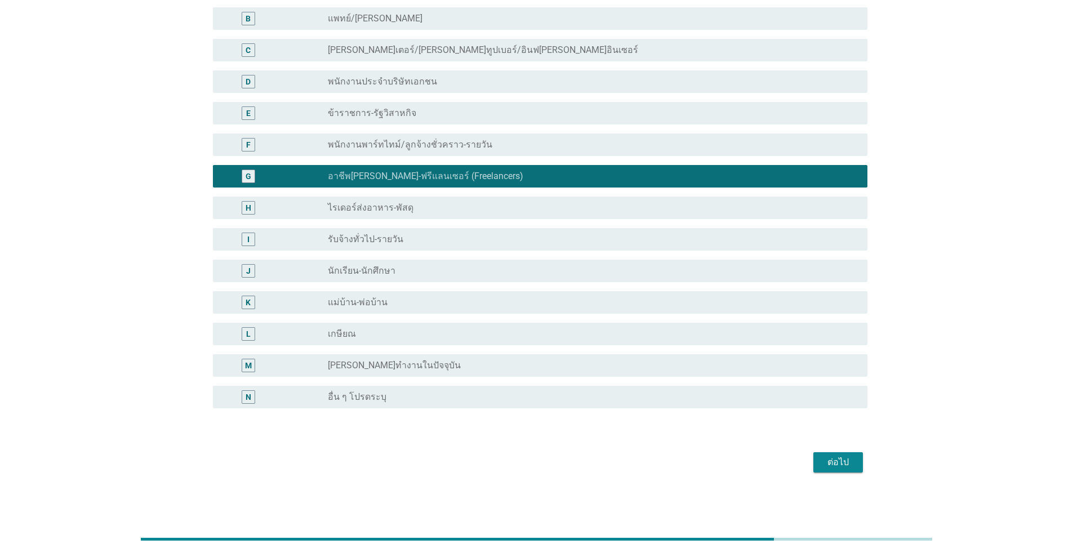
click at [554, 473] on div "ต่อไป" at bounding box center [536, 462] width 661 height 27
click at [554, 460] on div "ต่อไป" at bounding box center [838, 463] width 32 height 14
